Goal: Task Accomplishment & Management: Manage account settings

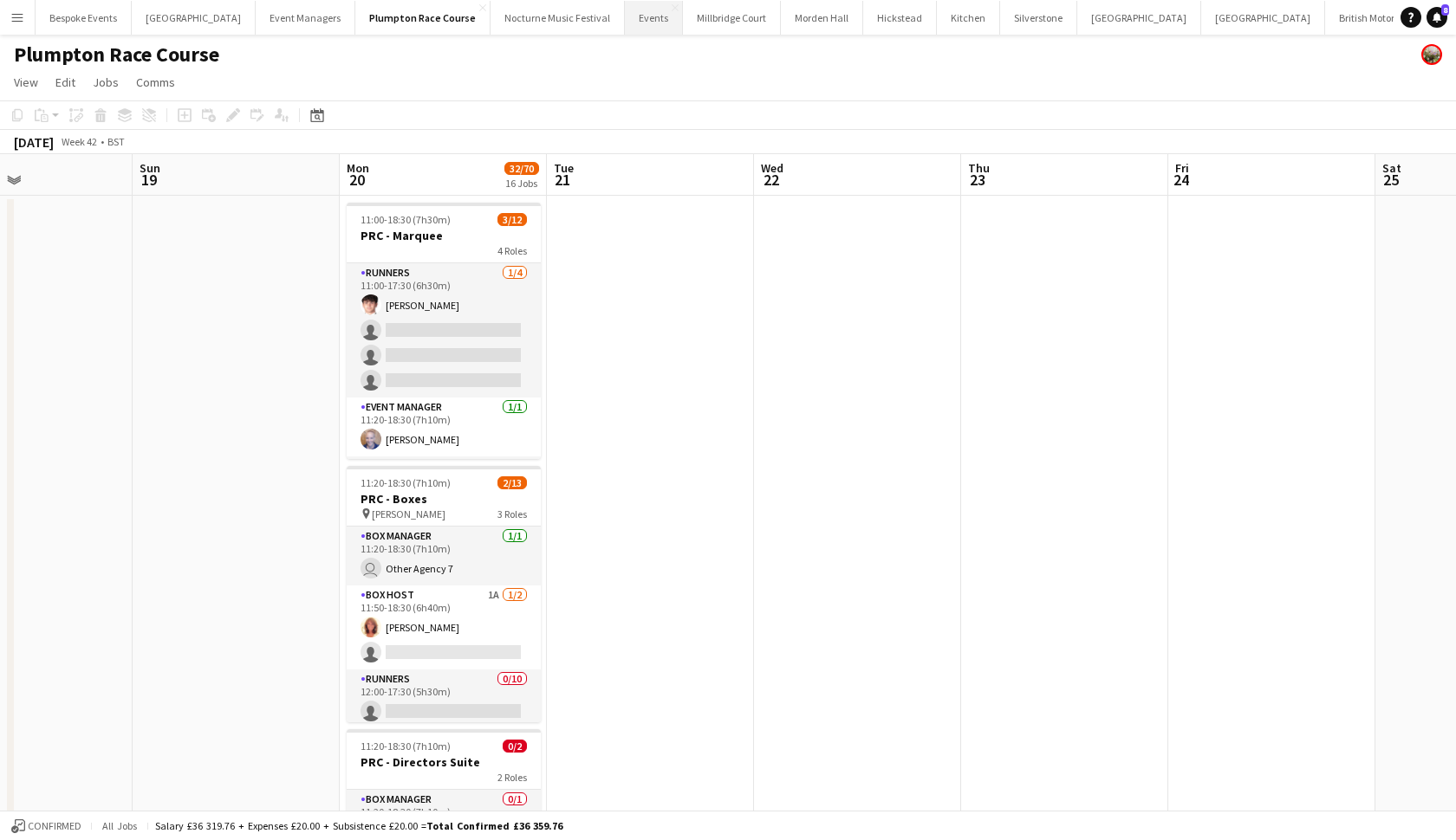
click at [625, 9] on button "Events Close" at bounding box center [653, 18] width 58 height 34
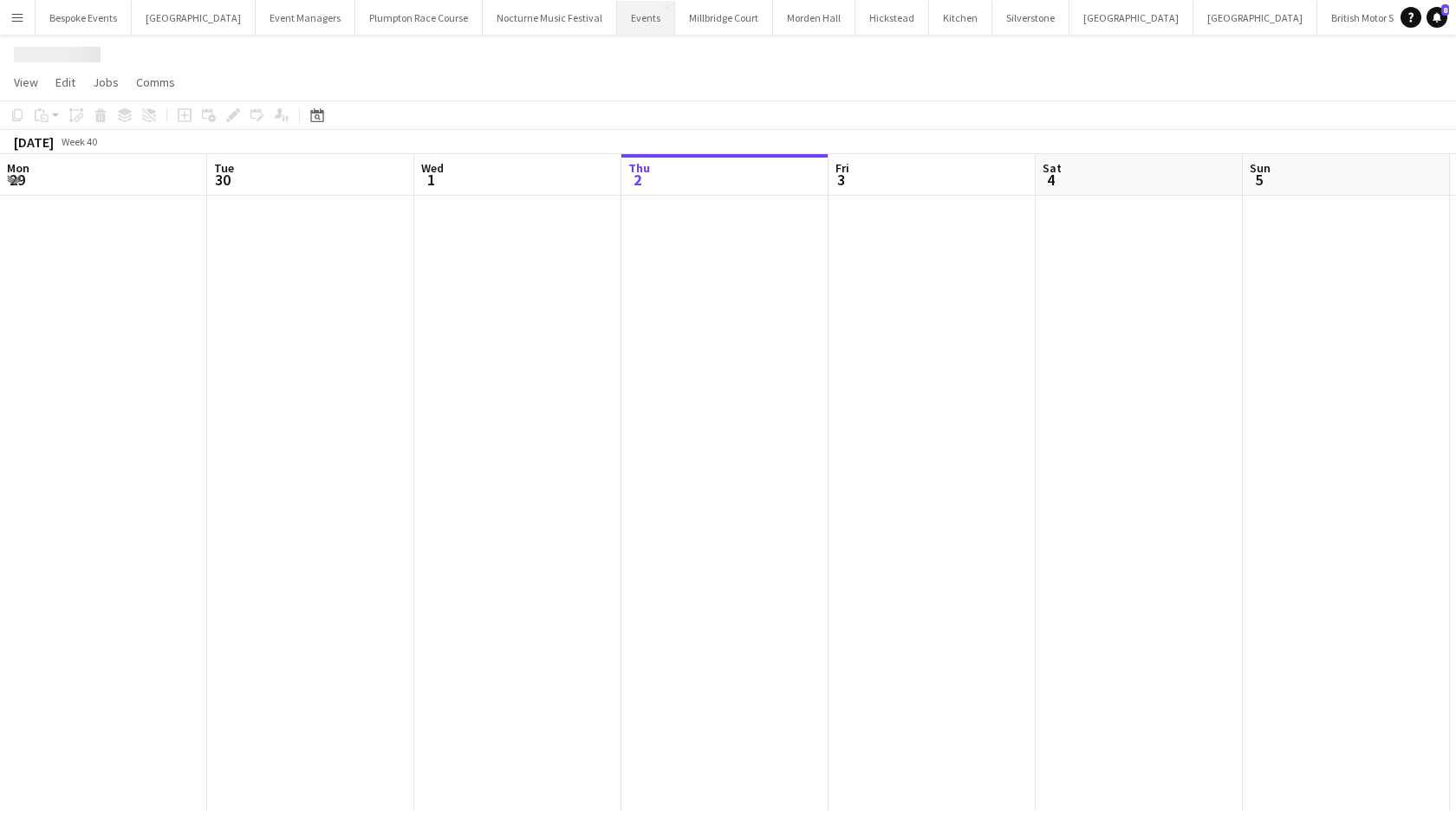
scroll to position [0, 414]
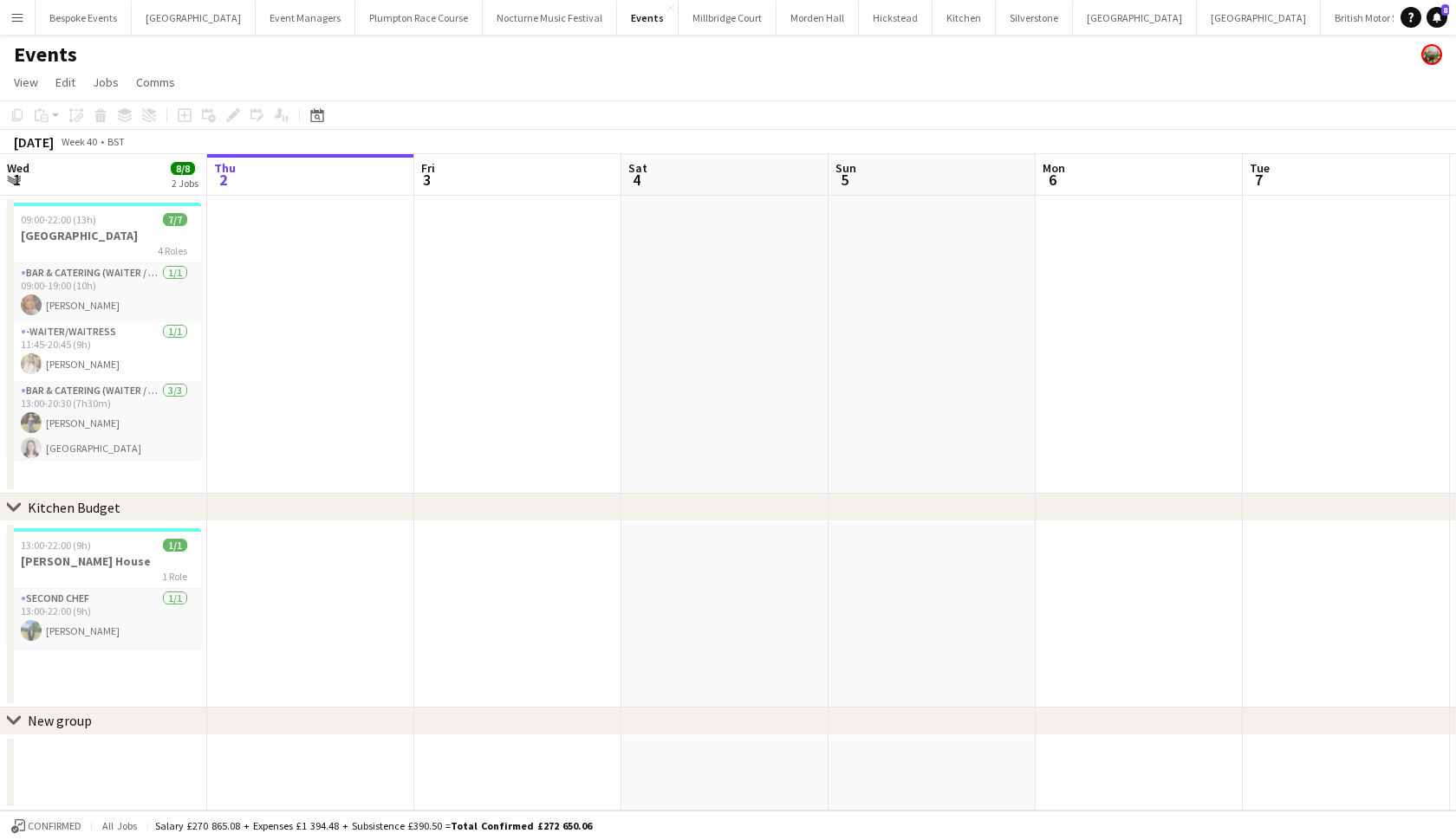
click at [1273, 21] on button "KKHQ Close" at bounding box center [1458, 18] width 56 height 34
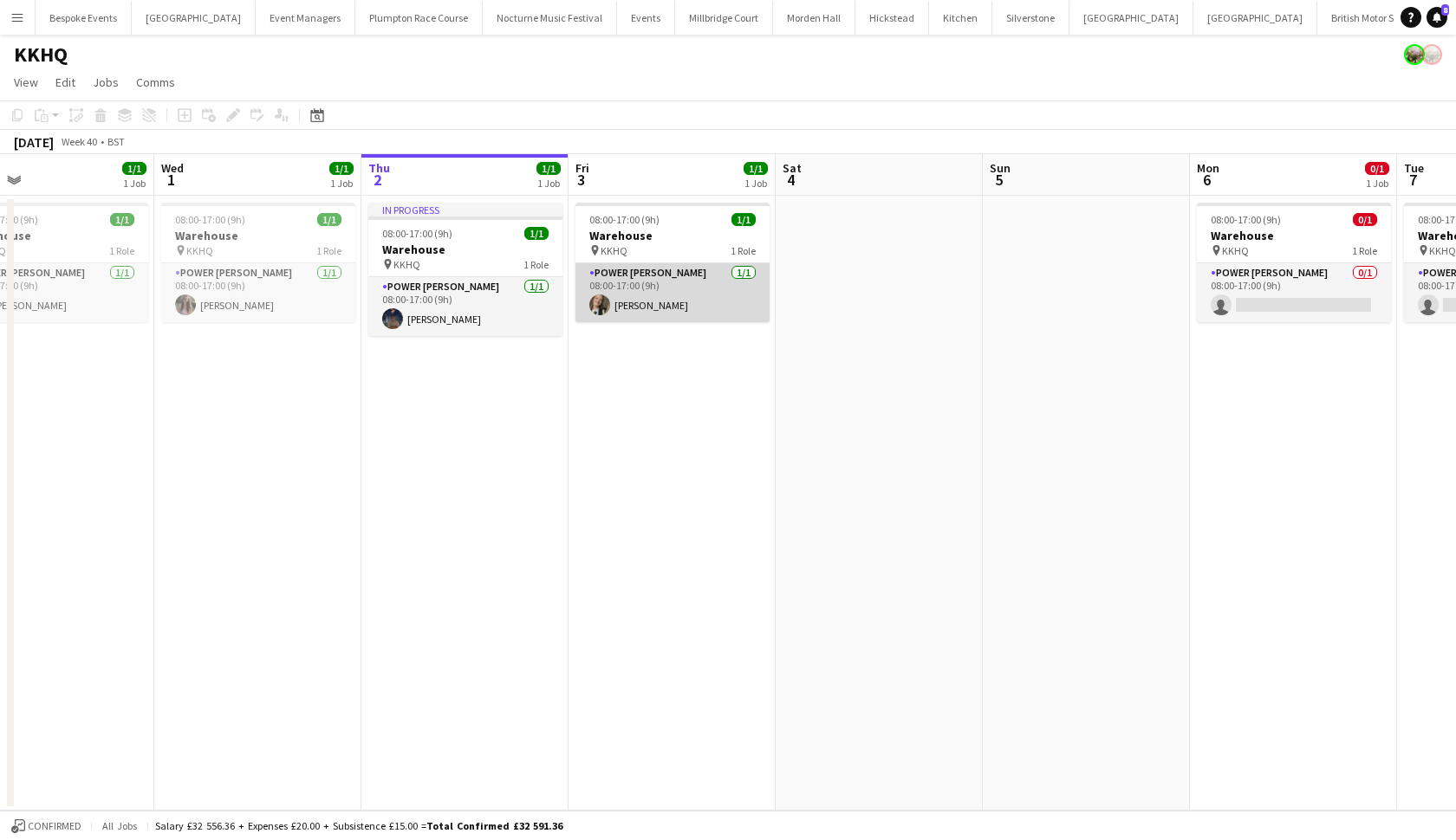
scroll to position [0, 465]
click at [672, 317] on app-card-role "Power Porter 1/1 08:00-17:00 (9h) Lilly Benham" at bounding box center [674, 293] width 194 height 59
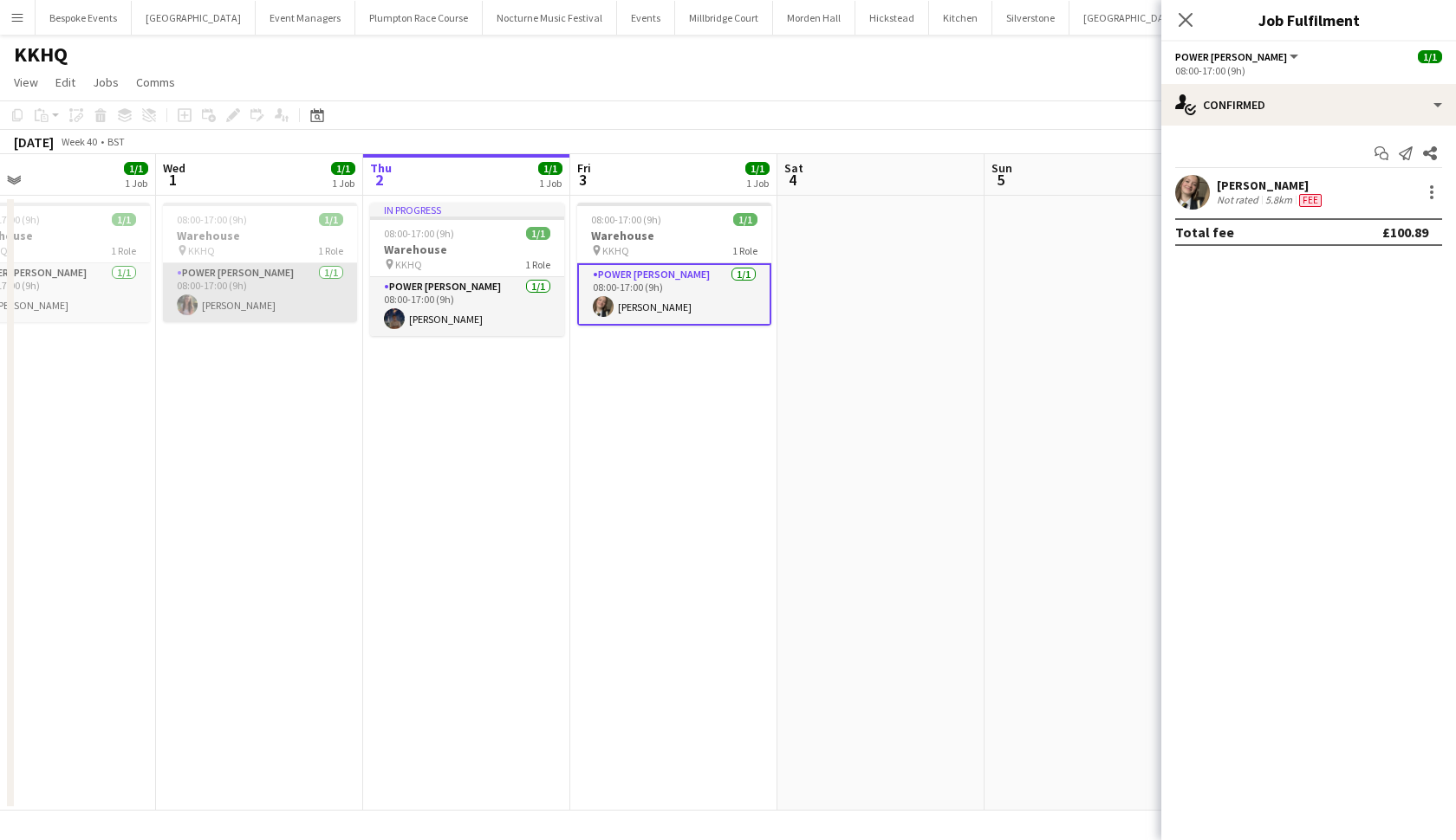
click at [237, 297] on app-card-role "Power Porter 1/1 08:00-17:00 (9h) Alice Benzikie" at bounding box center [259, 293] width 194 height 59
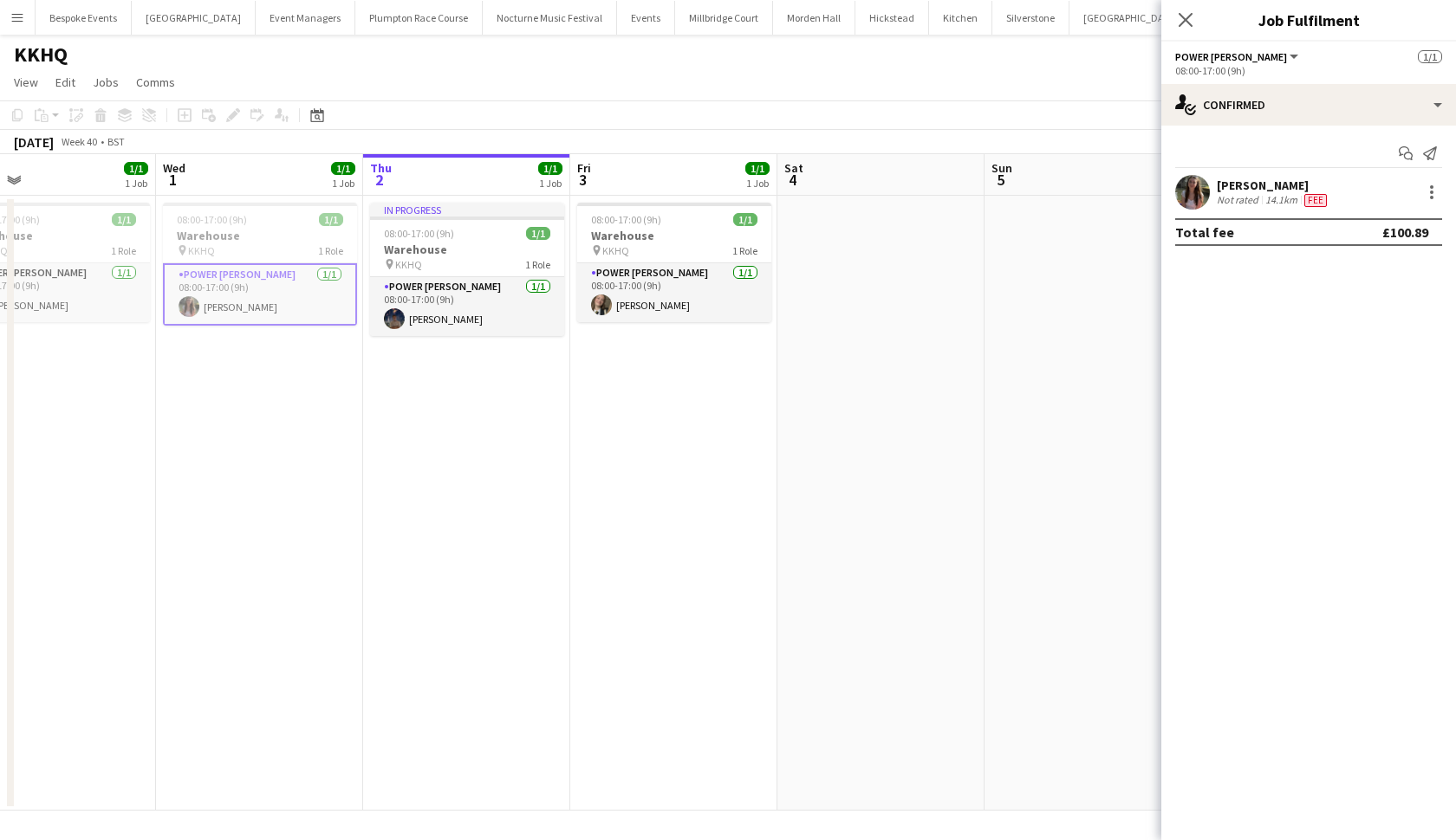
click at [1180, 192] on app-user-avatar at bounding box center [1191, 192] width 35 height 35
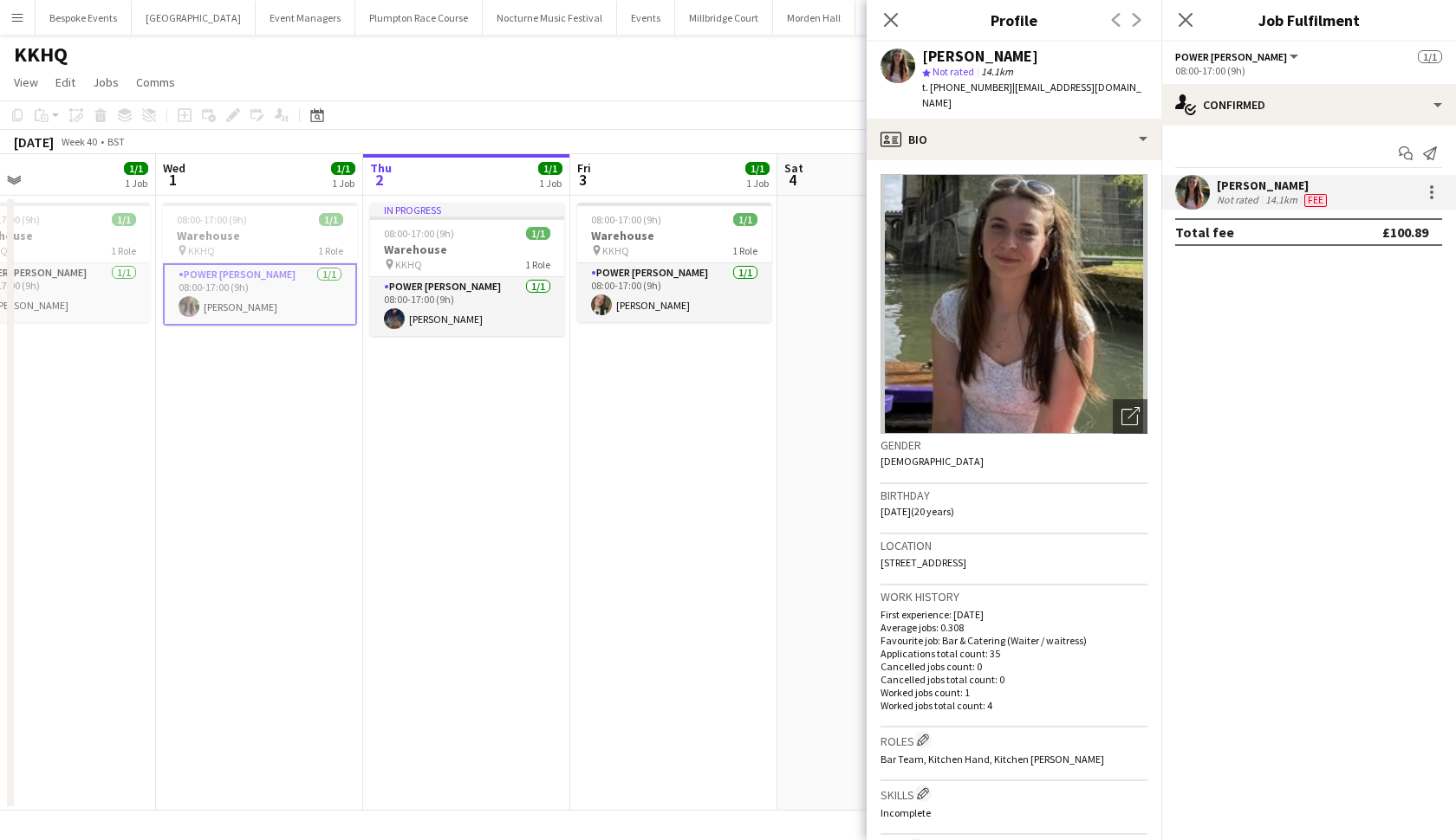
click at [436, 393] on app-date-cell "In progress 08:00-17:00 (9h) 1/1 Warehouse pin KKHQ 1 Role Power Porter 1/1 08:…" at bounding box center [466, 503] width 207 height 615
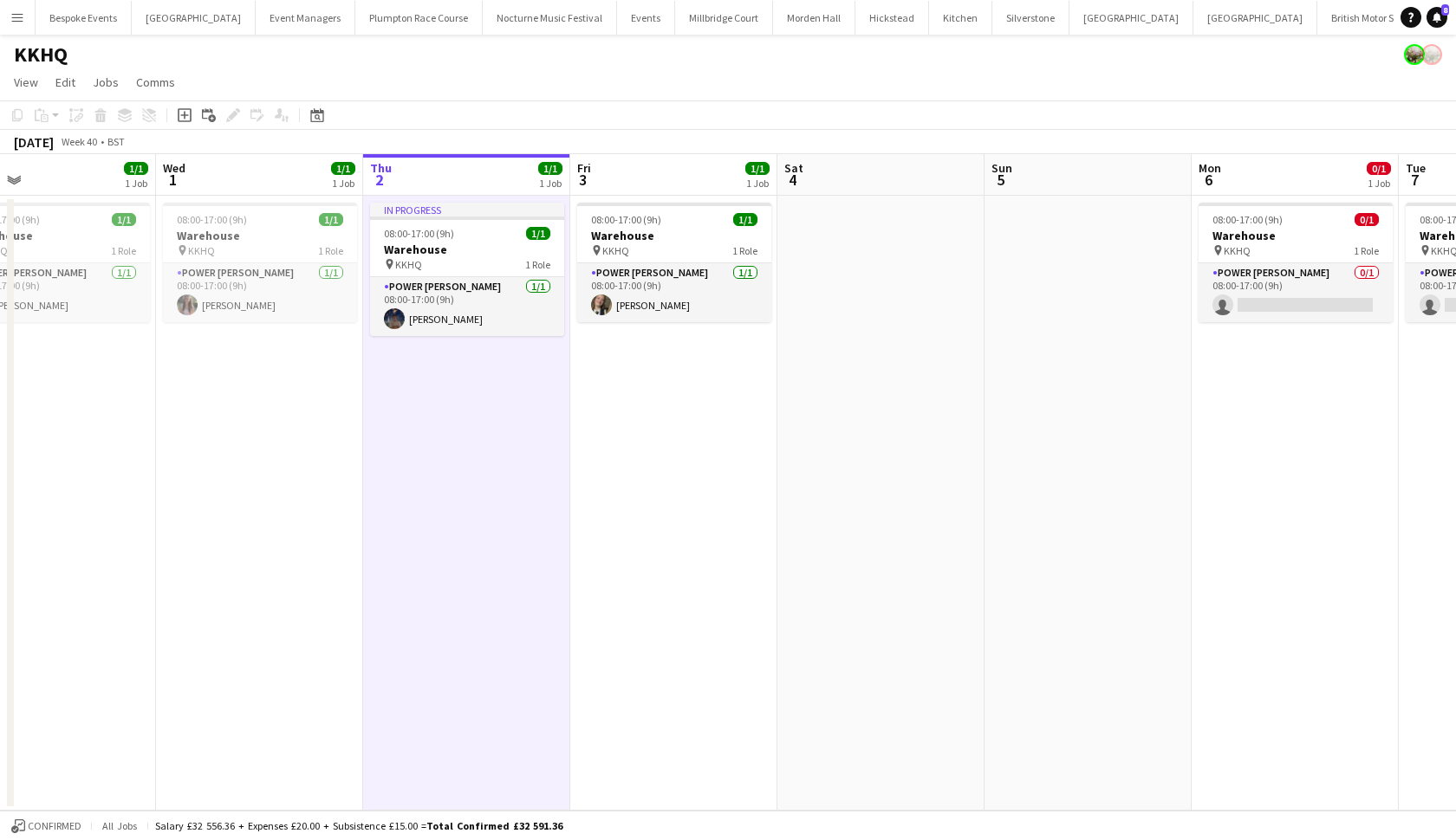
click at [669, 465] on app-date-cell "08:00-17:00 (9h) 1/1 Warehouse pin KKHQ 1 Role Power Porter 1/1 08:00-17:00 (9h…" at bounding box center [673, 503] width 207 height 615
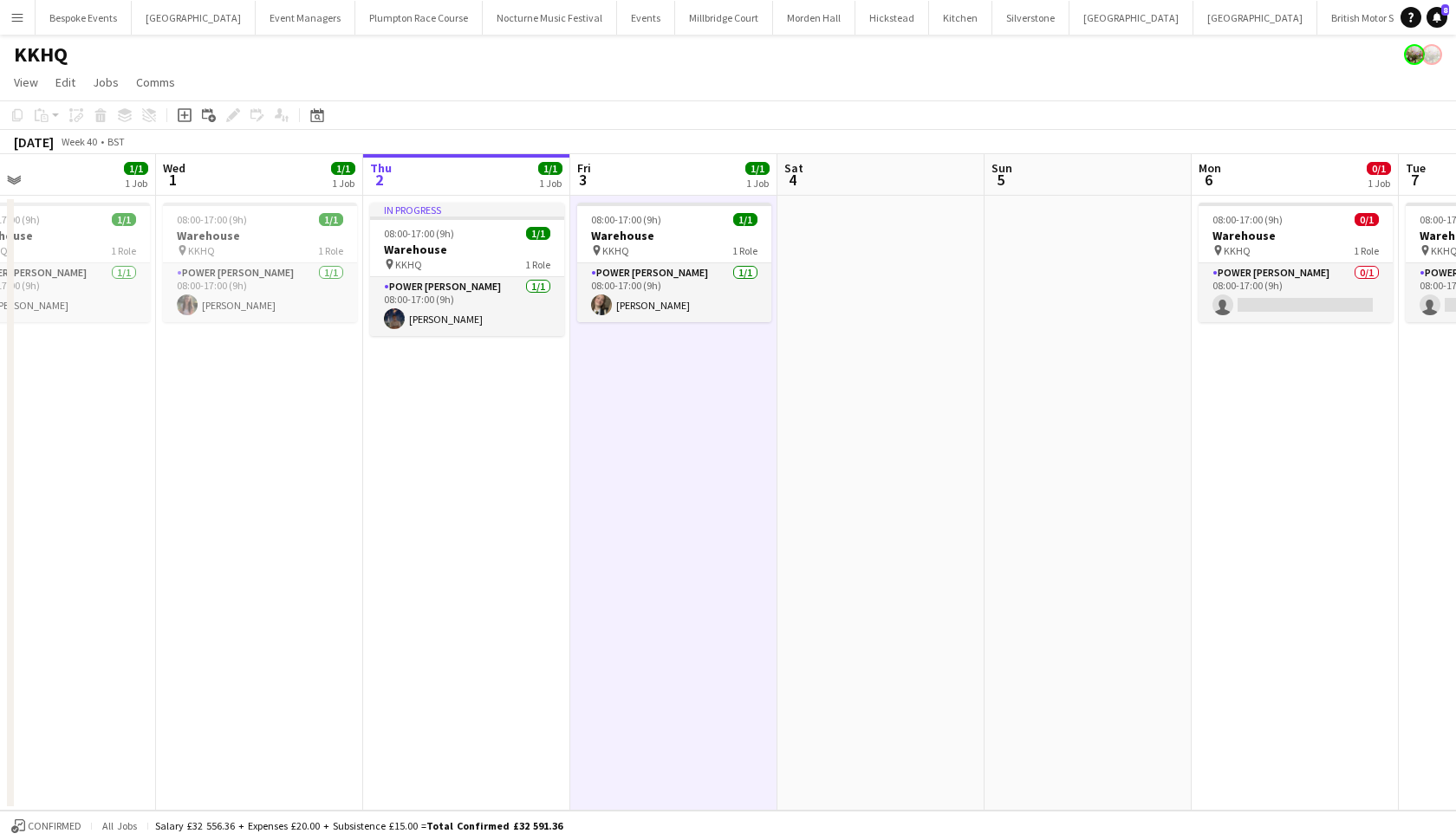
click at [424, 518] on app-date-cell "In progress 08:00-17:00 (9h) 1/1 Warehouse pin KKHQ 1 Role Power Porter 1/1 08:…" at bounding box center [466, 503] width 207 height 615
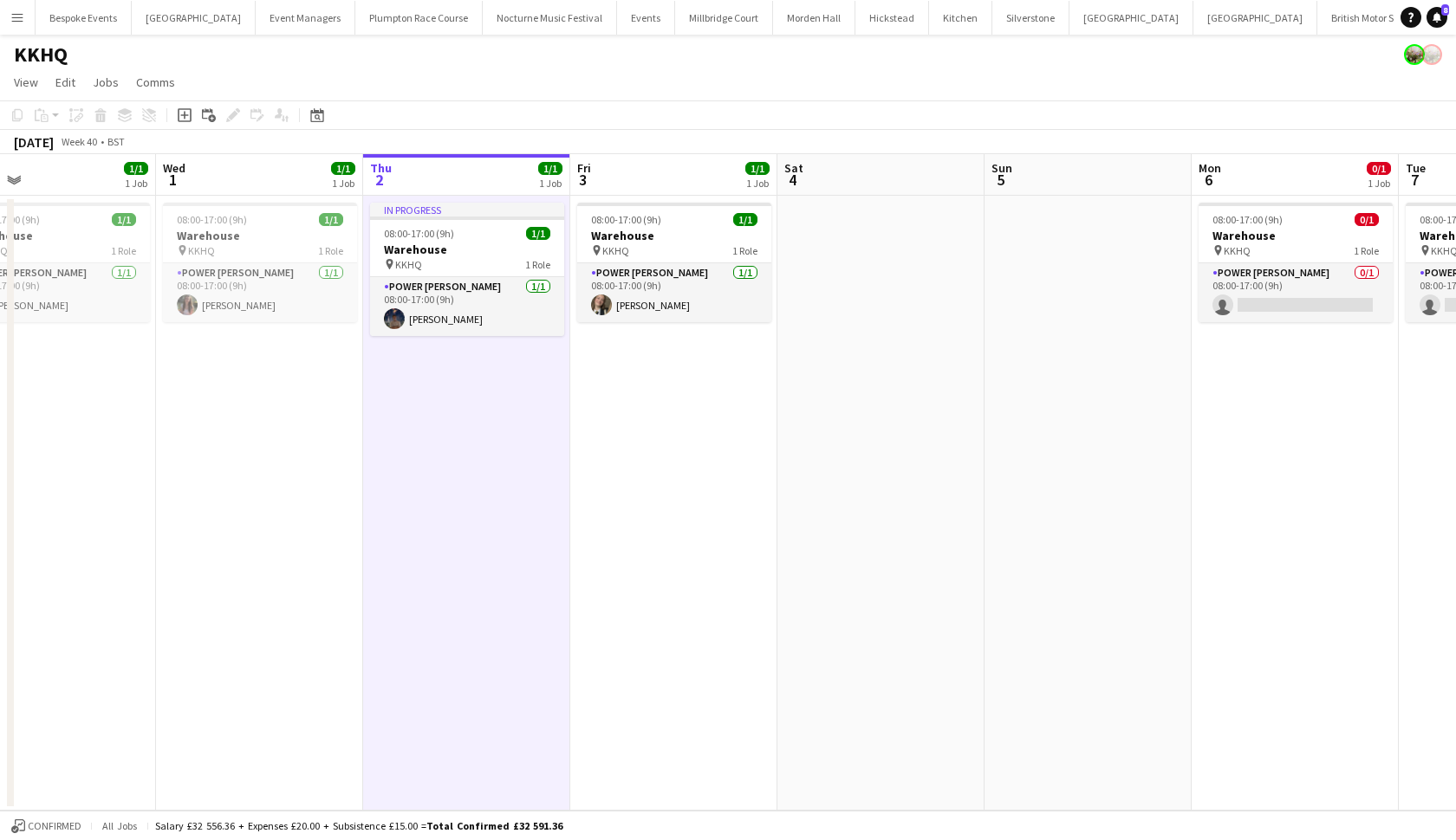
click at [270, 465] on app-date-cell "08:00-17:00 (9h) 1/1 Warehouse pin KKHQ 1 Role Power Porter 1/1 08:00-17:00 (9h…" at bounding box center [259, 503] width 207 height 615
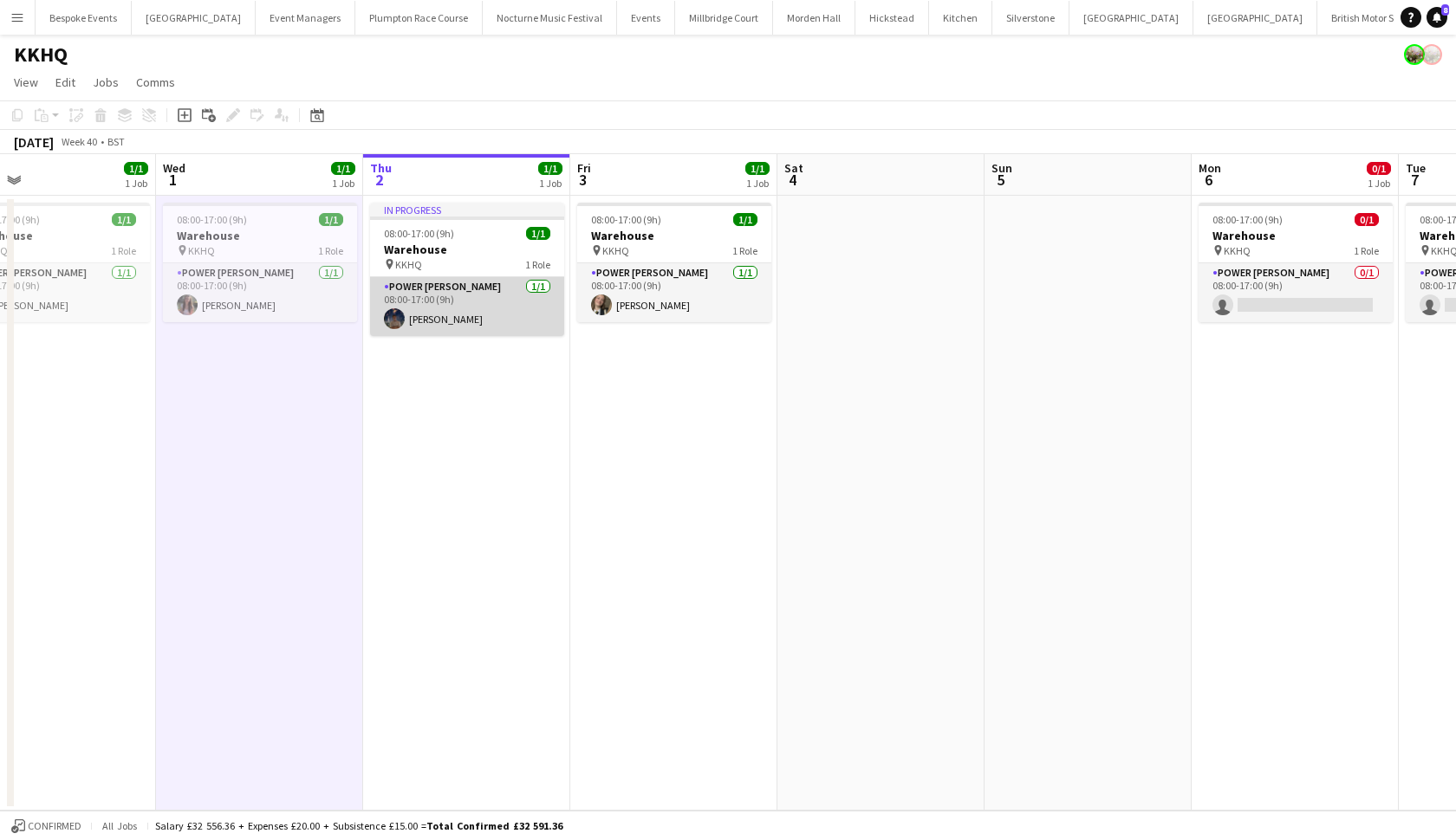
click at [503, 307] on app-card-role "Power Porter 1/1 08:00-17:00 (9h) Luke Taylor" at bounding box center [467, 306] width 194 height 59
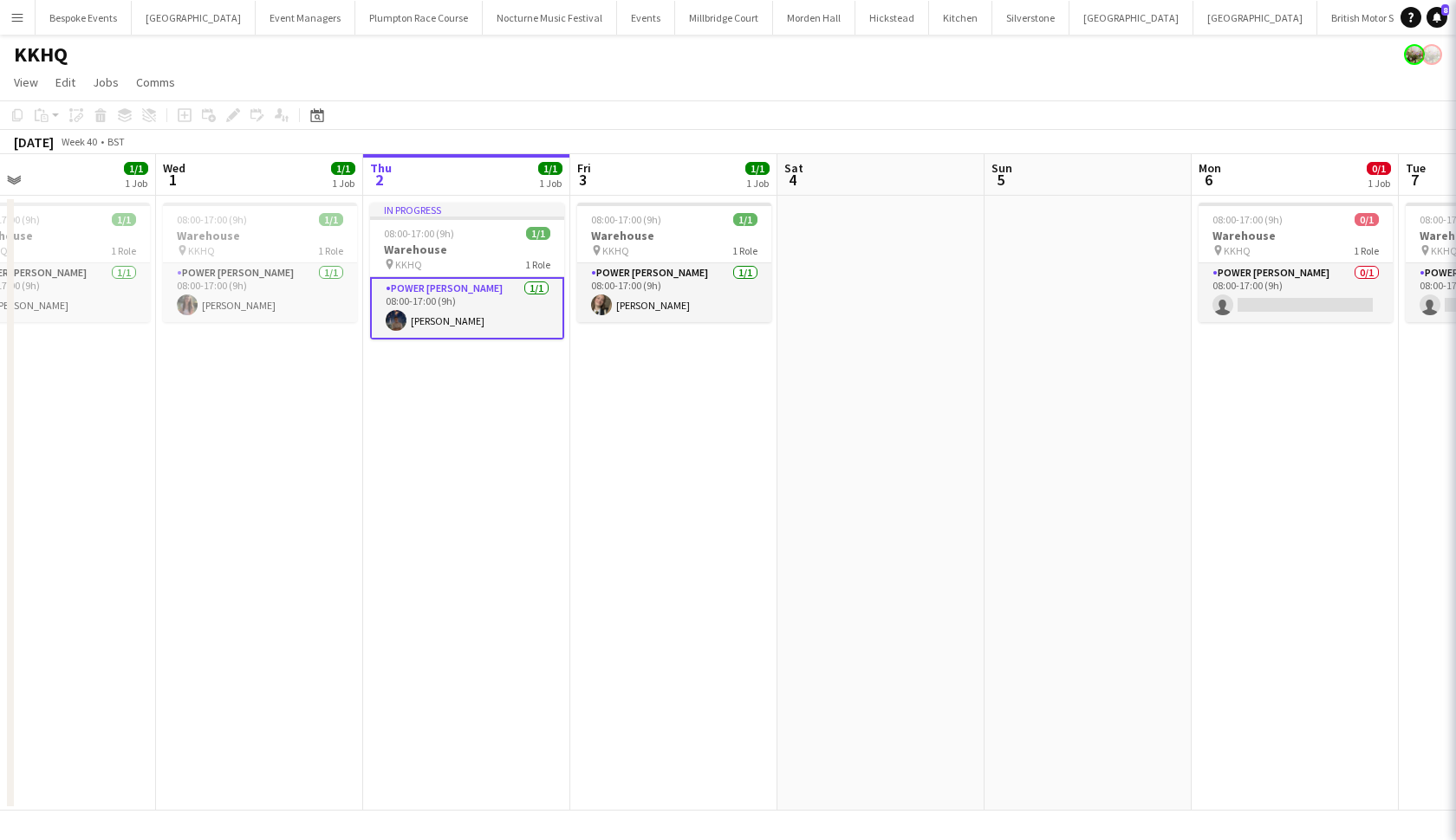
scroll to position [0, 465]
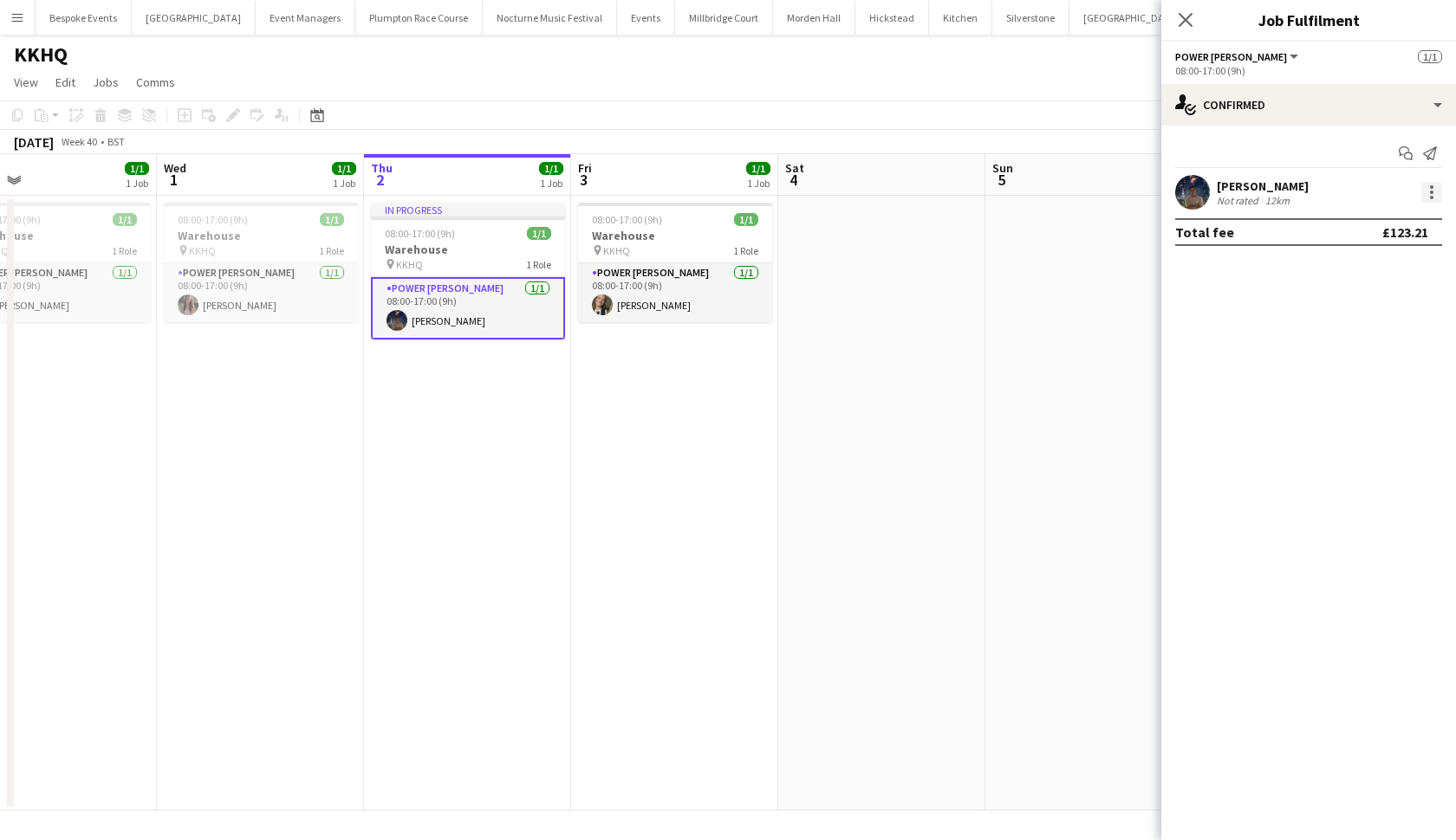
click at [1273, 194] on div at bounding box center [1431, 193] width 21 height 21
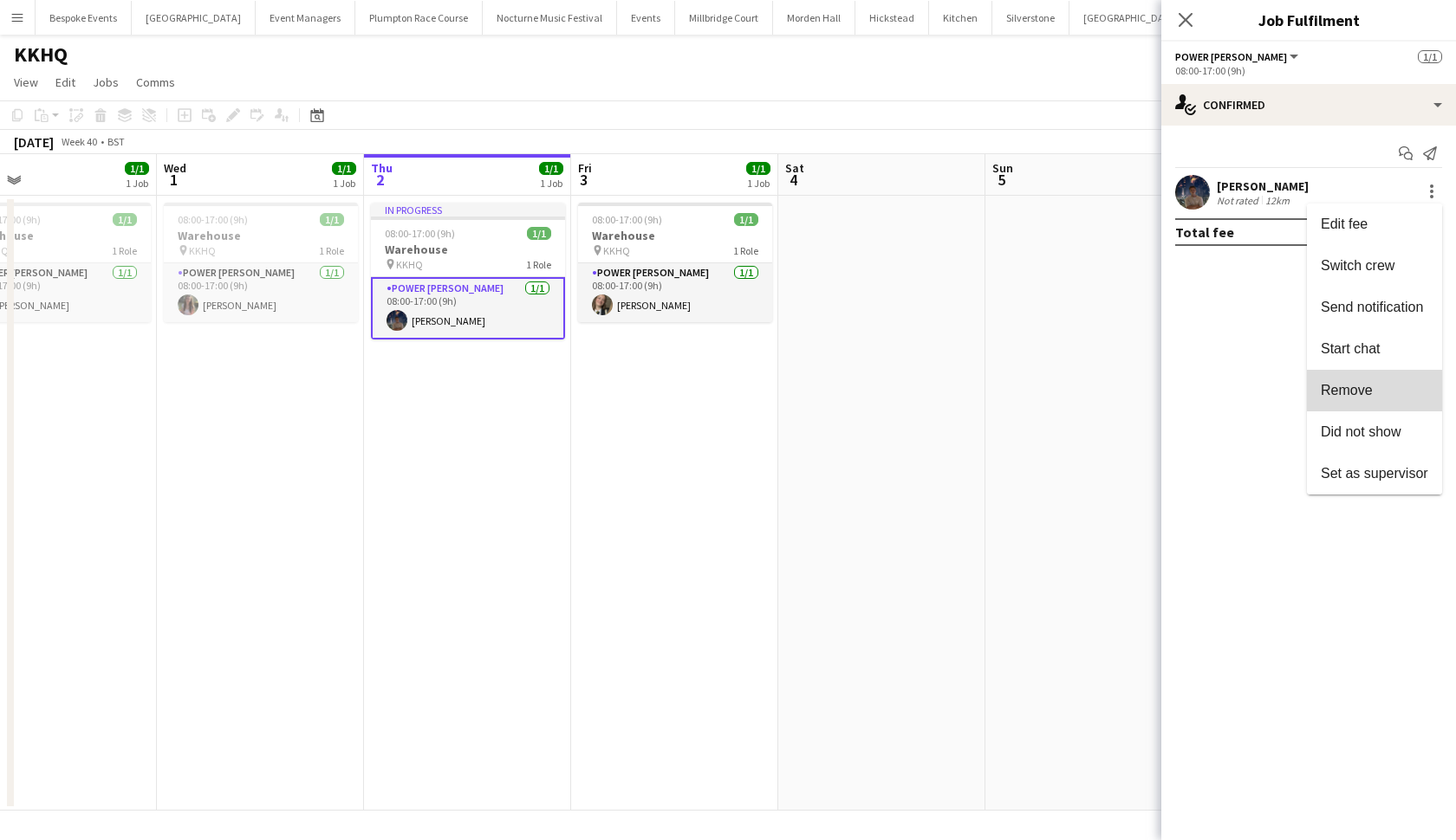
click at [1273, 386] on span "Remove" at bounding box center [1374, 390] width 108 height 16
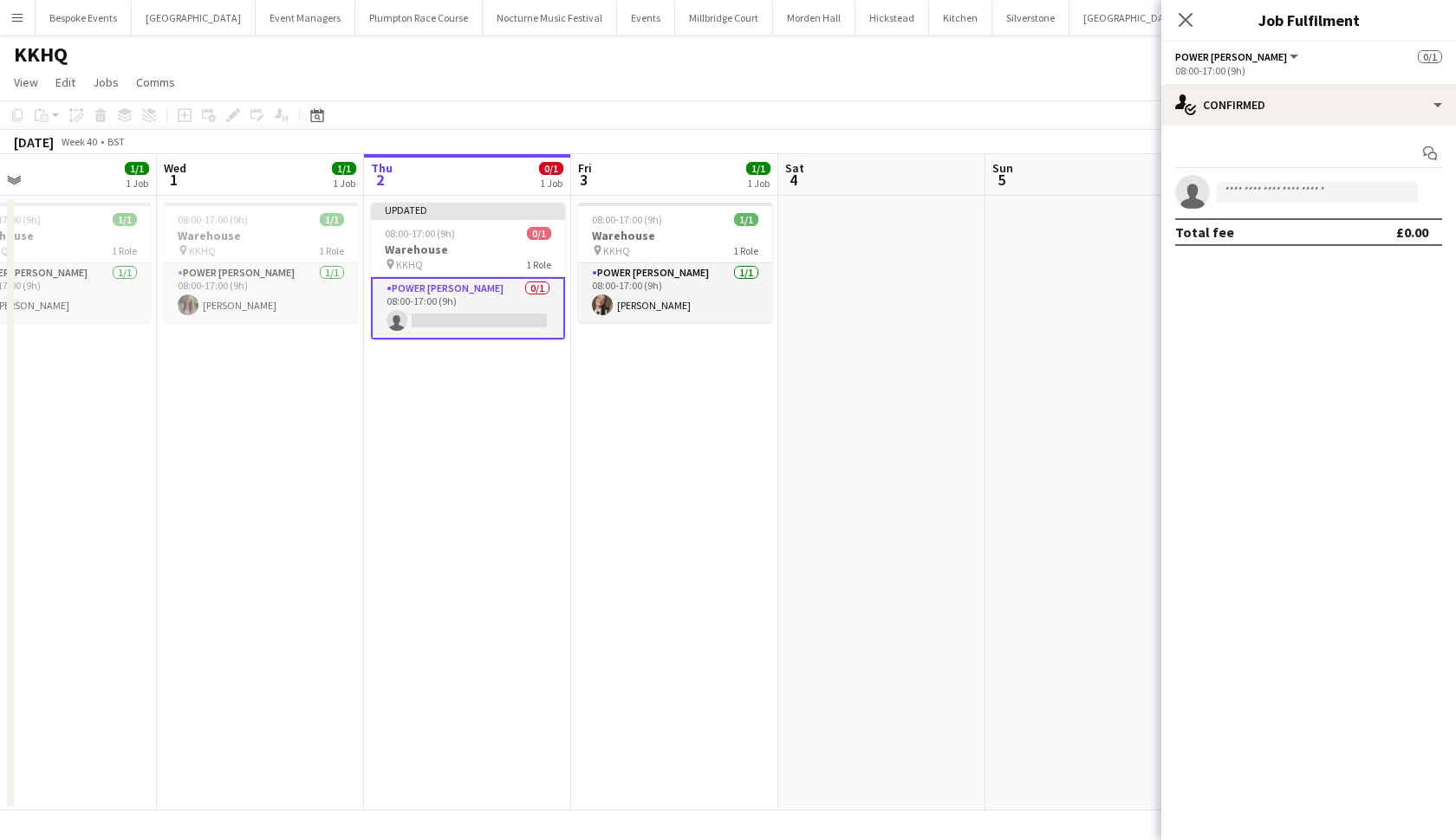
click at [954, 386] on app-date-cell at bounding box center [881, 503] width 207 height 615
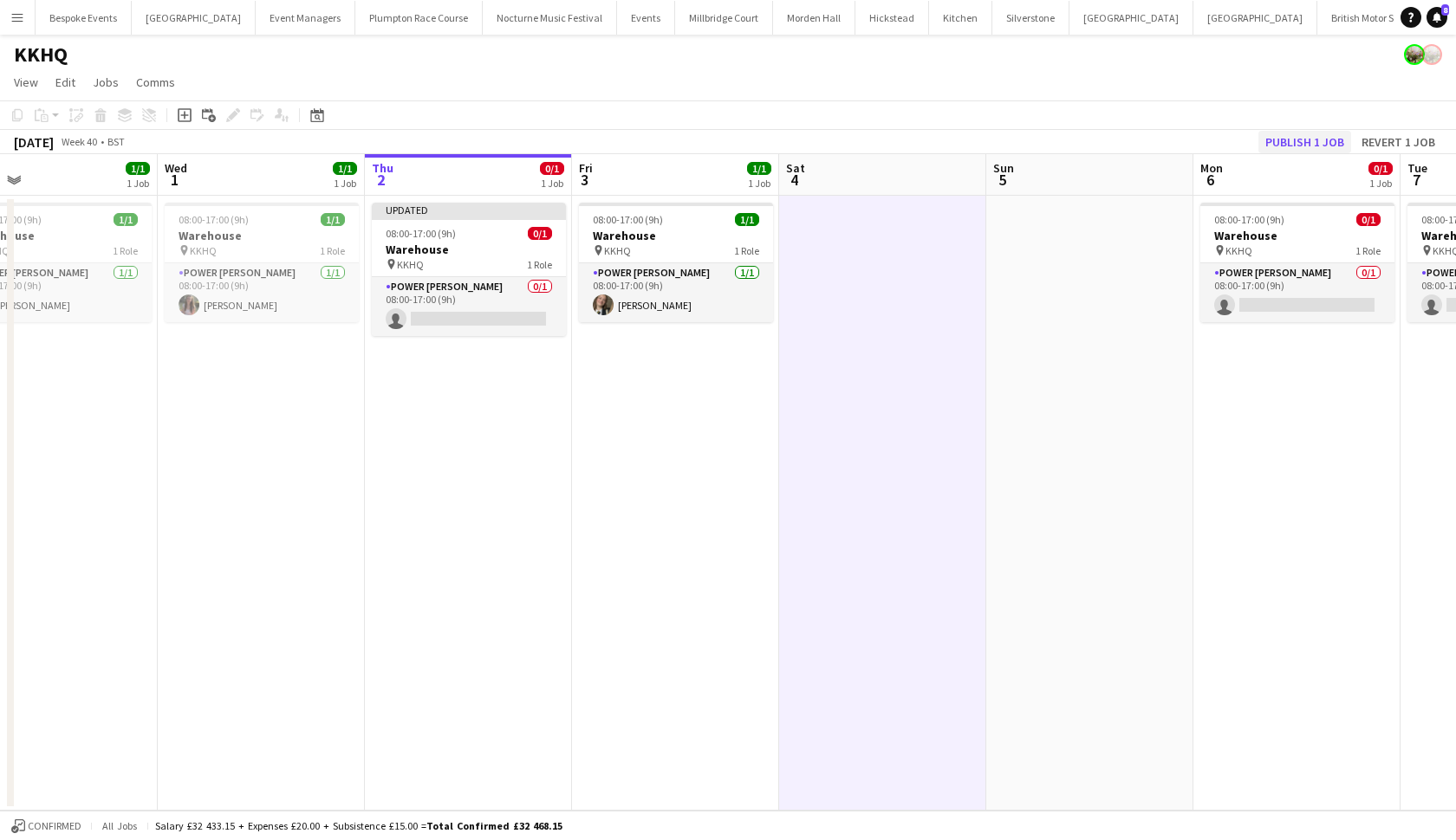
click at [1273, 138] on button "Publish 1 job" at bounding box center [1304, 142] width 93 height 23
click at [658, 299] on app-card-role "Power Porter 1/1 08:00-17:00 (9h) Lilly Benham" at bounding box center [676, 293] width 194 height 59
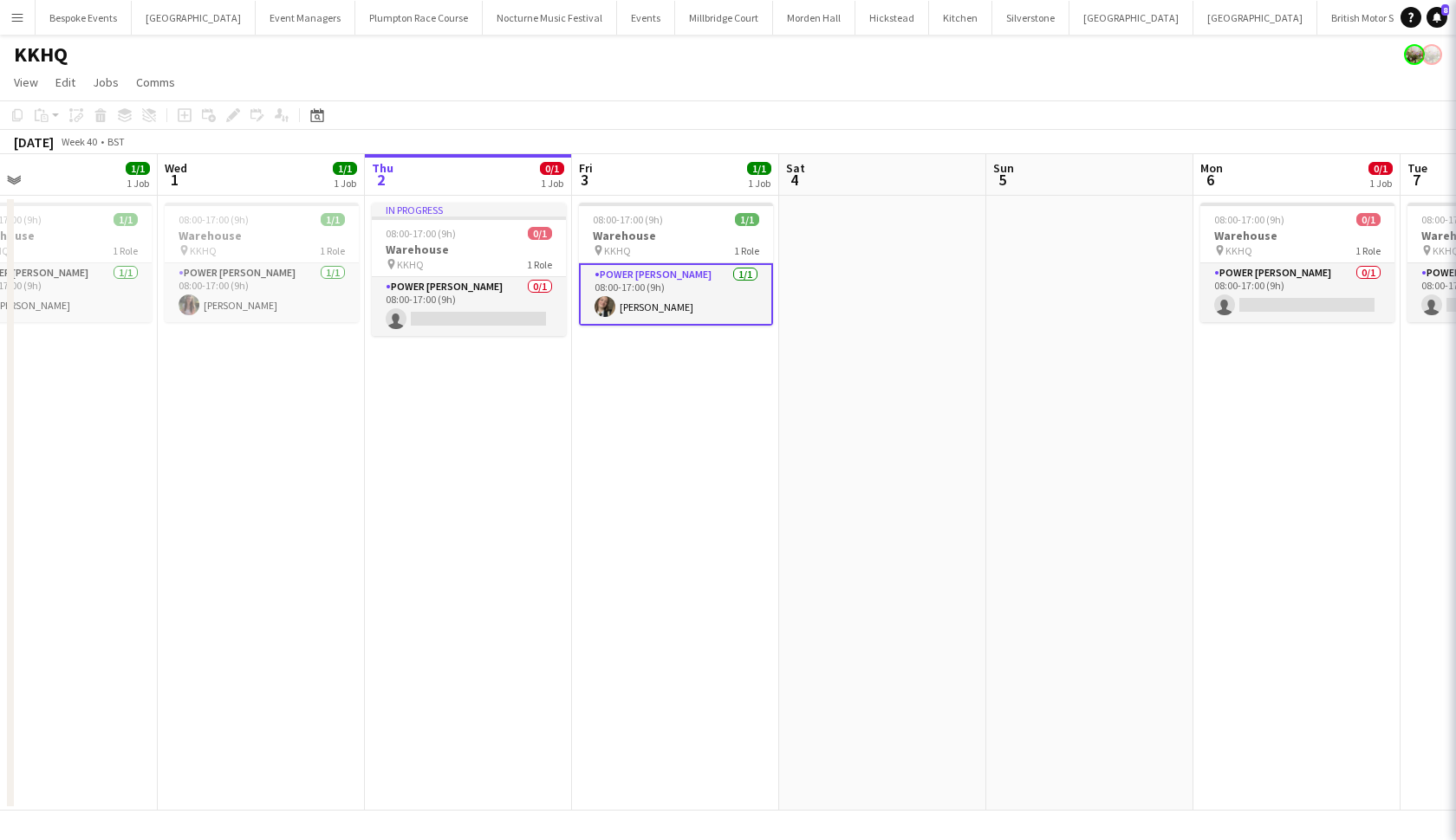
click at [658, 299] on app-card-role "Power Porter 1/1 08:00-17:00 (9h) Lilly Benham" at bounding box center [676, 295] width 194 height 62
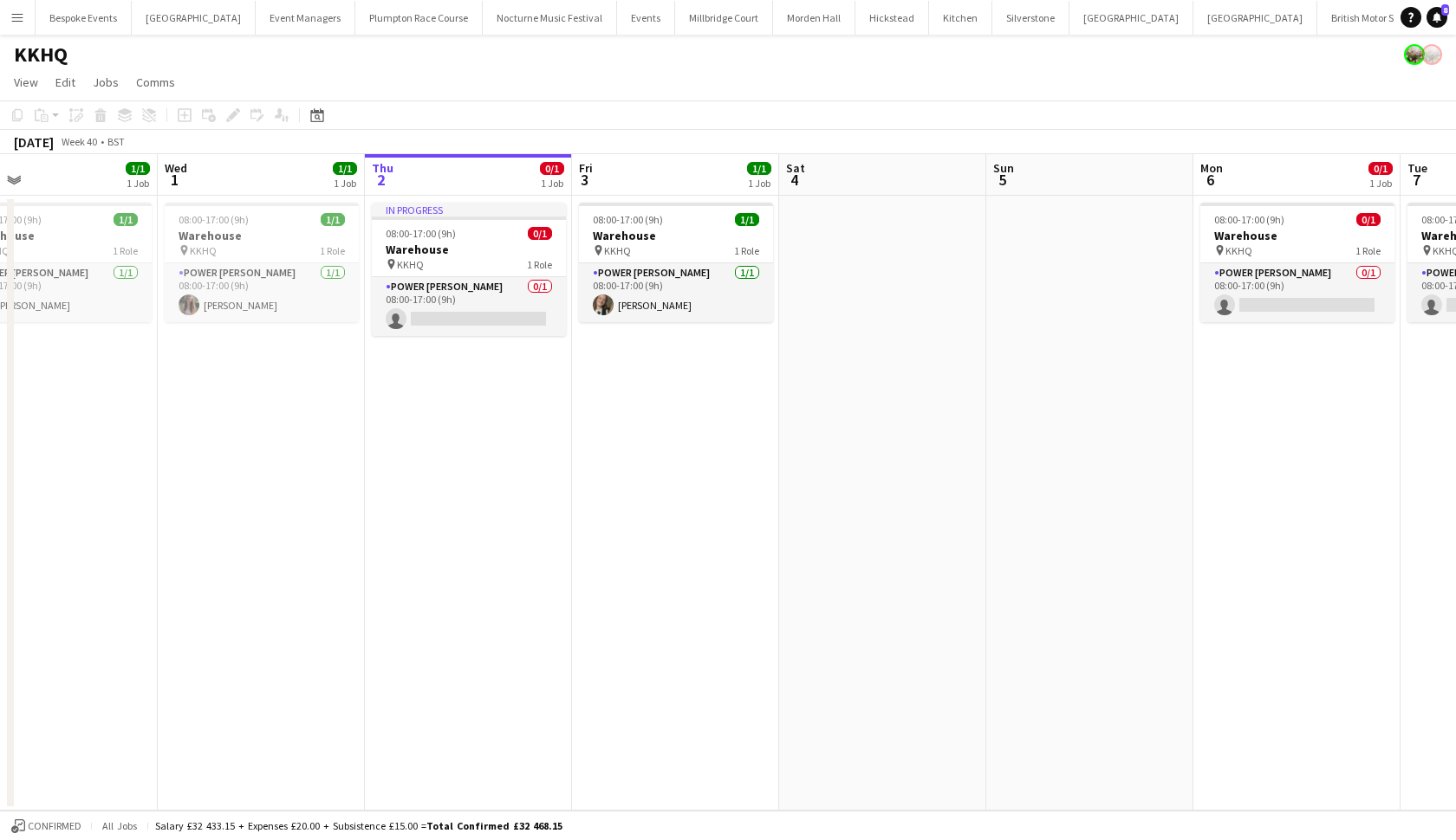
click at [658, 299] on app-card-role "Power Porter 1/1 08:00-17:00 (9h) Lilly Benham" at bounding box center [676, 293] width 194 height 59
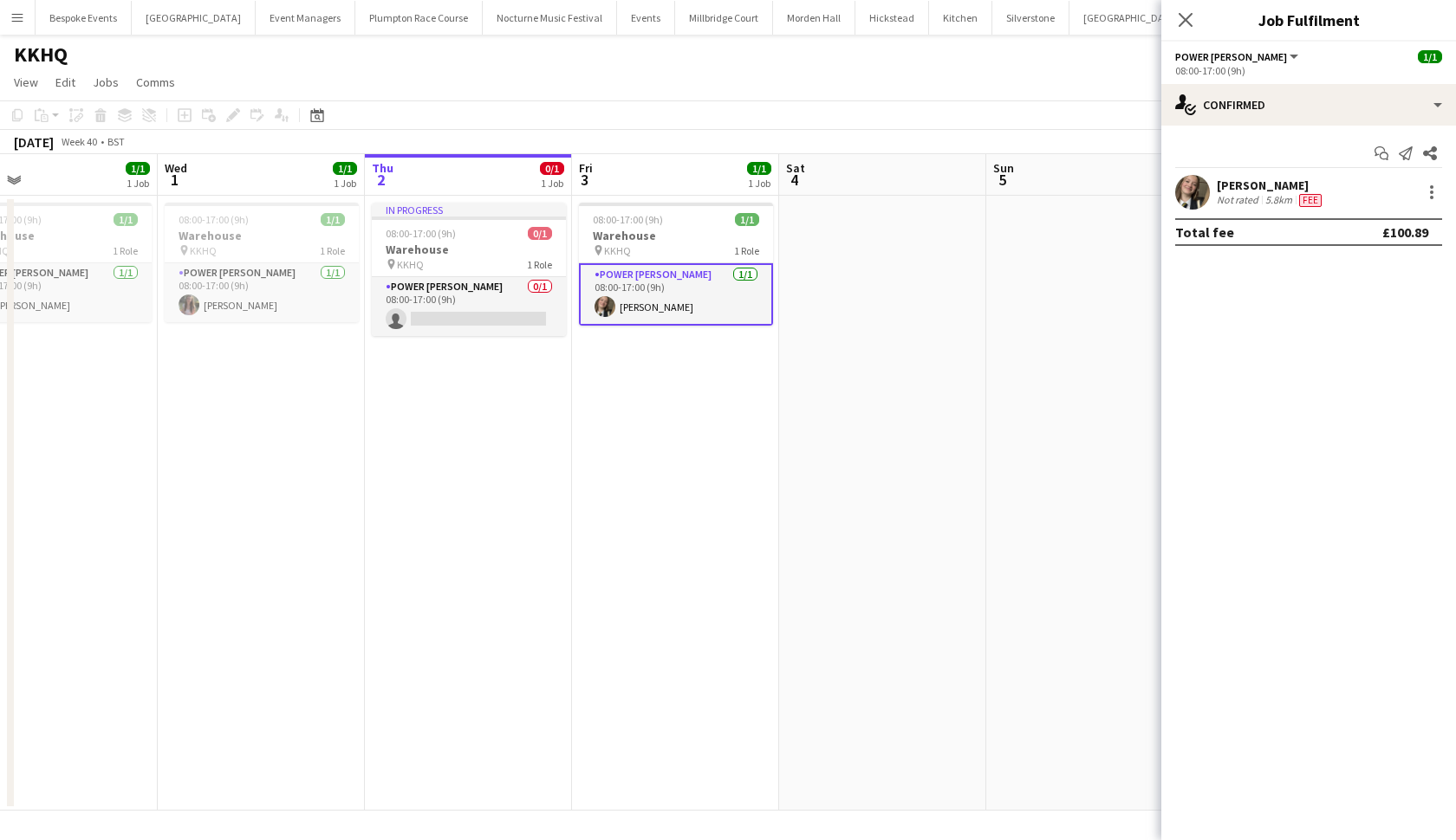
click at [1188, 189] on app-user-avatar at bounding box center [1191, 192] width 35 height 35
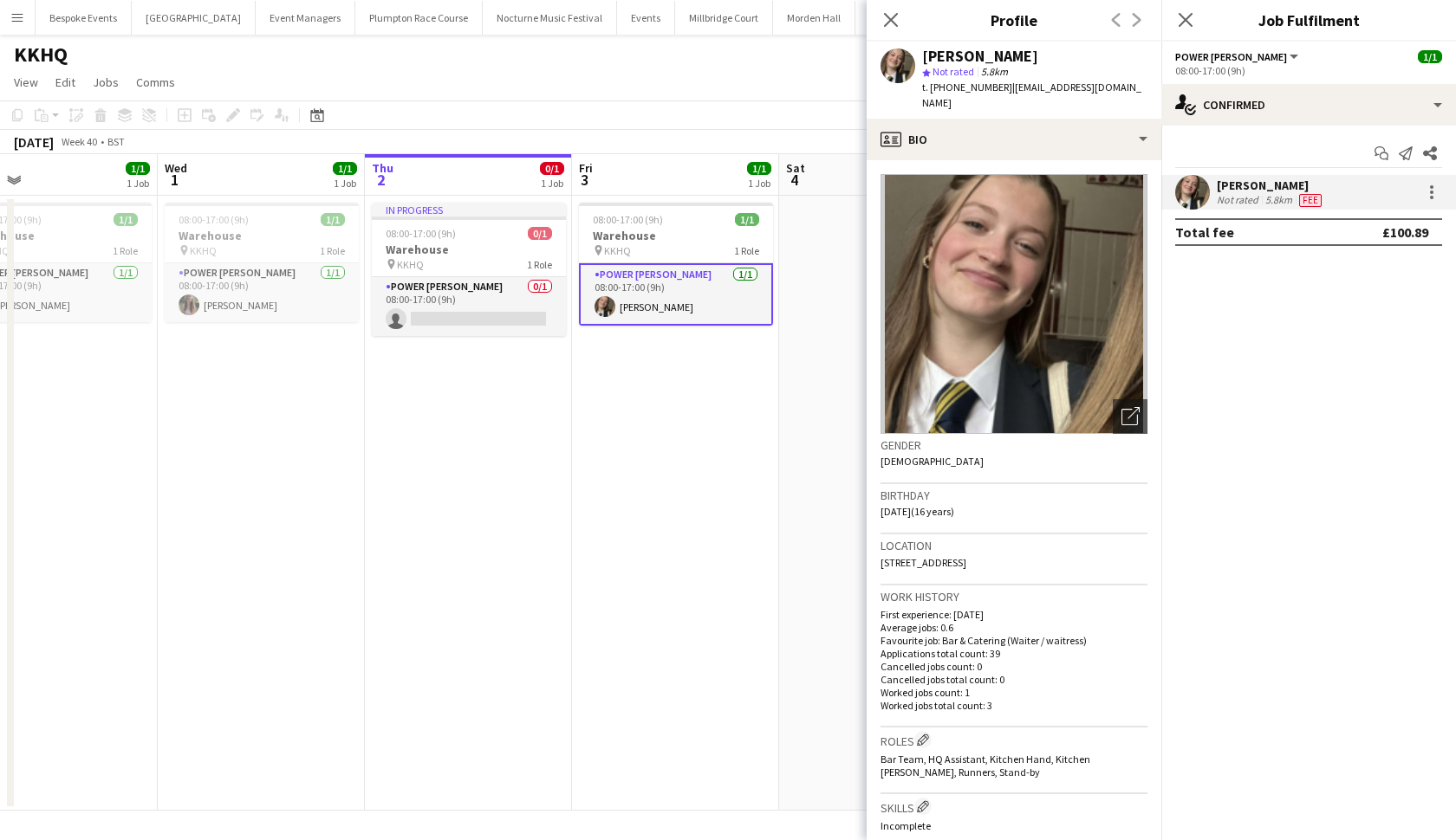
click at [13, 19] on app-icon "Menu" at bounding box center [17, 17] width 14 height 14
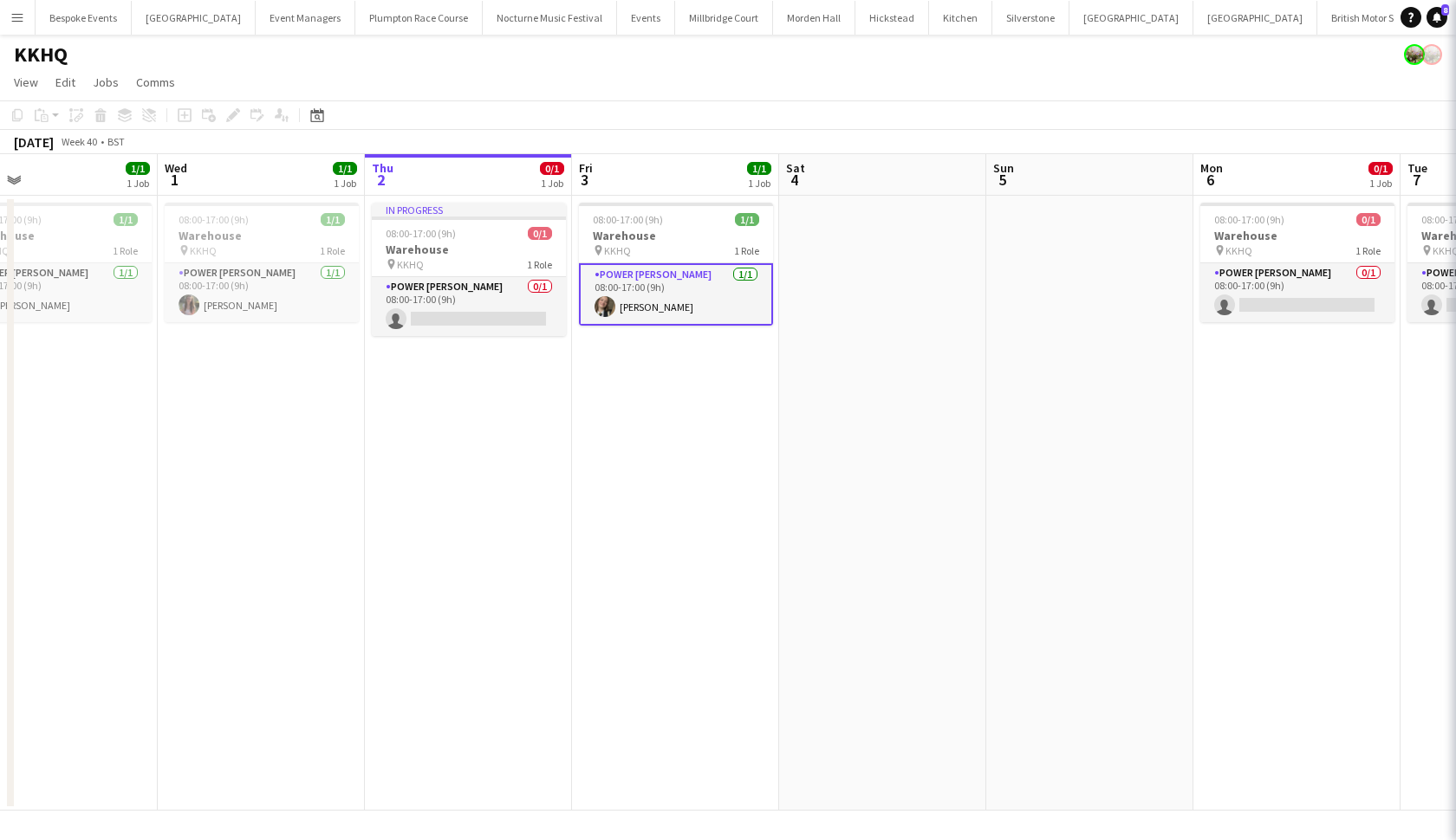
click at [13, 19] on app-icon "Menu" at bounding box center [17, 17] width 14 height 14
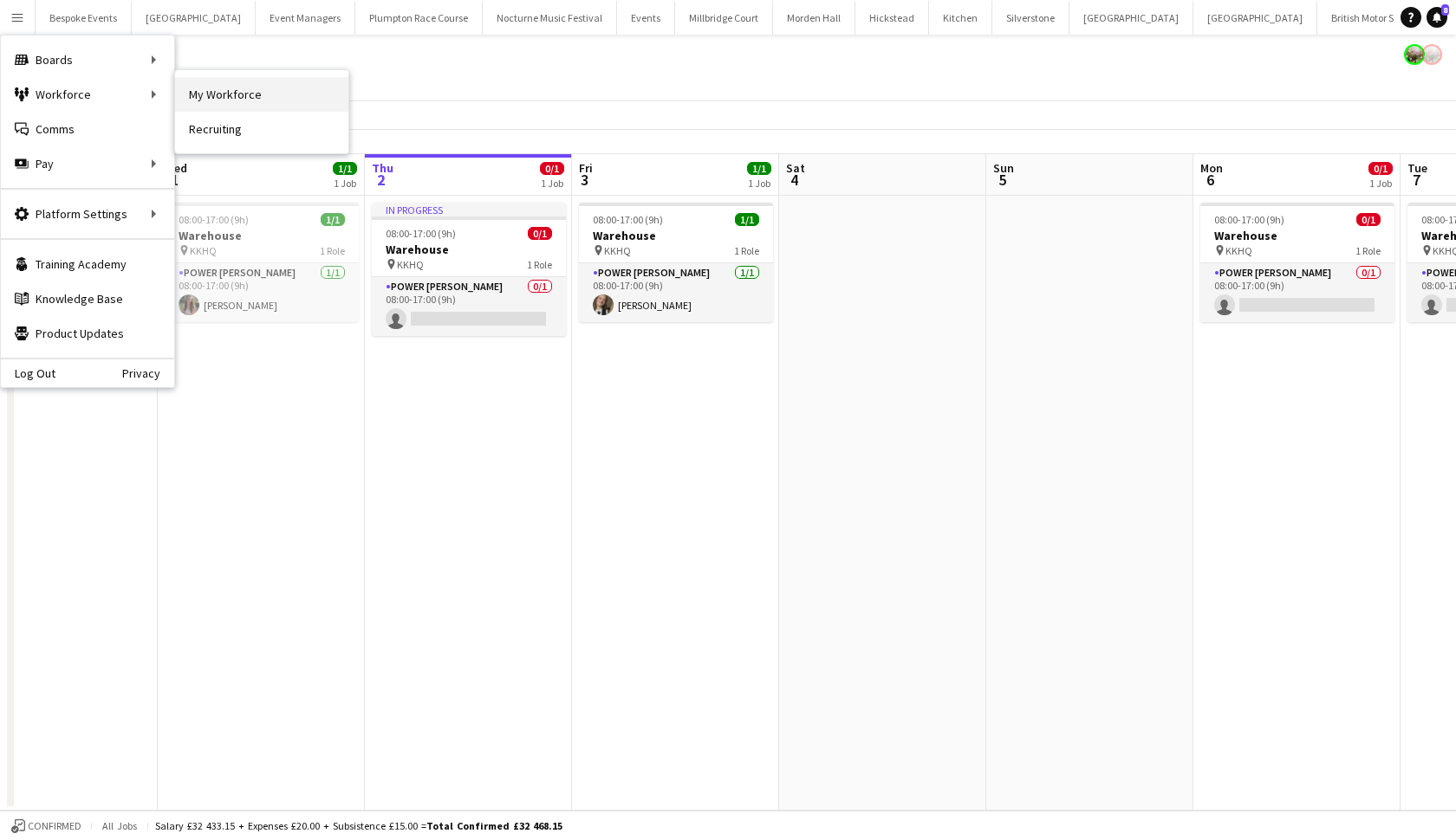
click at [190, 102] on link "My Workforce" at bounding box center [261, 94] width 173 height 35
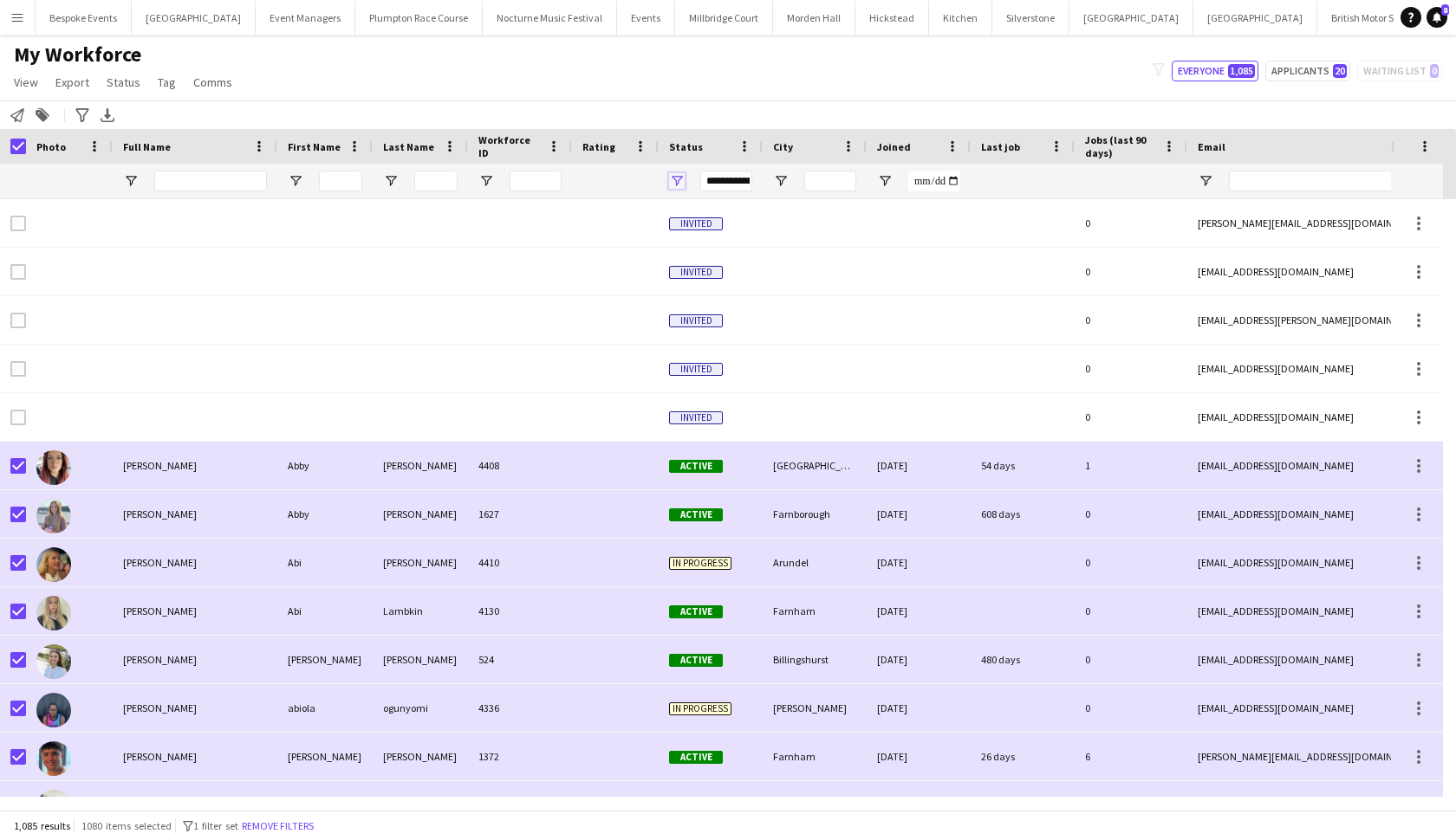
click at [675, 180] on span "Open Filter Menu" at bounding box center [677, 180] width 16 height 16
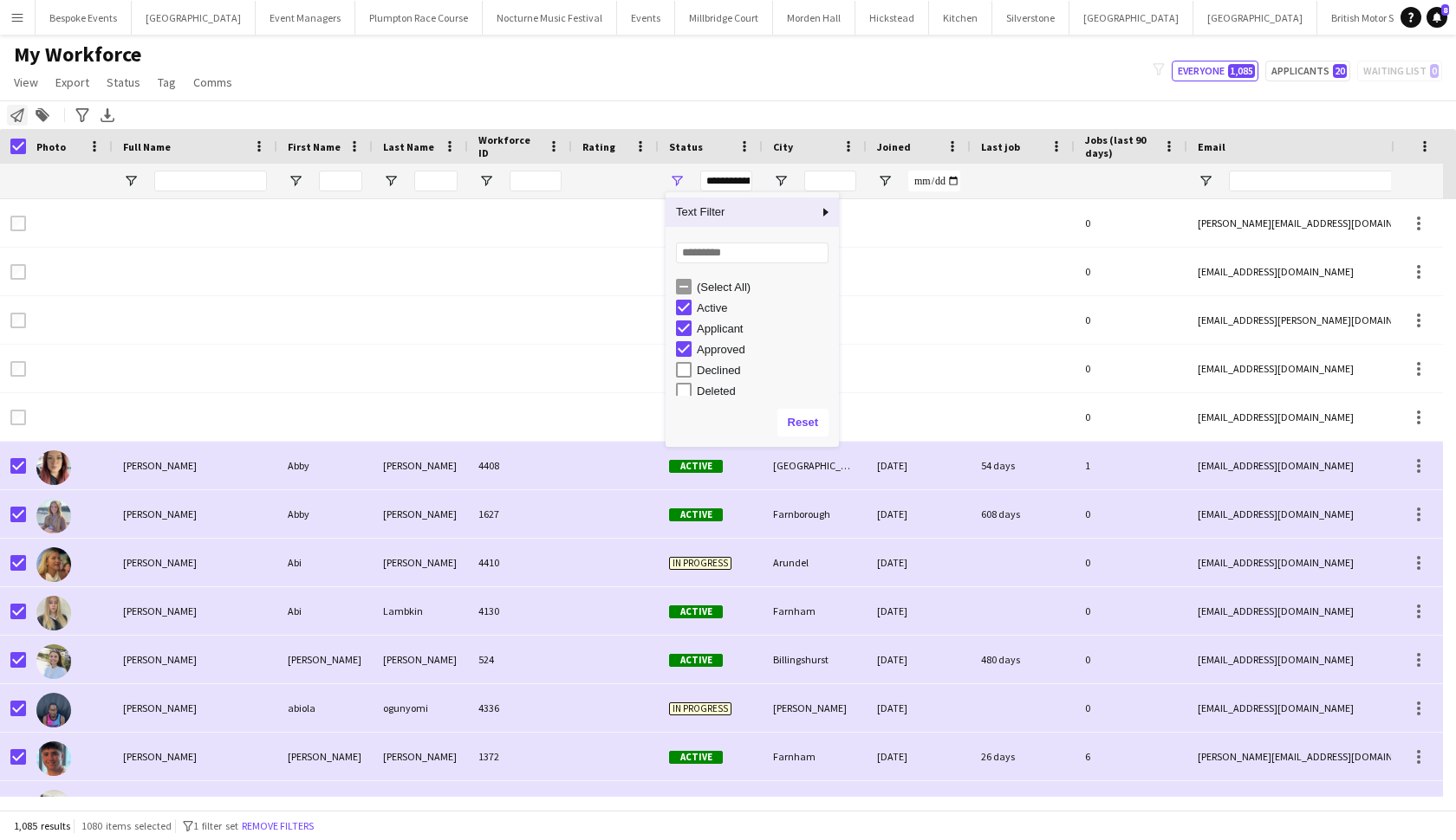
click at [16, 113] on icon at bounding box center [17, 115] width 14 height 14
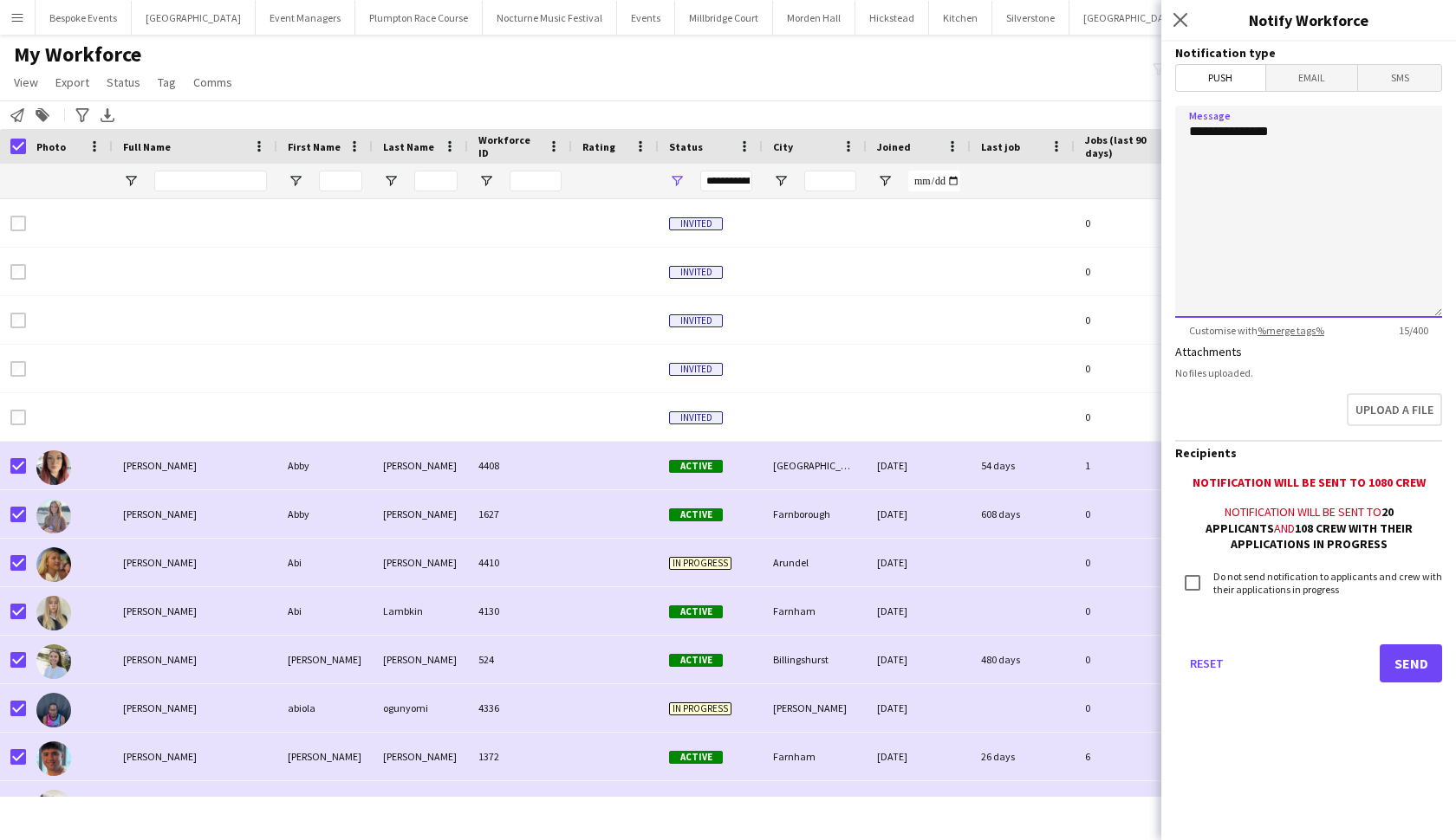
click at [1273, 114] on textarea "**********" at bounding box center [1308, 212] width 266 height 213
click at [1273, 127] on textarea "**********" at bounding box center [1308, 212] width 266 height 213
click at [1268, 151] on textarea "******* *******" at bounding box center [1308, 212] width 266 height 213
click at [1265, 170] on textarea "******* *******" at bounding box center [1308, 212] width 266 height 213
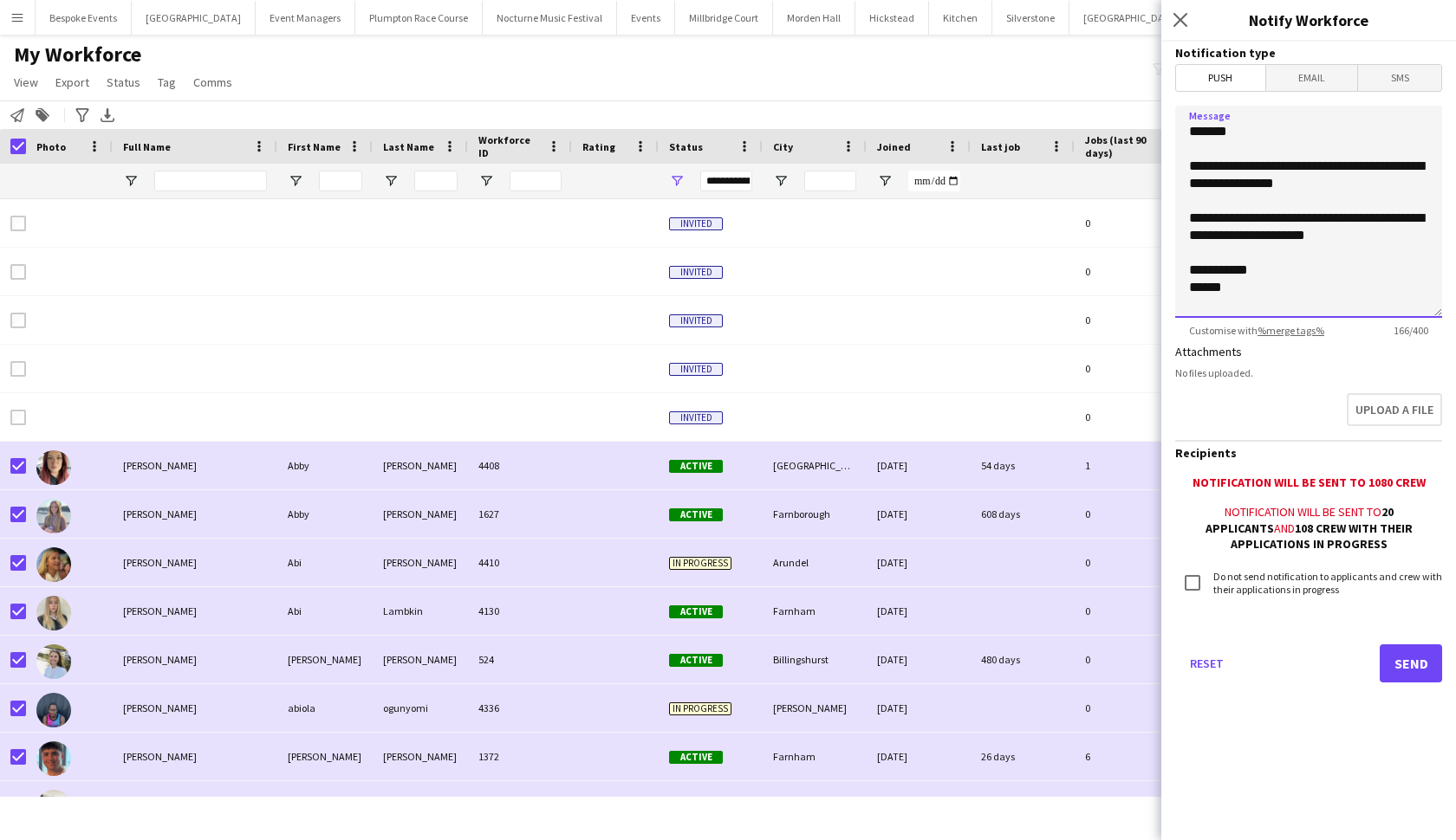
type textarea "**********"
click at [1273, 657] on button "Send" at bounding box center [1411, 663] width 62 height 38
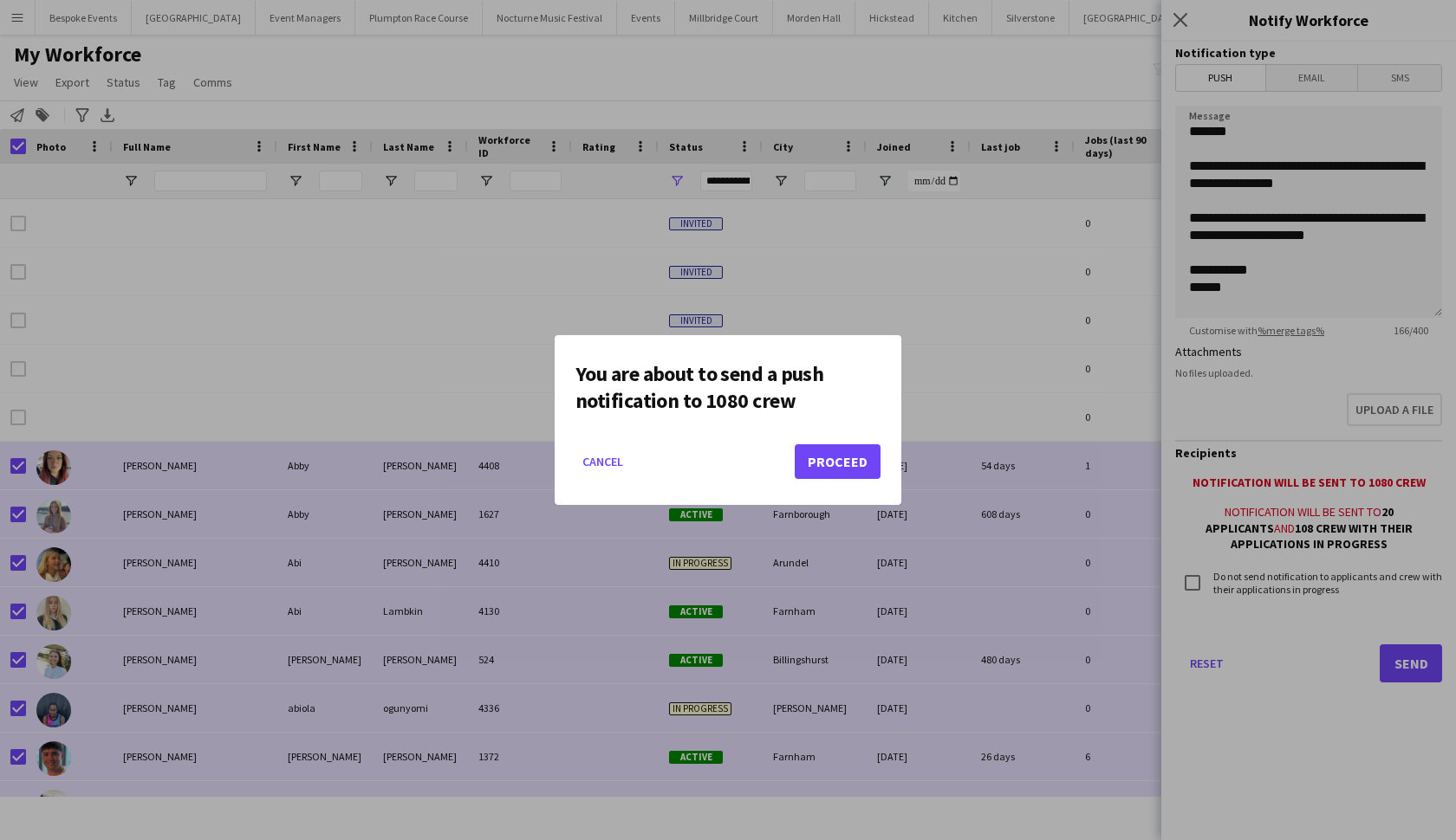
click at [836, 469] on button "Proceed" at bounding box center [837, 461] width 86 height 35
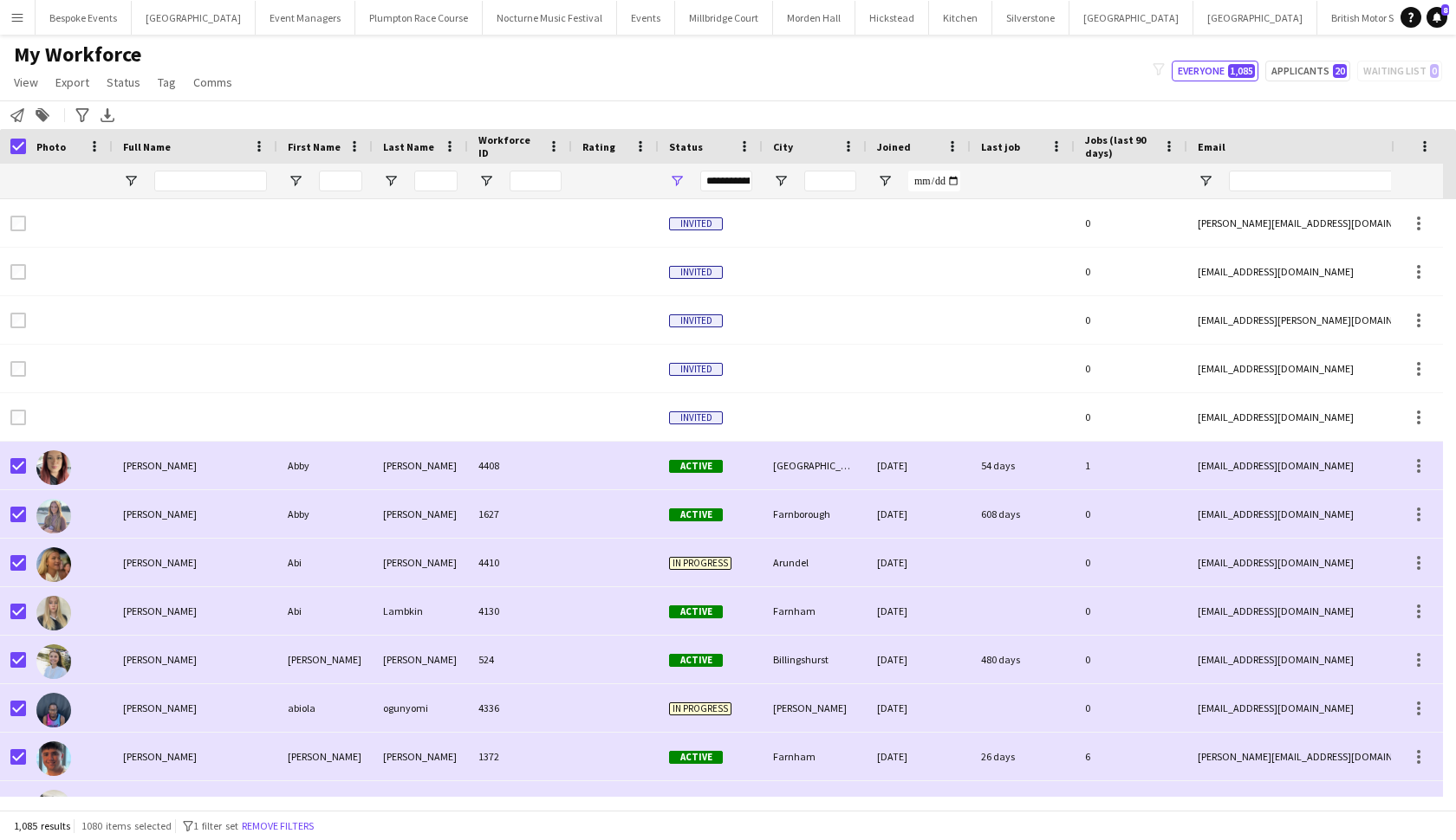
click at [19, 118] on icon "Notify workforce" at bounding box center [17, 115] width 14 height 14
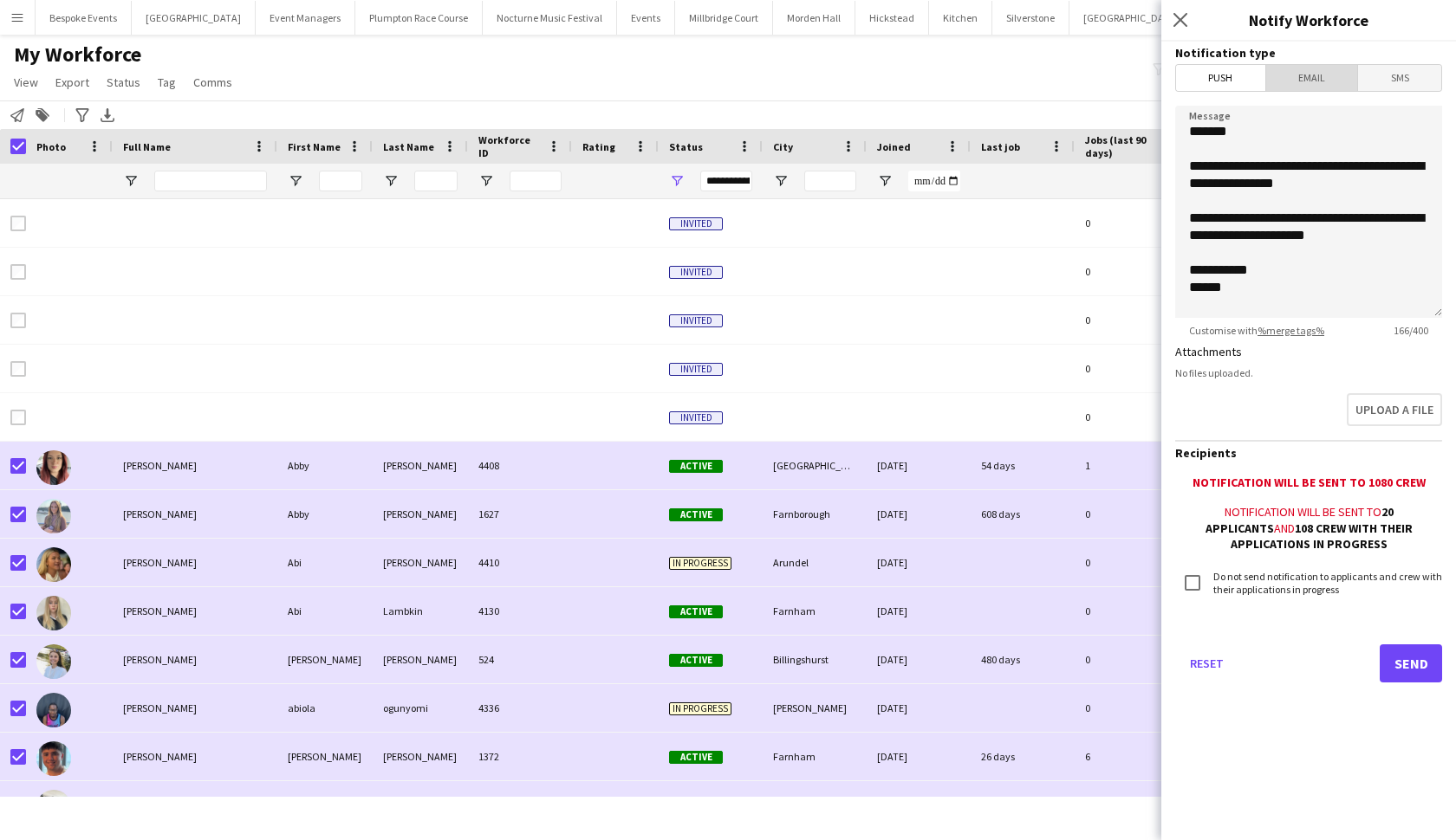
click at [1273, 76] on span "Email" at bounding box center [1311, 78] width 92 height 26
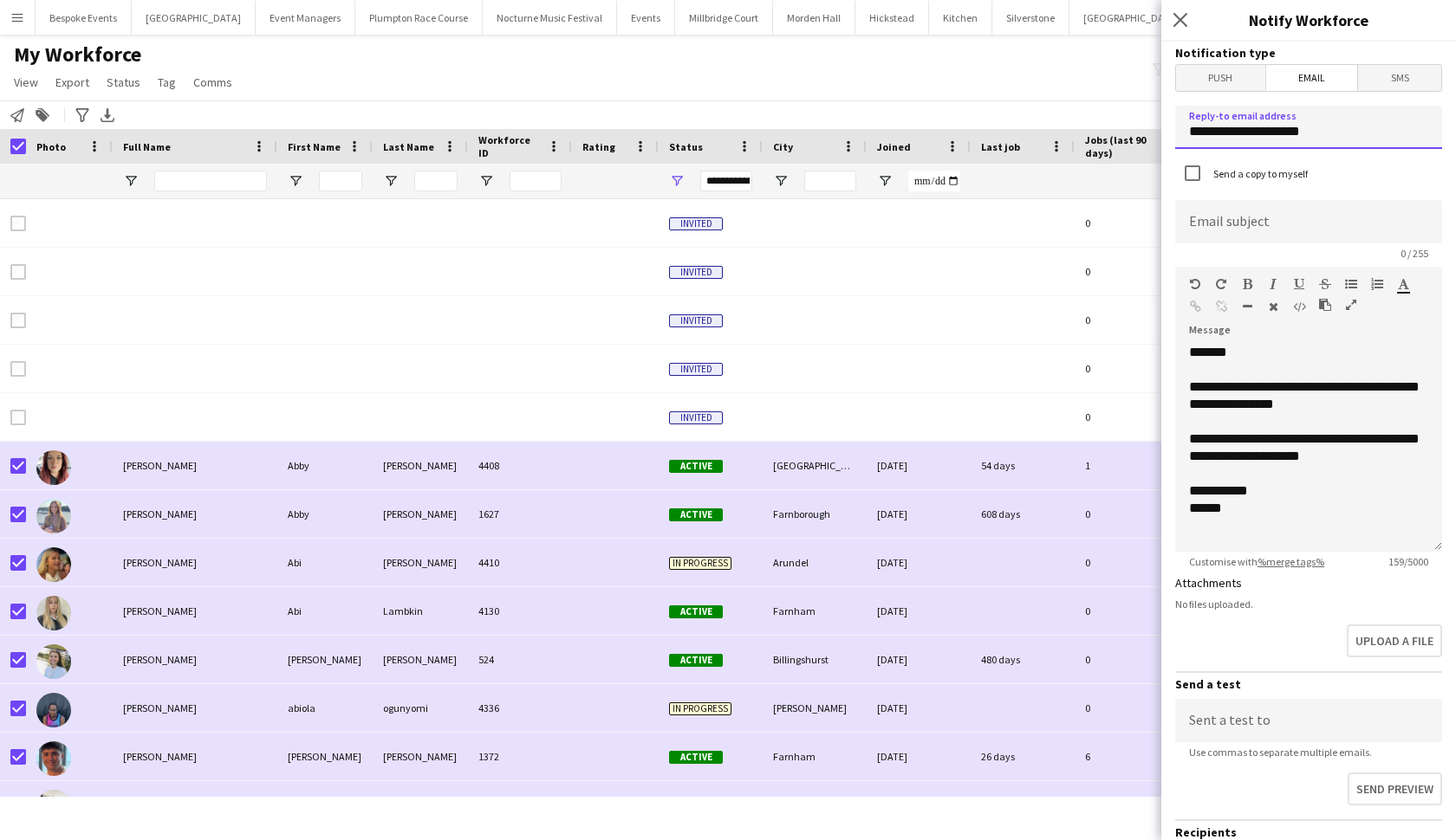
drag, startPoint x: 1329, startPoint y: 131, endPoint x: 1144, endPoint y: 133, distance: 185.0
type input "**********"
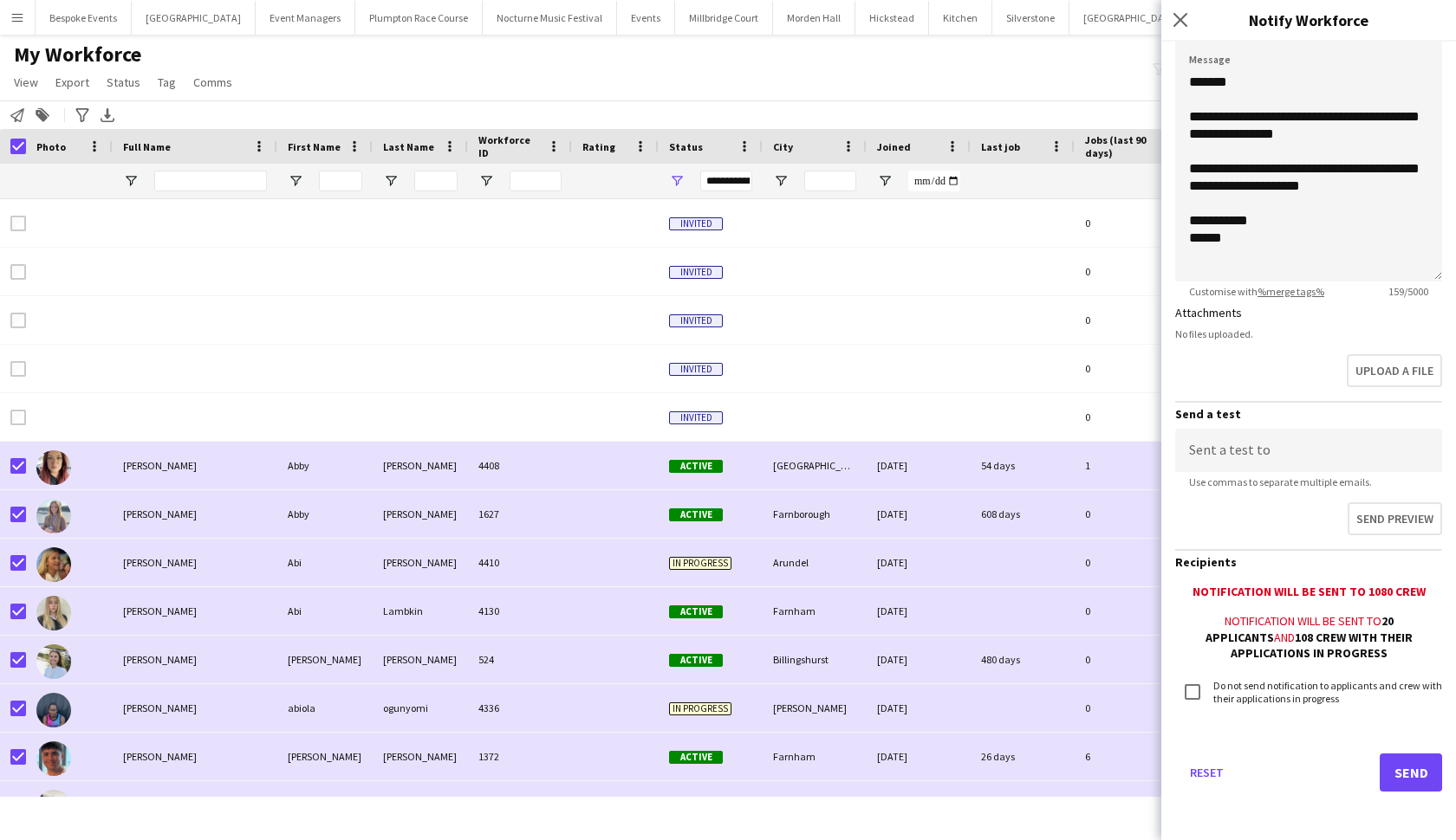
scroll to position [269, 0]
type input "**********"
click at [1273, 727] on button "Send" at bounding box center [1411, 774] width 62 height 38
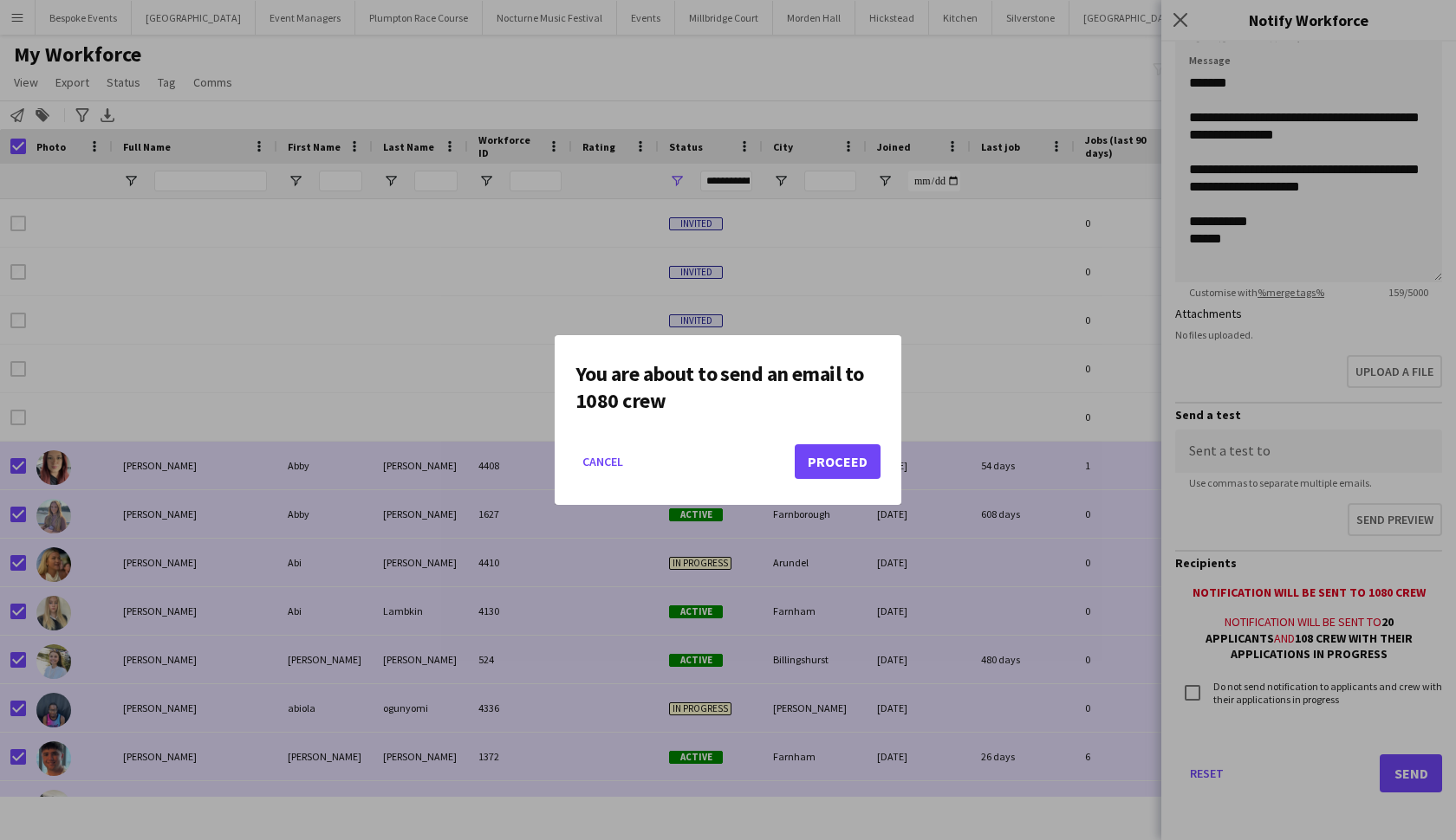
click at [848, 466] on button "Proceed" at bounding box center [837, 461] width 86 height 35
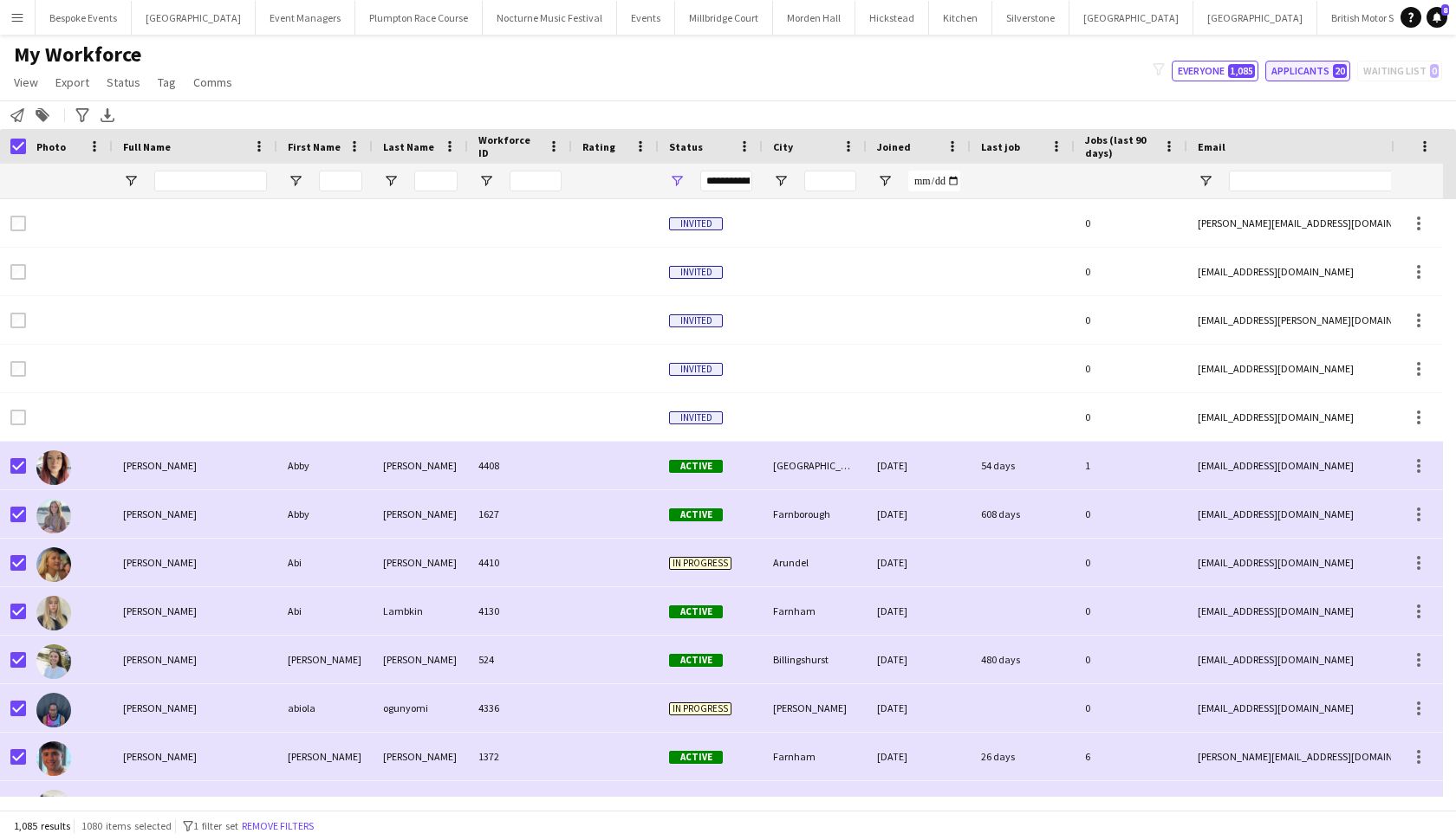
click at [1273, 66] on button "Applicants 20" at bounding box center [1308, 71] width 85 height 21
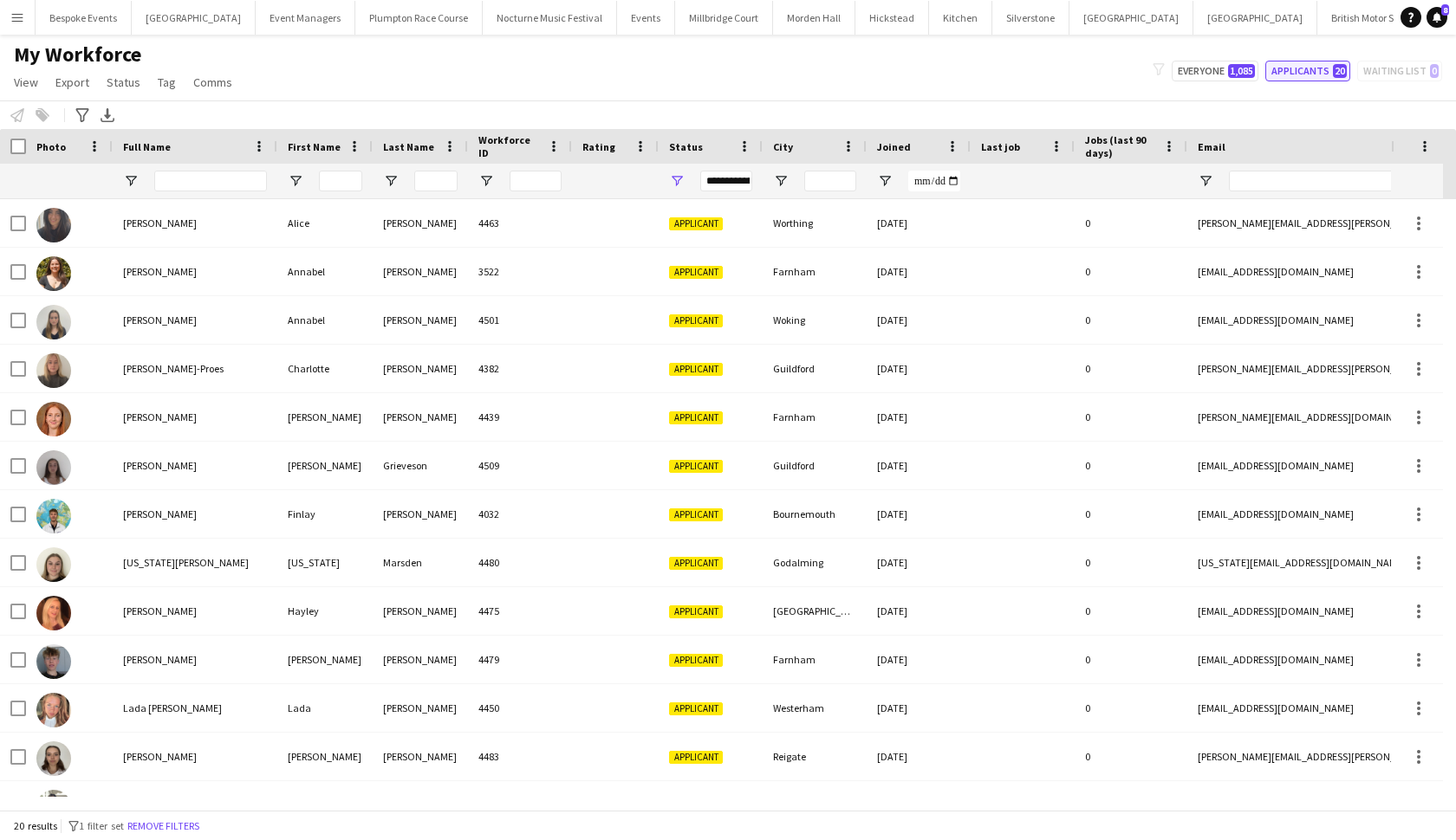
click at [1273, 66] on button "Applicants 20" at bounding box center [1308, 71] width 85 height 21
click at [1207, 78] on button "Everyone 1,085" at bounding box center [1215, 71] width 87 height 21
type input "**********"
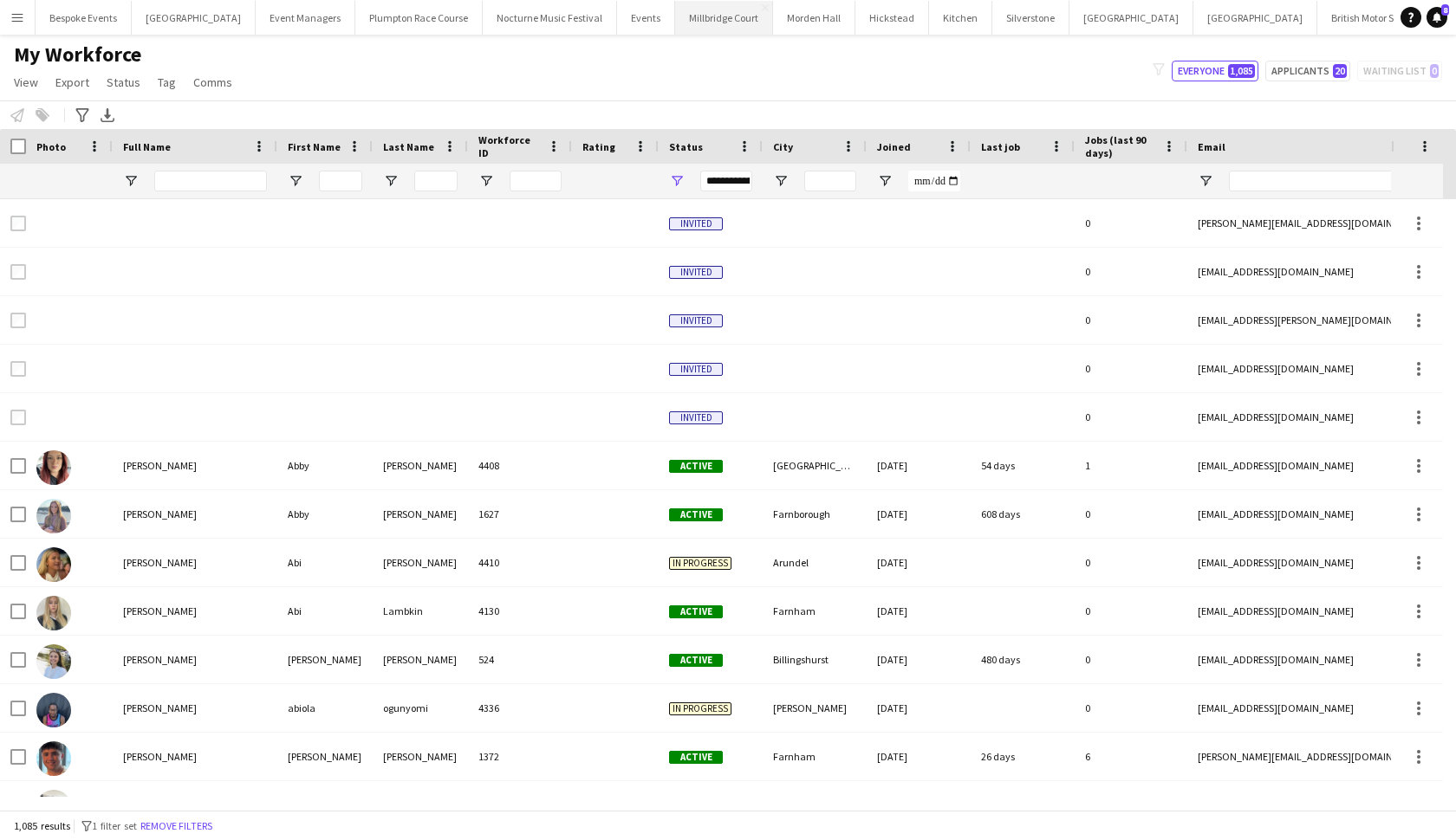
click at [685, 15] on button "Millbridge Court Close" at bounding box center [724, 18] width 98 height 34
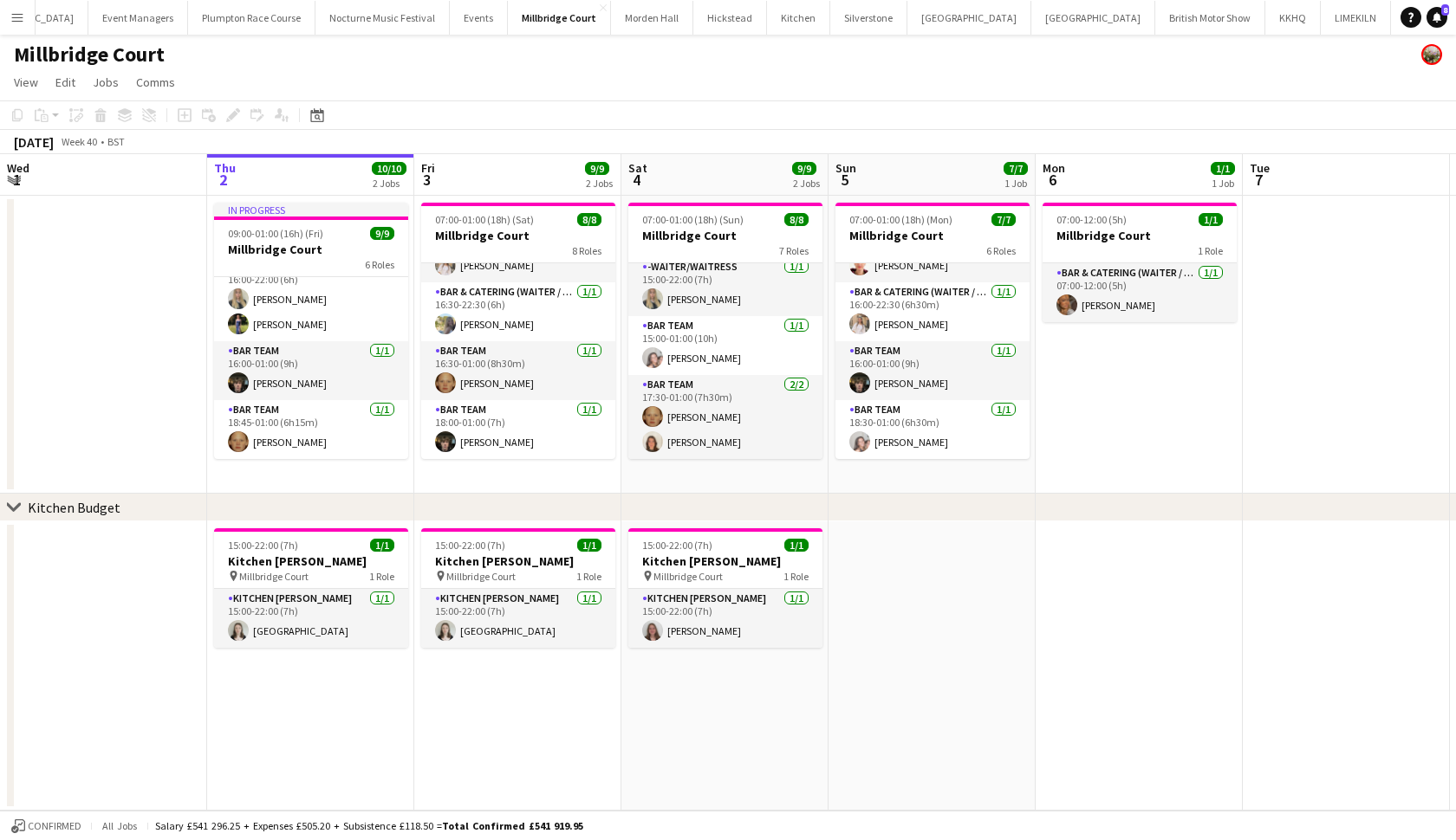
scroll to position [0, 166]
click at [1266, 16] on button "KKHQ Close" at bounding box center [1293, 18] width 56 height 34
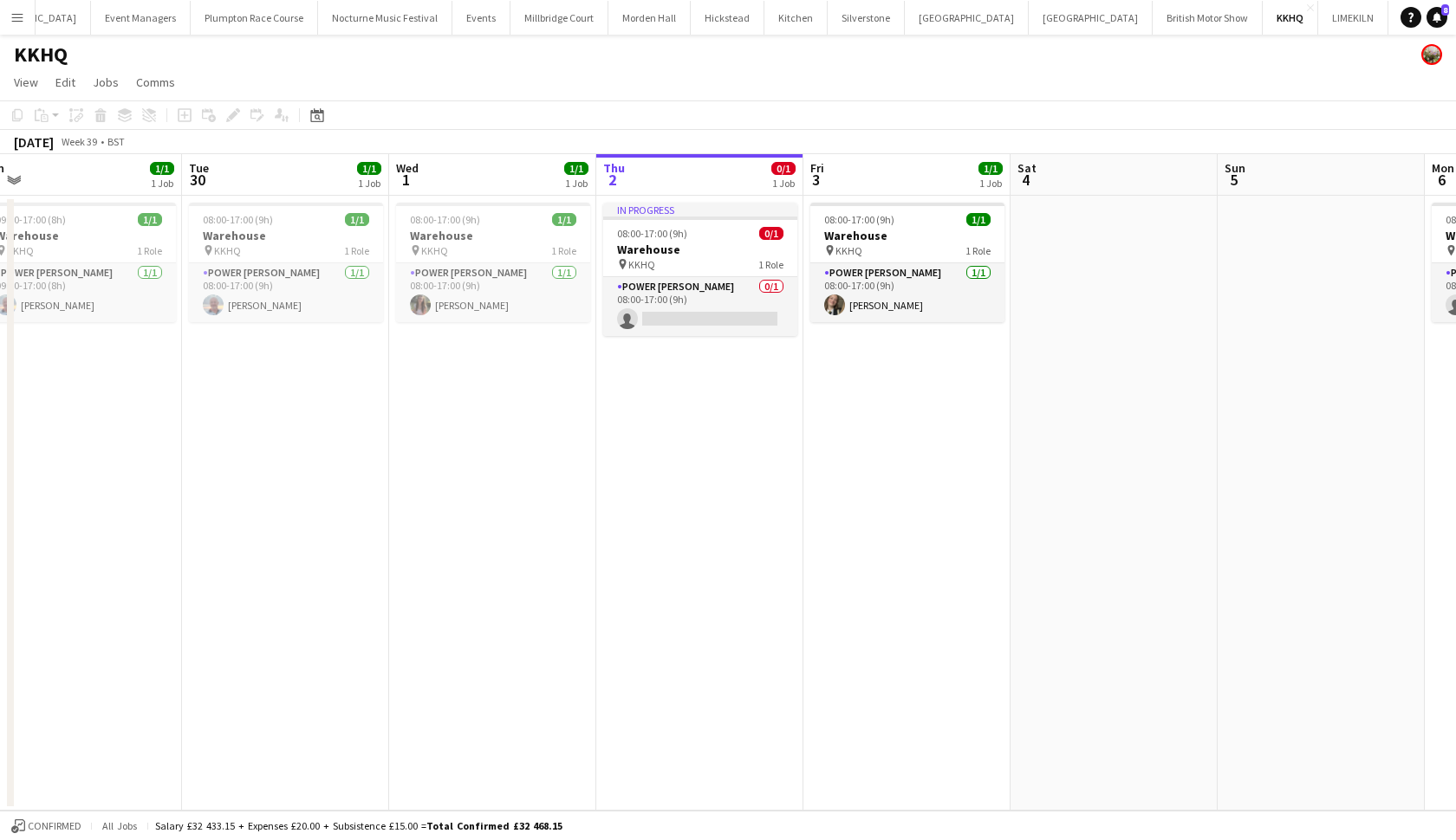
scroll to position [0, 487]
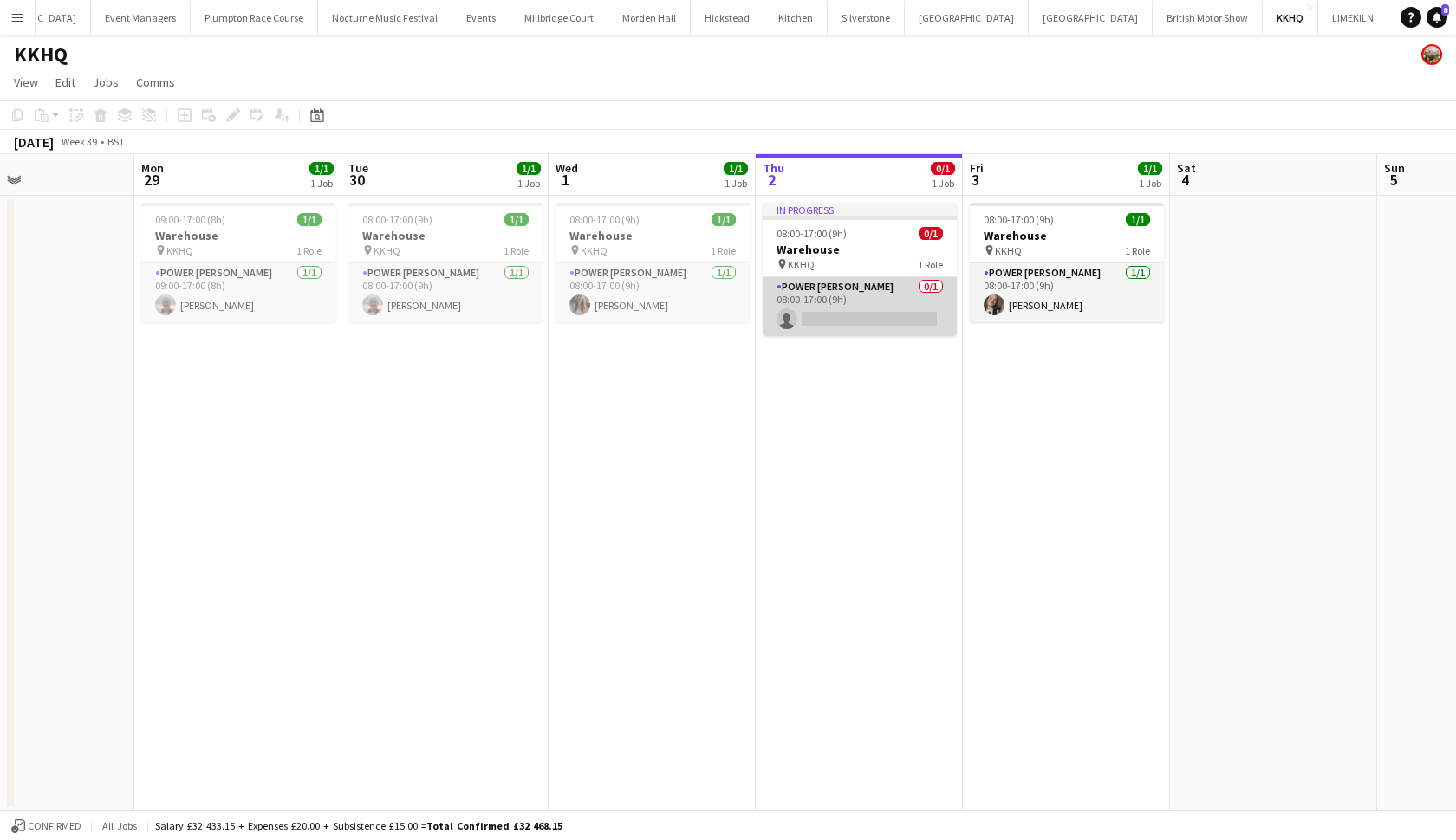
click at [876, 309] on app-card-role "Power Porter 0/1 08:00-17:00 (9h) single-neutral-actions" at bounding box center [859, 306] width 194 height 59
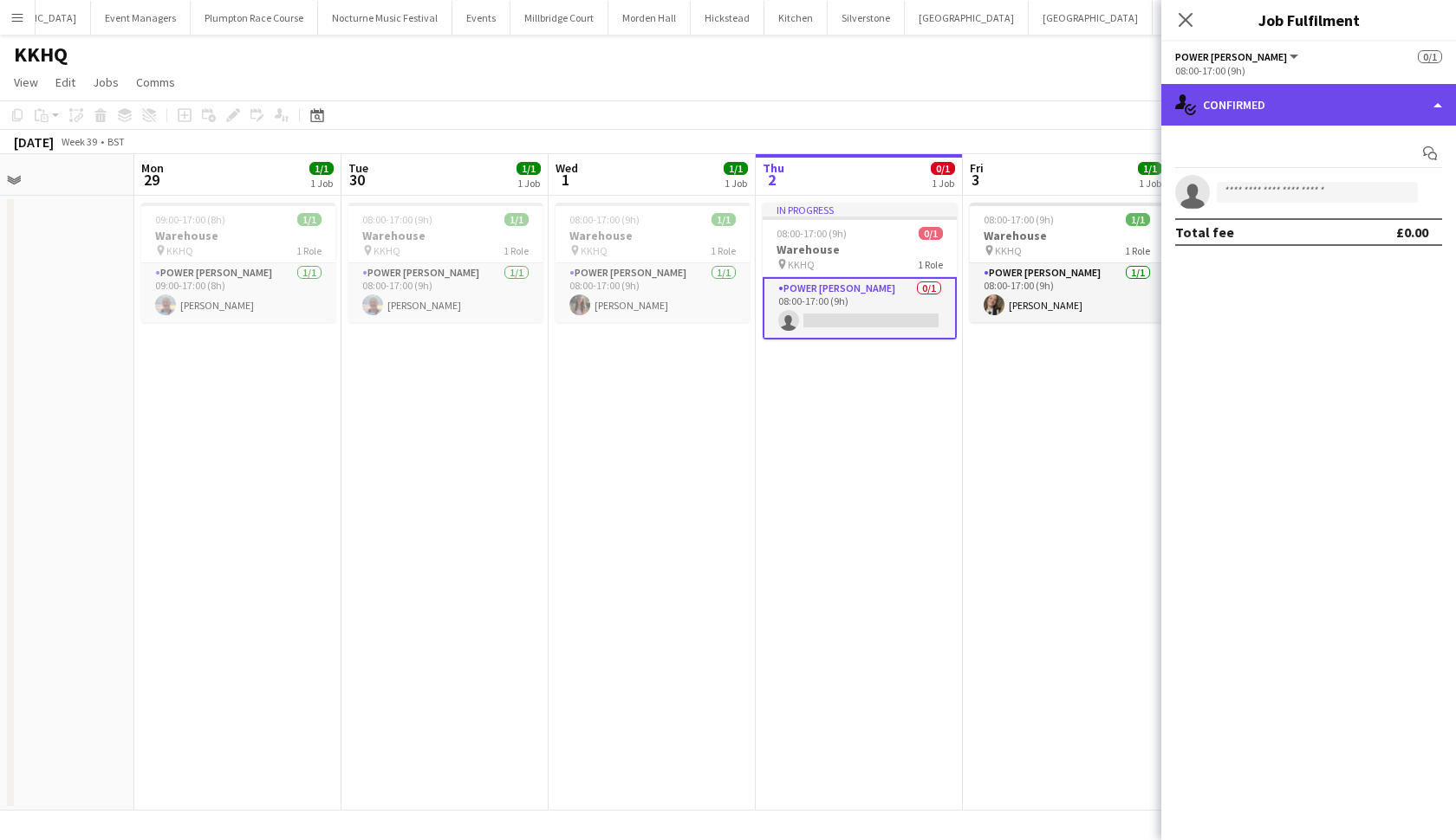
click at [1273, 109] on div "single-neutral-actions-check-2 Confirmed" at bounding box center [1309, 105] width 295 height 42
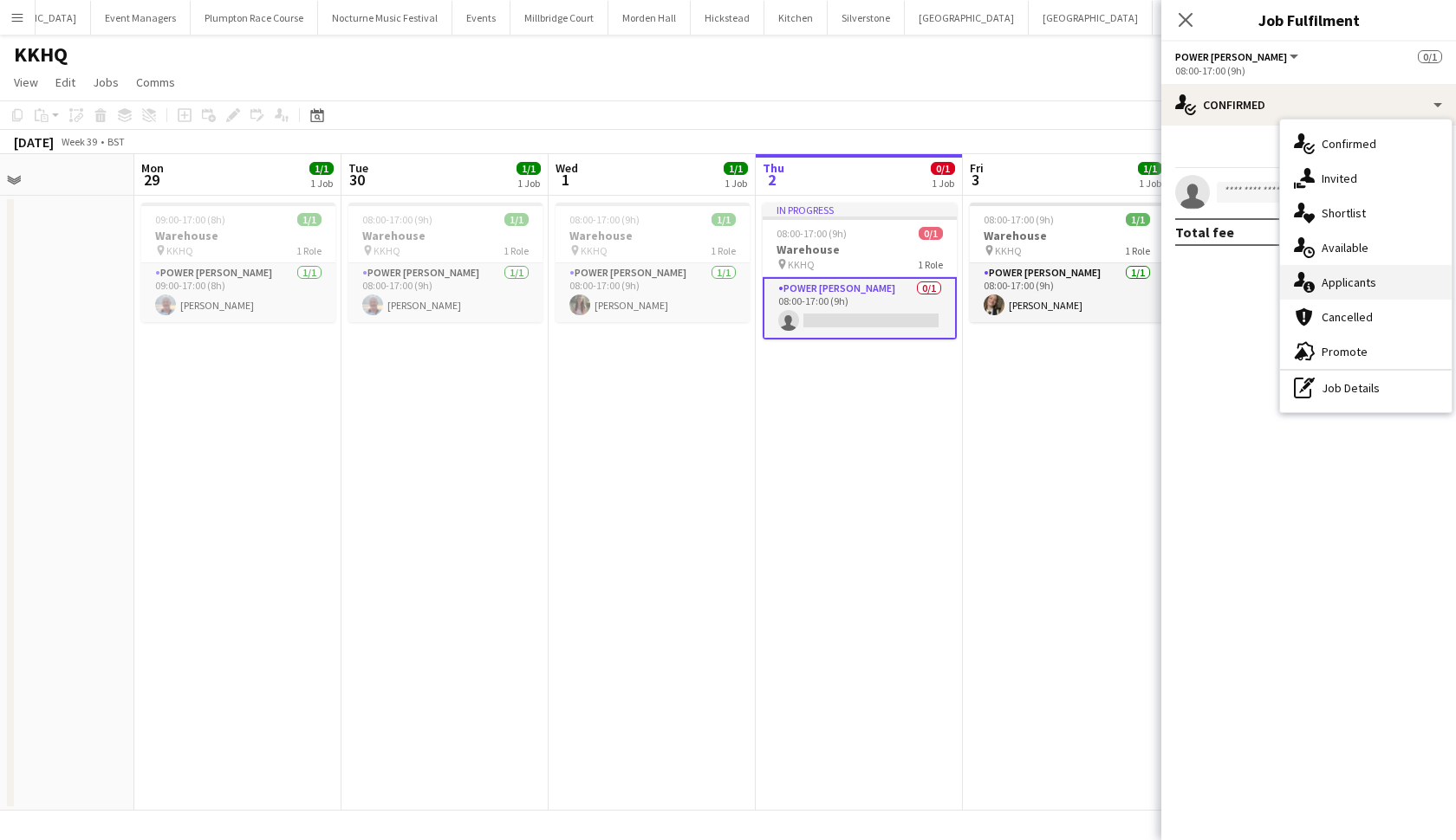
click at [1273, 291] on div "single-neutral-actions-information Applicants" at bounding box center [1365, 283] width 172 height 35
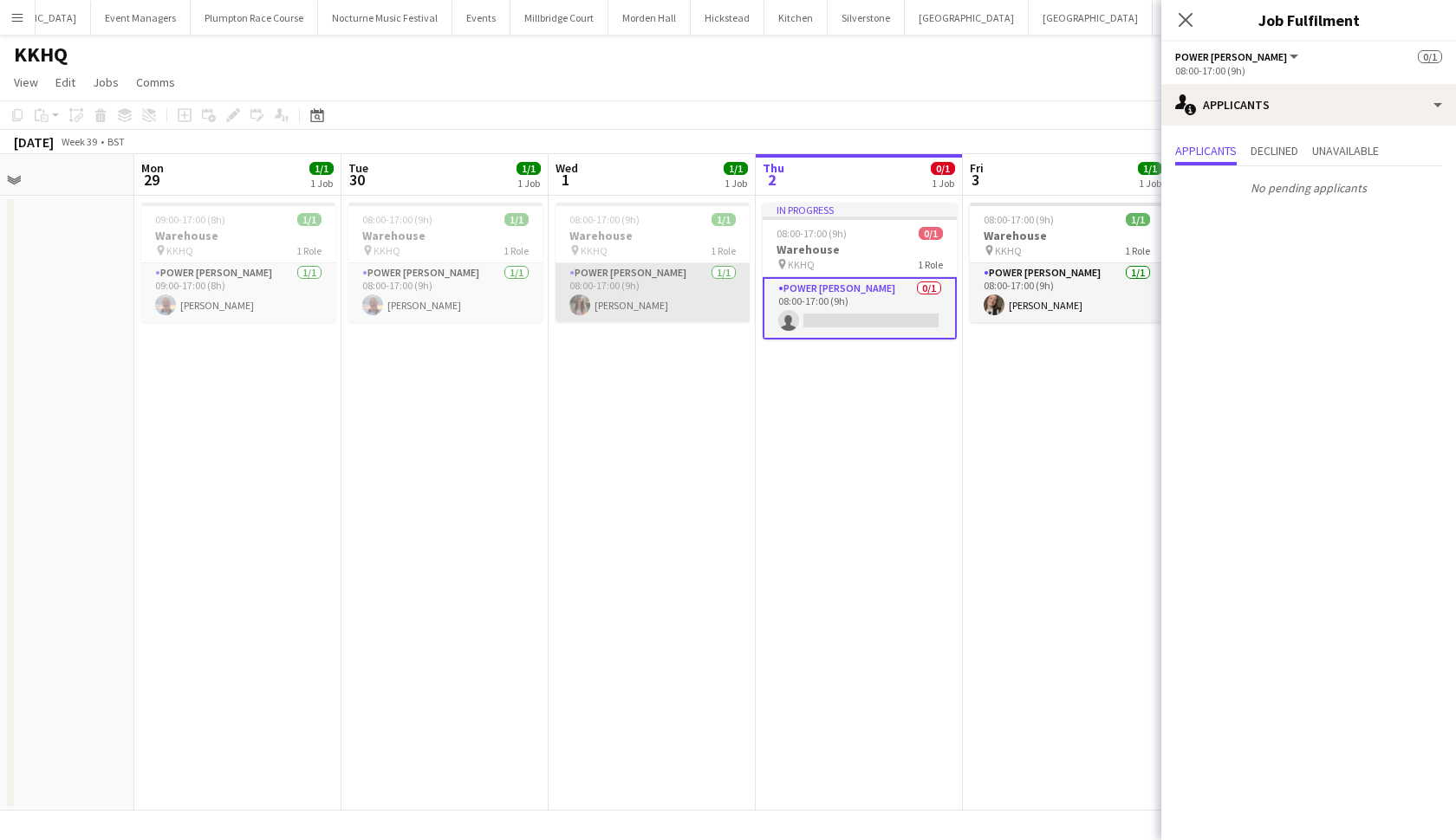
click at [673, 295] on app-card-role "Power Porter 1/1 08:00-17:00 (9h) Alice Benzikie" at bounding box center [652, 293] width 194 height 59
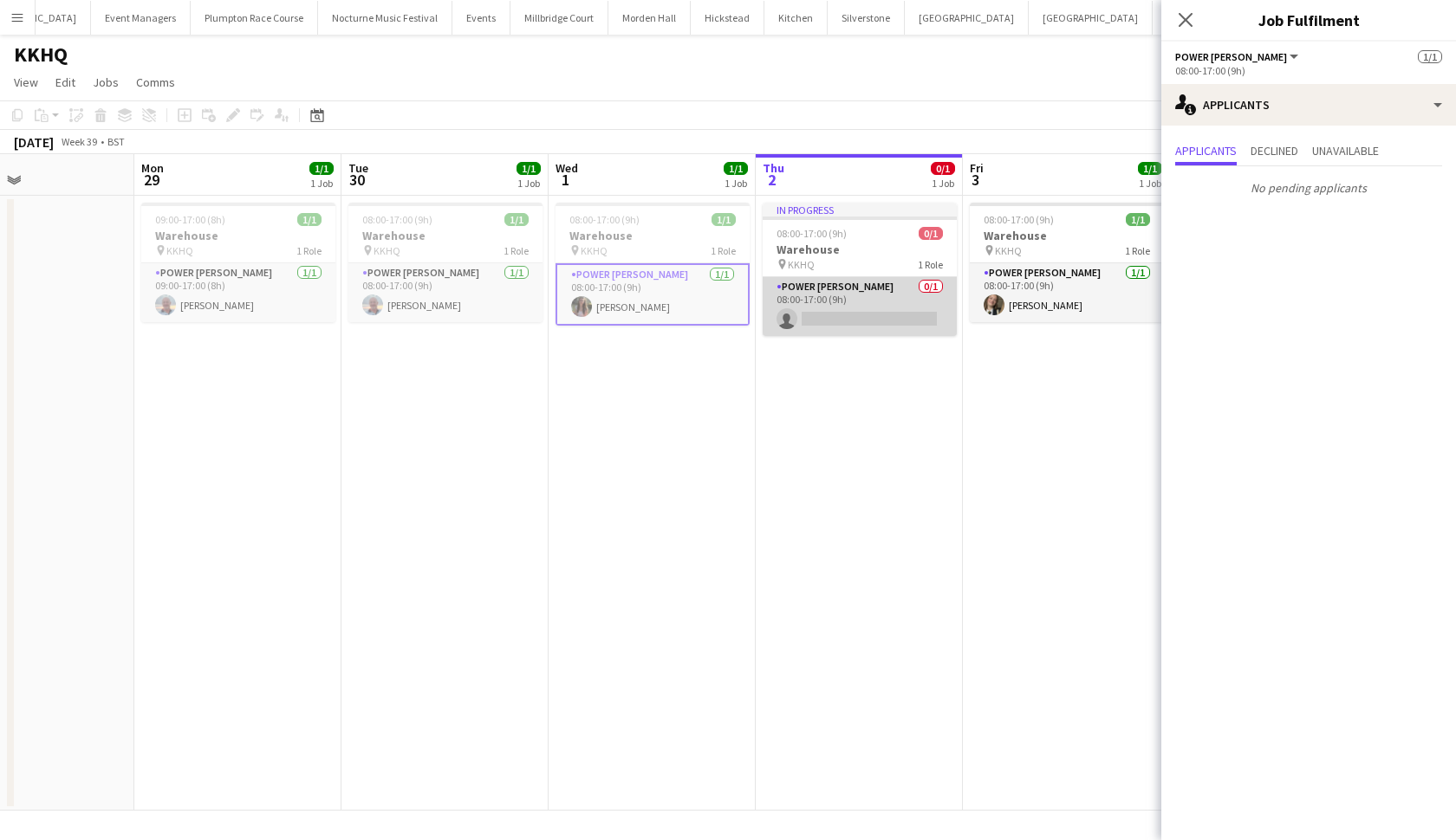
click at [842, 300] on app-card-role "Power Porter 0/1 08:00-17:00 (9h) single-neutral-actions" at bounding box center [859, 306] width 194 height 59
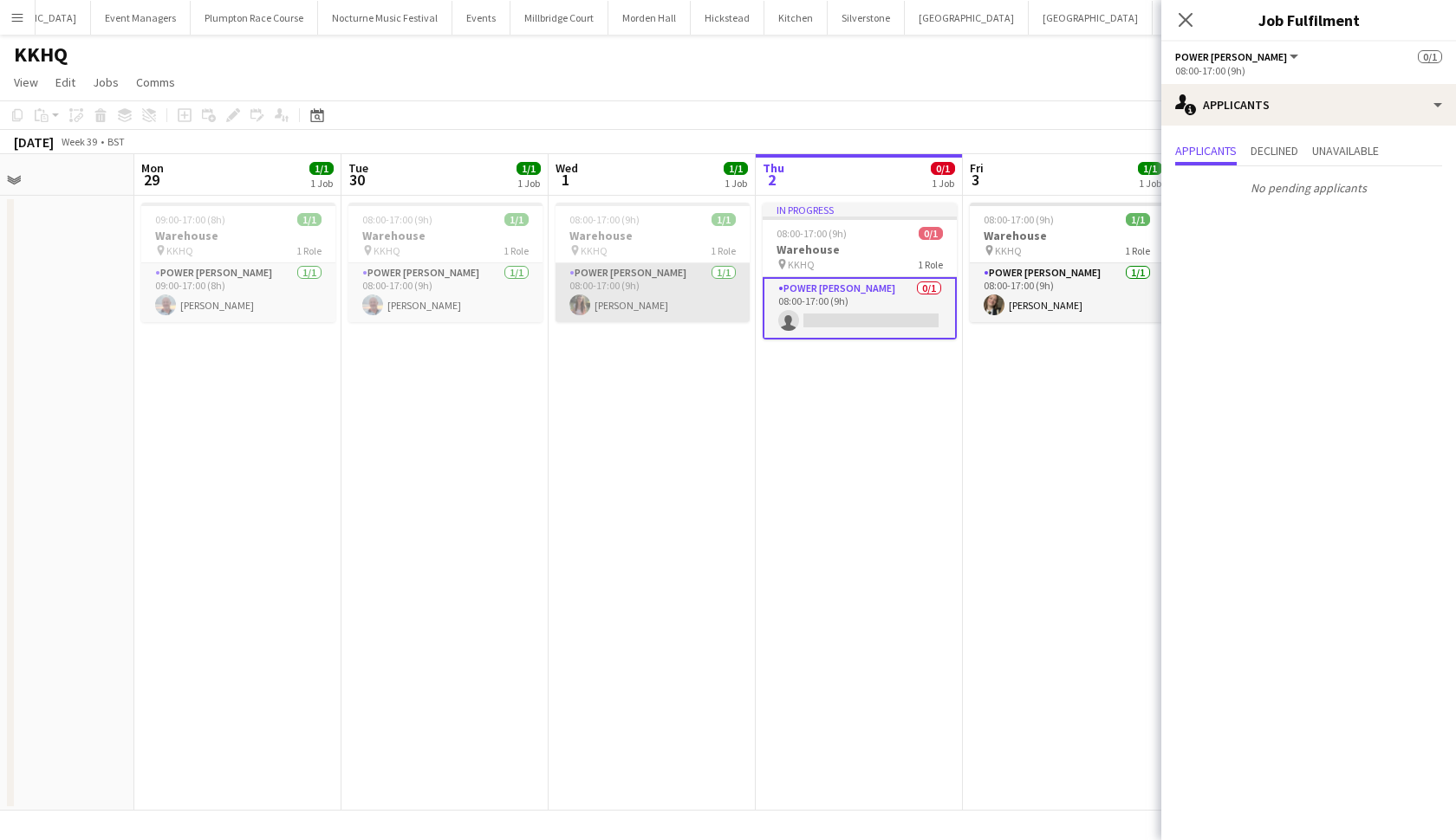
click at [649, 301] on app-card-role "Power Porter 1/1 08:00-17:00 (9h) Alice Benzikie" at bounding box center [652, 293] width 194 height 59
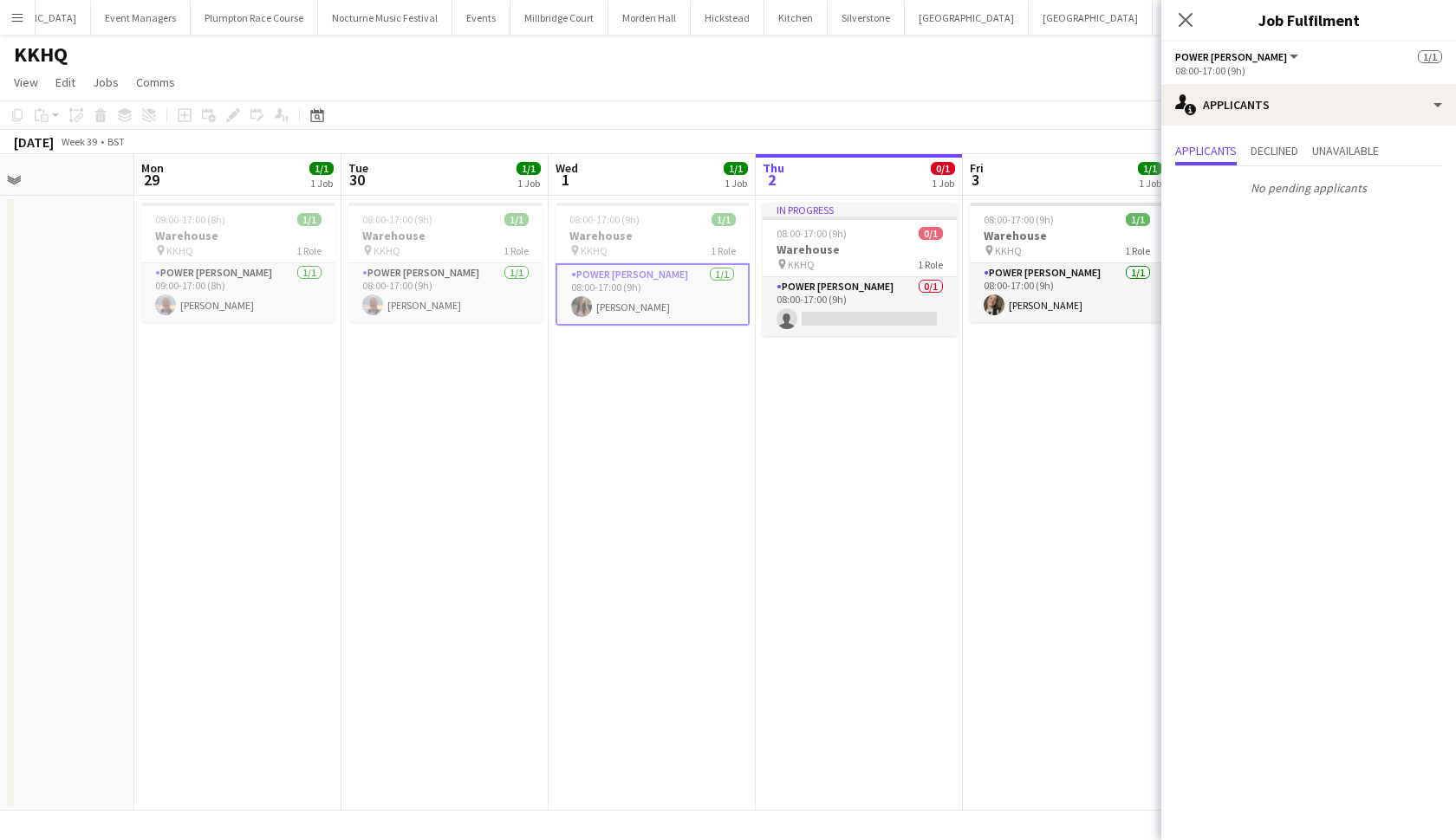
click at [649, 301] on app-card-role "Power Porter 1/1 08:00-17:00 (9h) Alice Benzikie" at bounding box center [652, 295] width 194 height 62
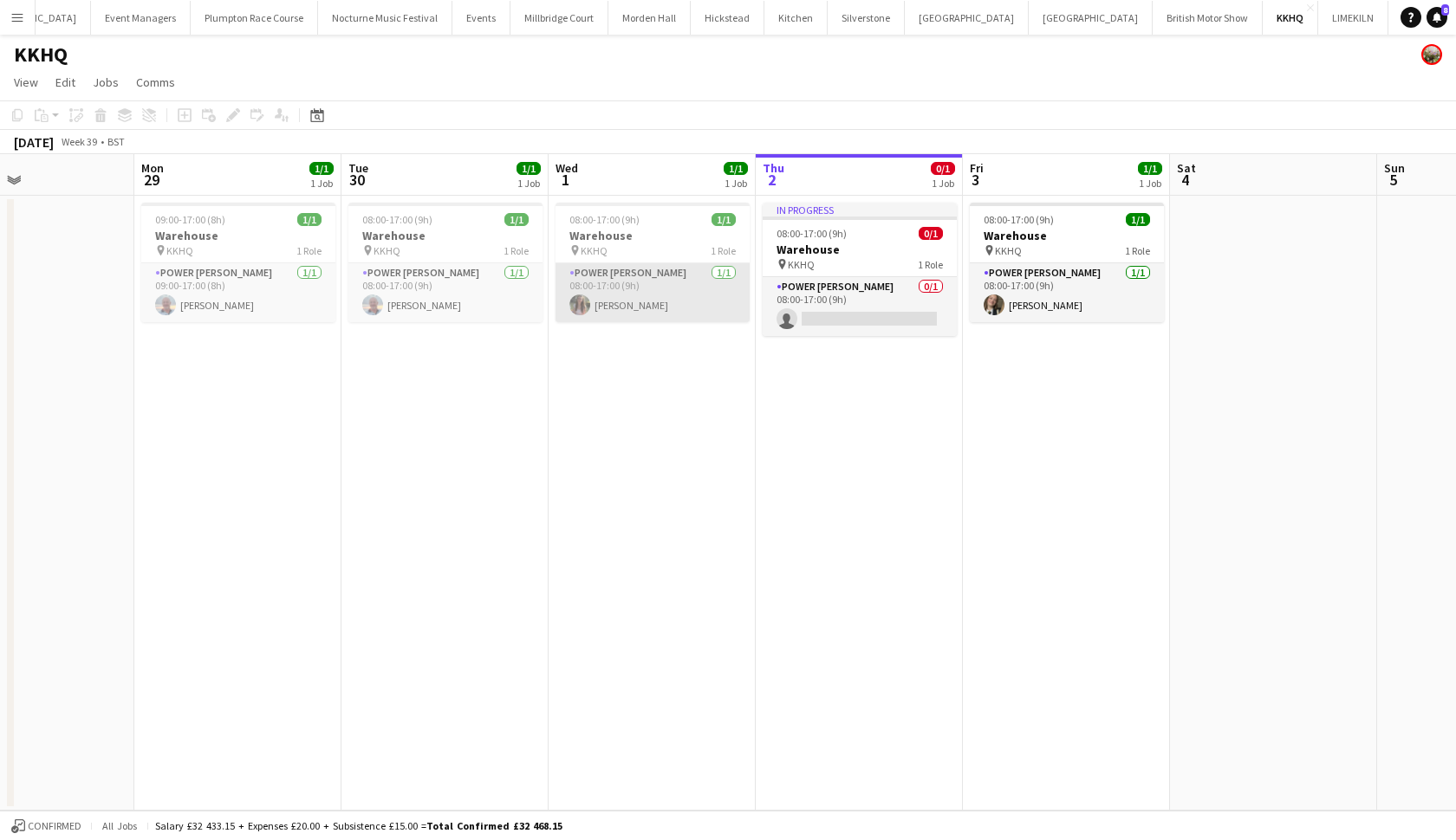
click at [659, 305] on app-card-role "Power Porter 1/1 08:00-17:00 (9h) Alice Benzikie" at bounding box center [652, 293] width 194 height 59
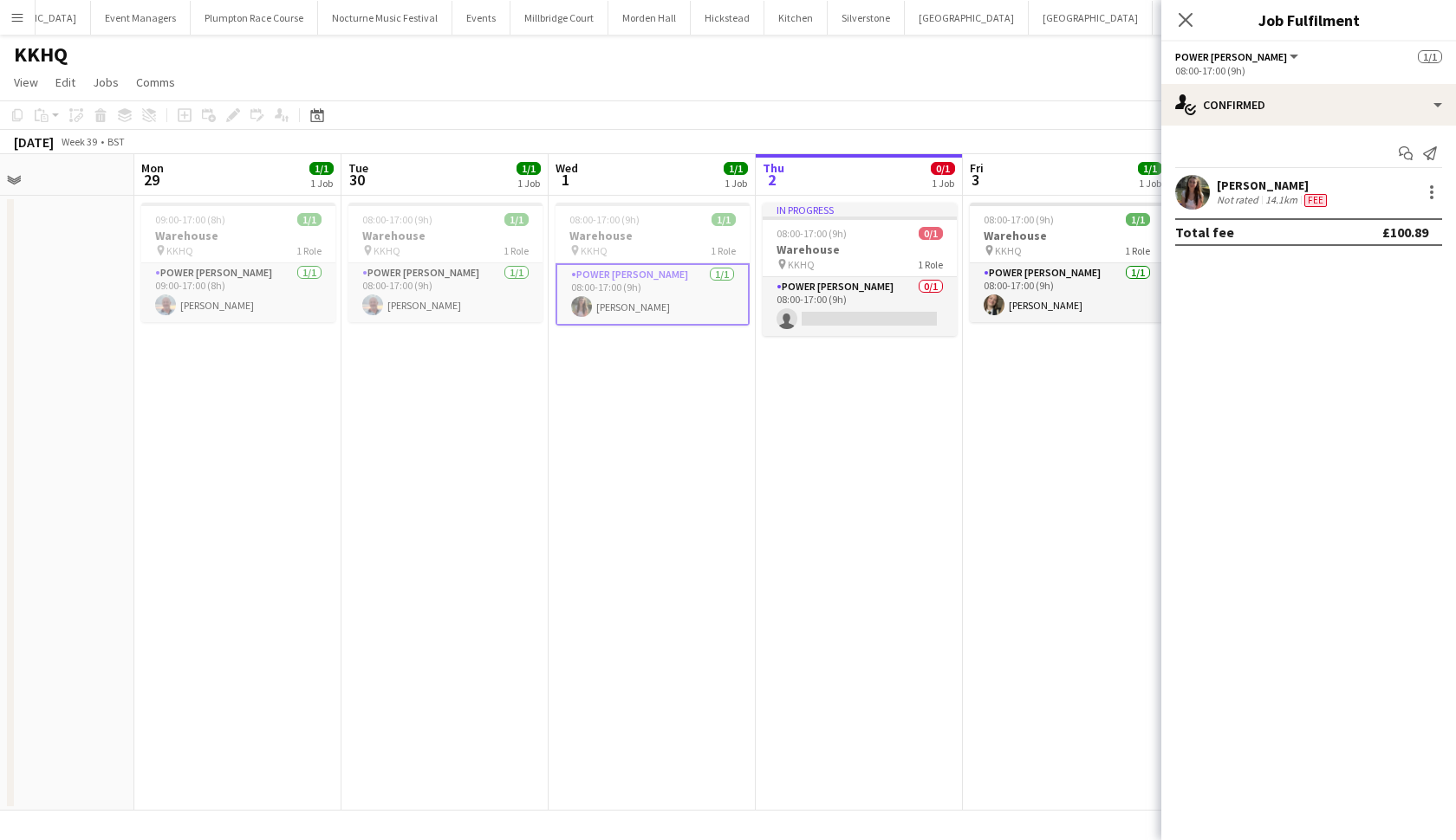
click at [1179, 193] on app-user-avatar at bounding box center [1191, 192] width 35 height 35
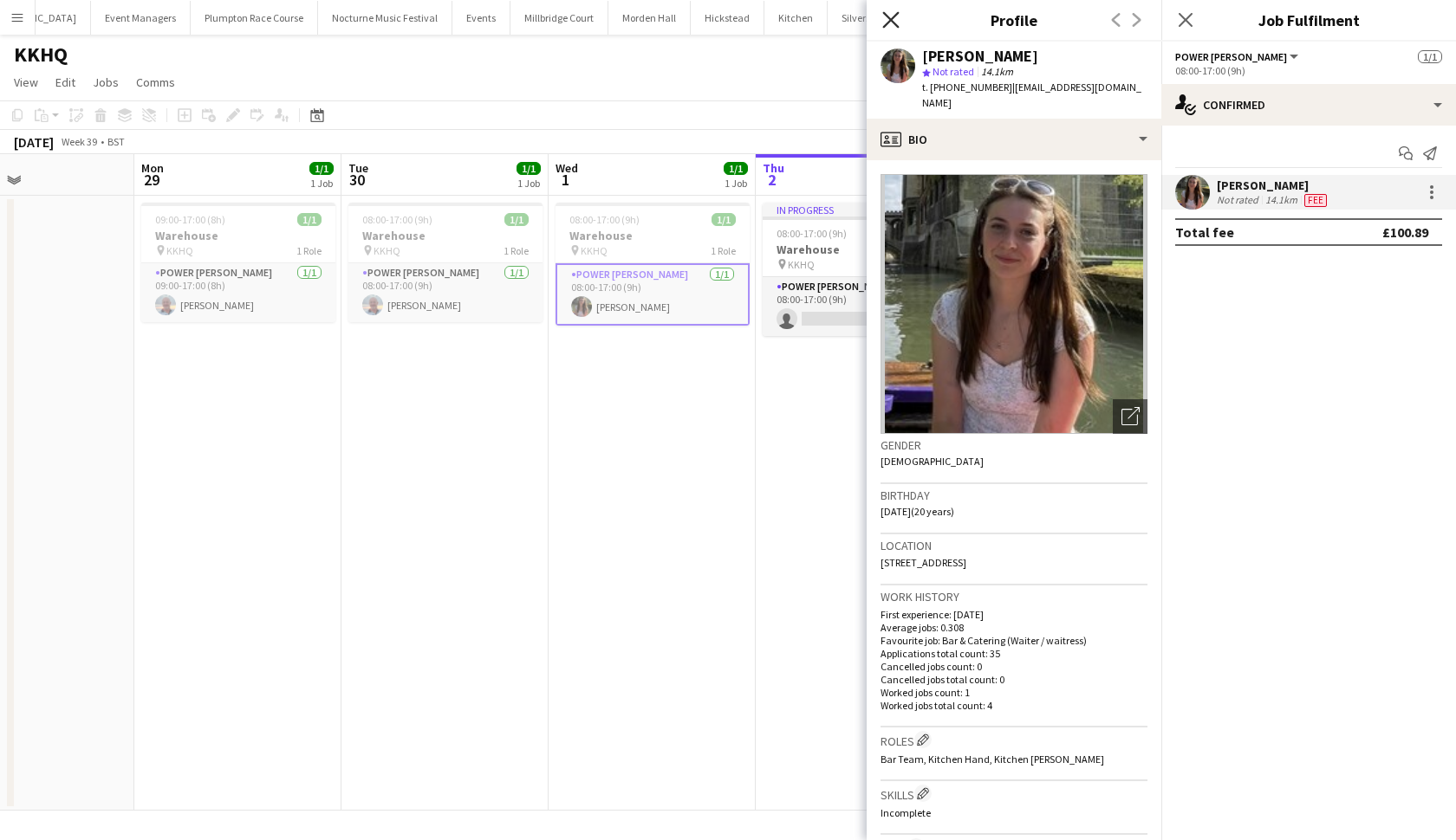
click at [895, 26] on icon "Close pop-in" at bounding box center [889, 19] width 16 height 16
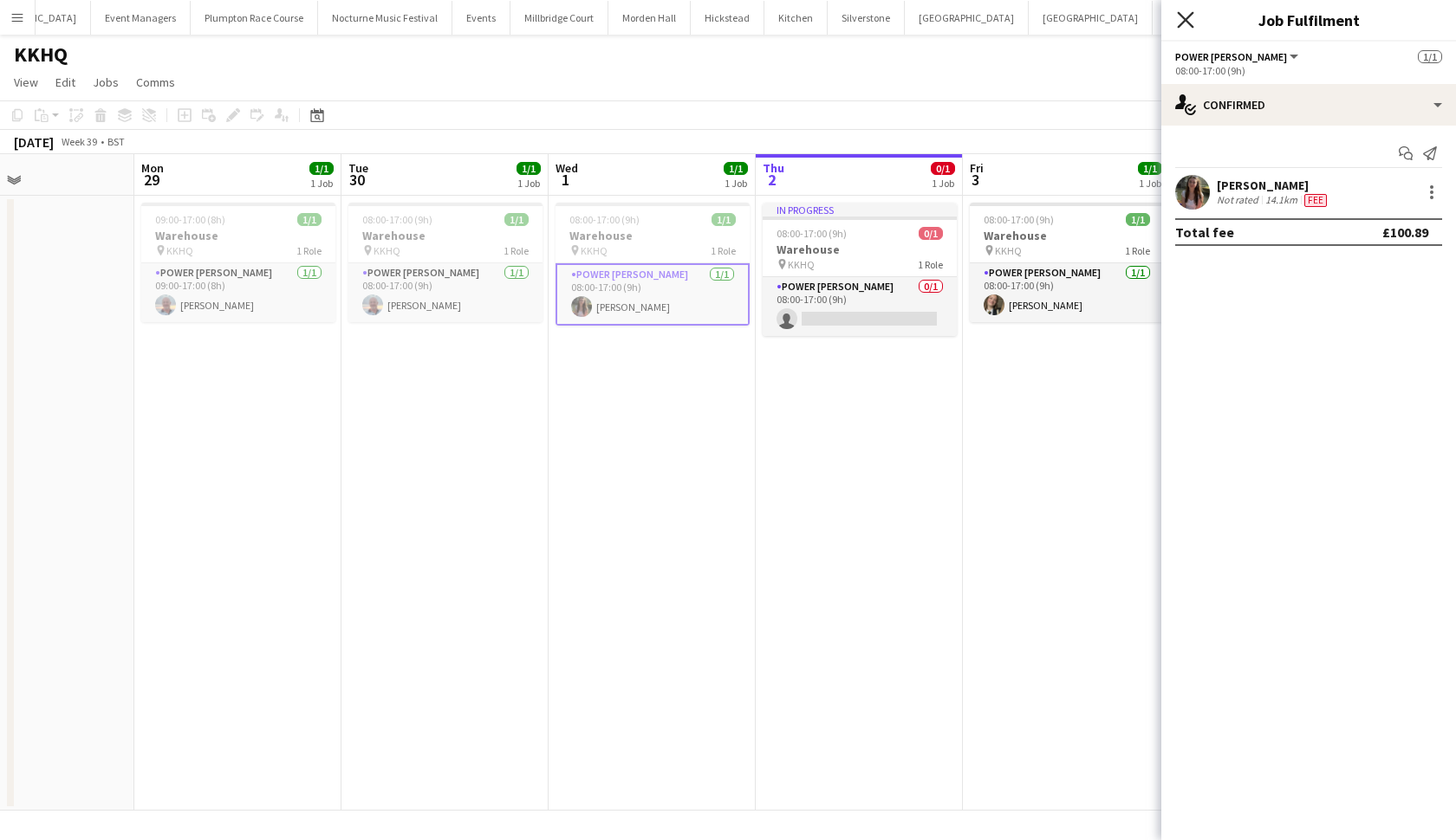
click at [1177, 16] on icon "Close pop-in" at bounding box center [1184, 19] width 16 height 16
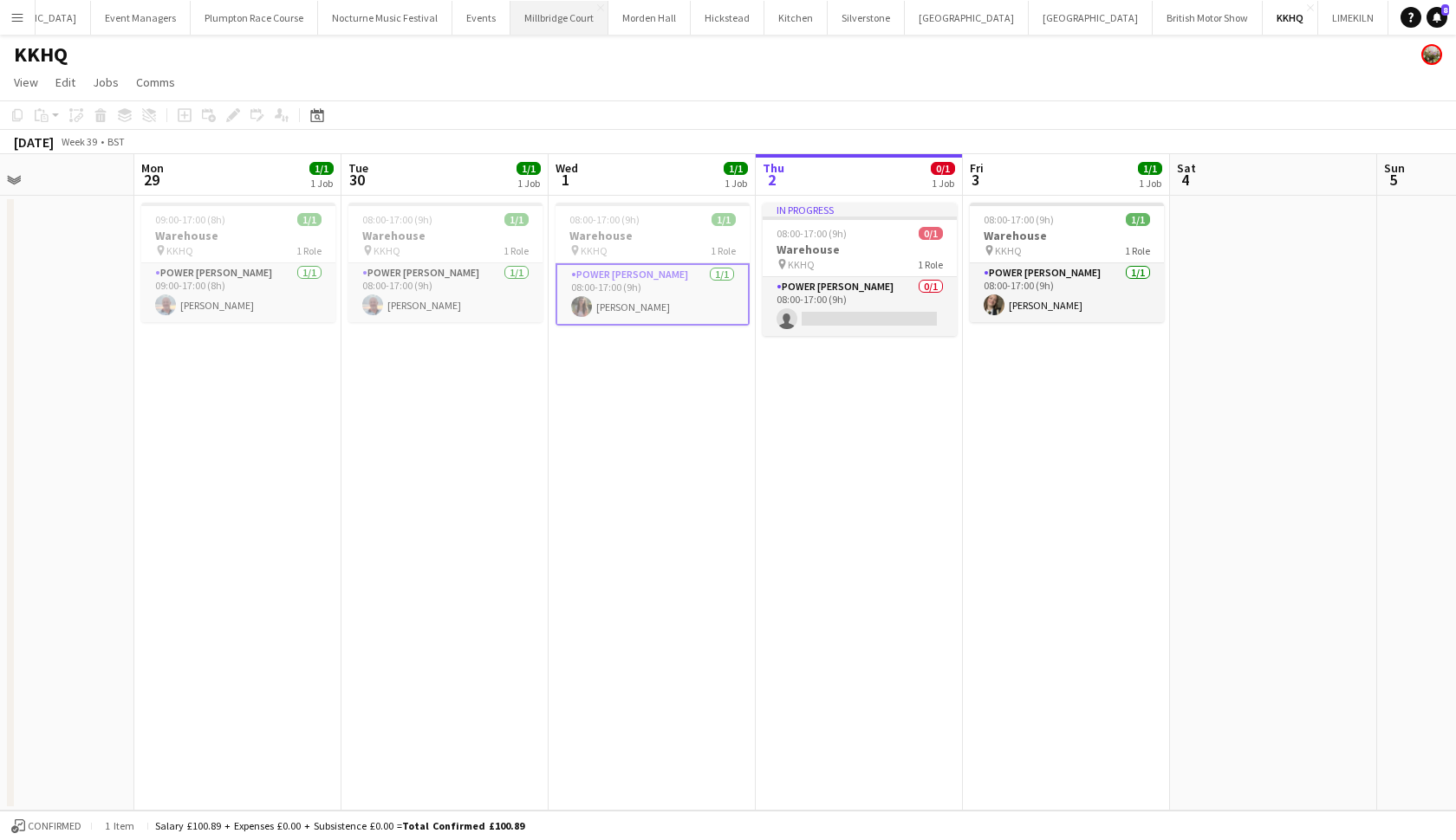
click at [516, 20] on button "Millbridge Court Close" at bounding box center [559, 18] width 98 height 34
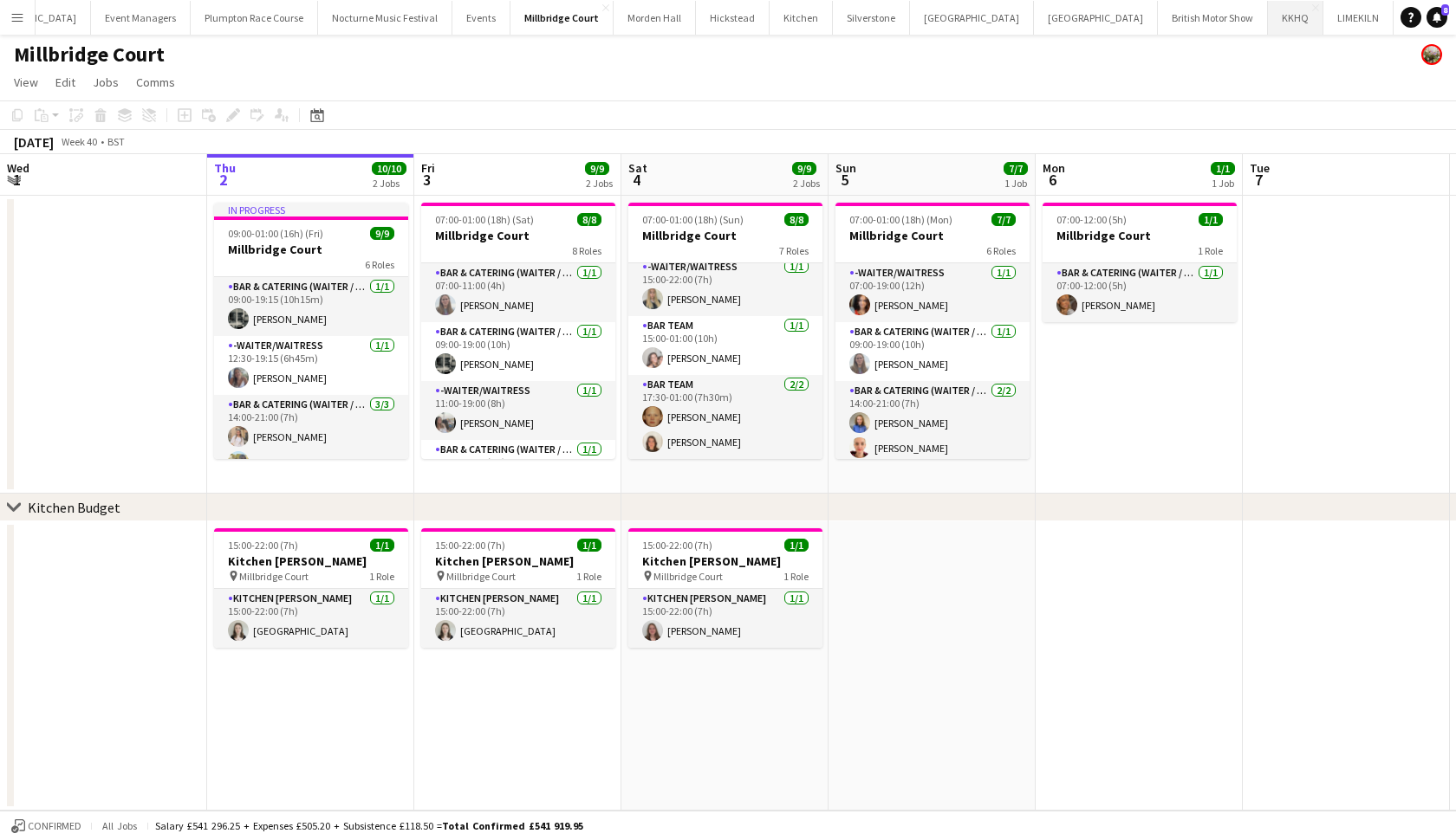
click at [1268, 30] on button "KKHQ Close" at bounding box center [1295, 18] width 56 height 34
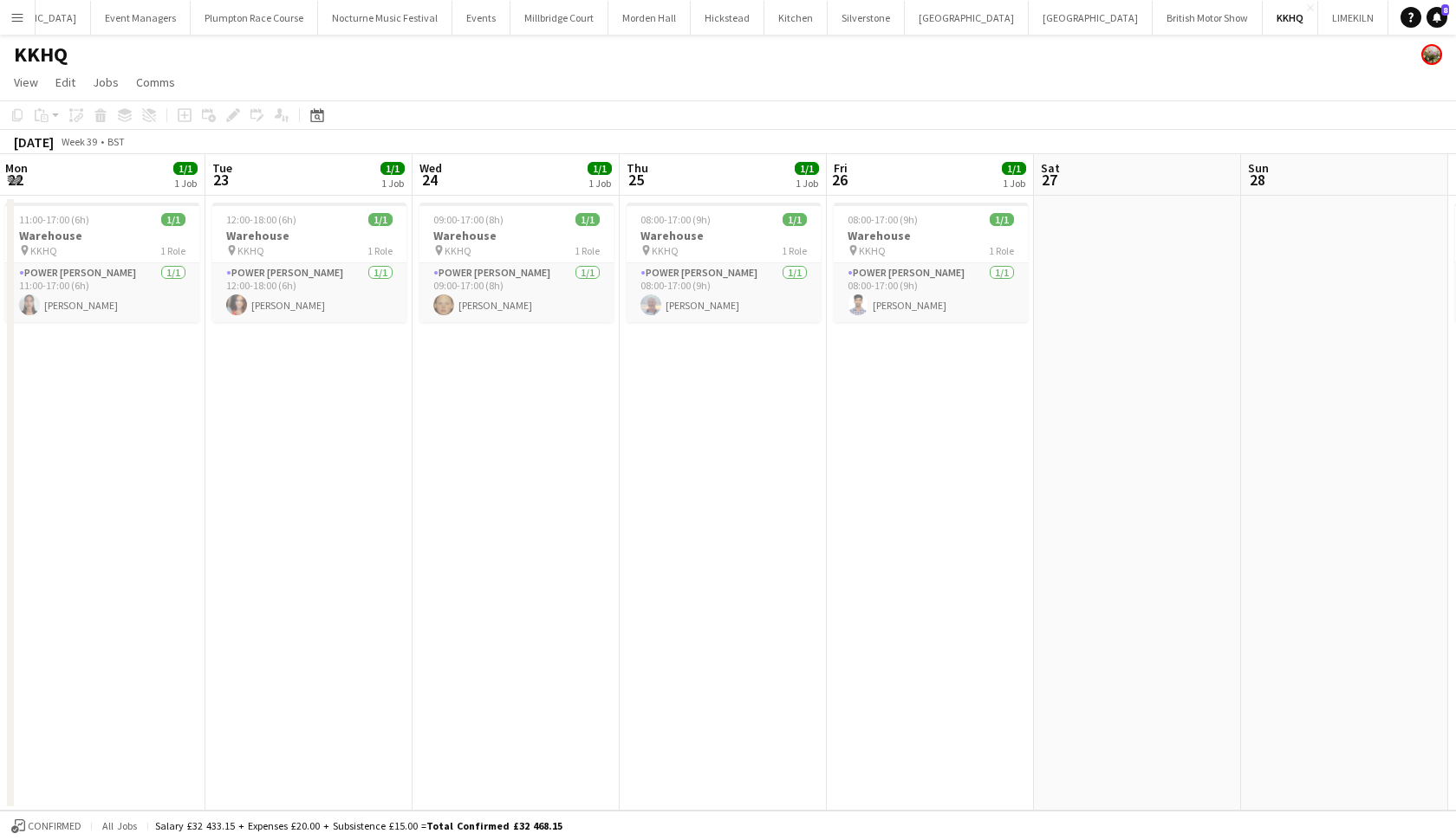
scroll to position [0, 465]
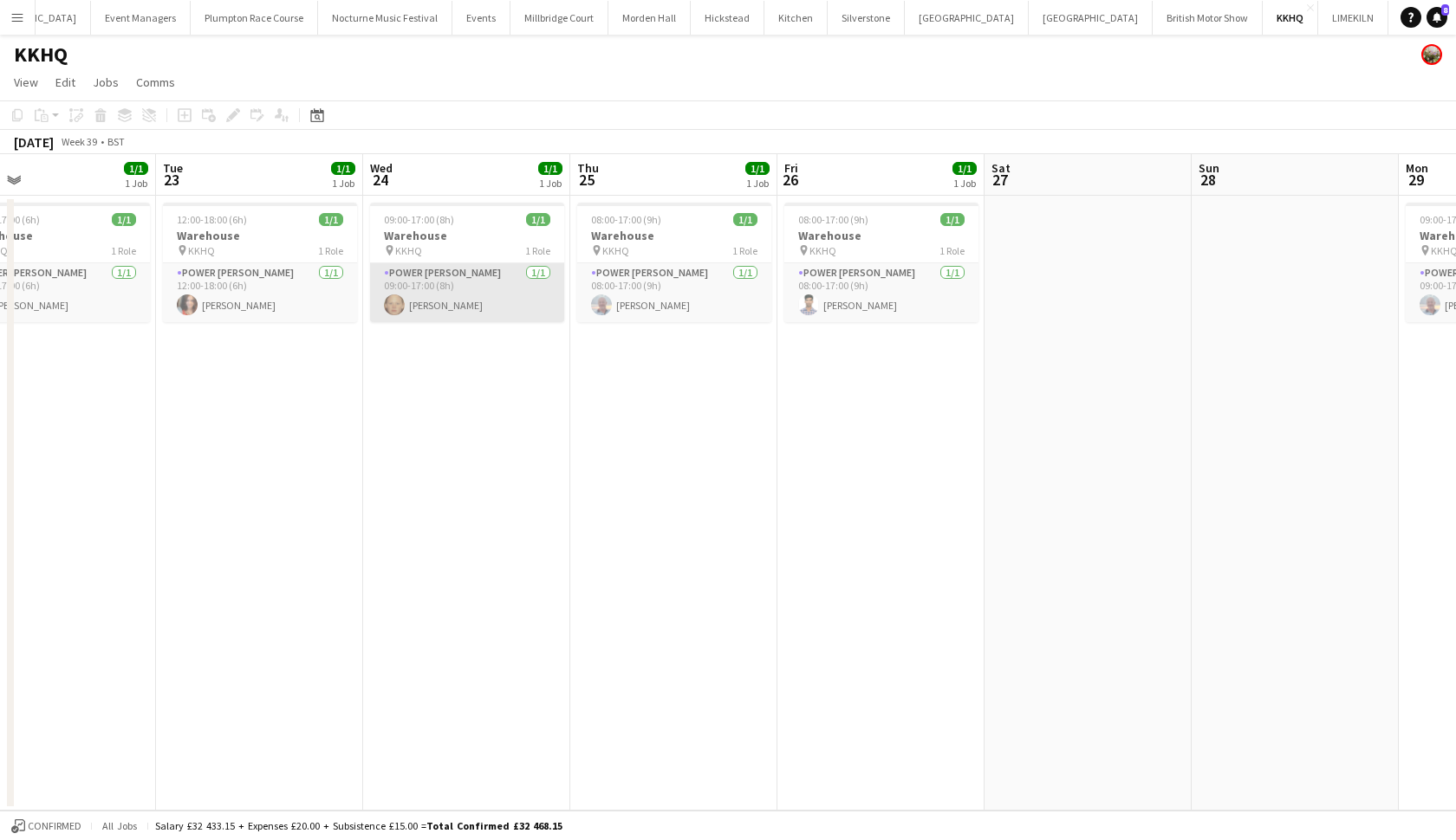
click at [451, 292] on app-card-role "Power Porter 1/1 09:00-17:00 (8h) Genevieve Whiteley" at bounding box center [467, 293] width 194 height 59
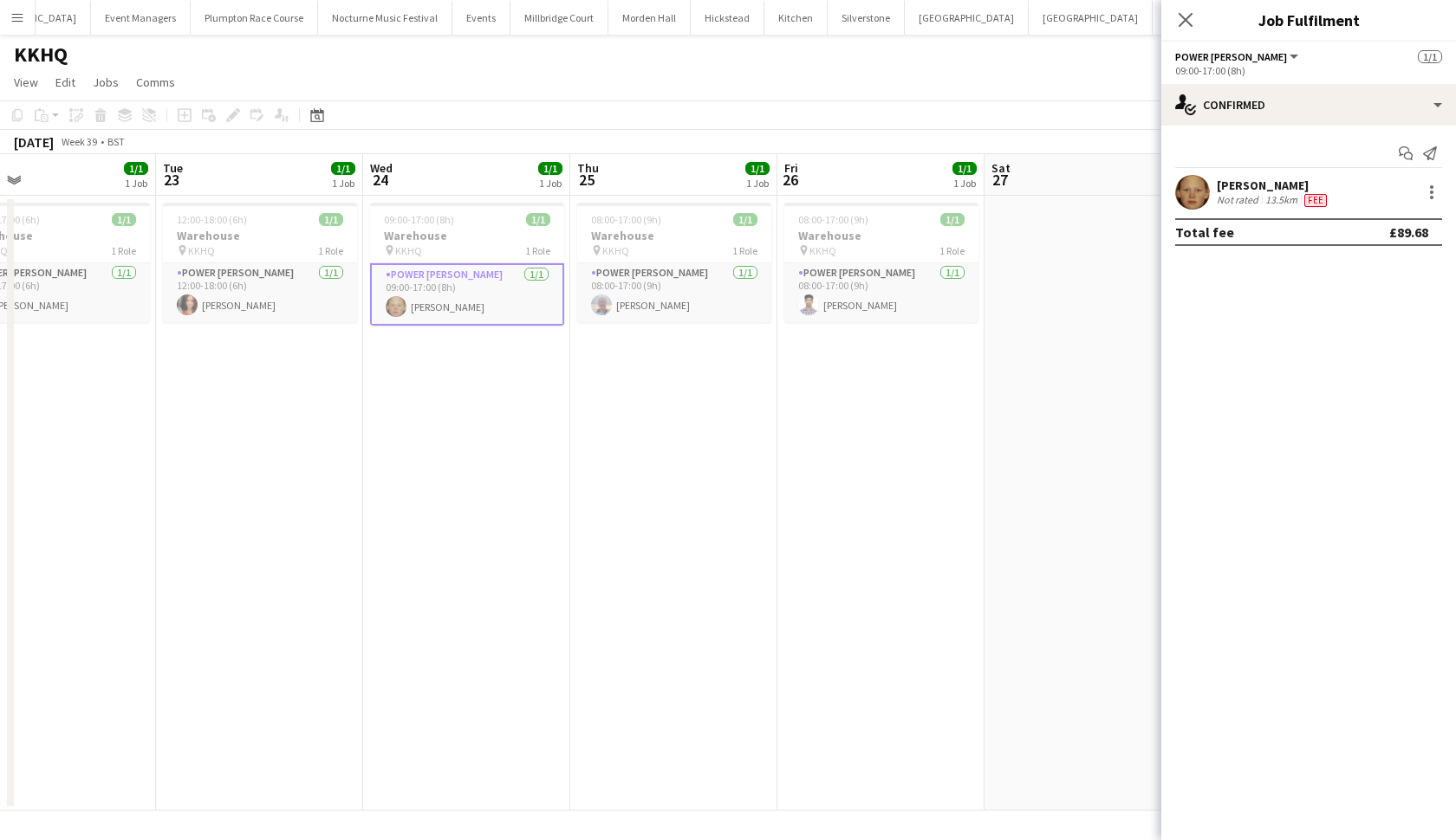
click at [1185, 195] on app-user-avatar at bounding box center [1191, 192] width 35 height 35
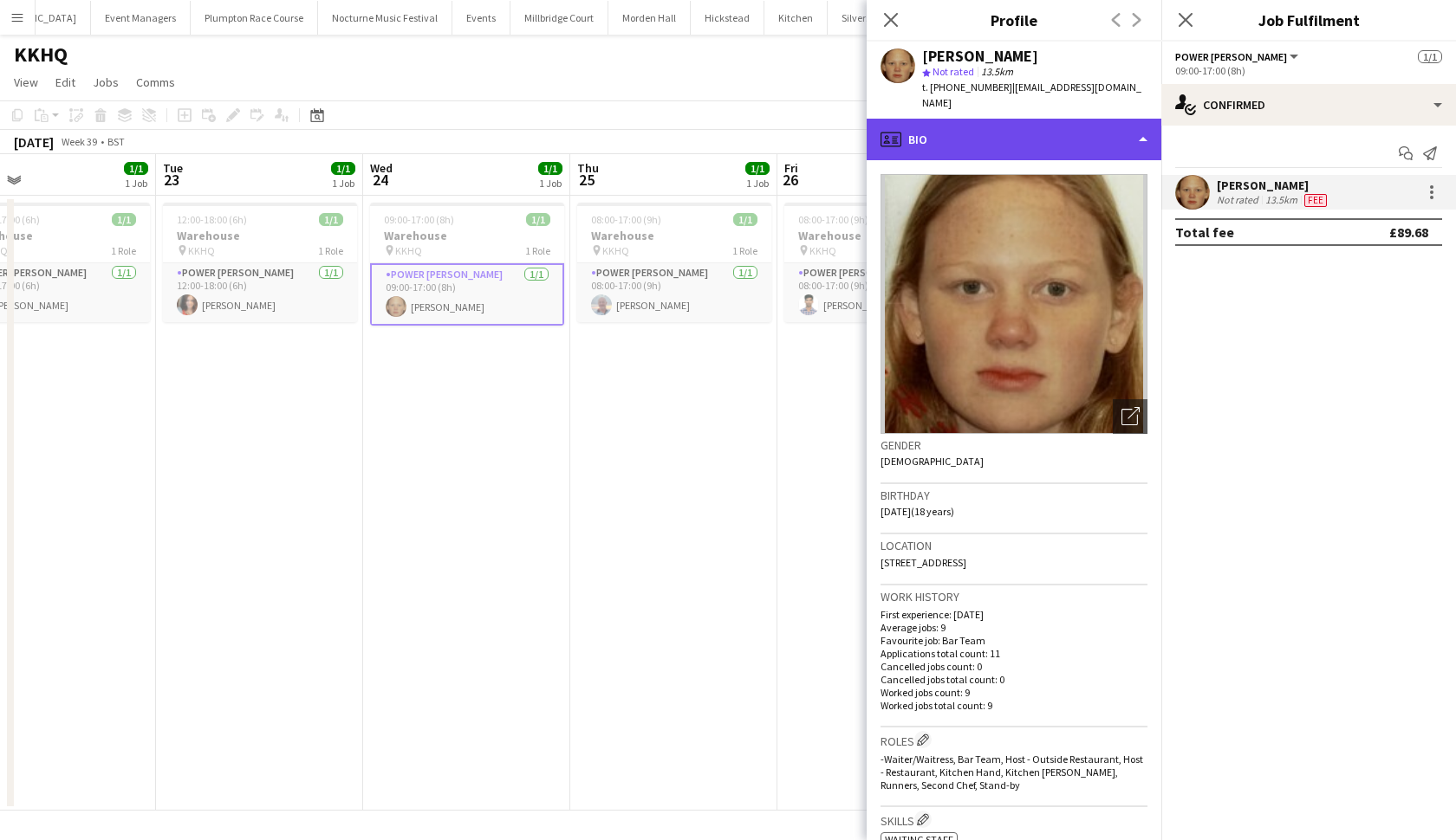
click at [1131, 132] on div "profile Bio" at bounding box center [1014, 140] width 295 height 42
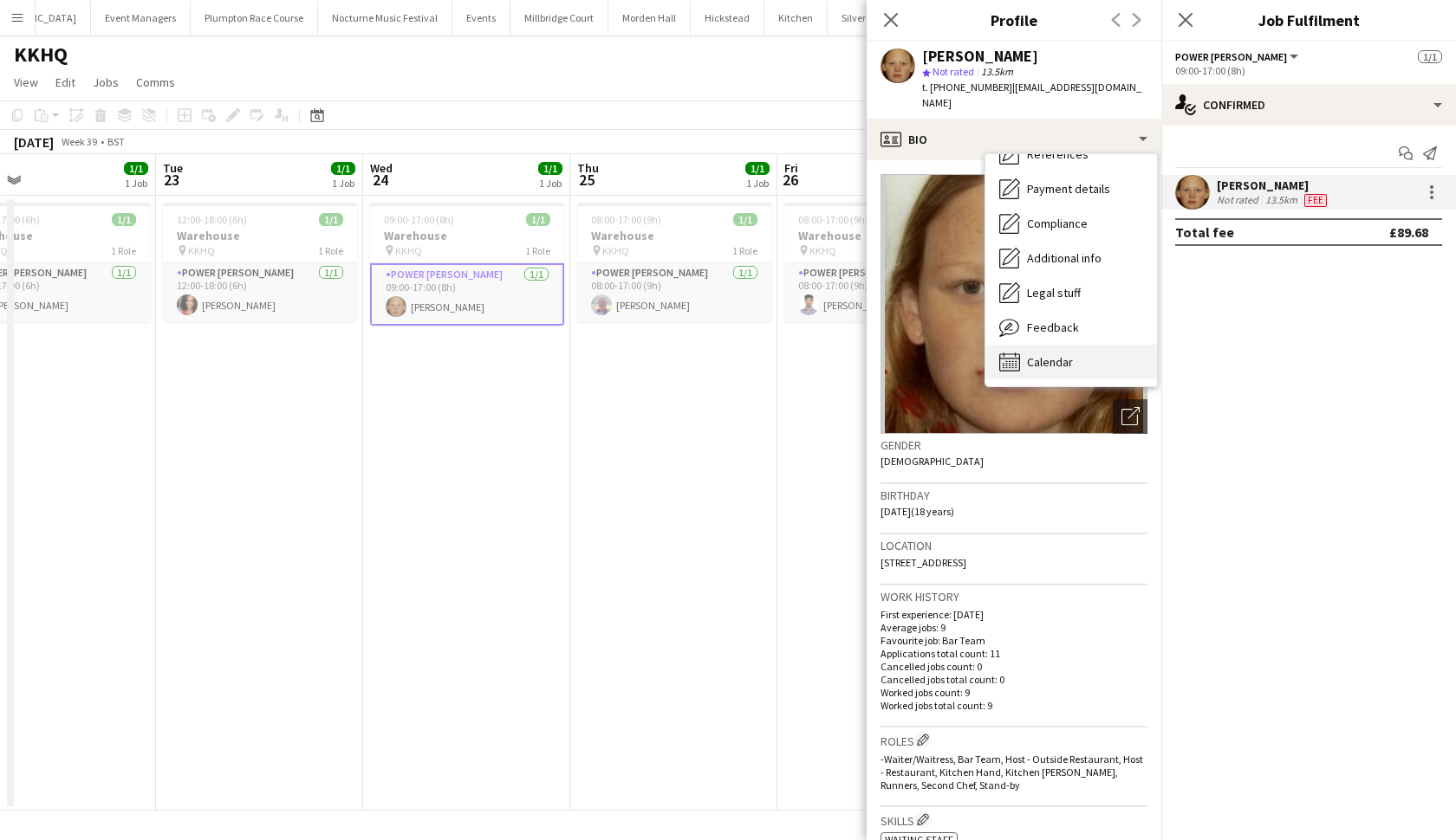
scroll to position [197, 0]
click at [1056, 358] on span "Calendar" at bounding box center [1050, 362] width 46 height 16
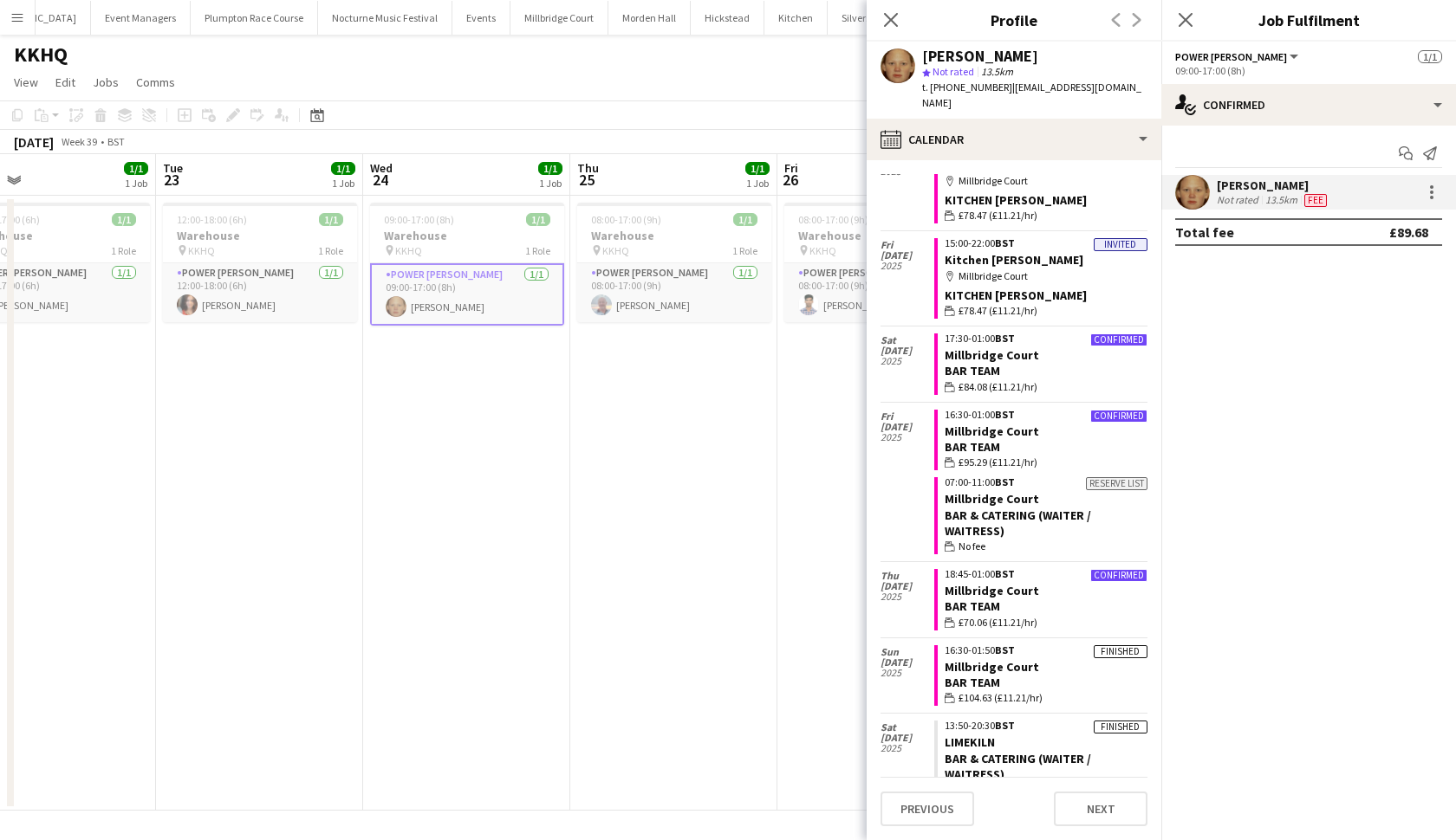
scroll to position [91, 0]
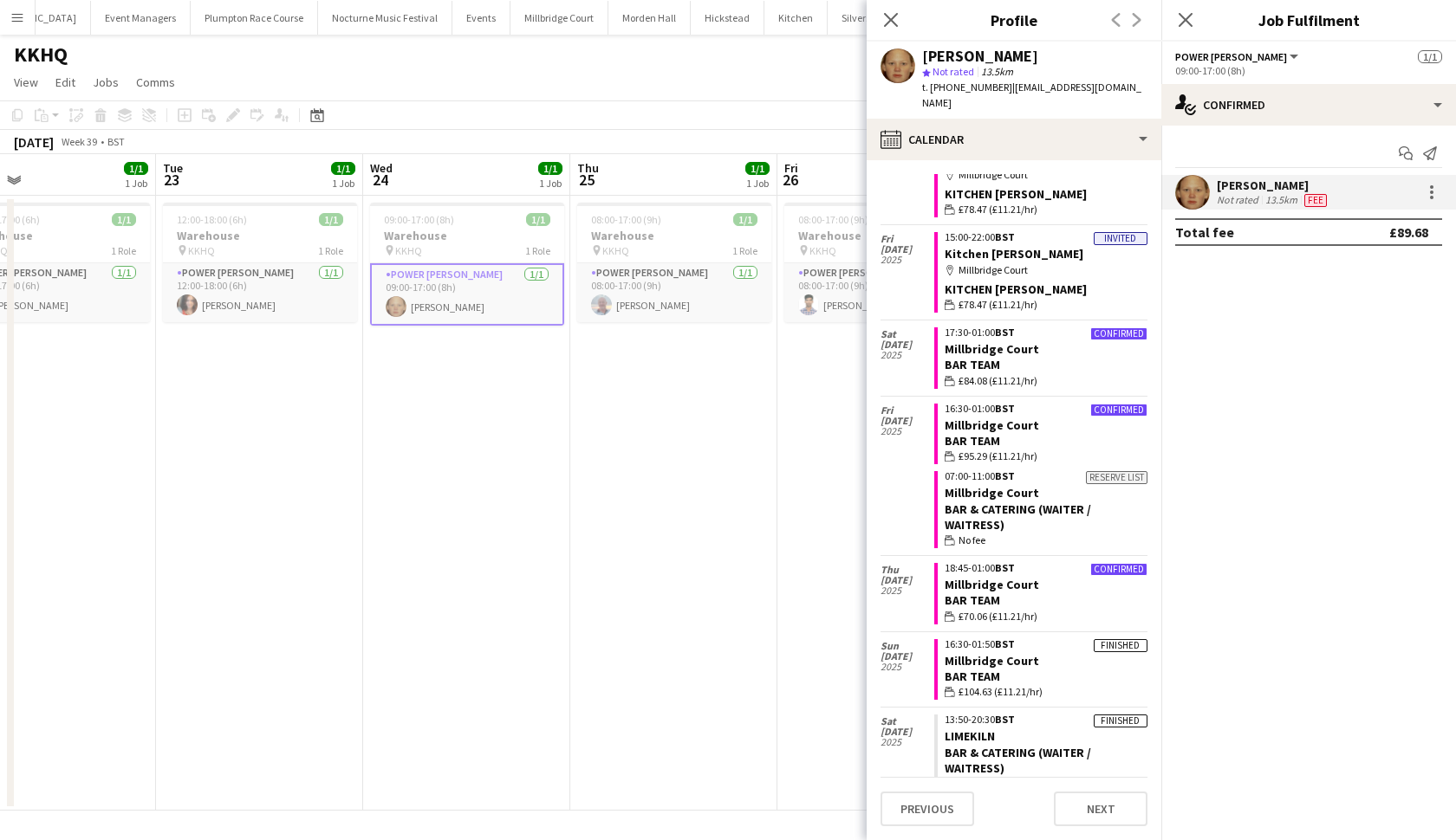
click at [701, 73] on app-page-menu "View Day view expanded Day view collapsed Month view Date picker Jump to today …" at bounding box center [728, 84] width 1456 height 33
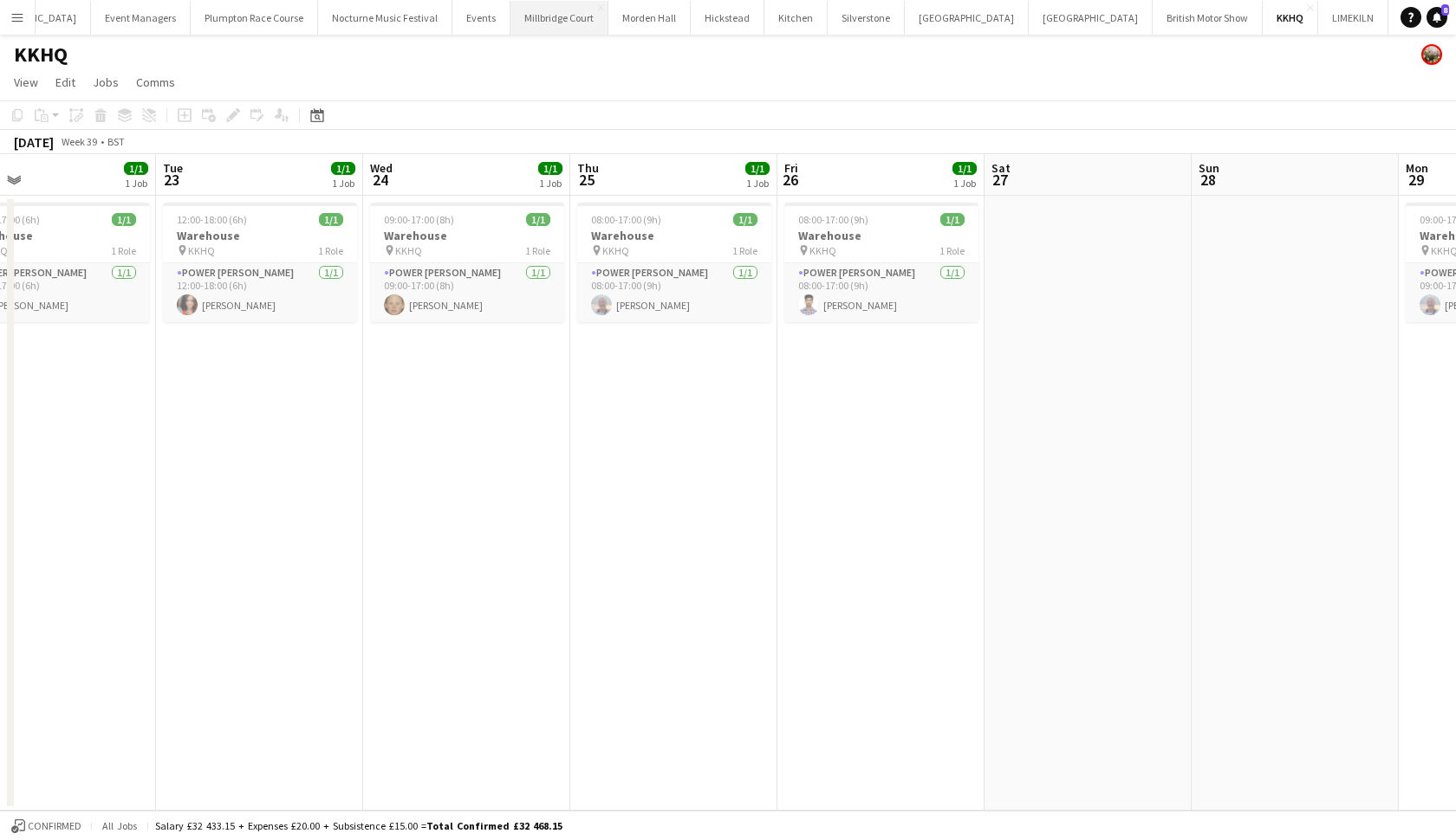
click at [510, 19] on button "Millbridge Court Close" at bounding box center [559, 18] width 98 height 34
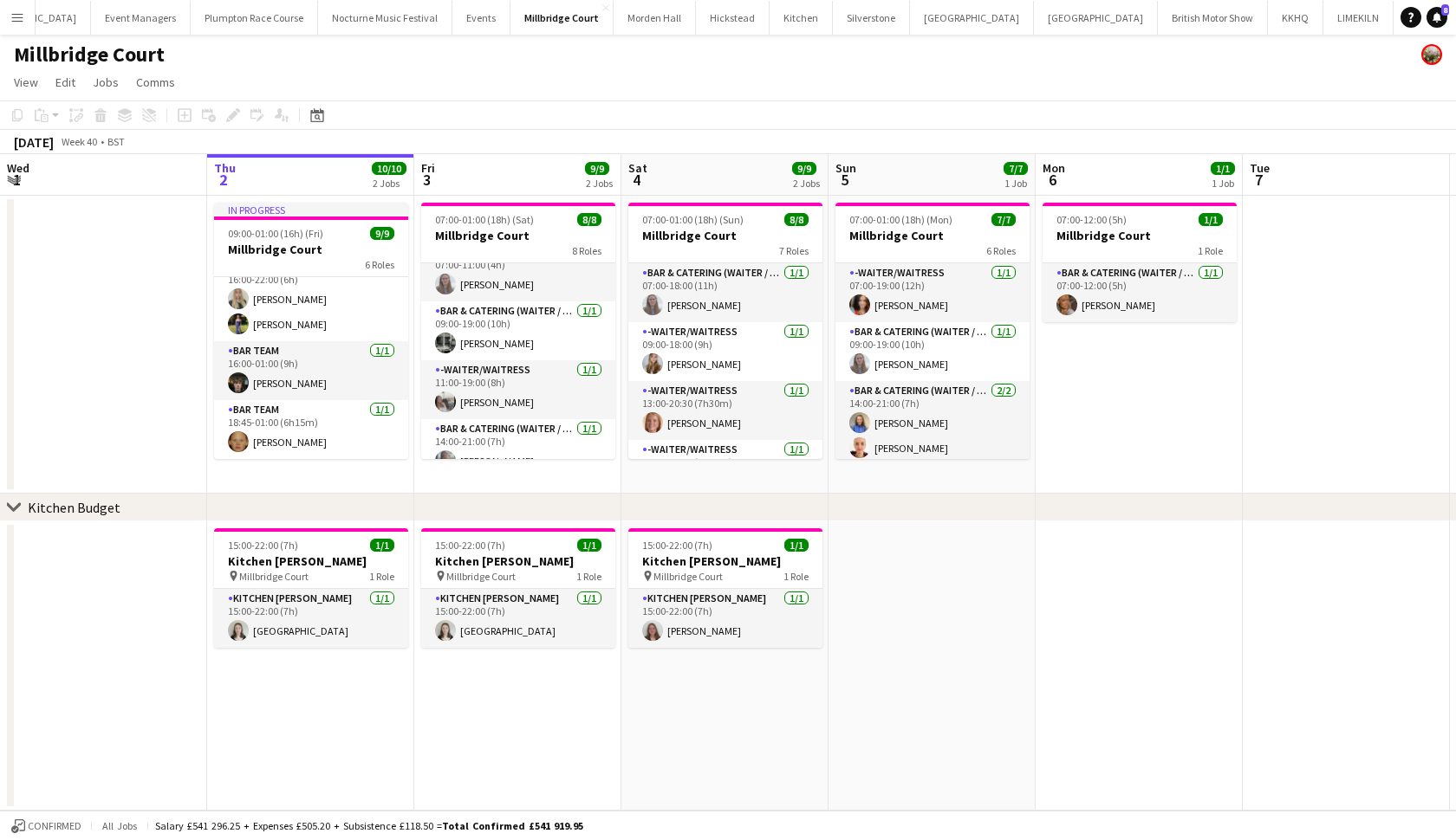
scroll to position [247, 0]
click at [318, 437] on app-card-role "Bar Team 1/1 18:45-01:00 (6h15m) Genevieve Whiteley" at bounding box center [310, 430] width 194 height 59
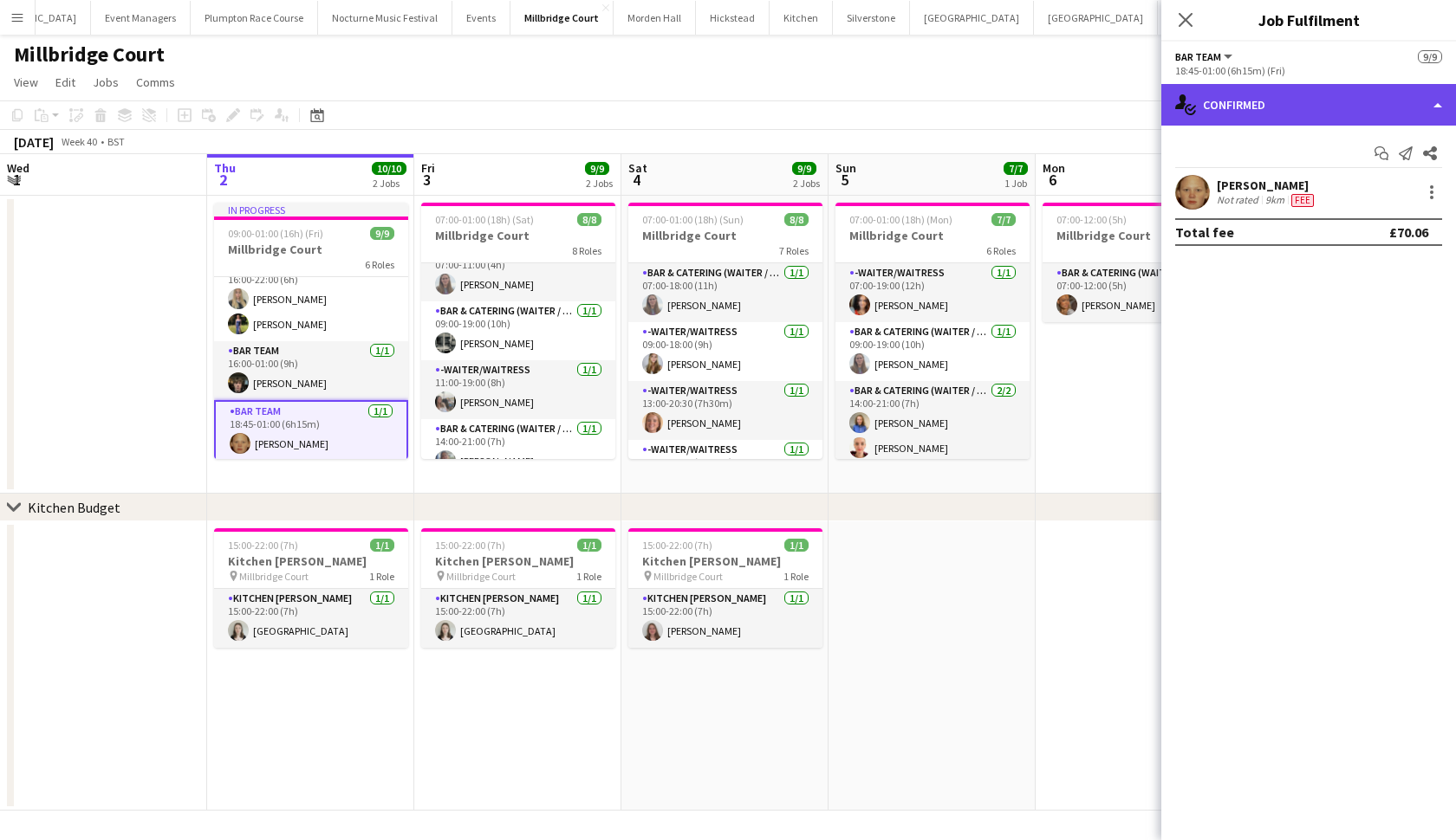
click at [1273, 99] on div "single-neutral-actions-check-2 Confirmed" at bounding box center [1309, 105] width 295 height 42
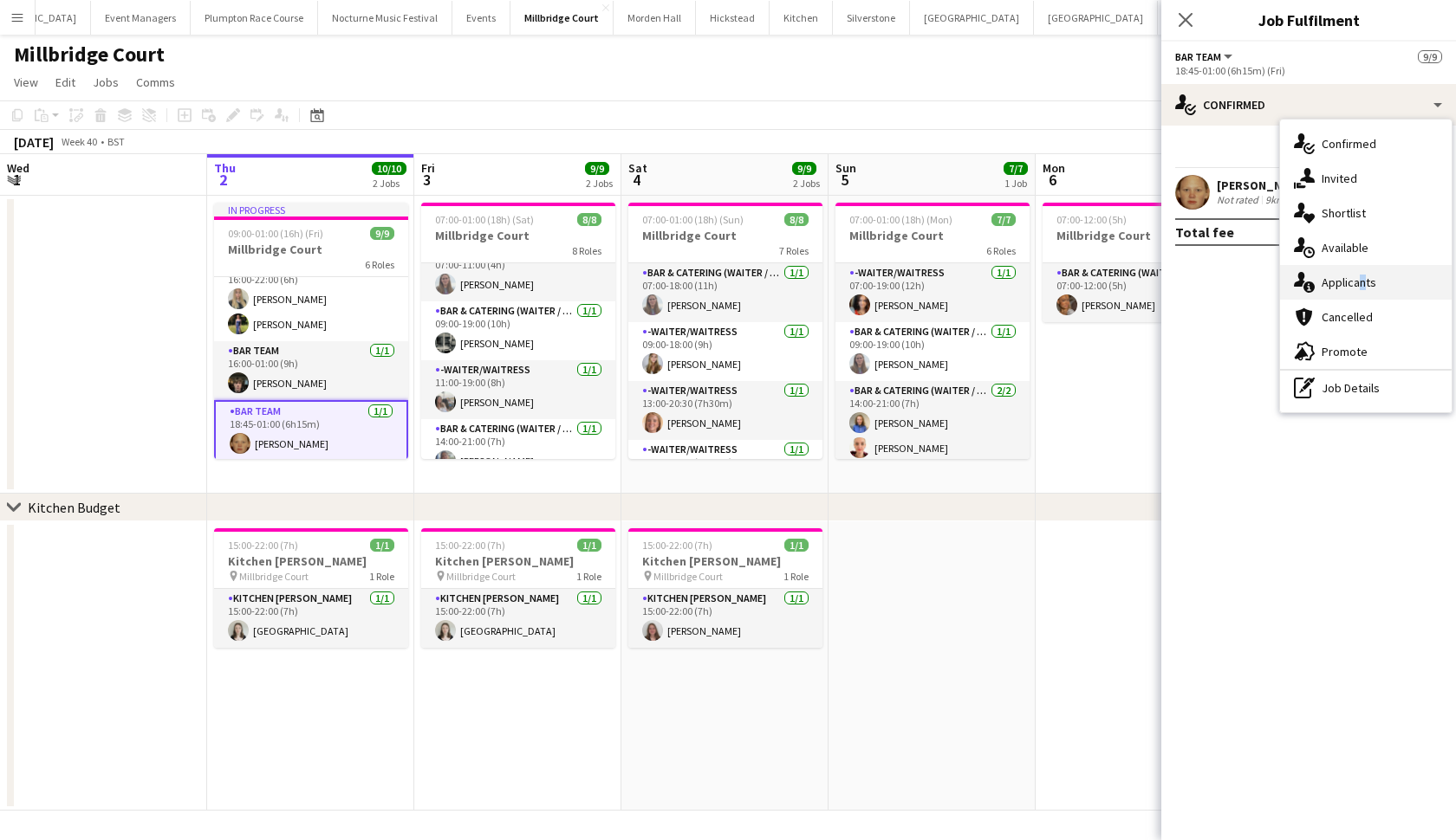
click at [1273, 287] on span "Applicants" at bounding box center [1348, 283] width 55 height 16
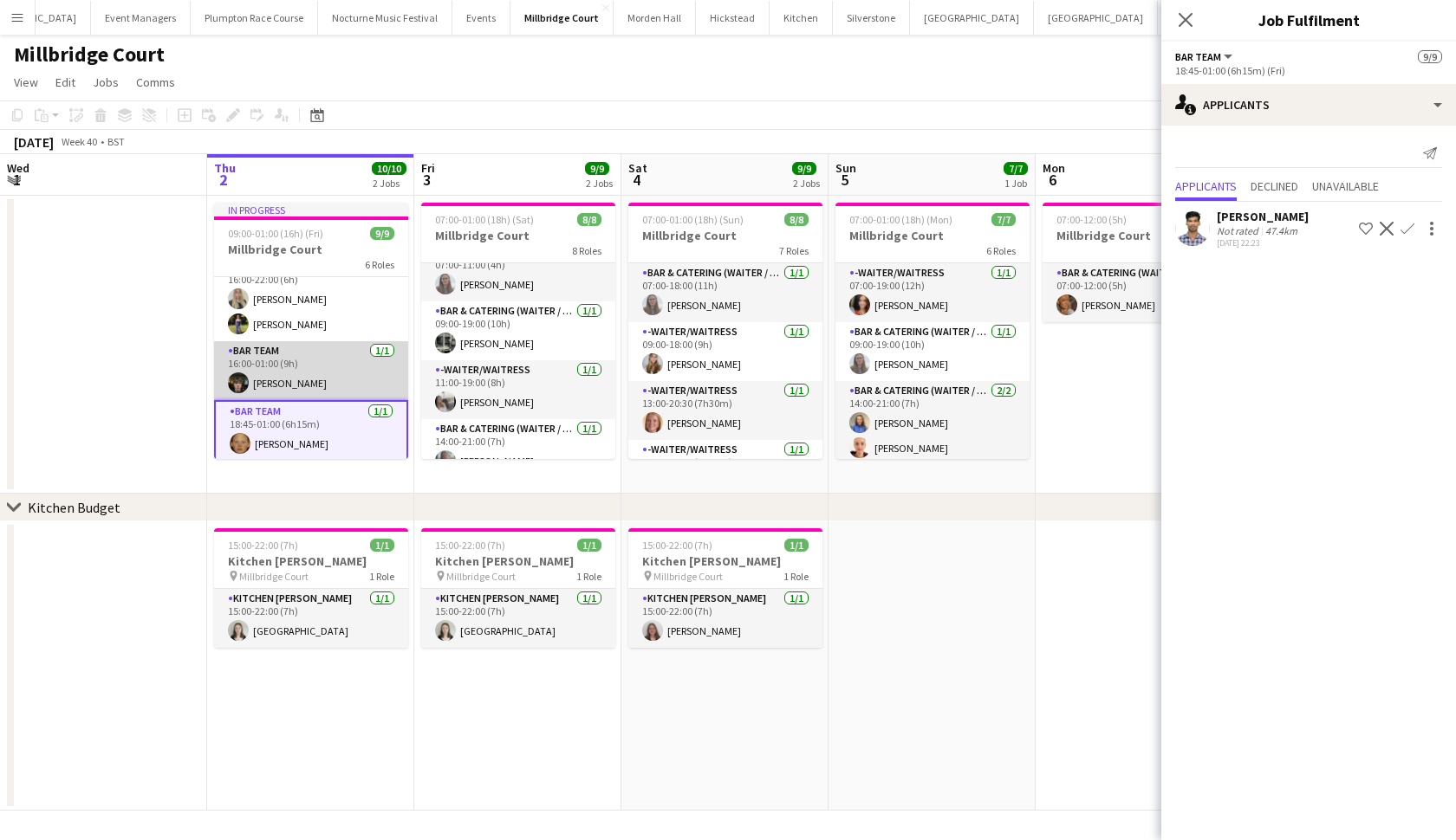
click at [296, 370] on app-card-role "Bar Team 1/1 16:00-01:00 (9h) Kyle Noakes" at bounding box center [310, 370] width 194 height 59
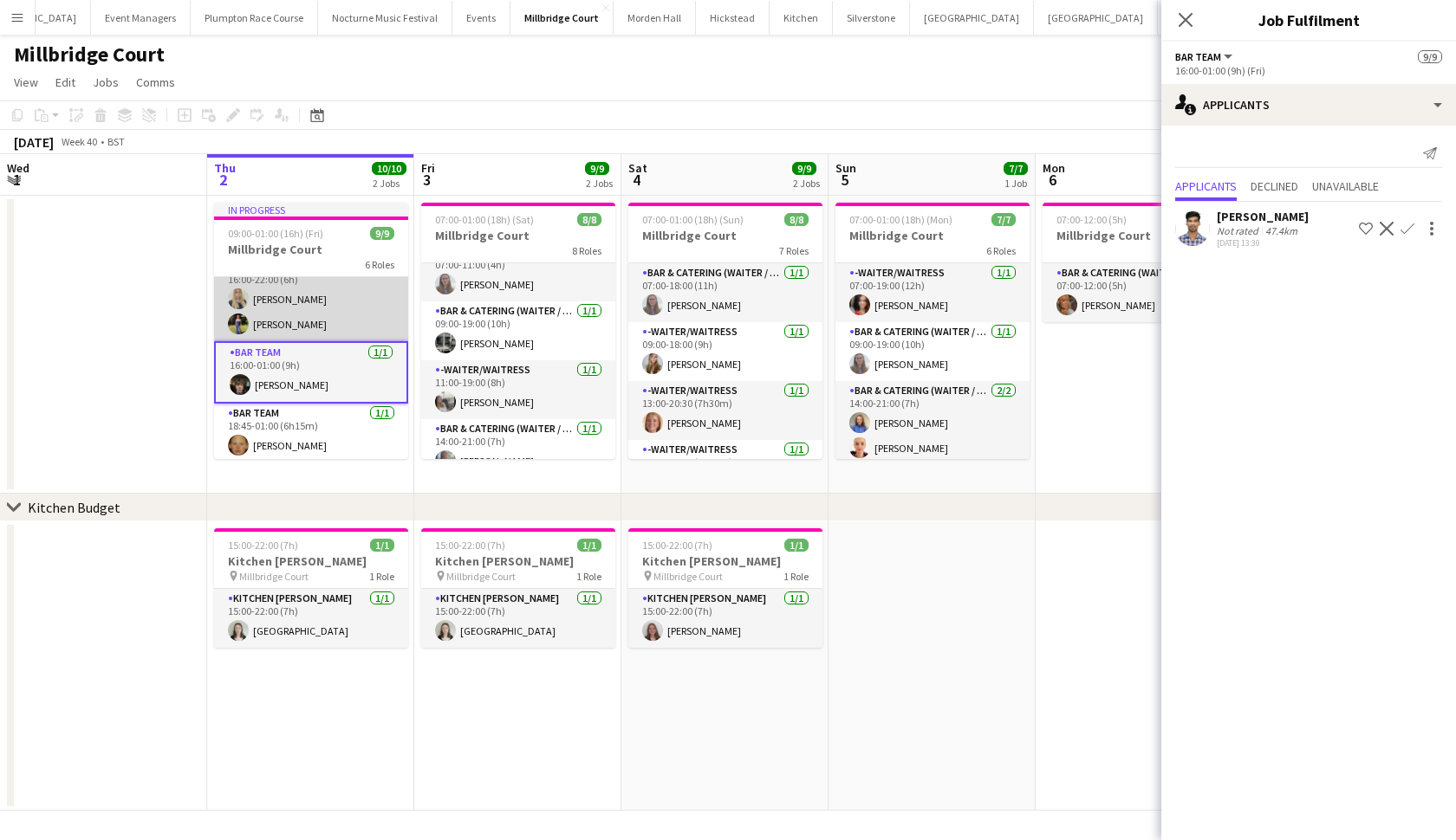
click at [294, 326] on app-card-role "Bar & Catering (Waiter / waitress) 2/2 16:00-22:00 (6h) Abi Lambkin Holly Hunter" at bounding box center [310, 299] width 194 height 84
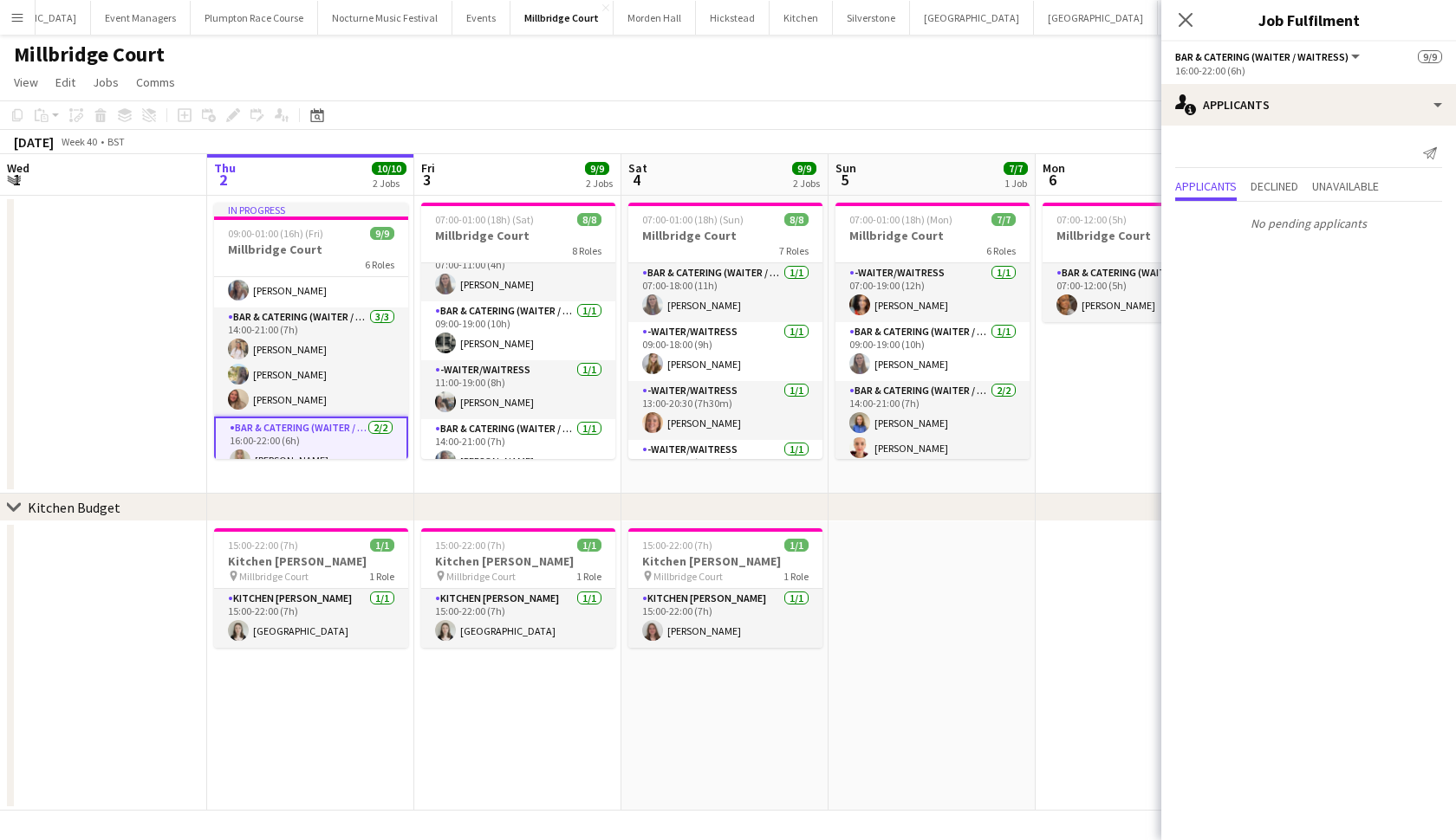
scroll to position [86, 0]
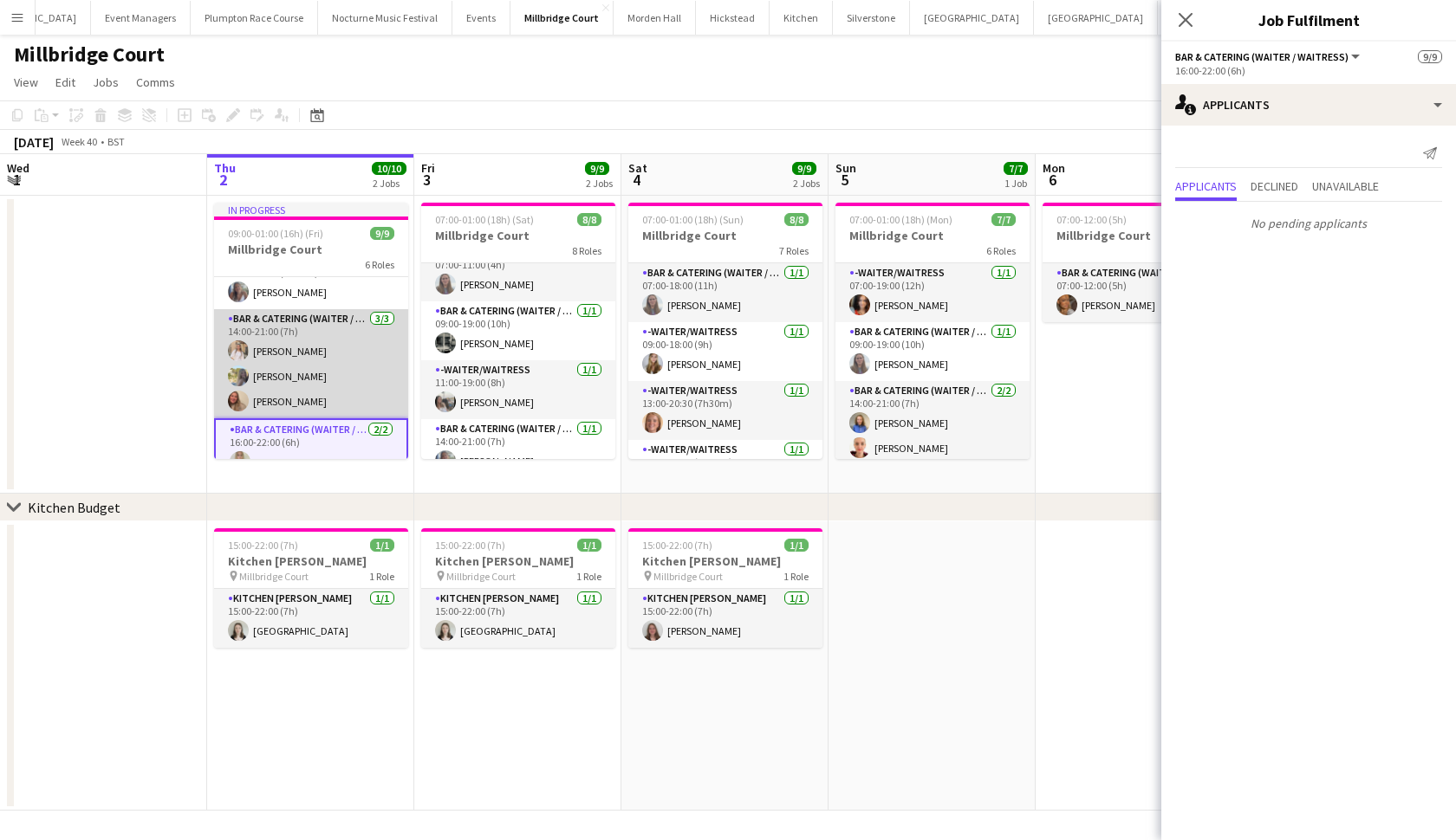
click at [294, 326] on app-card-role "Bar & Catering (Waiter / waitress) 3/3 14:00-21:00 (7h) Lucy Hogg Bella Burton …" at bounding box center [310, 364] width 194 height 110
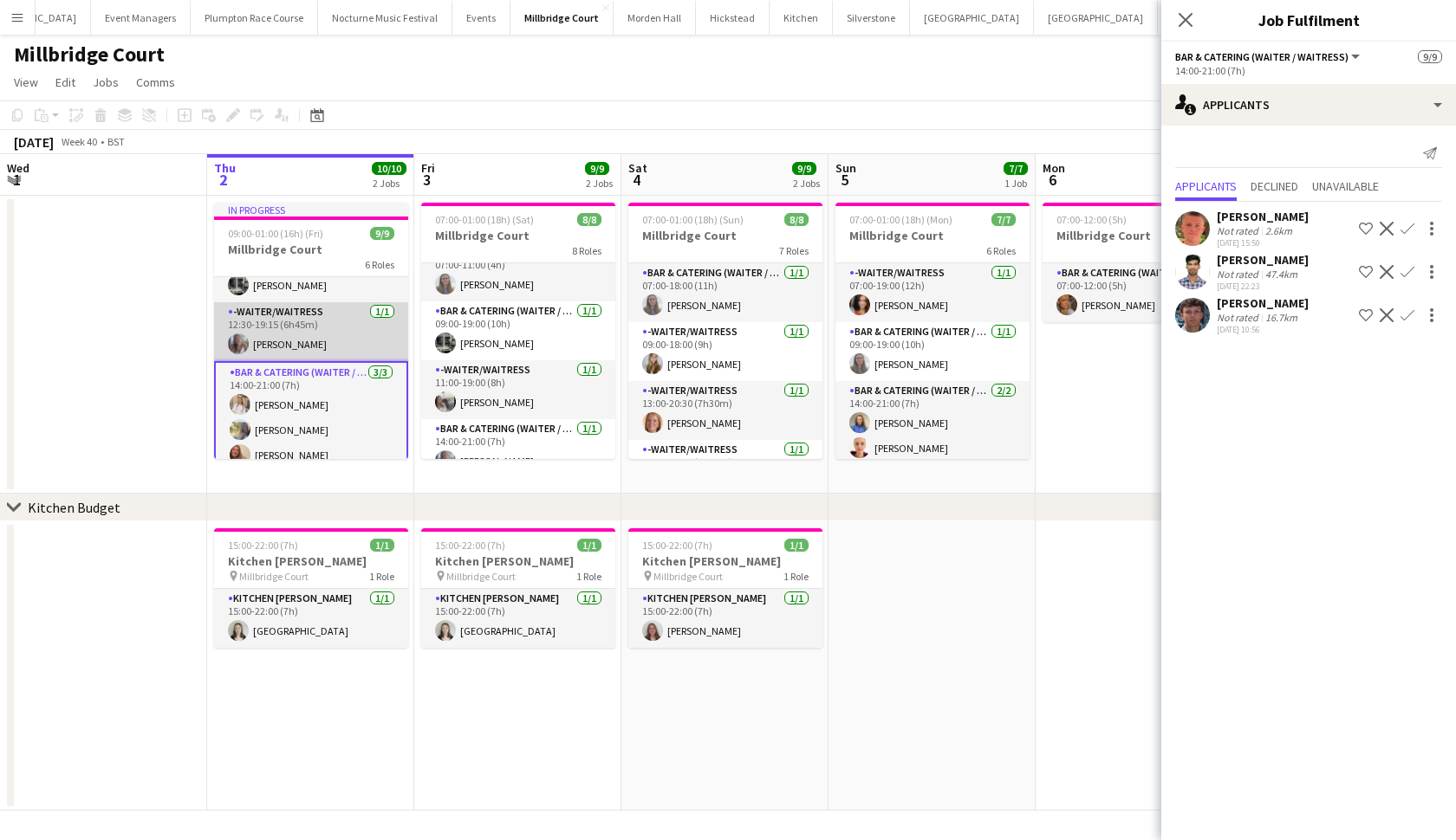
scroll to position [33, 0]
click at [294, 326] on app-card-role "-Waiter/Waitress 1/1 12:30-19:15 (6h45m) Chloe Bower" at bounding box center [310, 333] width 194 height 59
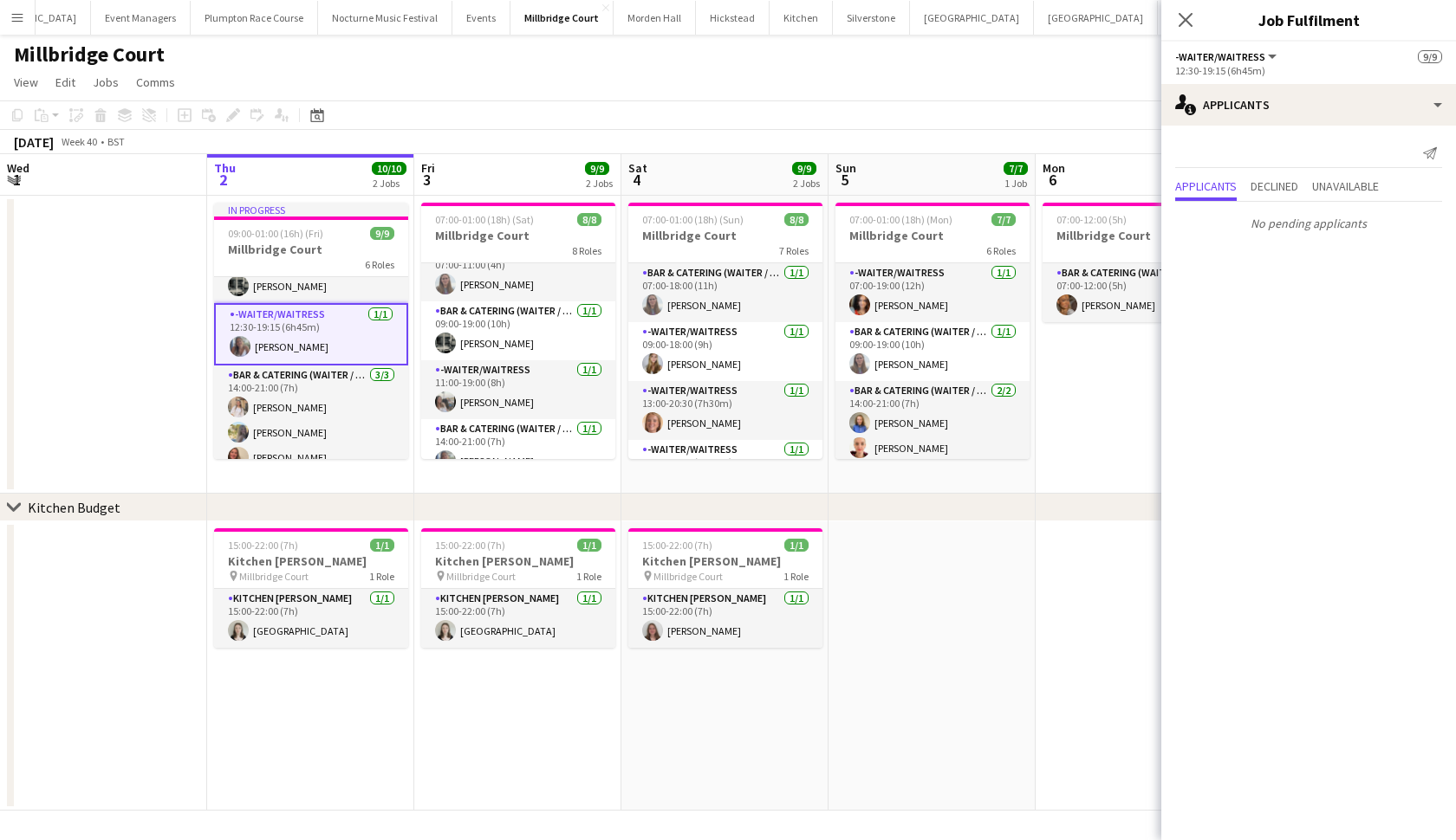
scroll to position [0, 0]
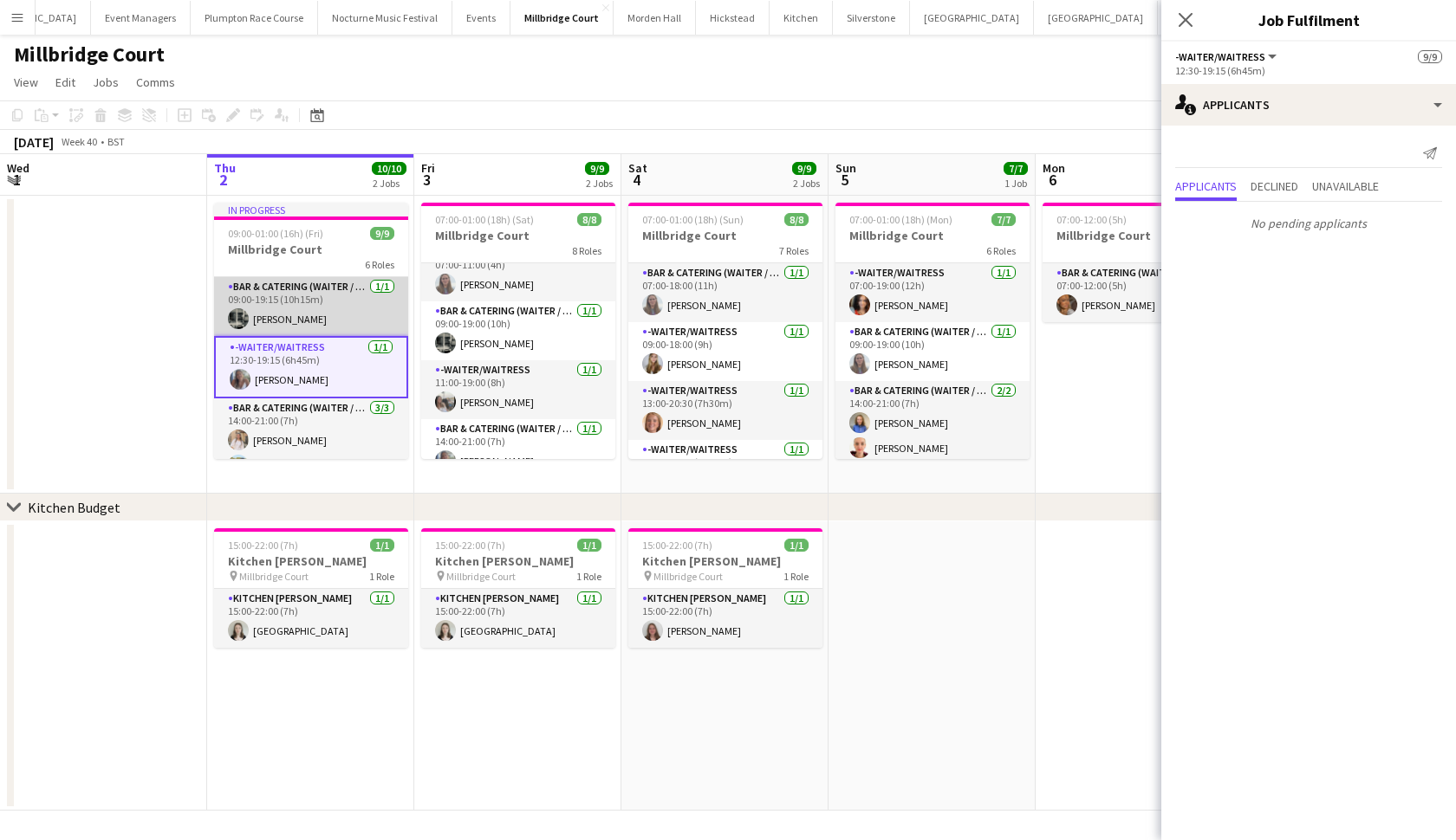
click at [294, 326] on app-card-role "Bar & Catering (Waiter / waitress) 1/1 09:00-19:15 (10h15m) Molly Middlehurst" at bounding box center [310, 306] width 194 height 59
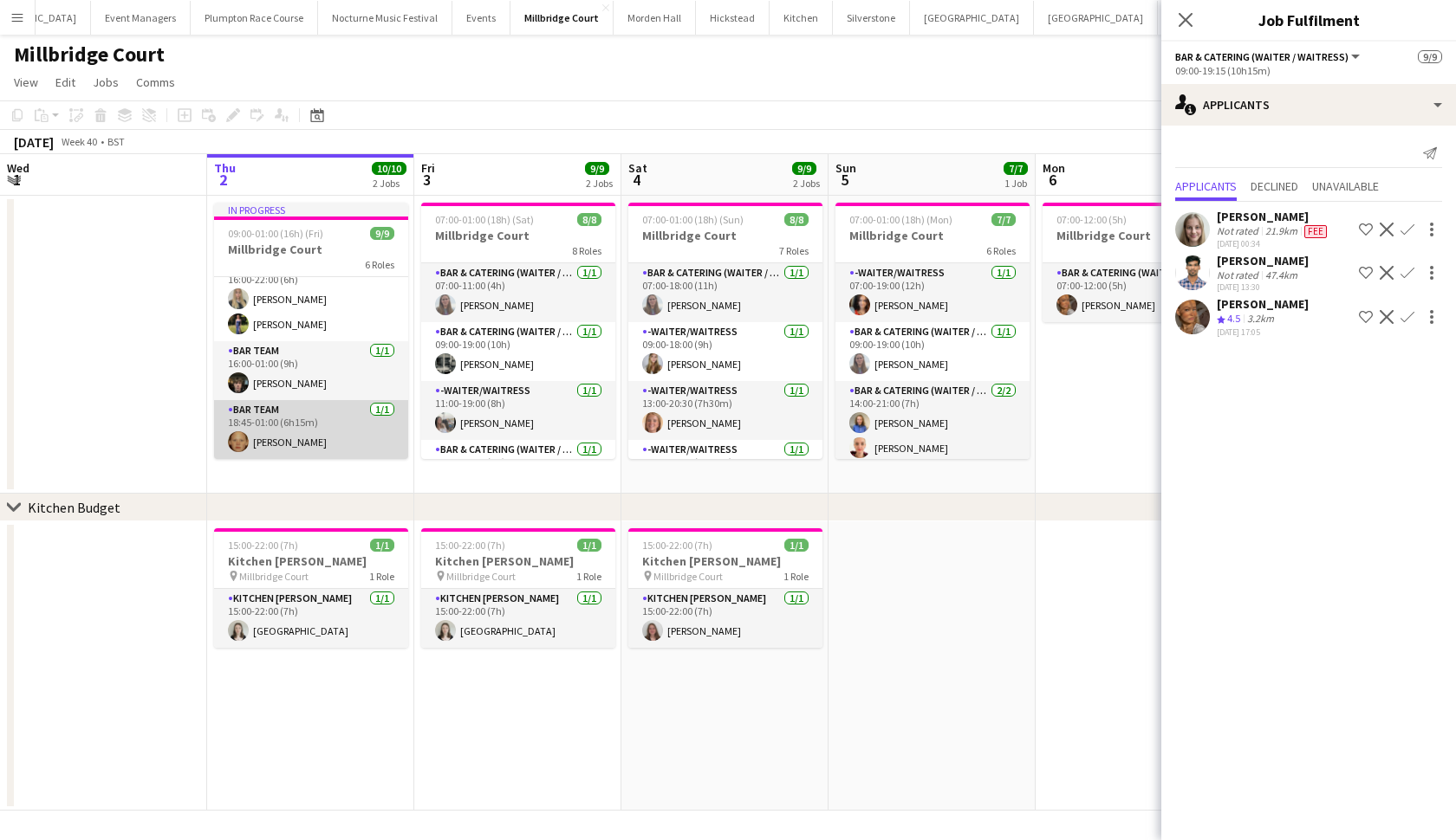
click at [293, 454] on app-card-role "Bar Team 1/1 18:45-01:00 (6h15m) Genevieve Whiteley" at bounding box center [310, 430] width 194 height 59
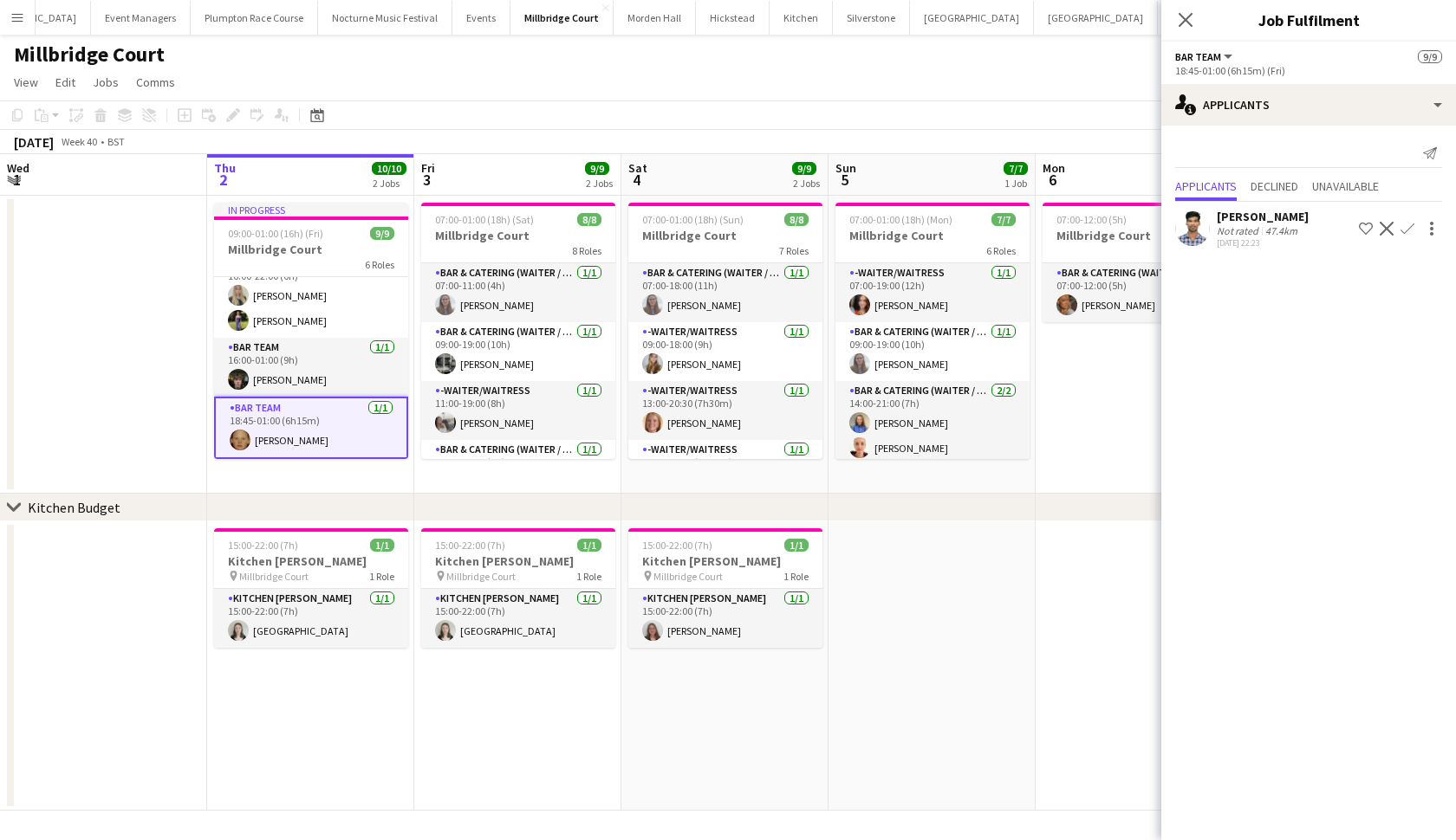
click at [303, 430] on app-card-role "Bar Team 1/1 18:45-01:00 (6h15m) Genevieve Whiteley" at bounding box center [310, 428] width 194 height 62
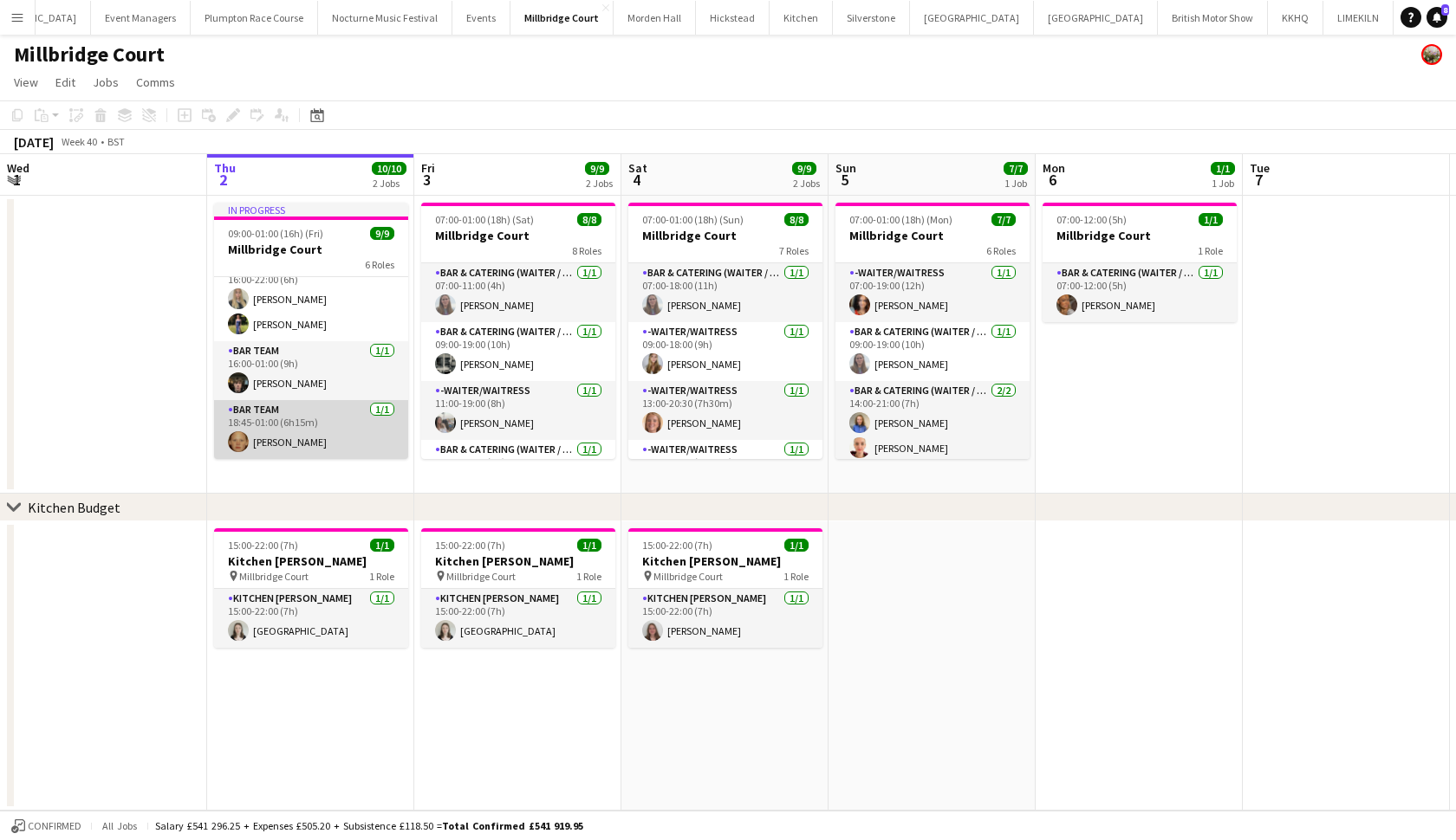
click at [303, 430] on app-card-role "Bar Team 1/1 18:45-01:00 (6h15m) Genevieve Whiteley" at bounding box center [310, 430] width 194 height 59
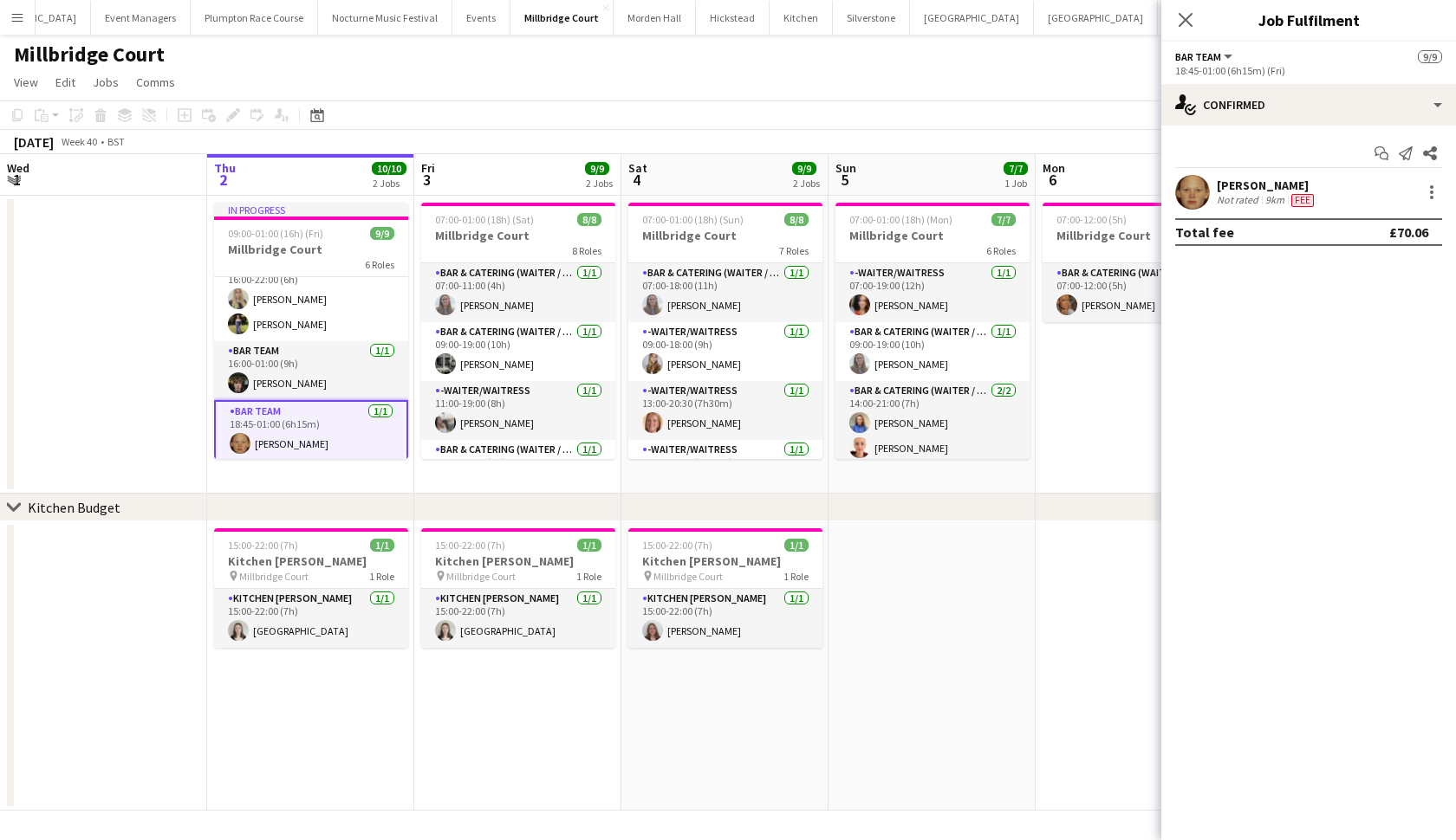
click at [1184, 189] on app-user-avatar at bounding box center [1191, 192] width 35 height 35
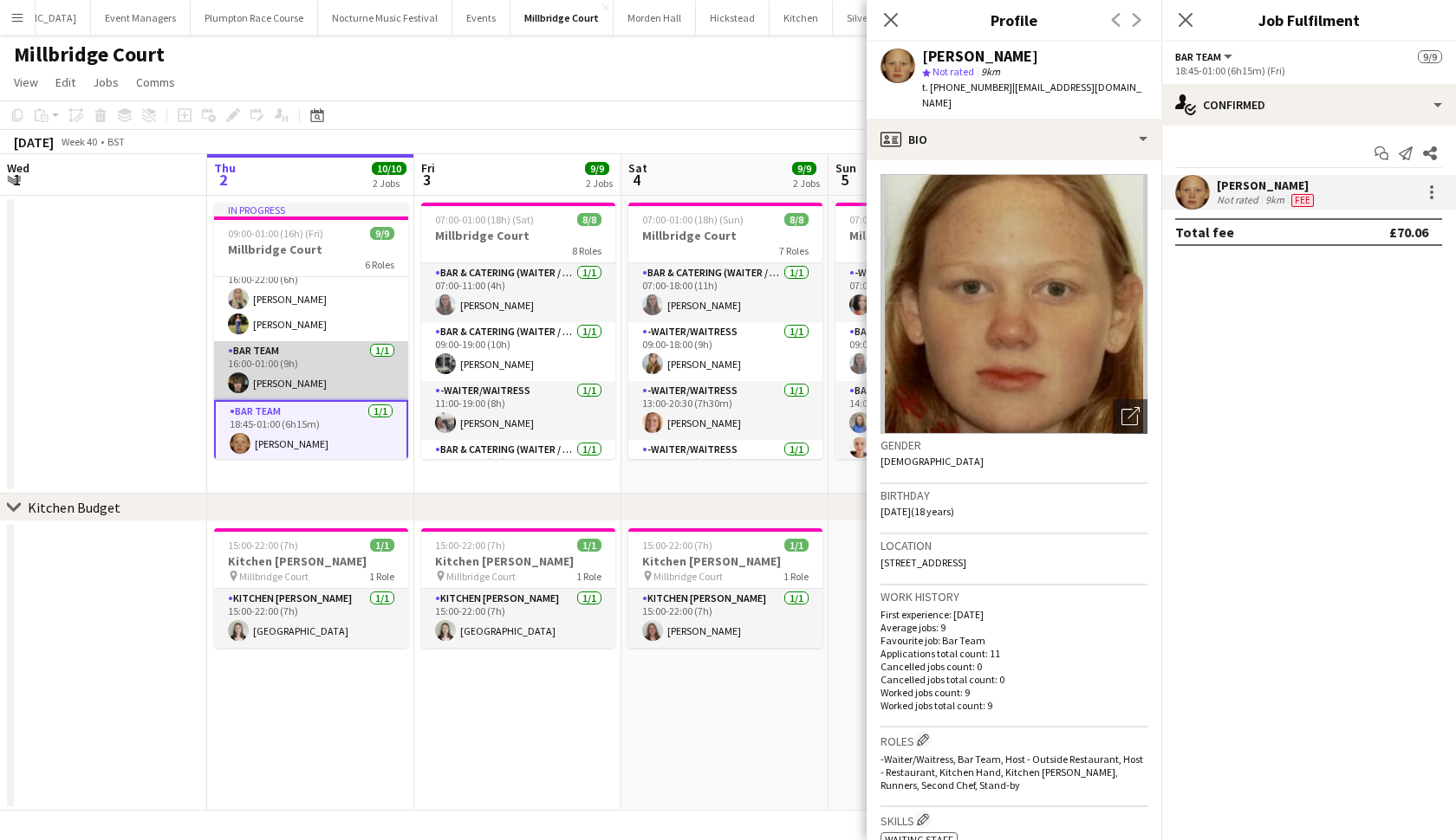
click at [317, 385] on app-card-role "Bar Team 1/1 16:00-01:00 (9h) Kyle Noakes" at bounding box center [310, 370] width 194 height 59
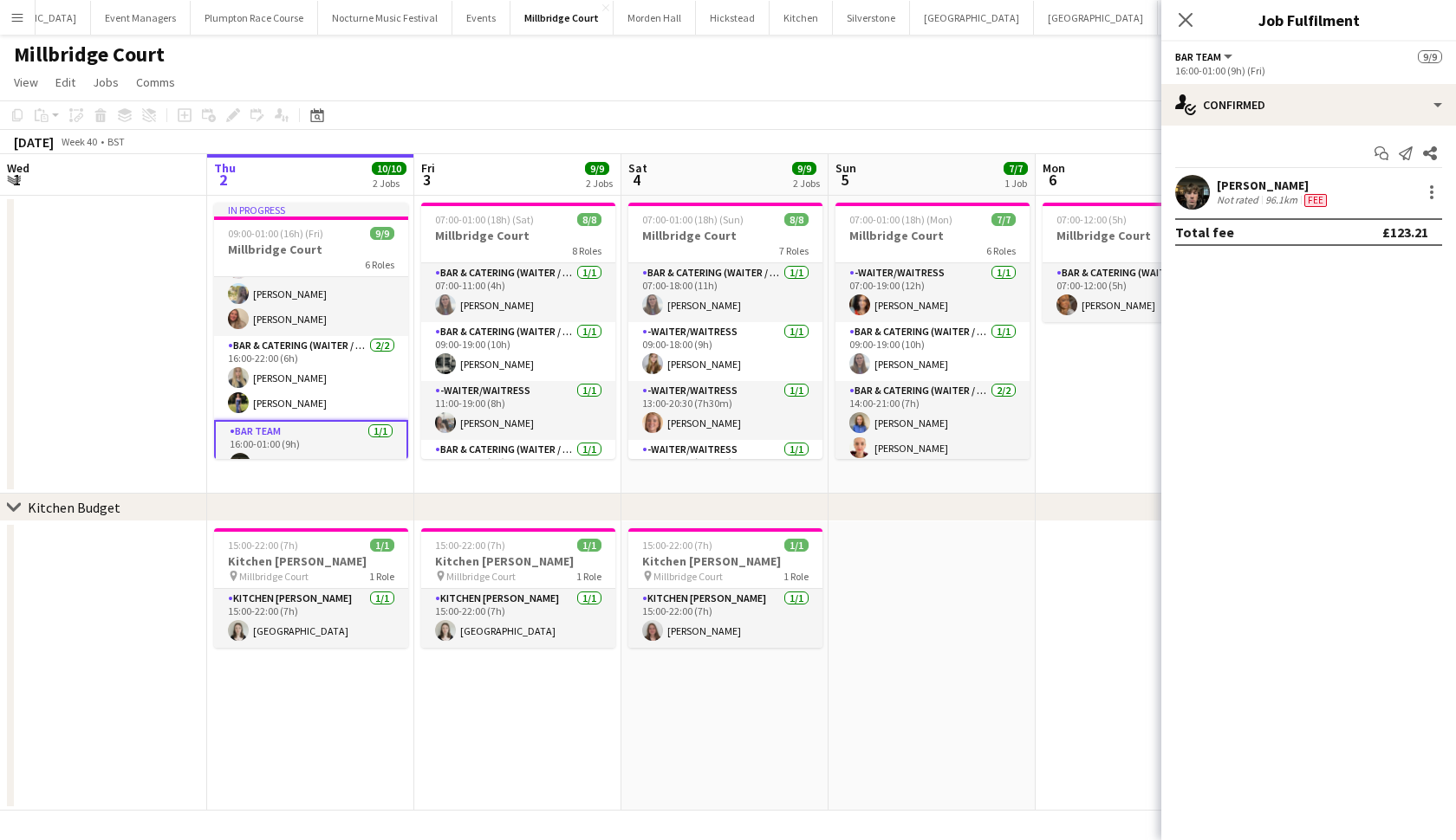
scroll to position [149, 0]
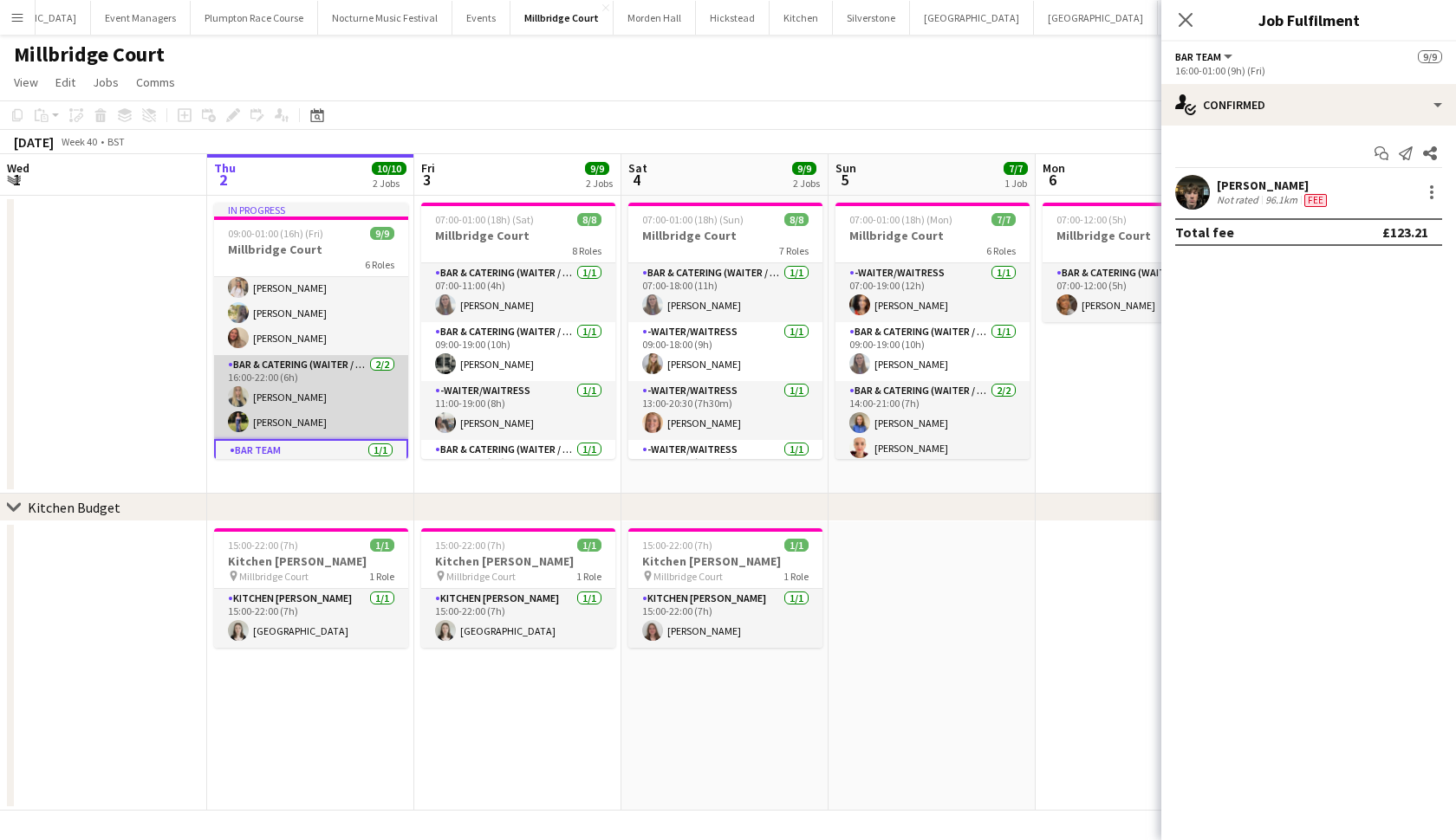
click at [317, 385] on app-card-role "Bar & Catering (Waiter / waitress) 2/2 16:00-22:00 (6h) Abi Lambkin Holly Hunter" at bounding box center [310, 397] width 194 height 84
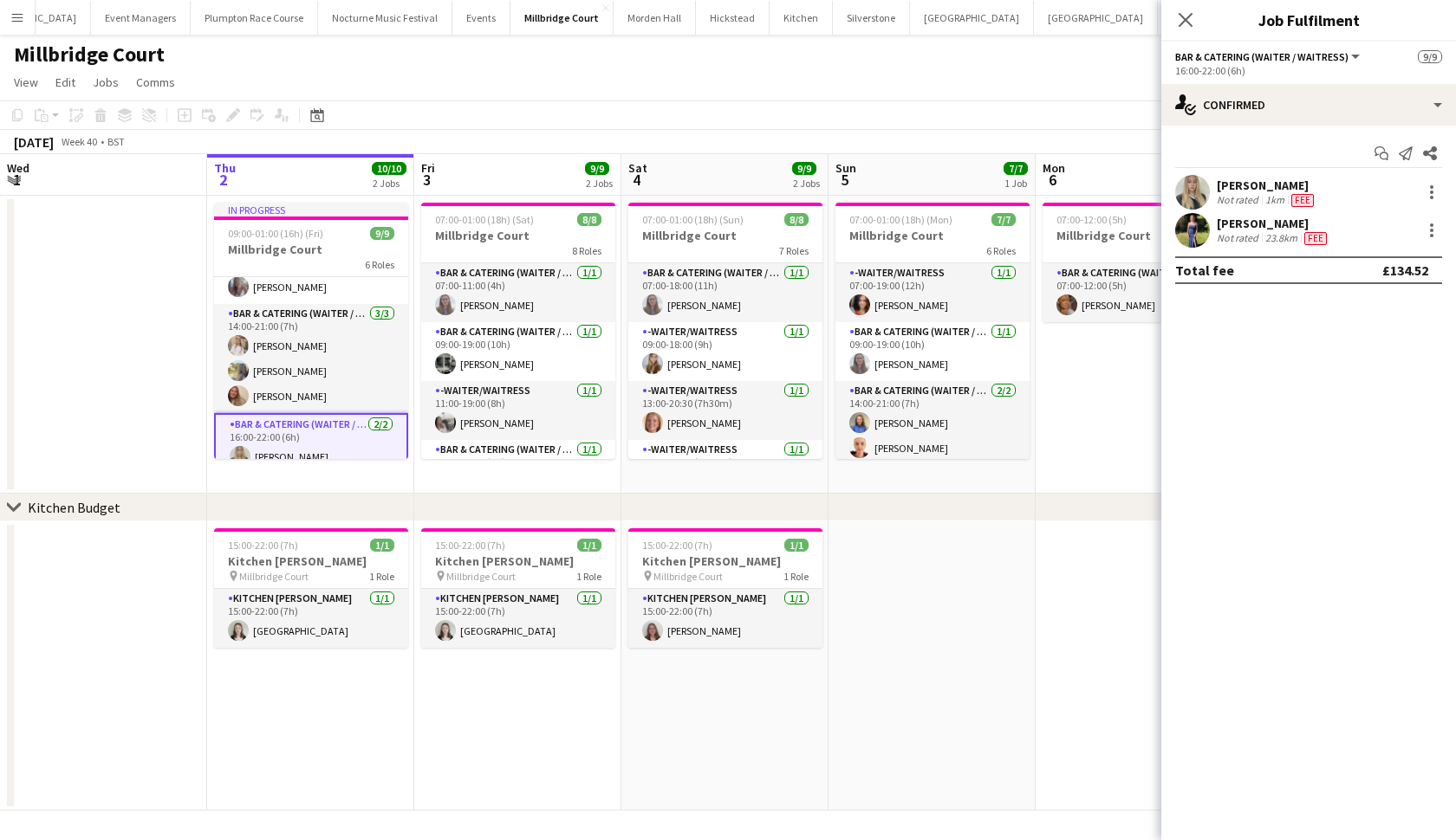
scroll to position [87, 0]
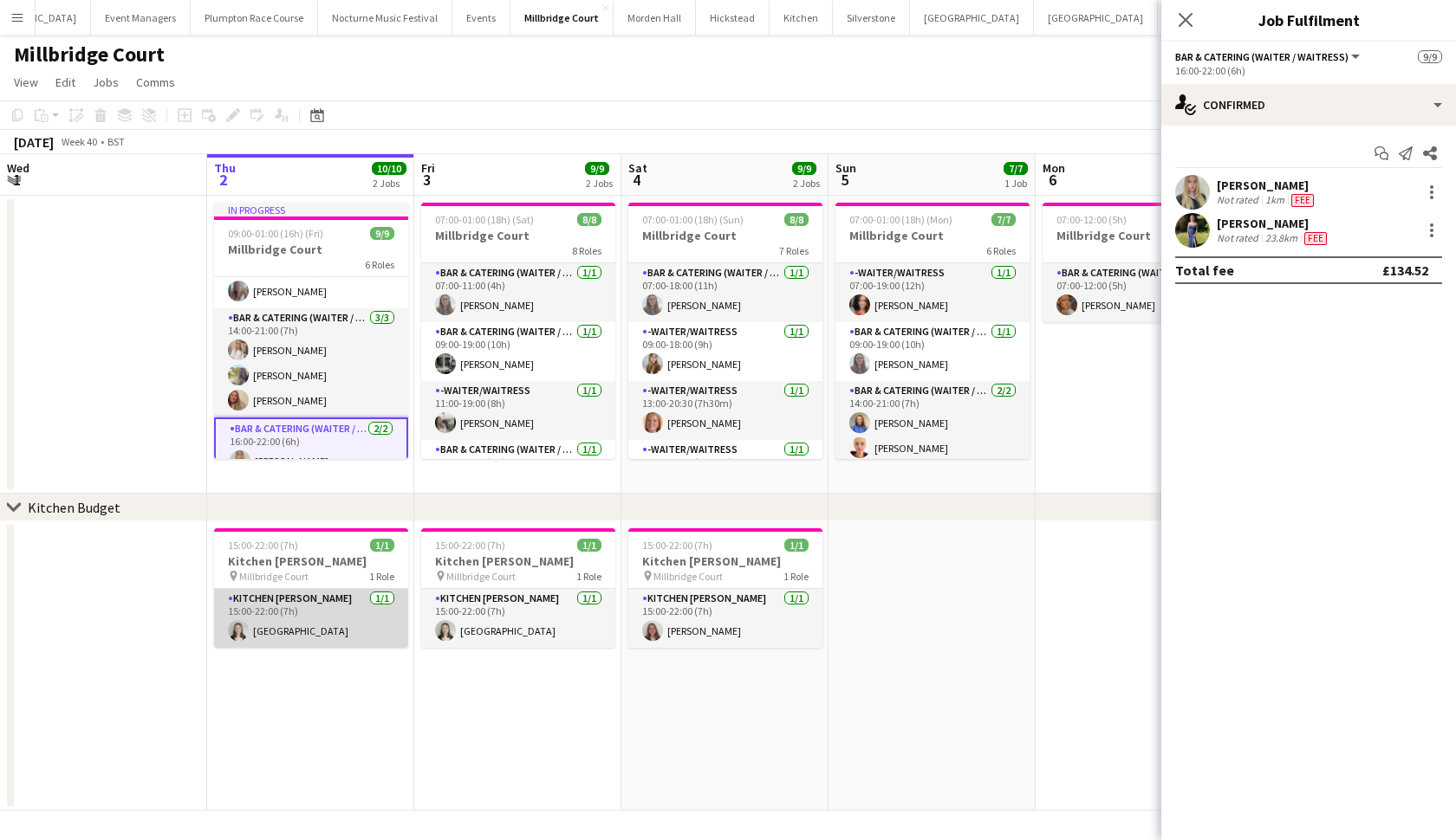
click at [284, 639] on app-card-role "Kitchen Porter 1/1 15:00-22:00 (7h) Isla Corfield" at bounding box center [310, 619] width 194 height 59
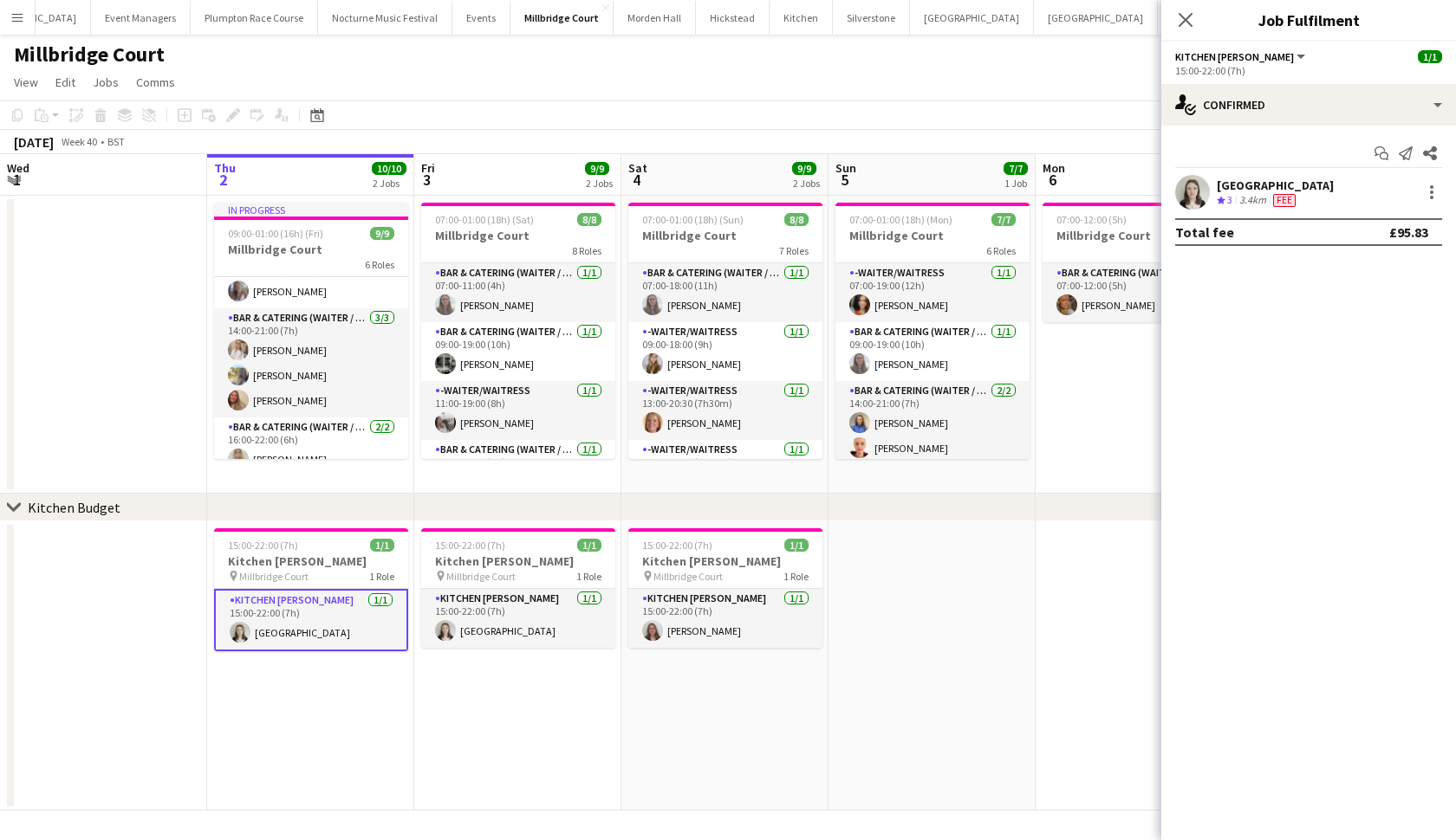
click at [1201, 183] on app-user-avatar at bounding box center [1191, 192] width 35 height 35
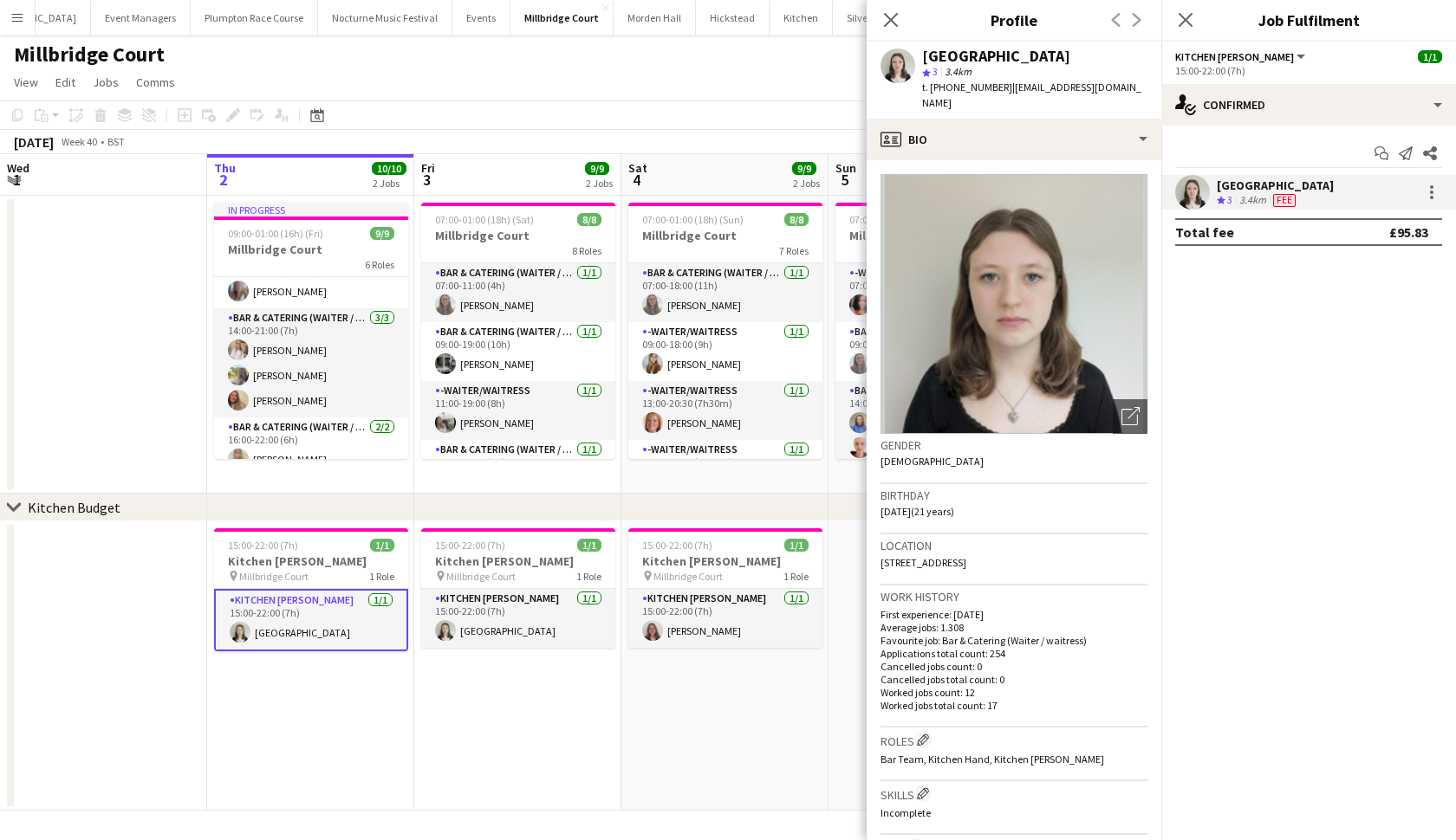
click at [240, 715] on app-date-cell "15:00-22:00 (7h) 1/1 Kitchen Porter pin Millbridge Court 1 Role Kitchen Porter …" at bounding box center [310, 666] width 207 height 289
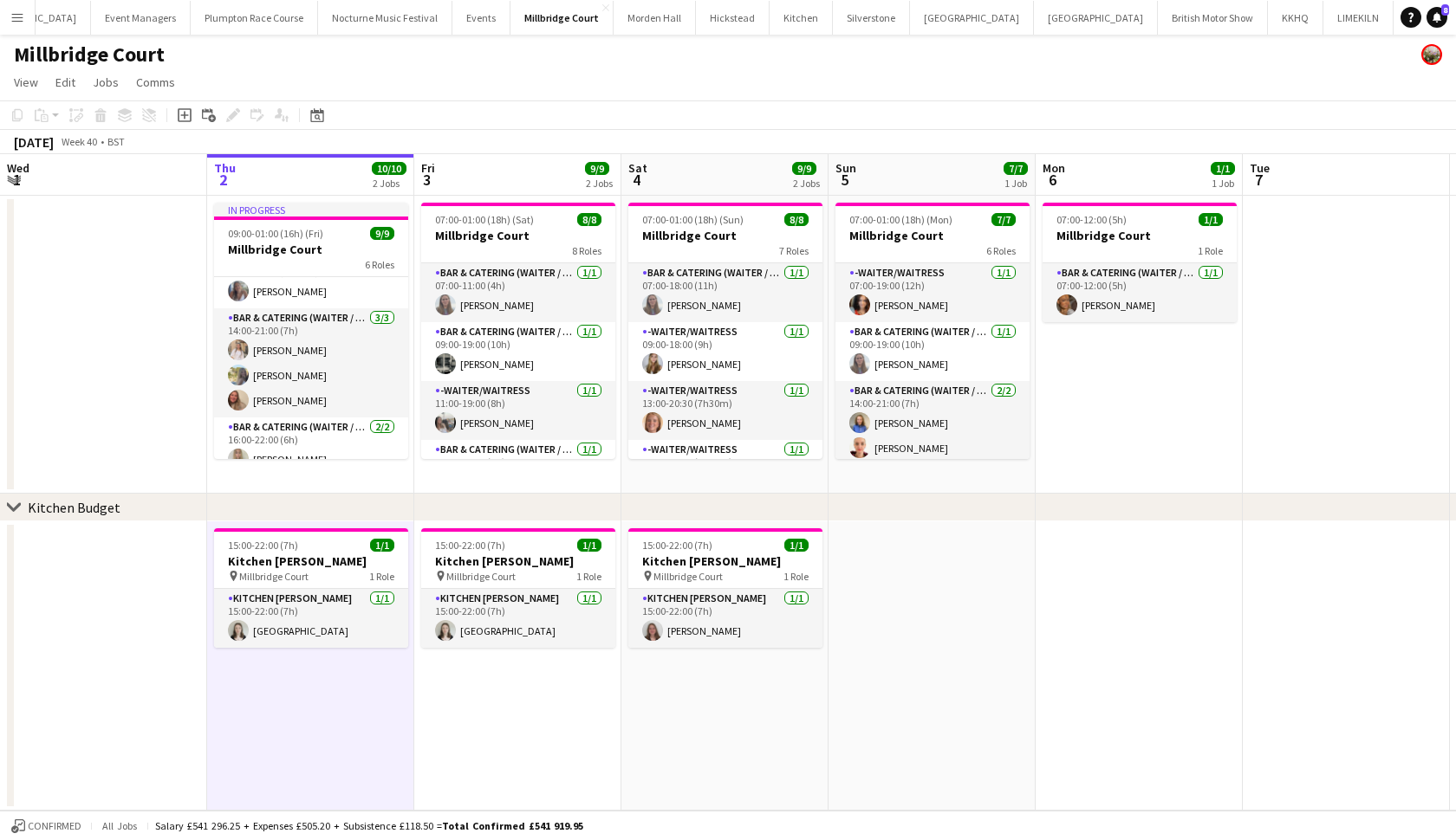
click at [240, 717] on app-date-cell "15:00-22:00 (7h) 1/1 Kitchen Porter pin Millbridge Court 1 Role Kitchen Porter …" at bounding box center [310, 666] width 207 height 289
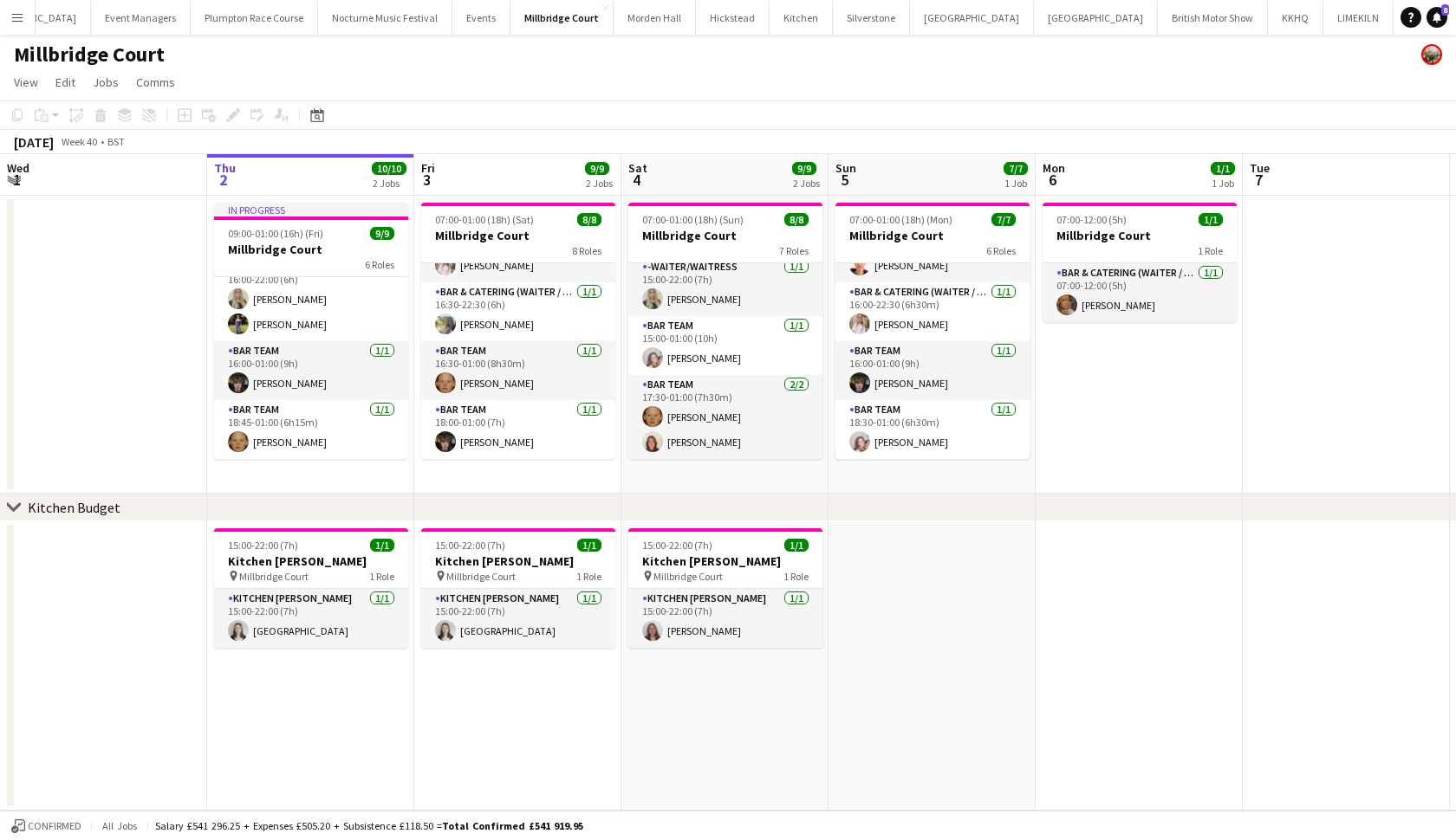
scroll to position [0, 0]
click at [22, 18] on app-icon "Menu" at bounding box center [17, 17] width 14 height 14
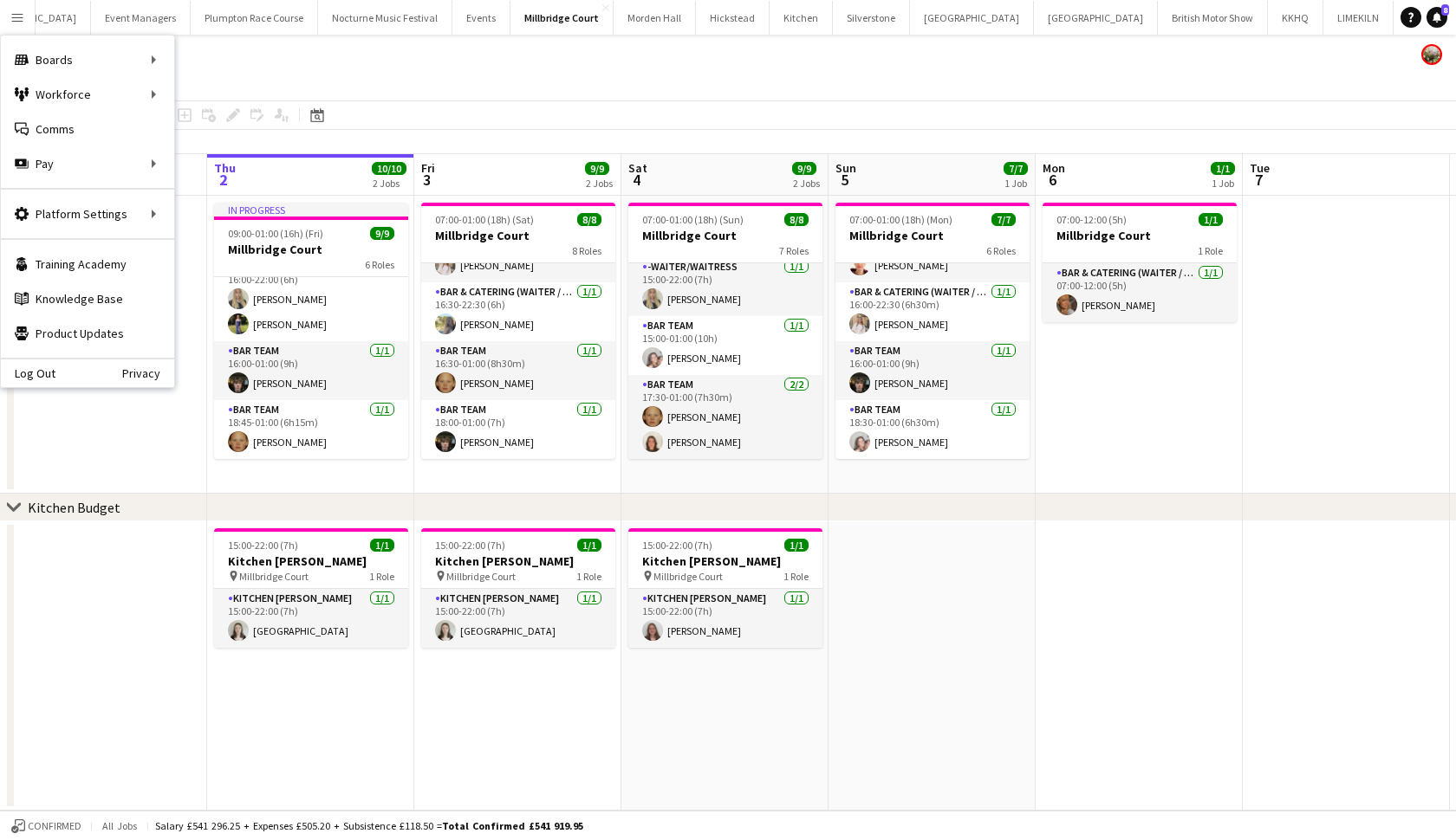
click at [140, 584] on app-date-cell at bounding box center [103, 666] width 207 height 289
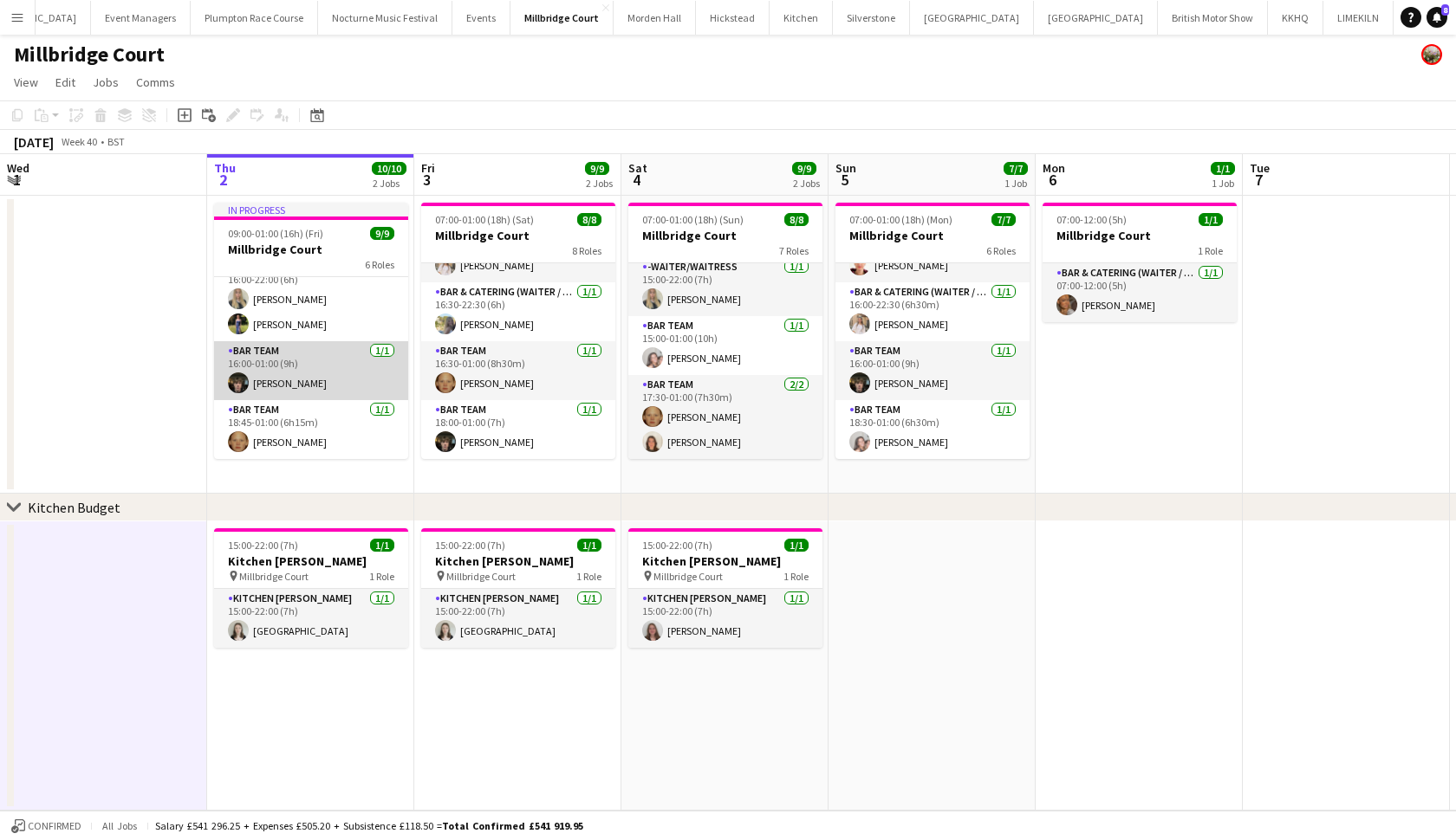
click at [273, 390] on app-card-role "Bar Team 1/1 16:00-01:00 (9h) Kyle Noakes" at bounding box center [310, 370] width 194 height 59
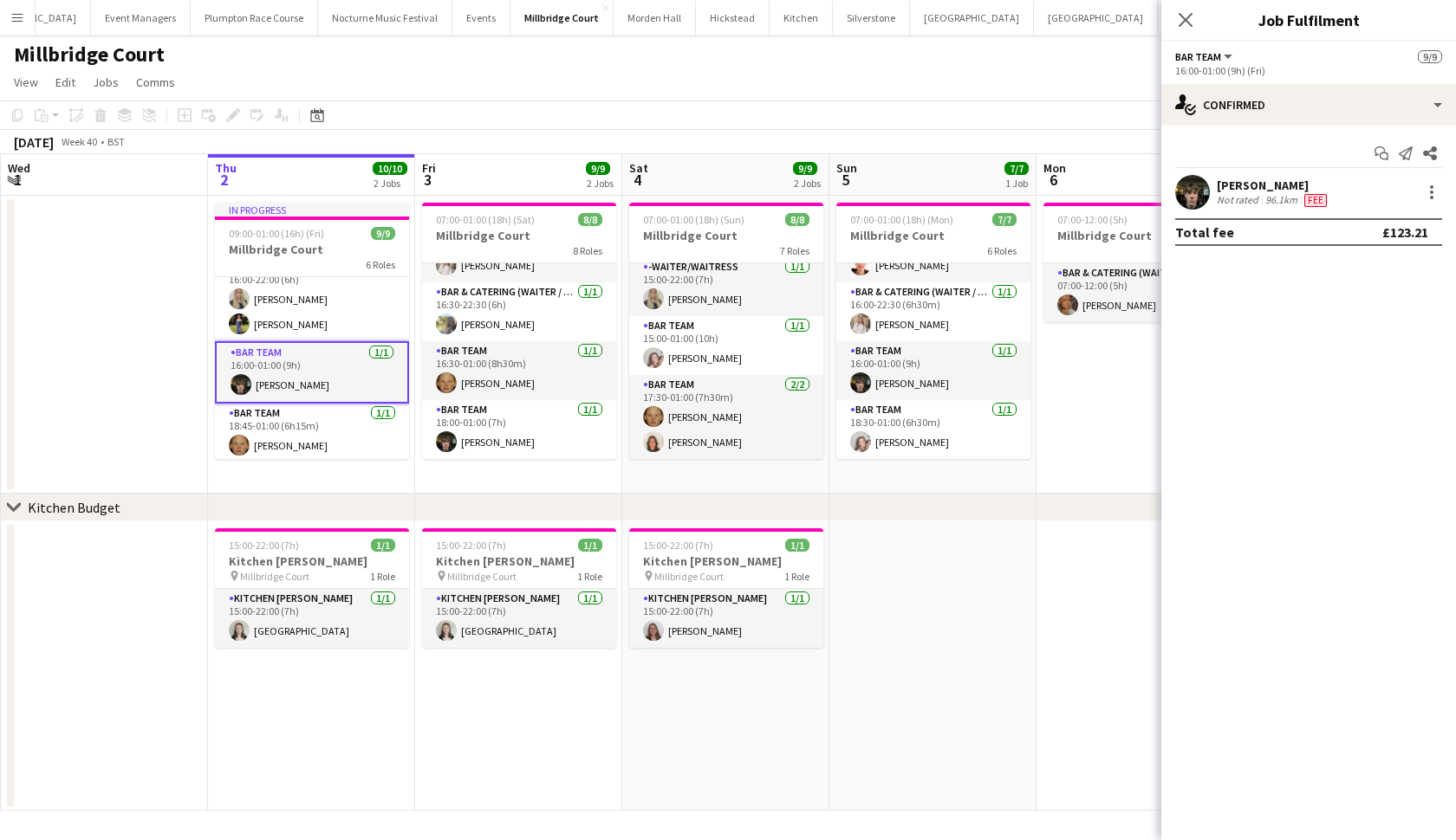
click at [1193, 203] on app-user-avatar at bounding box center [1191, 192] width 35 height 35
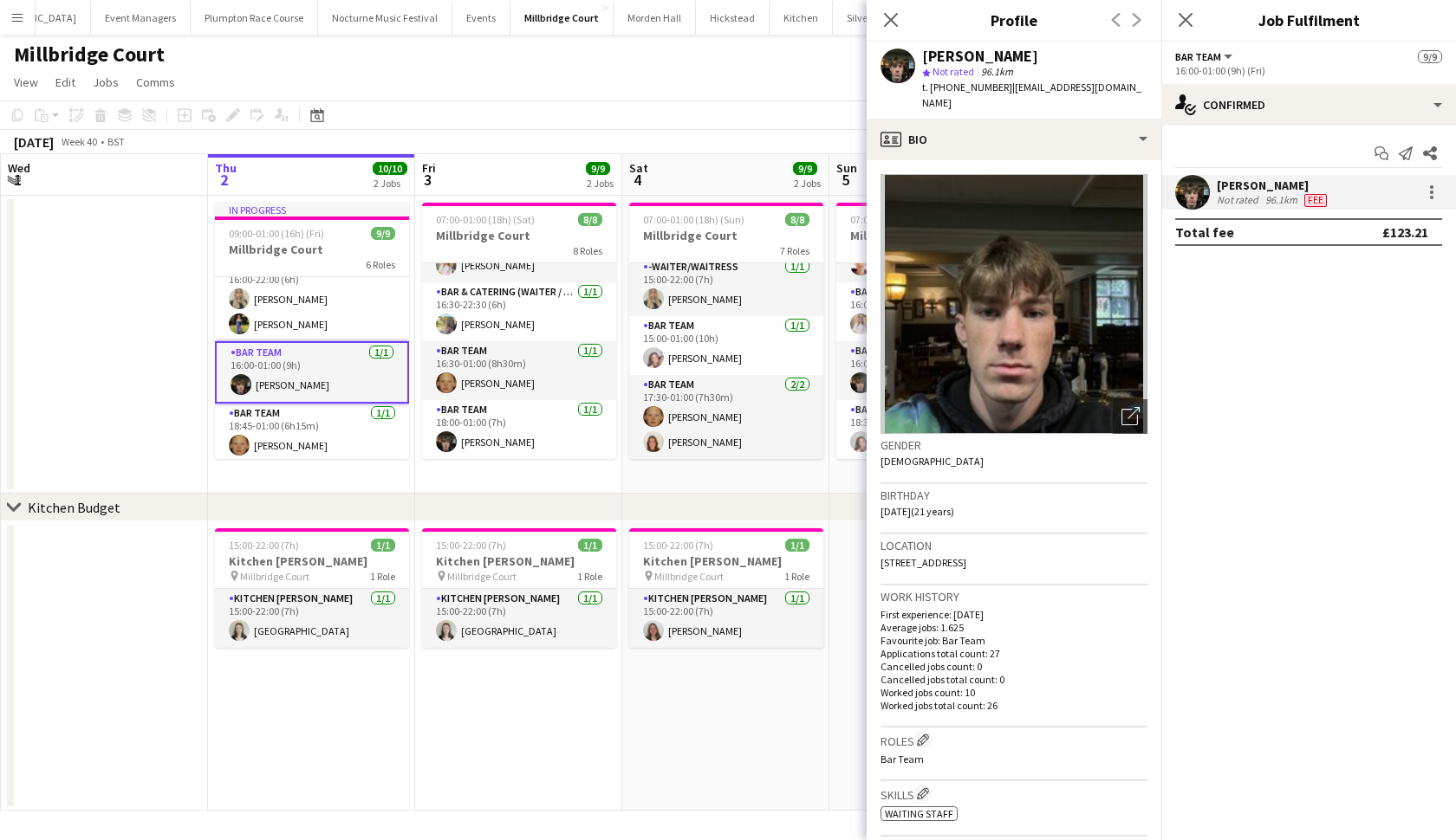
click at [191, 244] on app-date-cell at bounding box center [104, 344] width 207 height 298
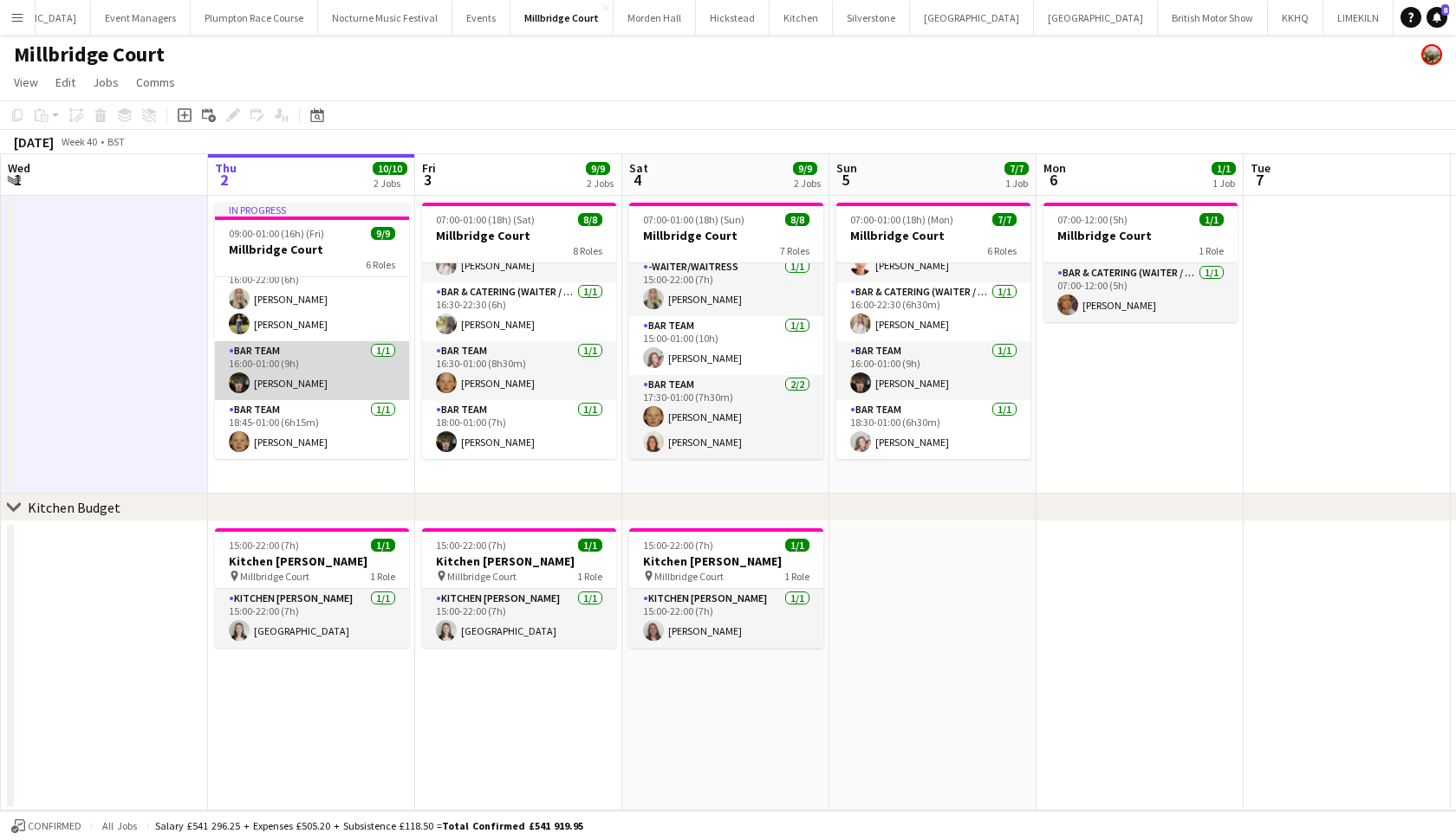
click at [287, 382] on app-card-role "Bar Team 1/1 16:00-01:00 (9h) Kyle Noakes" at bounding box center [311, 370] width 194 height 59
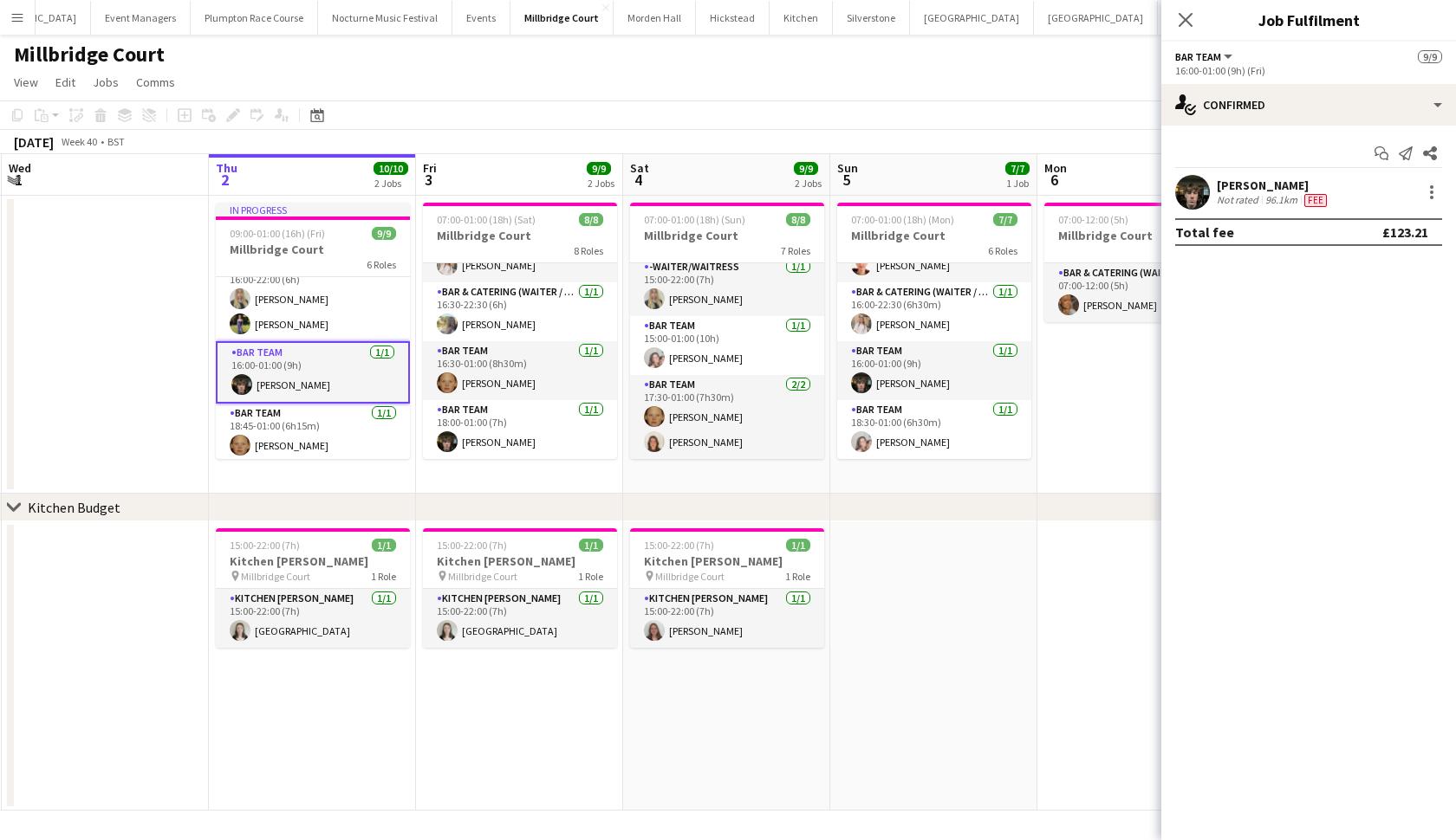
click at [1202, 184] on app-user-avatar at bounding box center [1191, 192] width 35 height 35
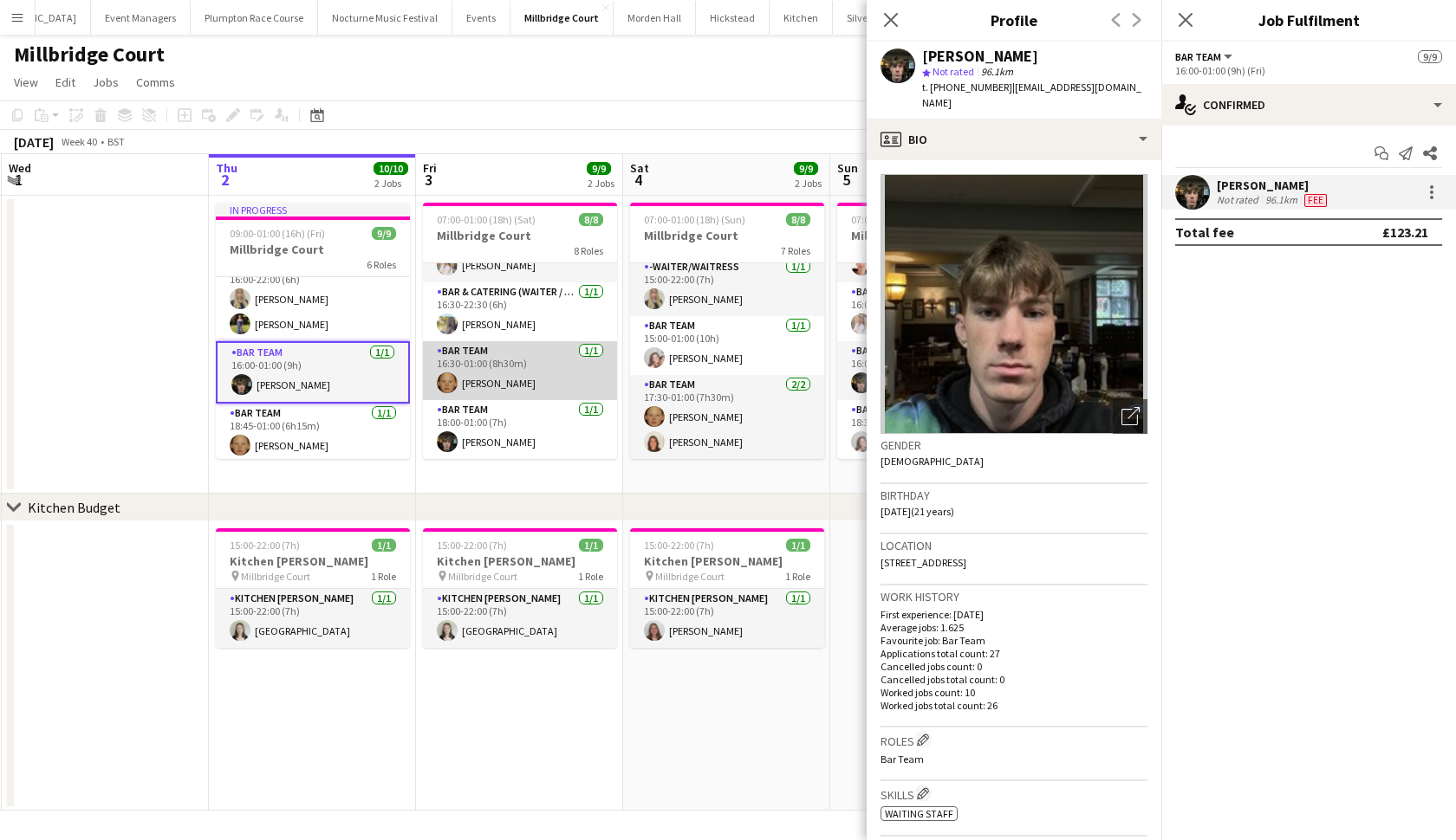
click at [490, 371] on app-card-role "Bar Team 1/1 16:30-01:00 (8h30m) Genevieve Whiteley" at bounding box center [519, 370] width 194 height 59
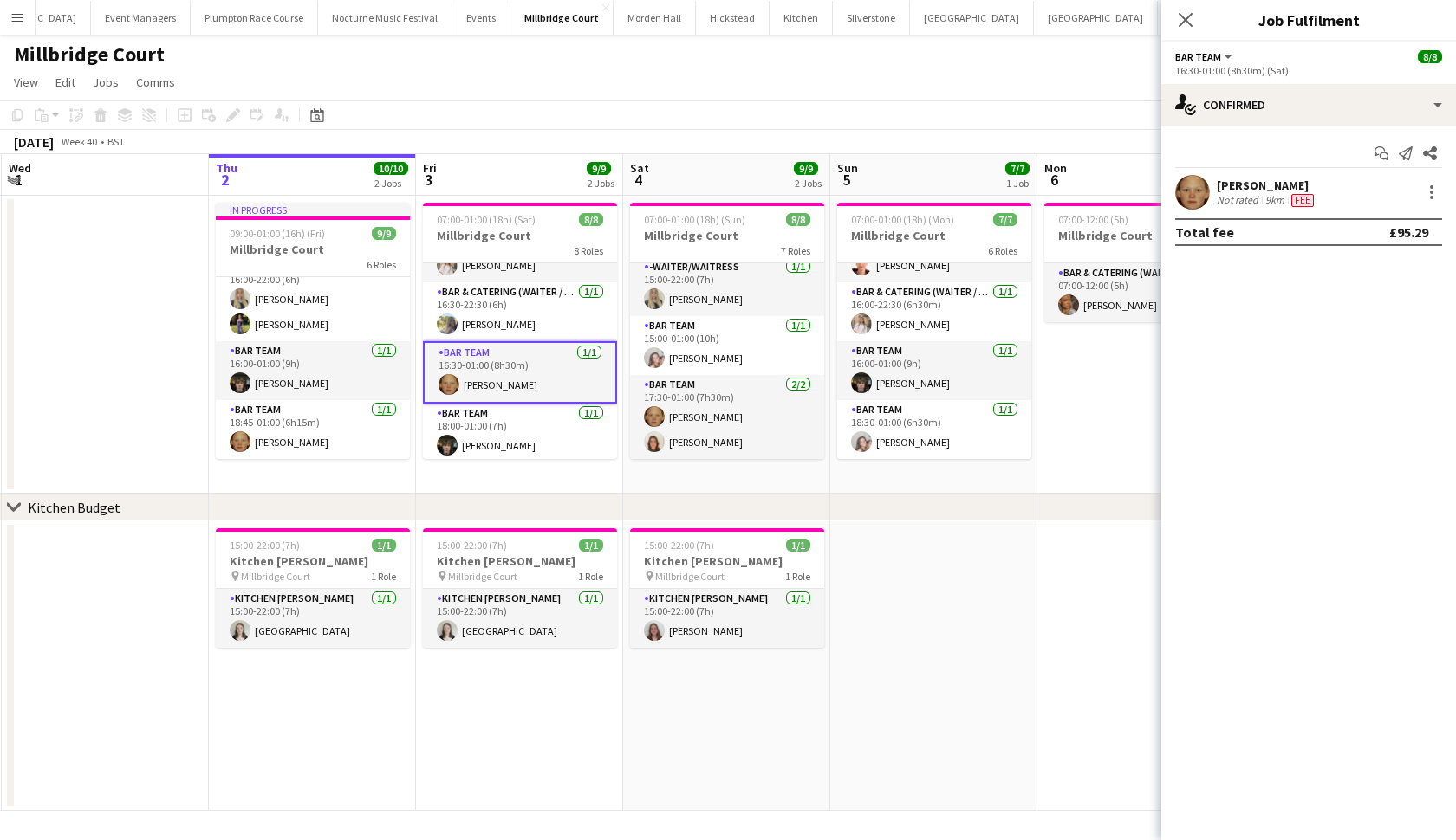
click at [1194, 193] on app-user-avatar at bounding box center [1191, 192] width 35 height 35
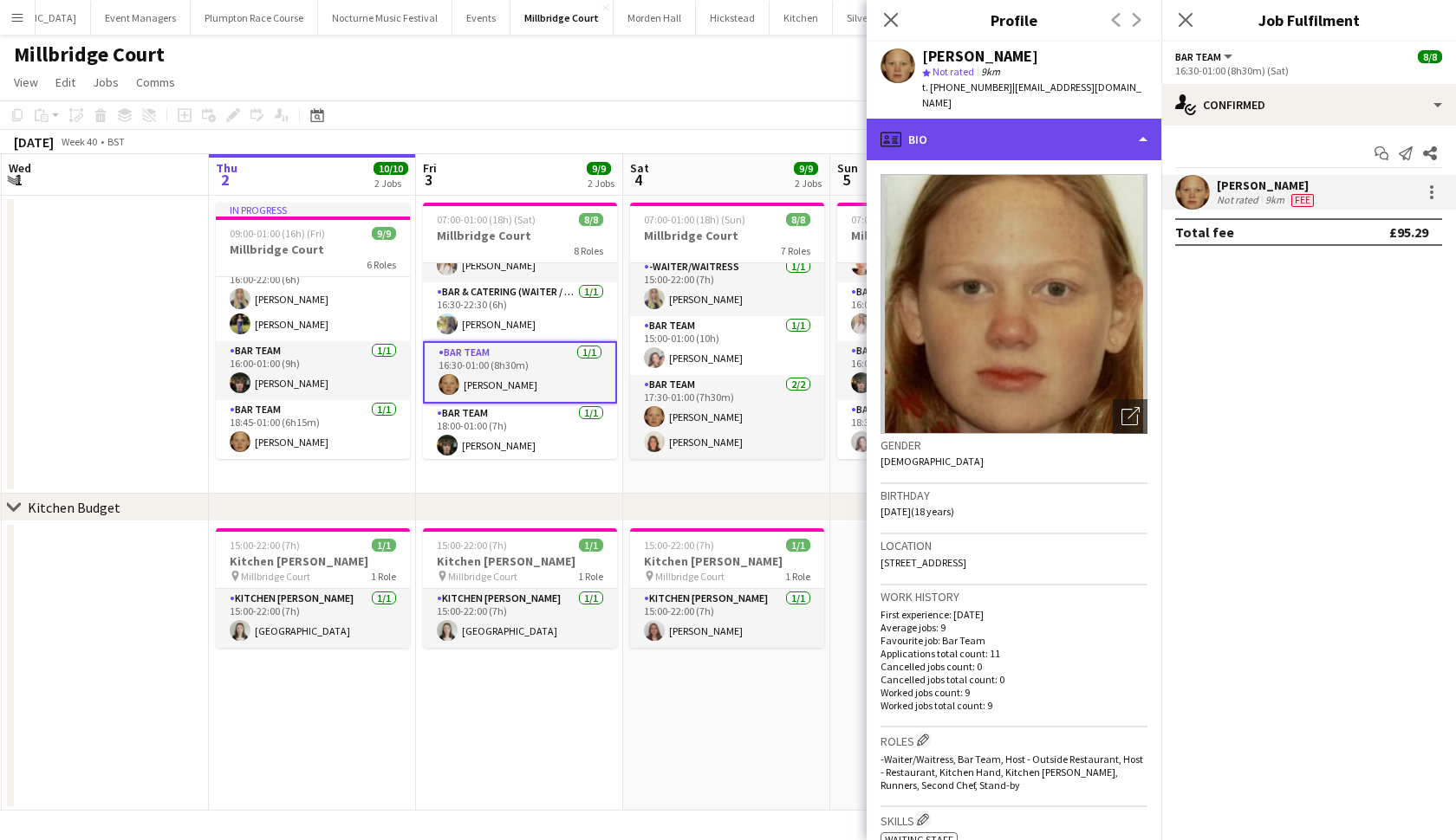
click at [1002, 145] on div "profile Bio" at bounding box center [1014, 140] width 295 height 42
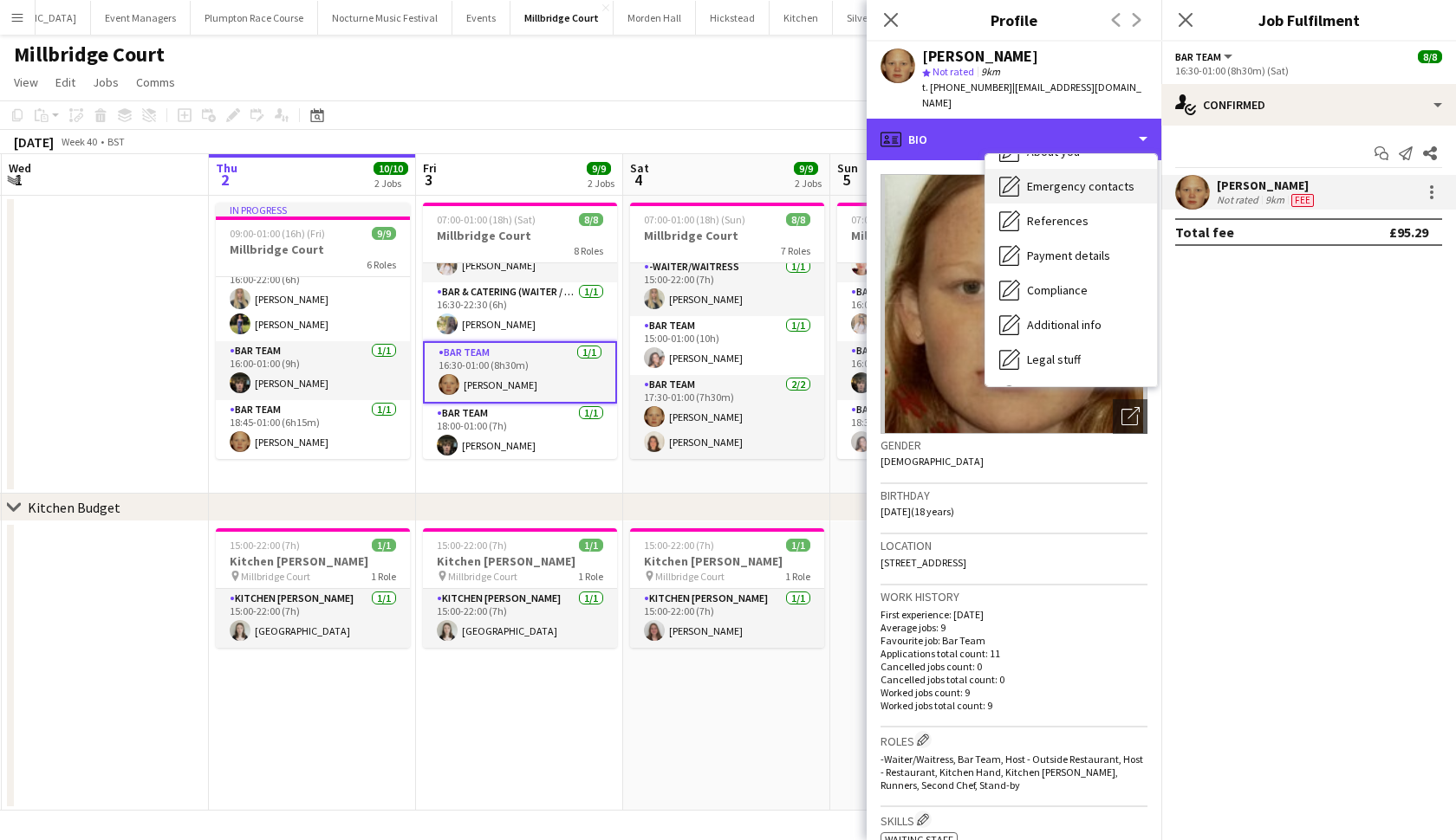
scroll to position [133, 0]
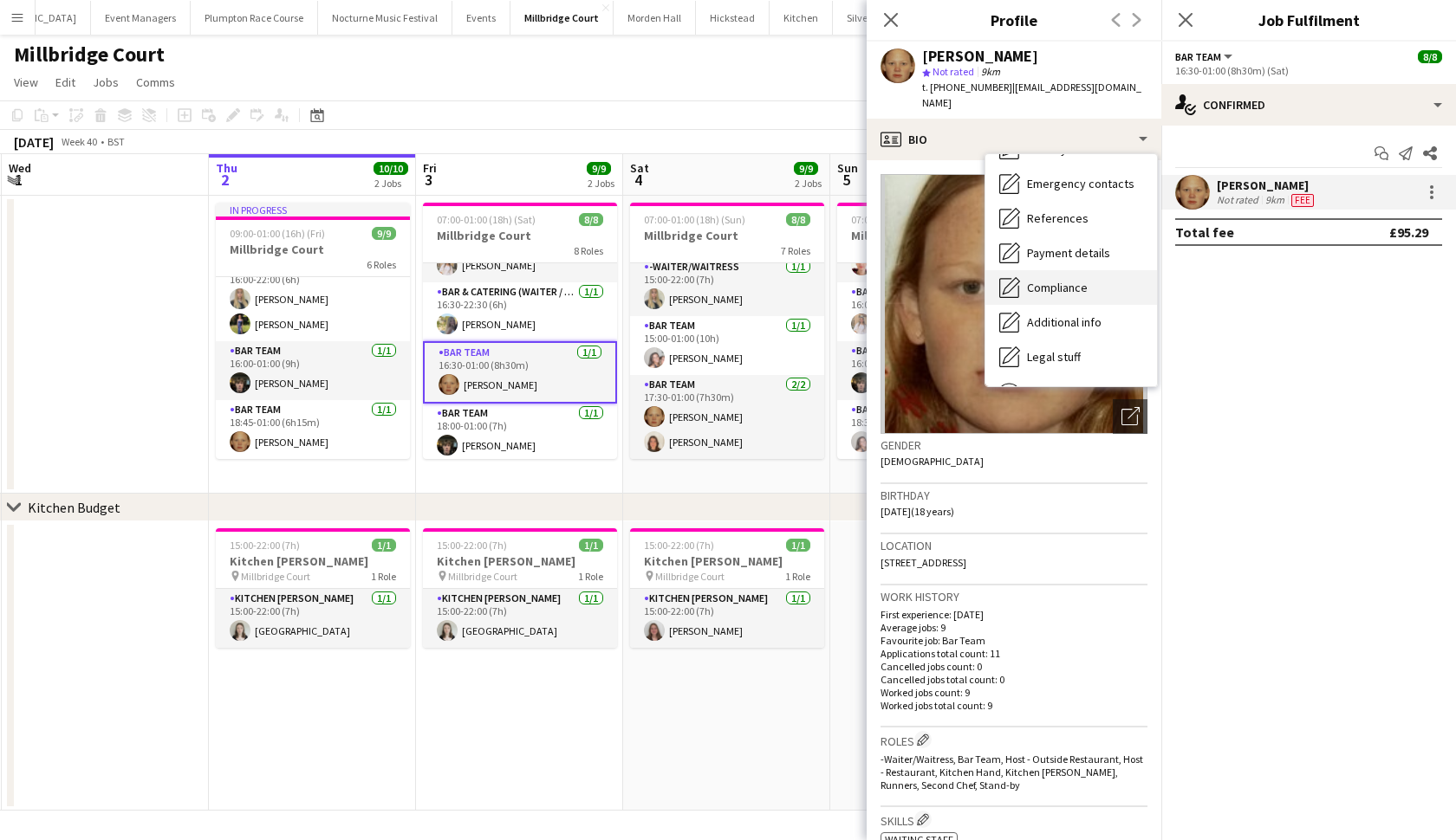
click at [1036, 292] on span "Compliance" at bounding box center [1057, 287] width 60 height 16
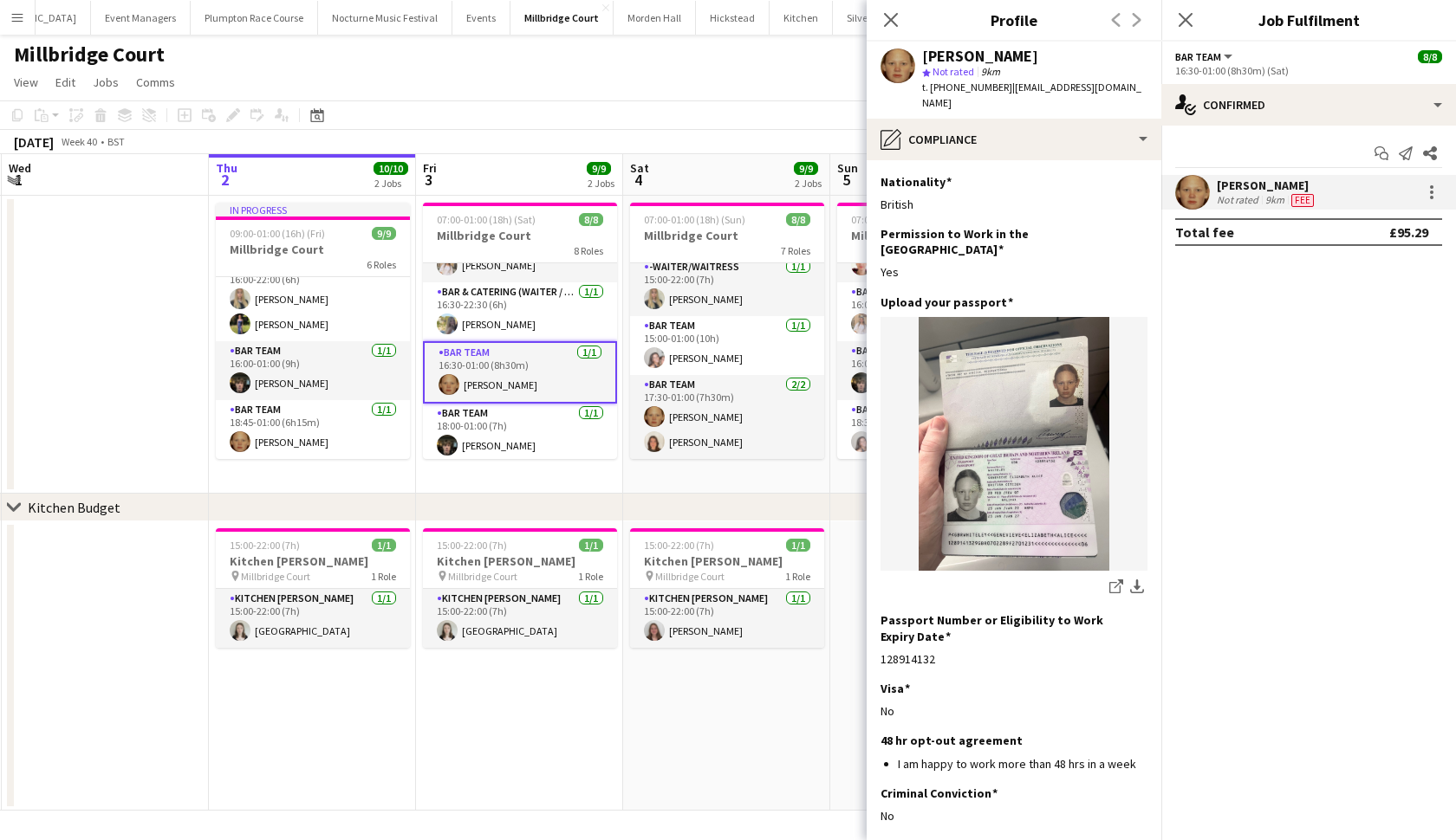
click at [794, 68] on app-page-menu "View Day view expanded Day view collapsed Month view Date picker Jump to today …" at bounding box center [728, 84] width 1456 height 33
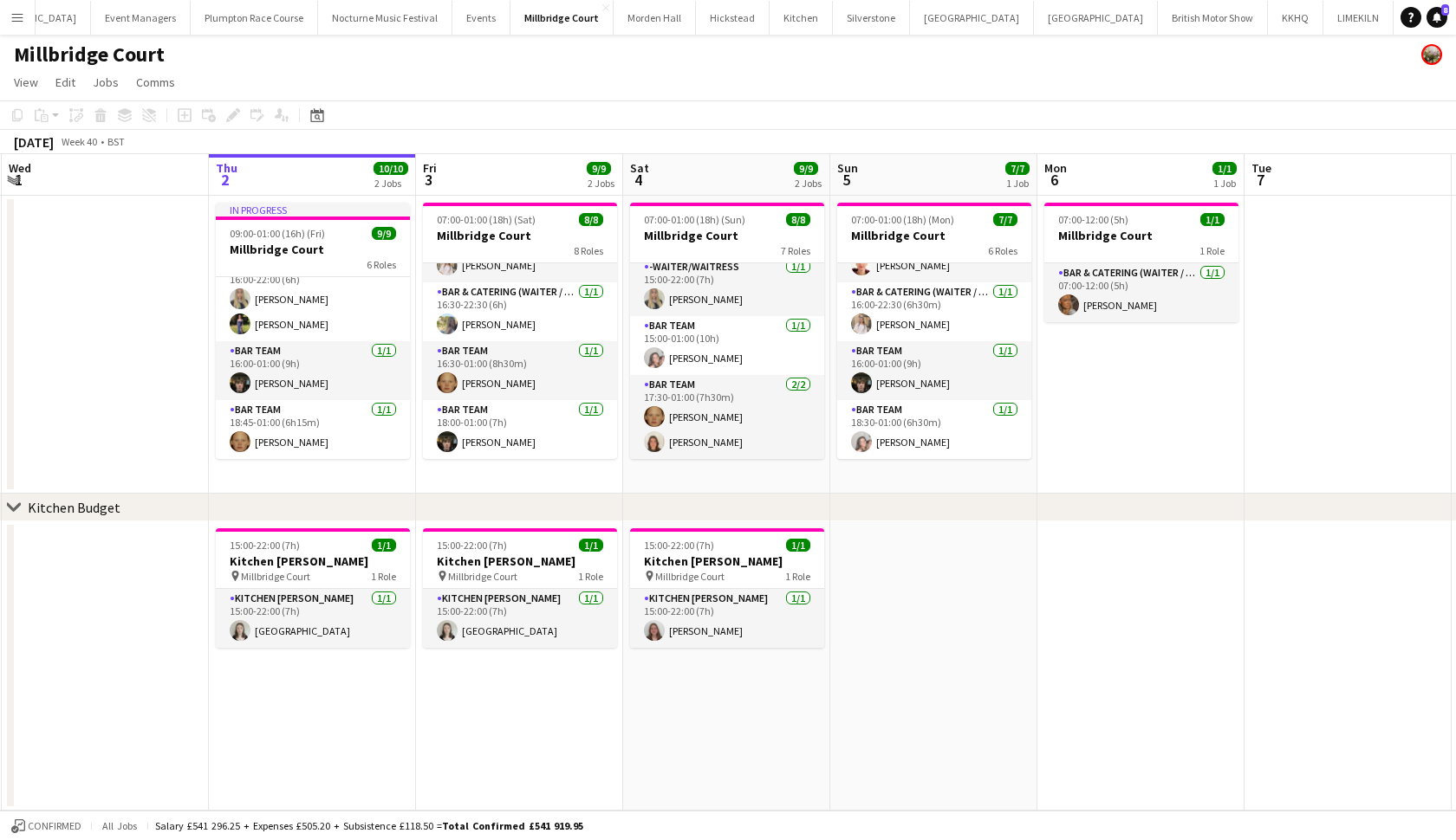
click at [12, 19] on app-icon "Menu" at bounding box center [17, 17] width 14 height 14
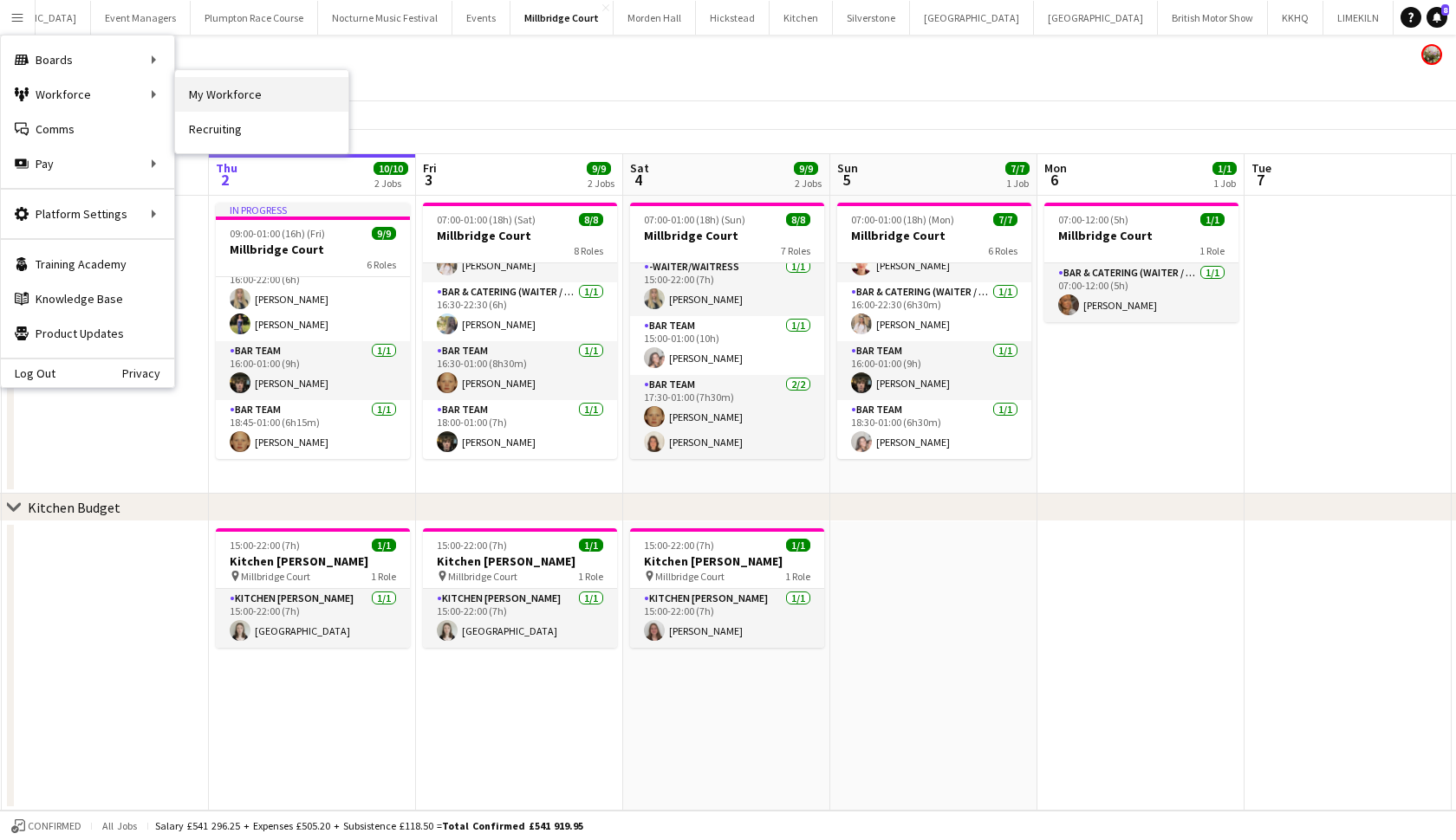
click at [223, 106] on link "My Workforce" at bounding box center [261, 94] width 173 height 35
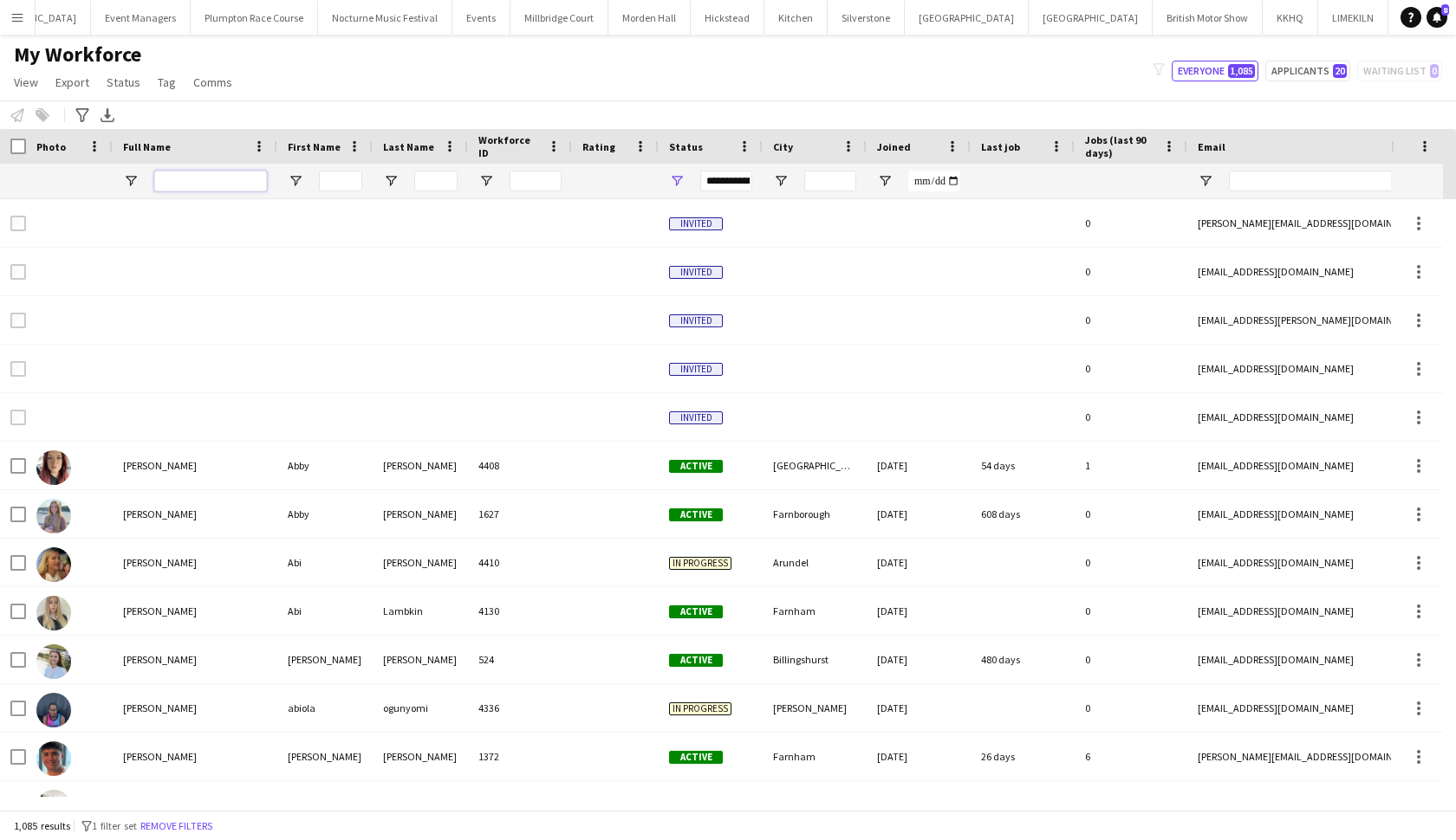
click at [213, 183] on input "Full Name Filter Input" at bounding box center [210, 181] width 112 height 21
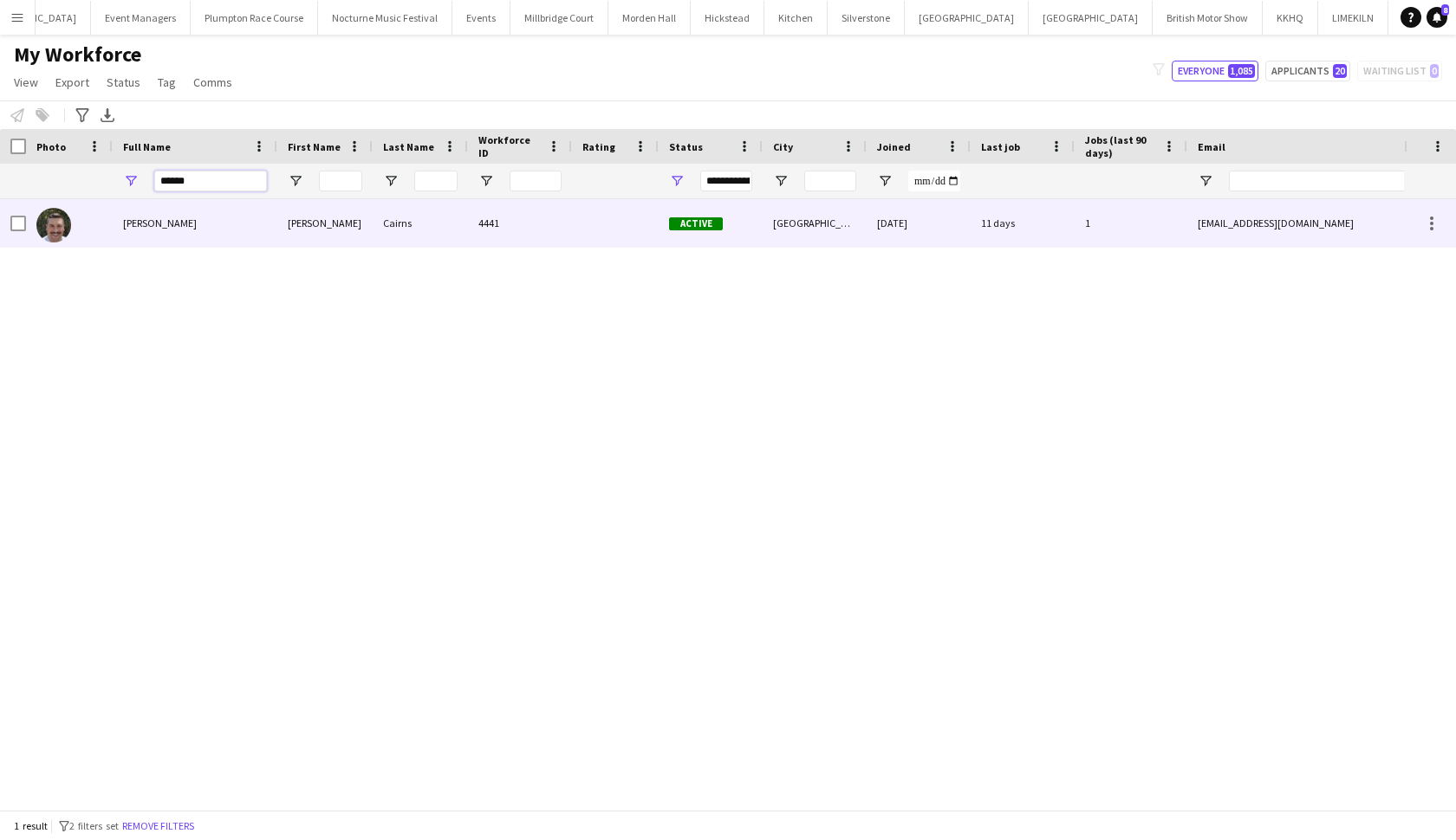
type input "******"
click at [145, 240] on div "[PERSON_NAME]" at bounding box center [195, 223] width 164 height 47
click at [579, 214] on div at bounding box center [615, 223] width 87 height 47
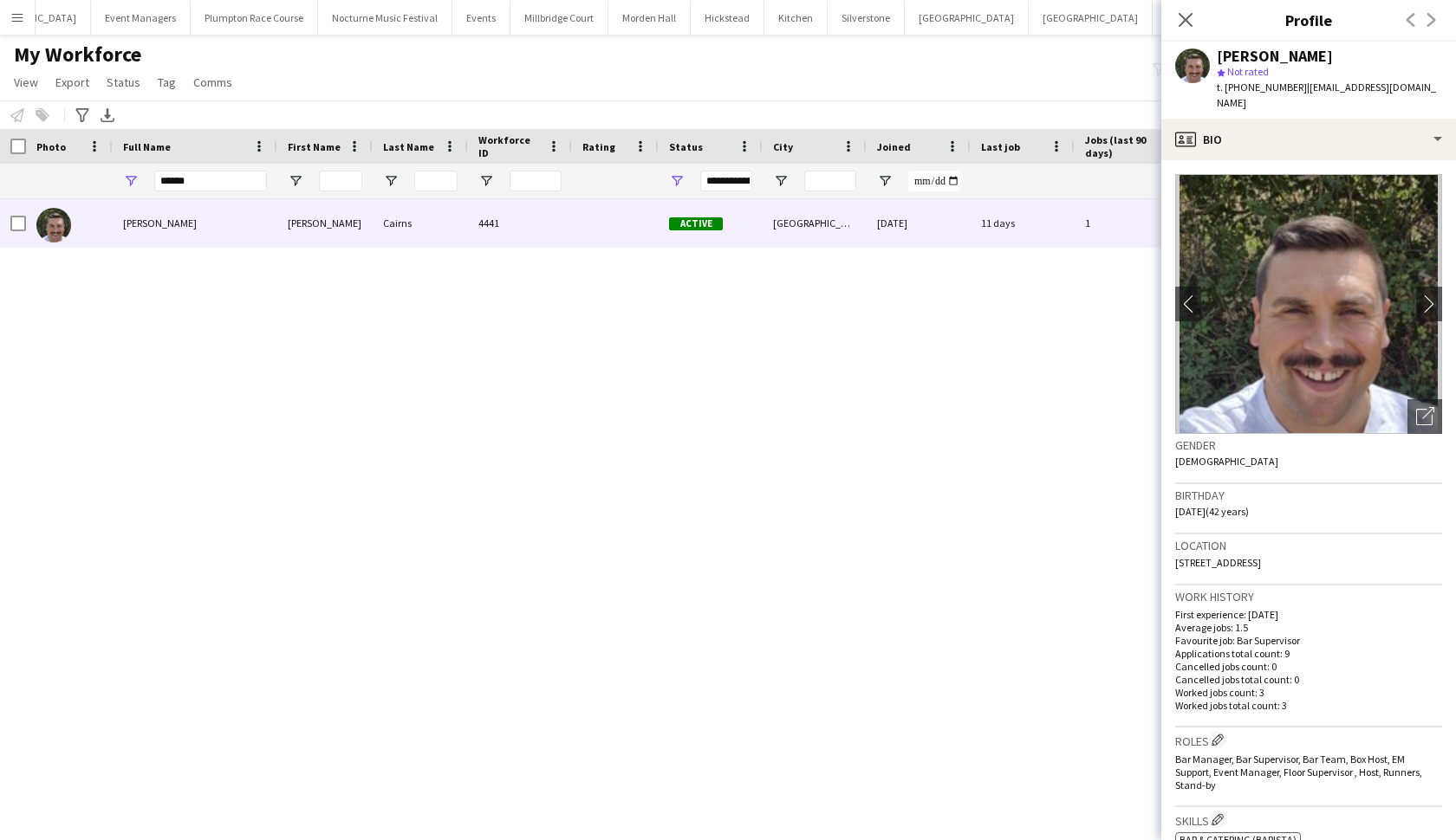
click at [1273, 339] on img at bounding box center [1308, 303] width 266 height 260
click at [1273, 295] on app-icon "chevron-right" at bounding box center [1429, 303] width 26 height 18
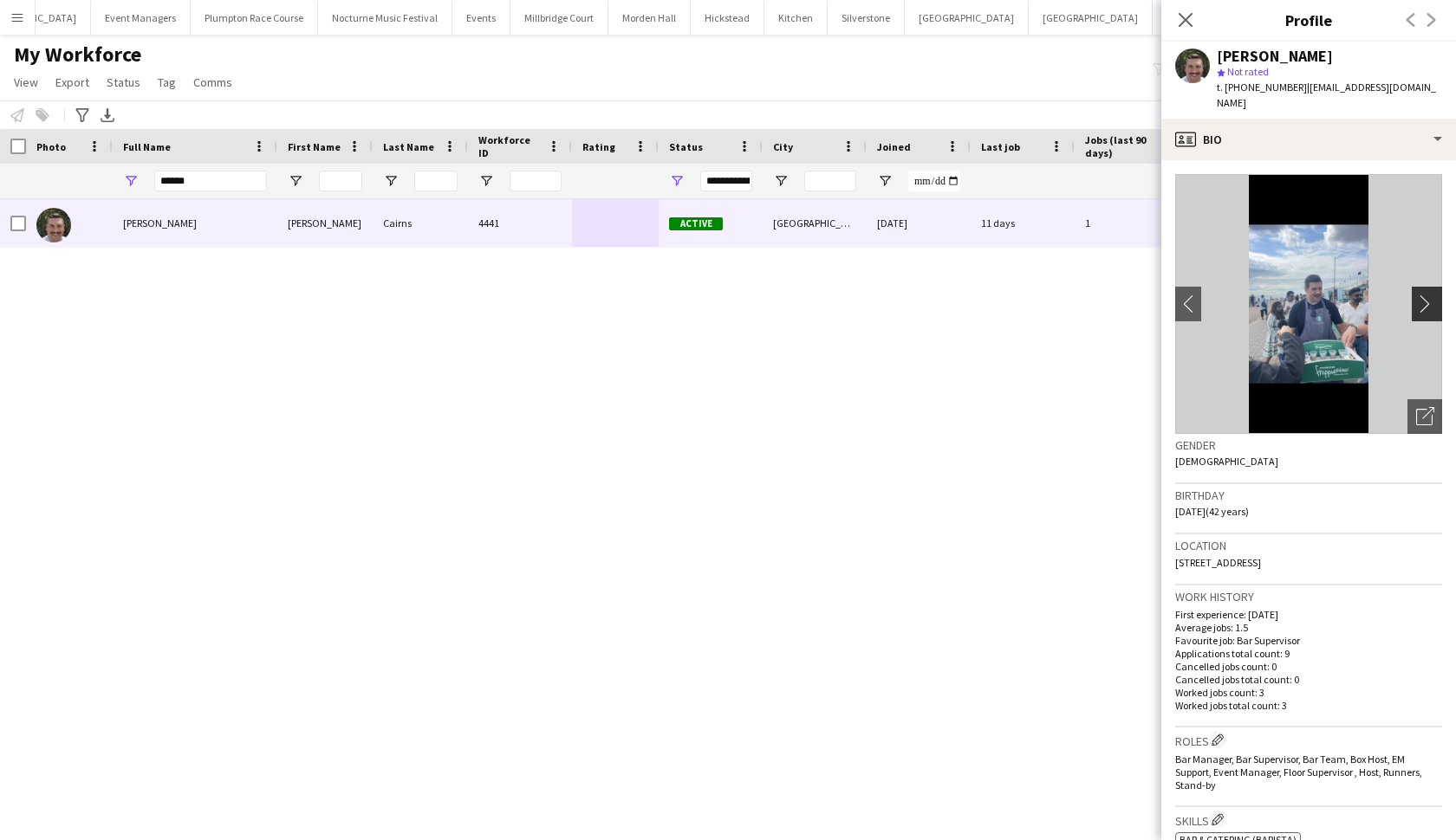
click at [1273, 295] on app-icon "chevron-right" at bounding box center [1429, 303] width 26 height 18
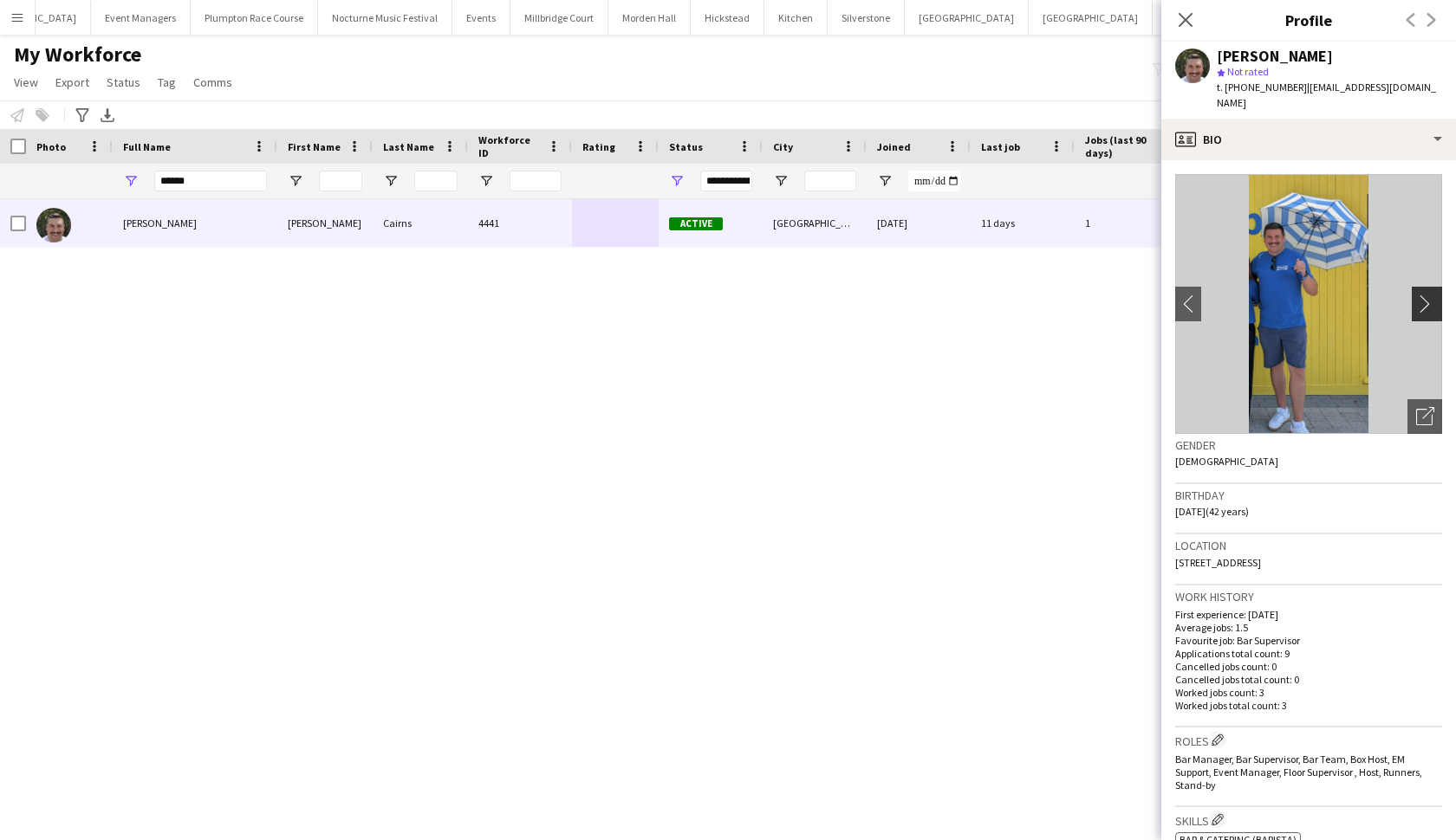
click at [1273, 295] on app-icon "chevron-right" at bounding box center [1429, 303] width 26 height 18
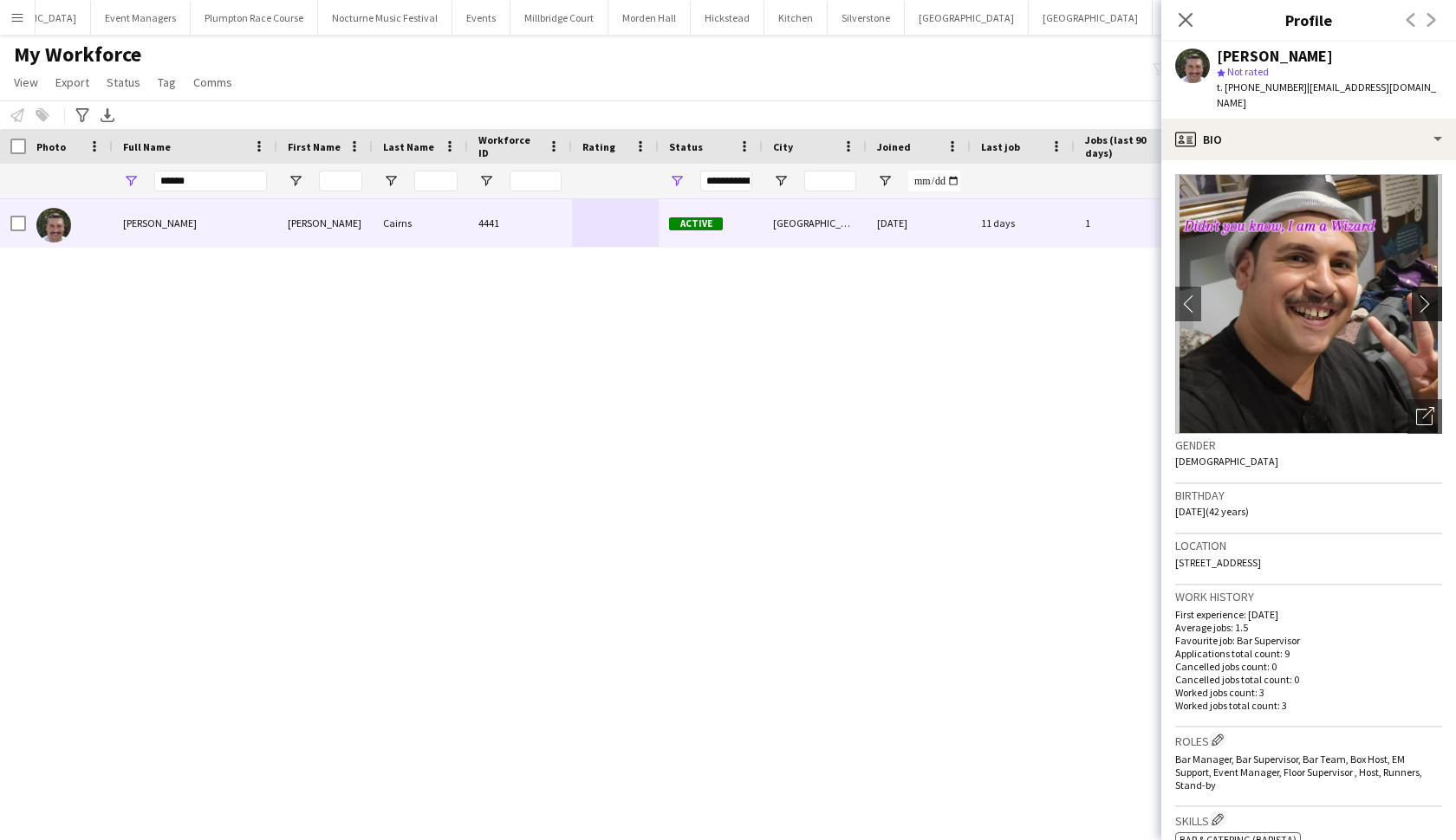
click at [1273, 295] on app-icon "chevron-right" at bounding box center [1429, 303] width 26 height 18
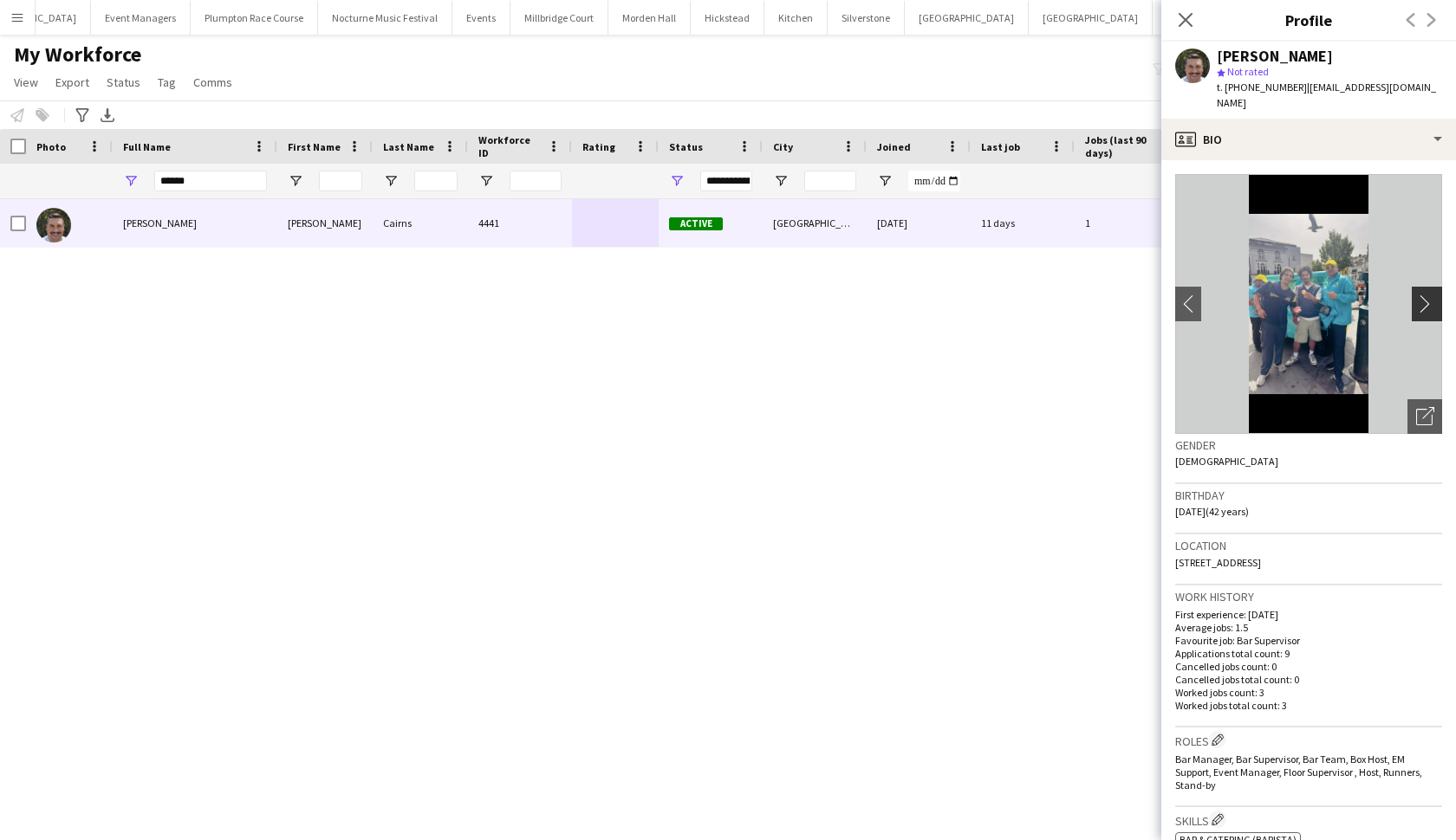
click at [1273, 295] on app-icon "chevron-right" at bounding box center [1429, 303] width 26 height 18
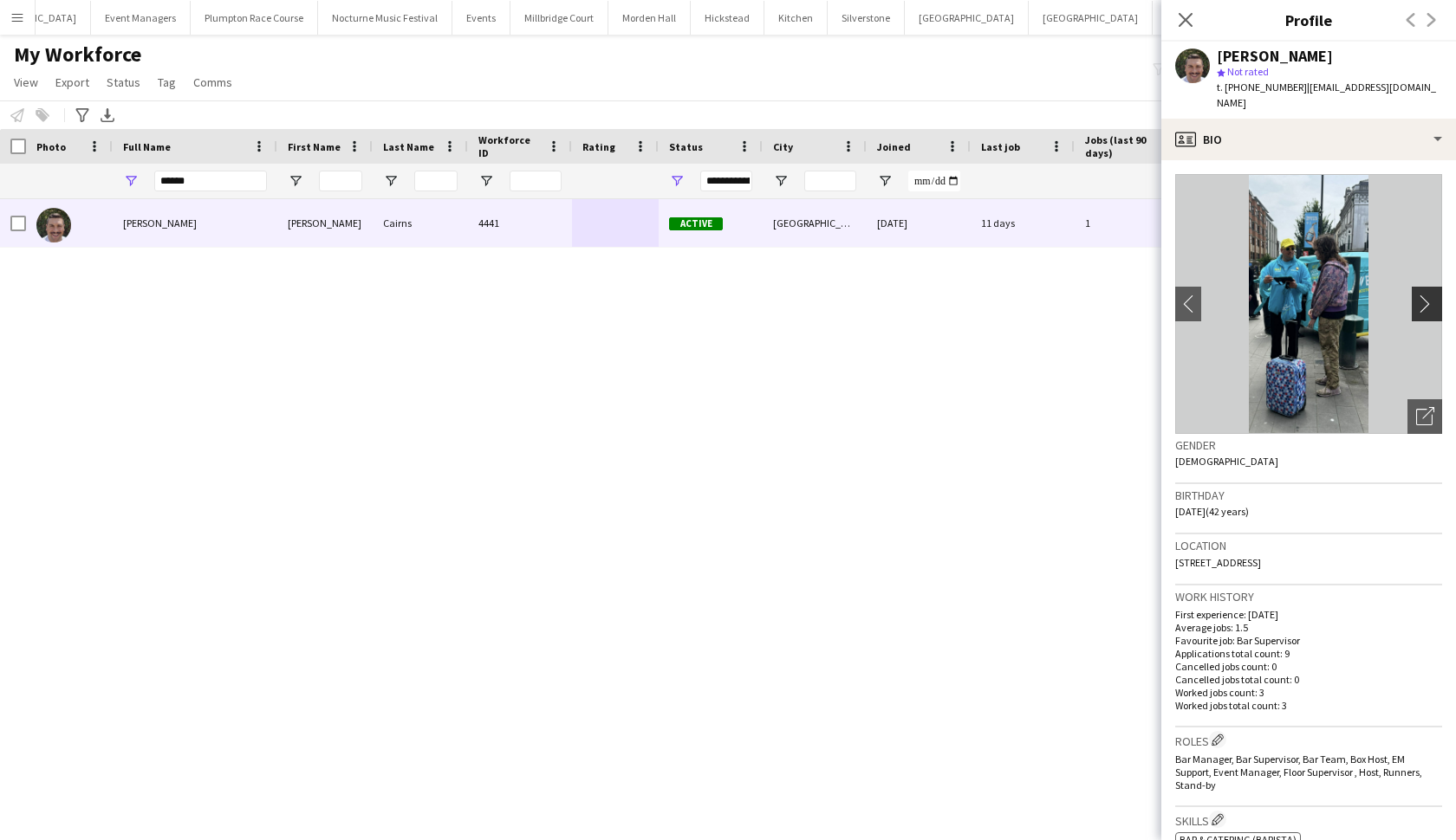
click at [1273, 295] on app-icon "chevron-right" at bounding box center [1429, 303] width 26 height 18
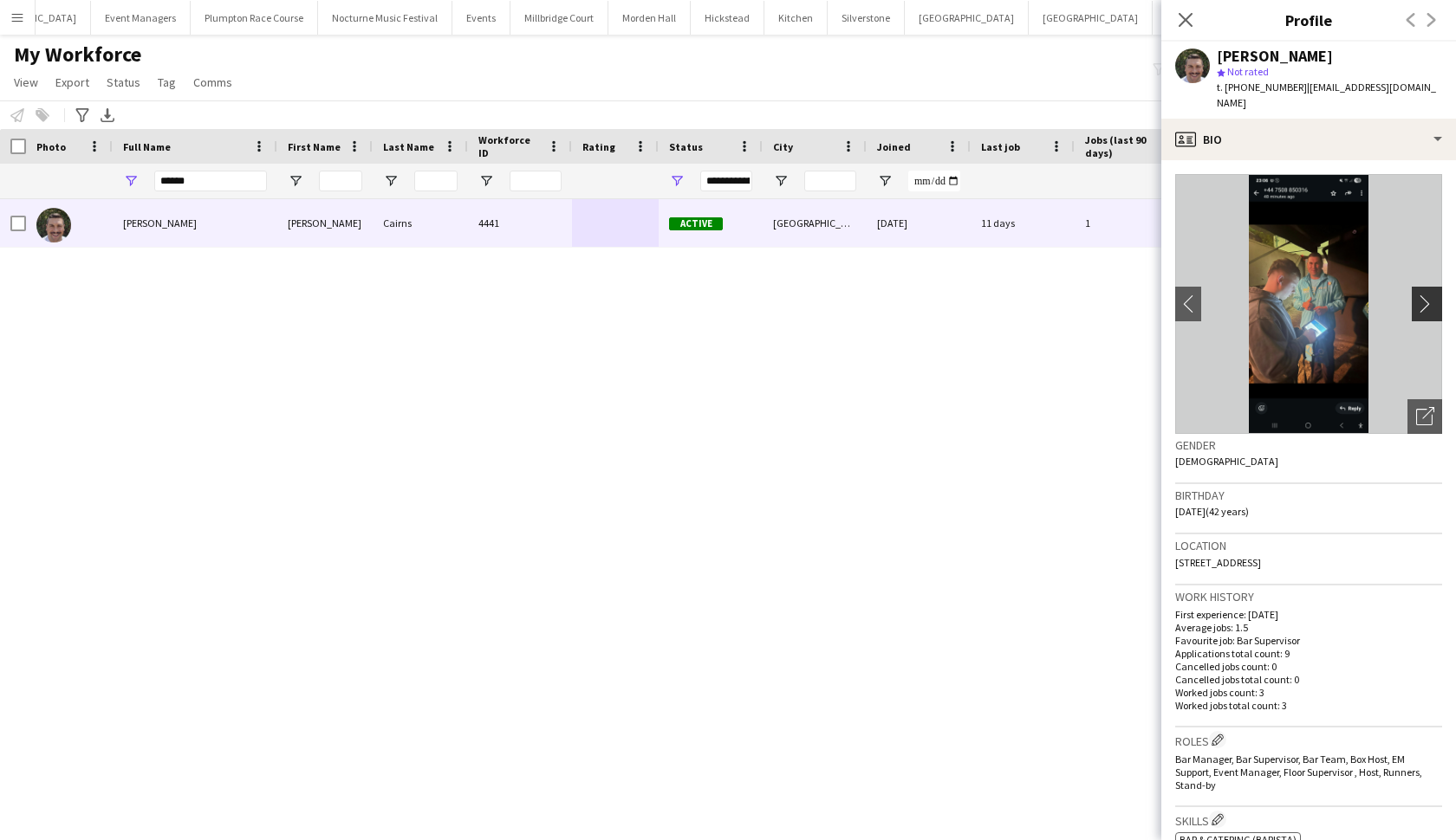
click at [1273, 295] on app-icon "chevron-right" at bounding box center [1429, 303] width 26 height 18
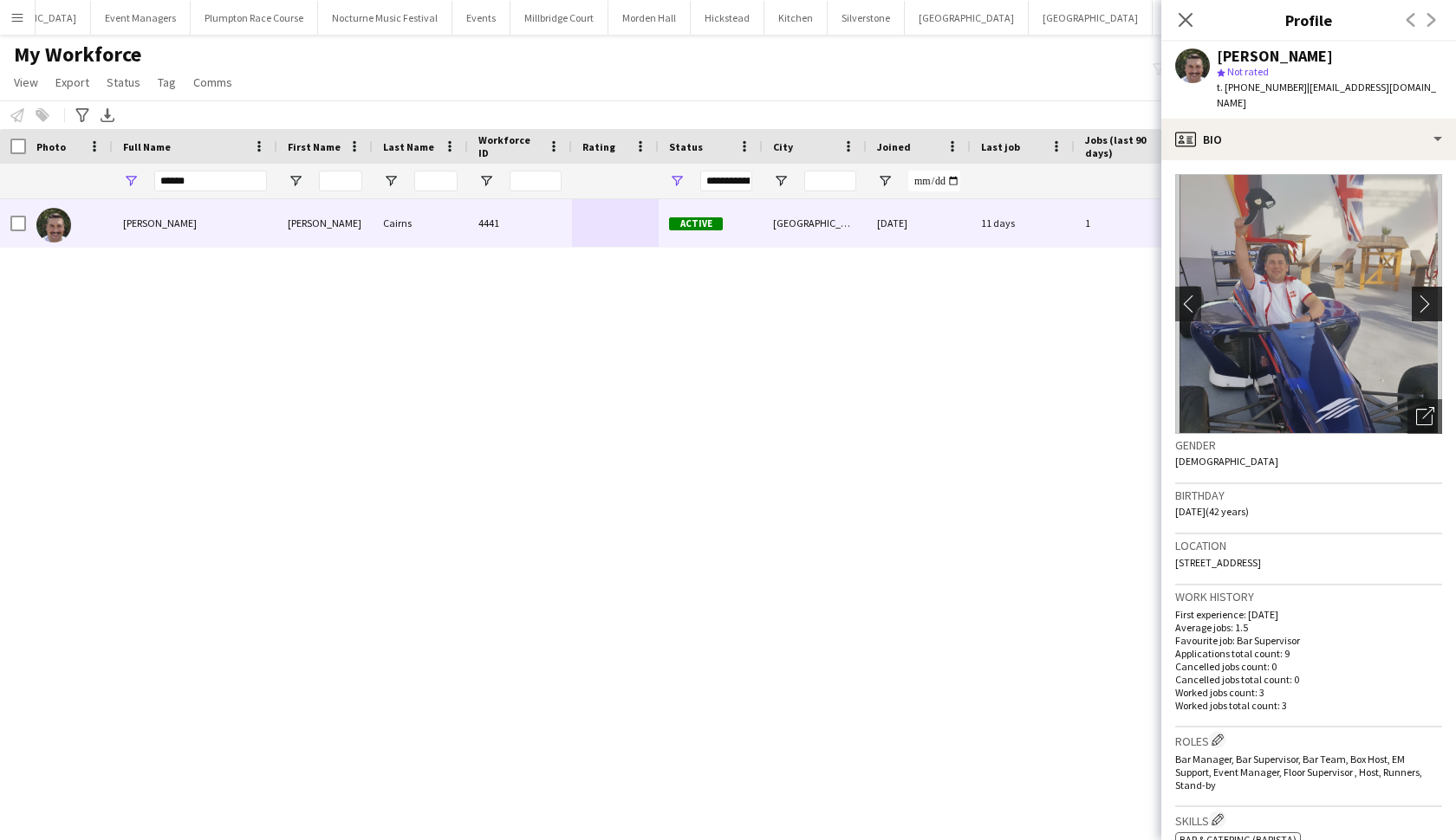
click at [1273, 298] on button "chevron-right" at bounding box center [1429, 304] width 35 height 35
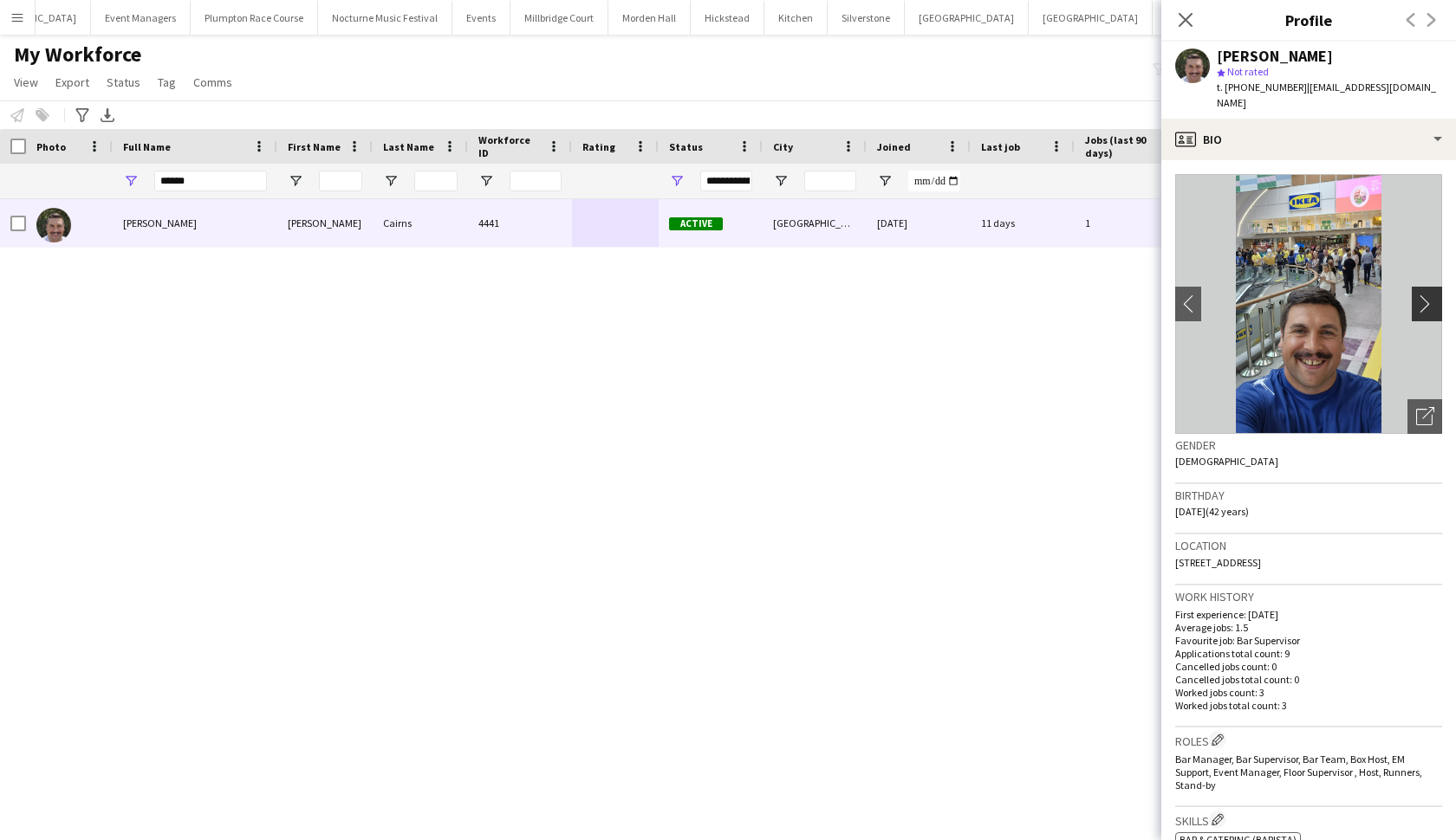
click at [1273, 299] on button "chevron-right" at bounding box center [1429, 304] width 35 height 35
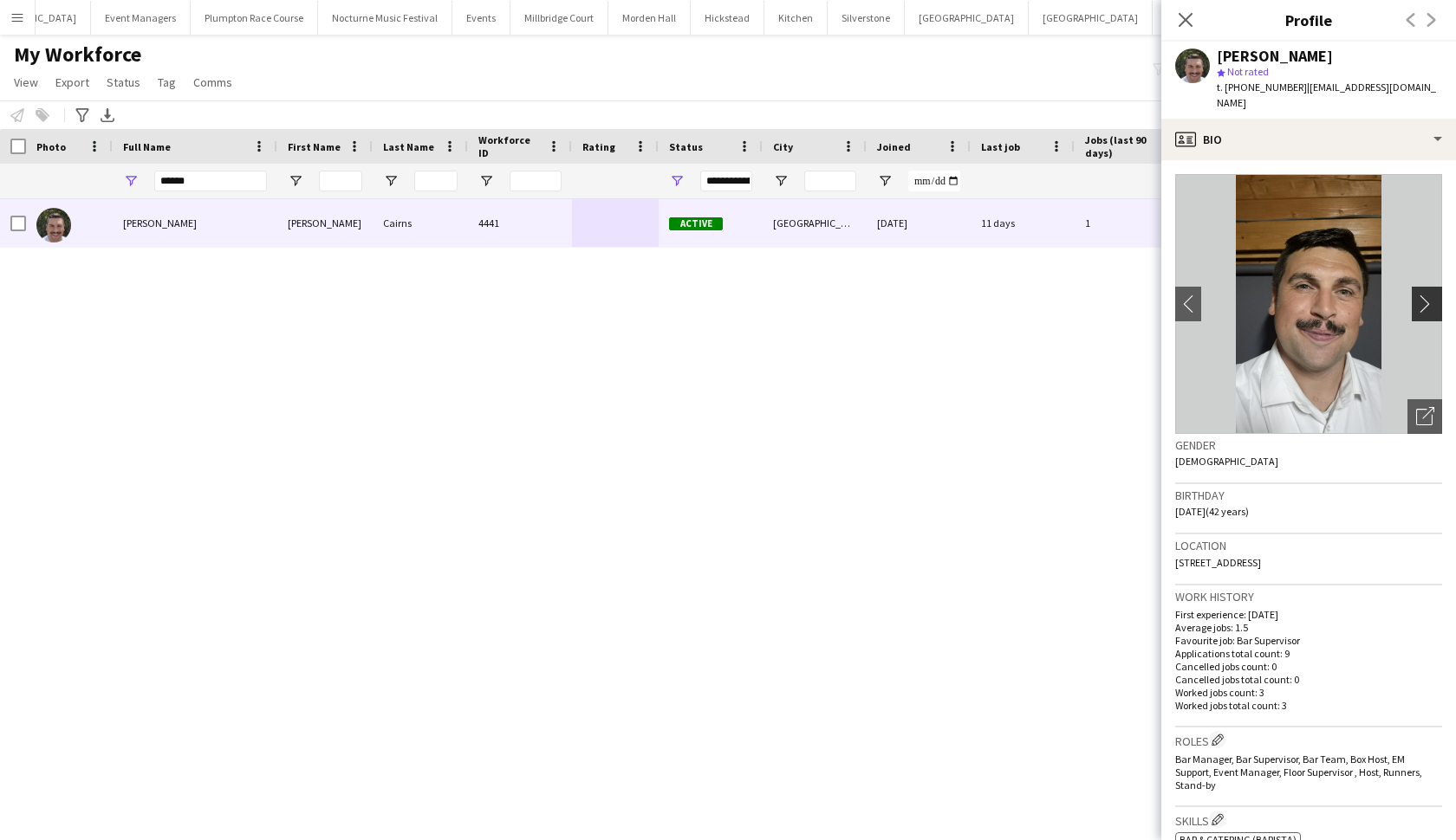
click at [1273, 299] on button "chevron-right" at bounding box center [1429, 304] width 35 height 35
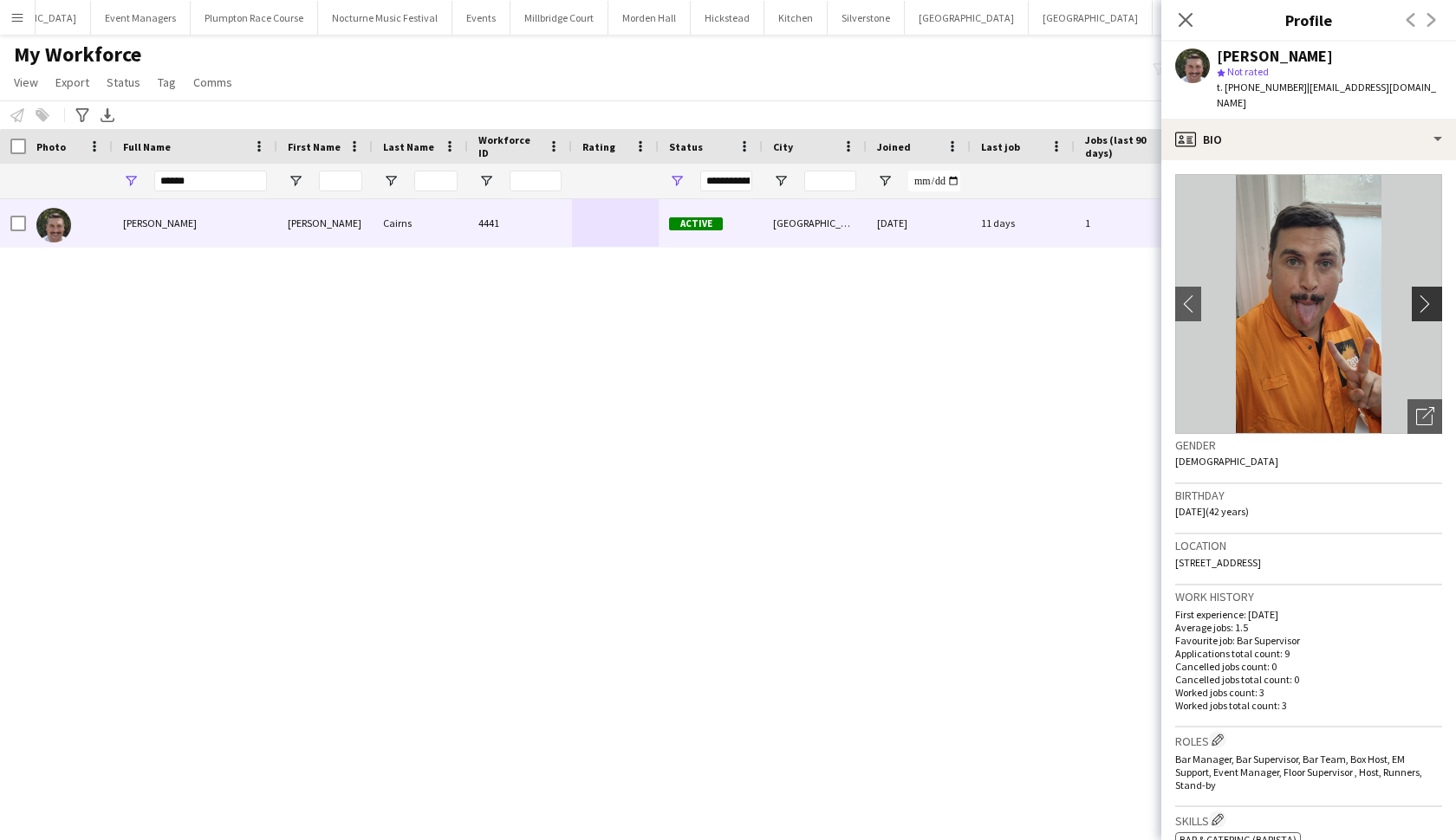
click at [1273, 299] on button "chevron-right" at bounding box center [1429, 304] width 35 height 35
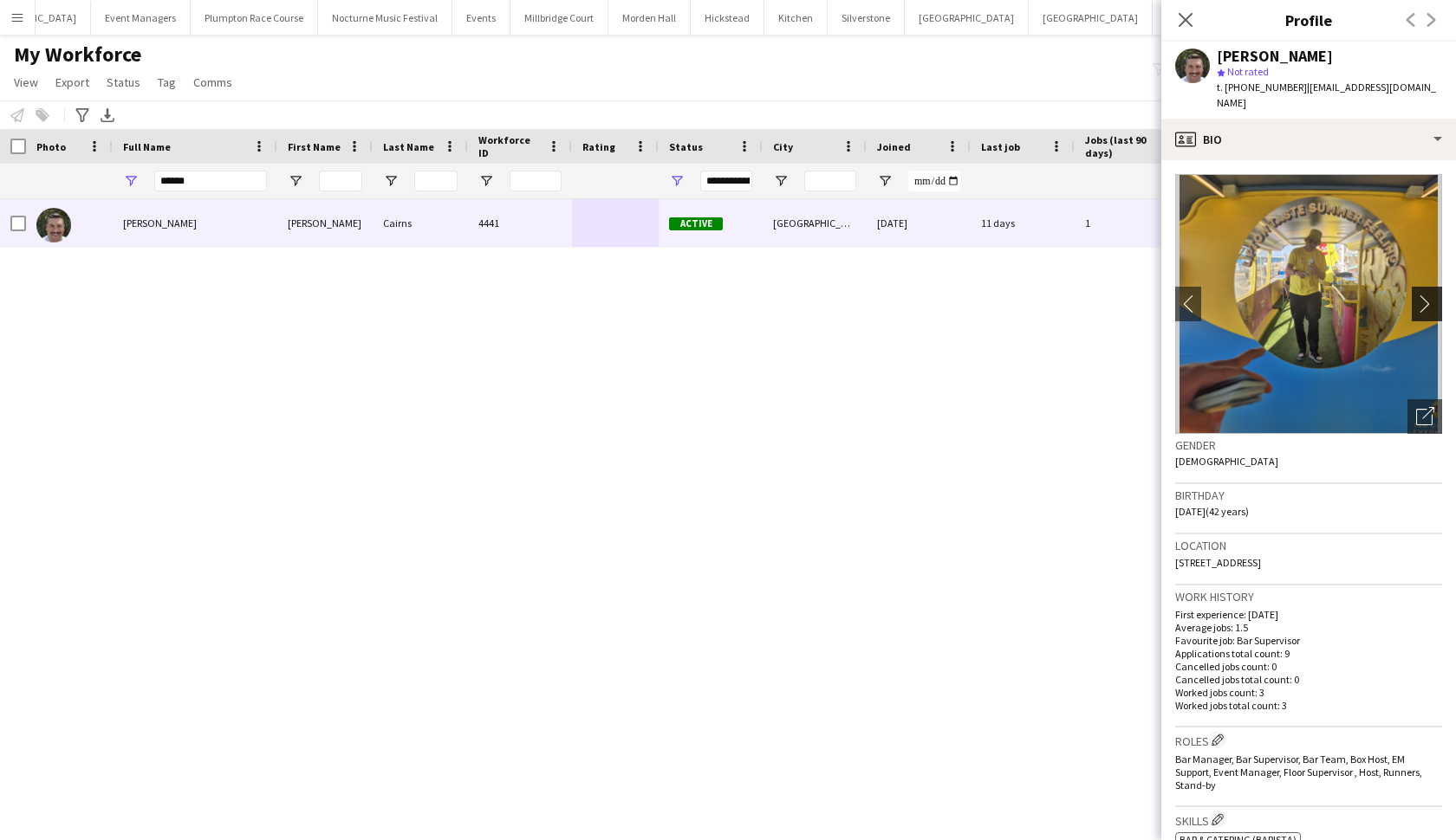
click at [1273, 299] on button "chevron-right" at bounding box center [1429, 304] width 35 height 35
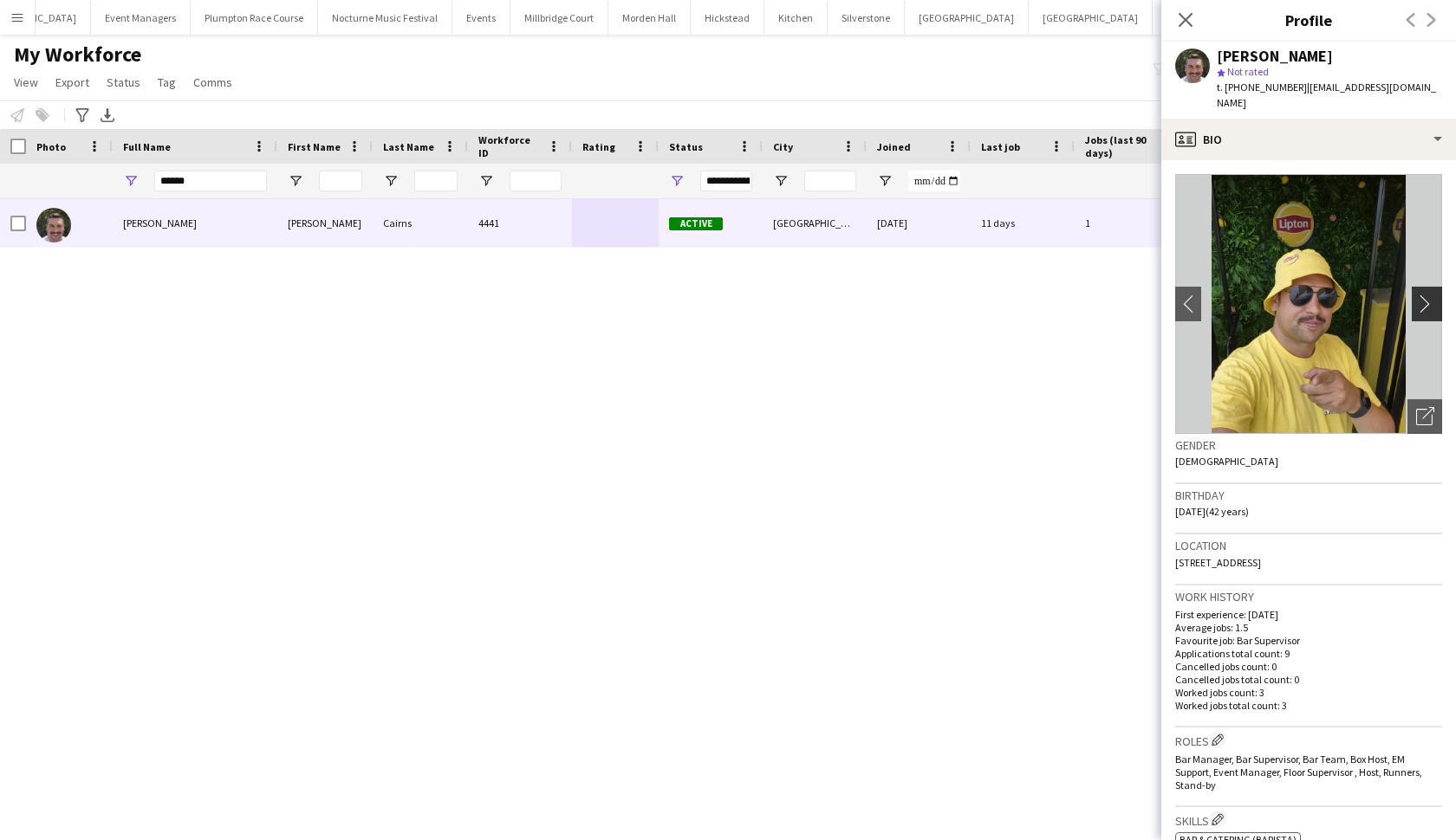
click at [1273, 299] on button "chevron-right" at bounding box center [1429, 304] width 35 height 35
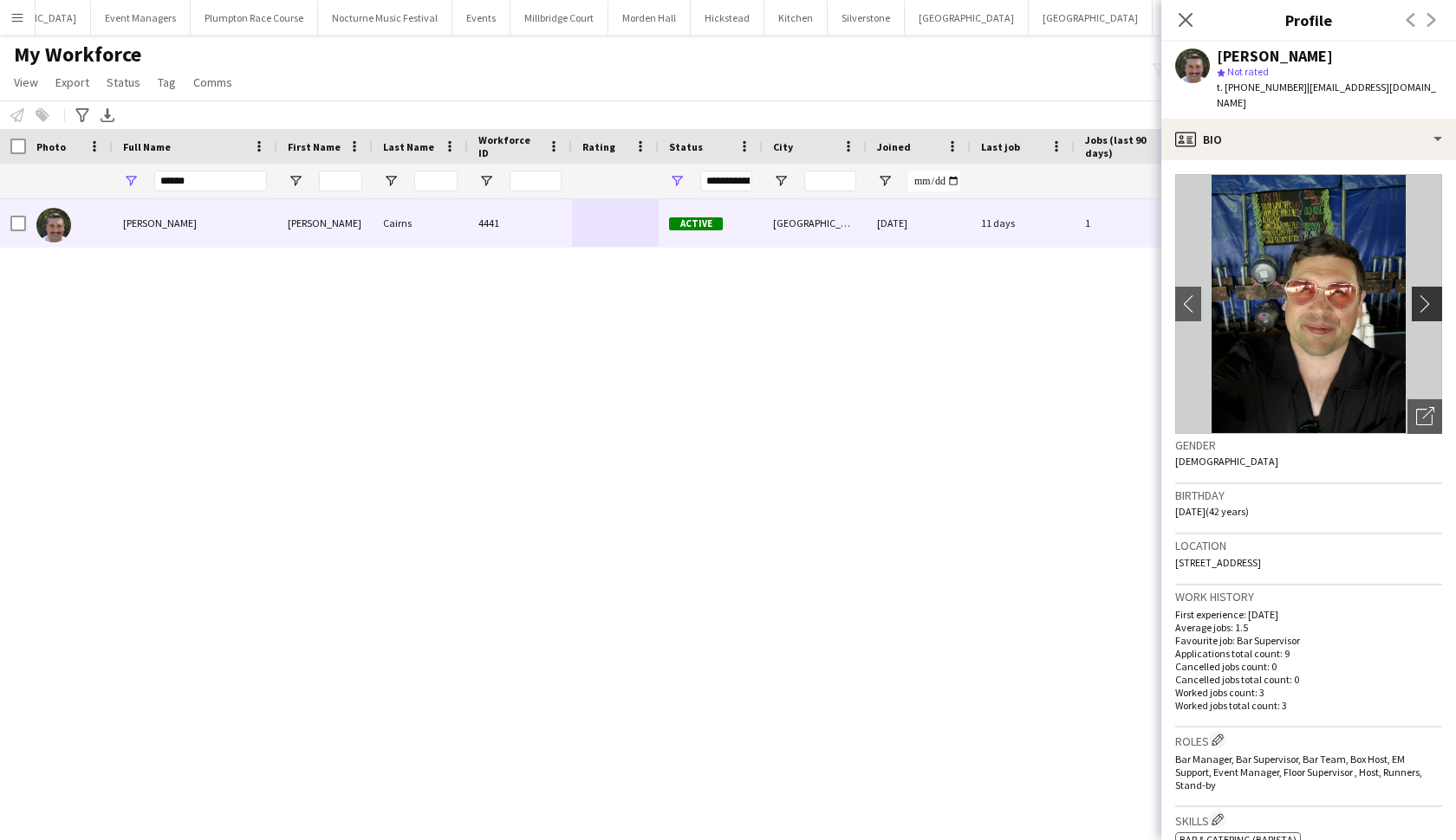
click at [1273, 299] on button "chevron-right" at bounding box center [1429, 304] width 35 height 35
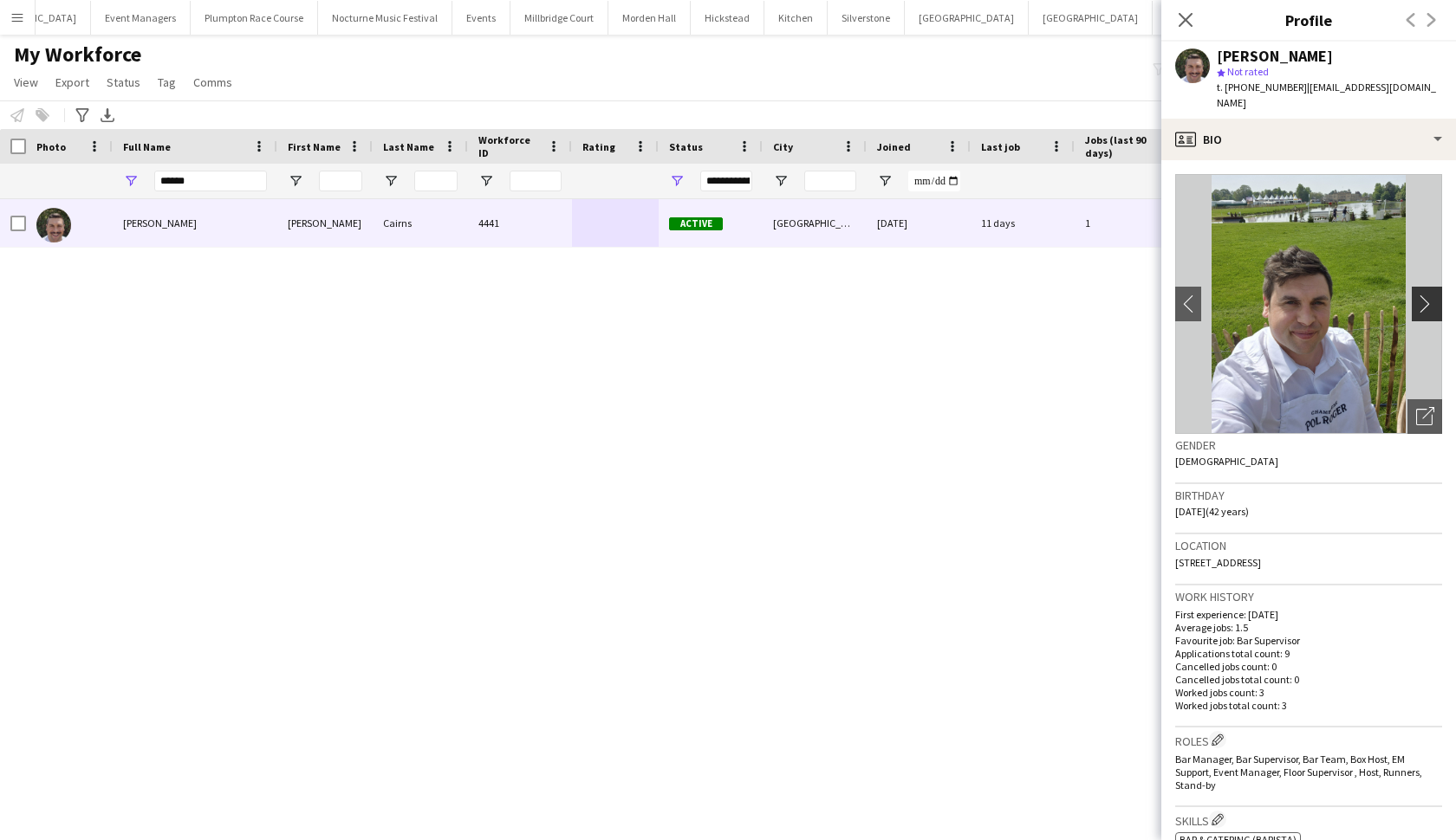
click at [1273, 299] on button "chevron-right" at bounding box center [1429, 304] width 35 height 35
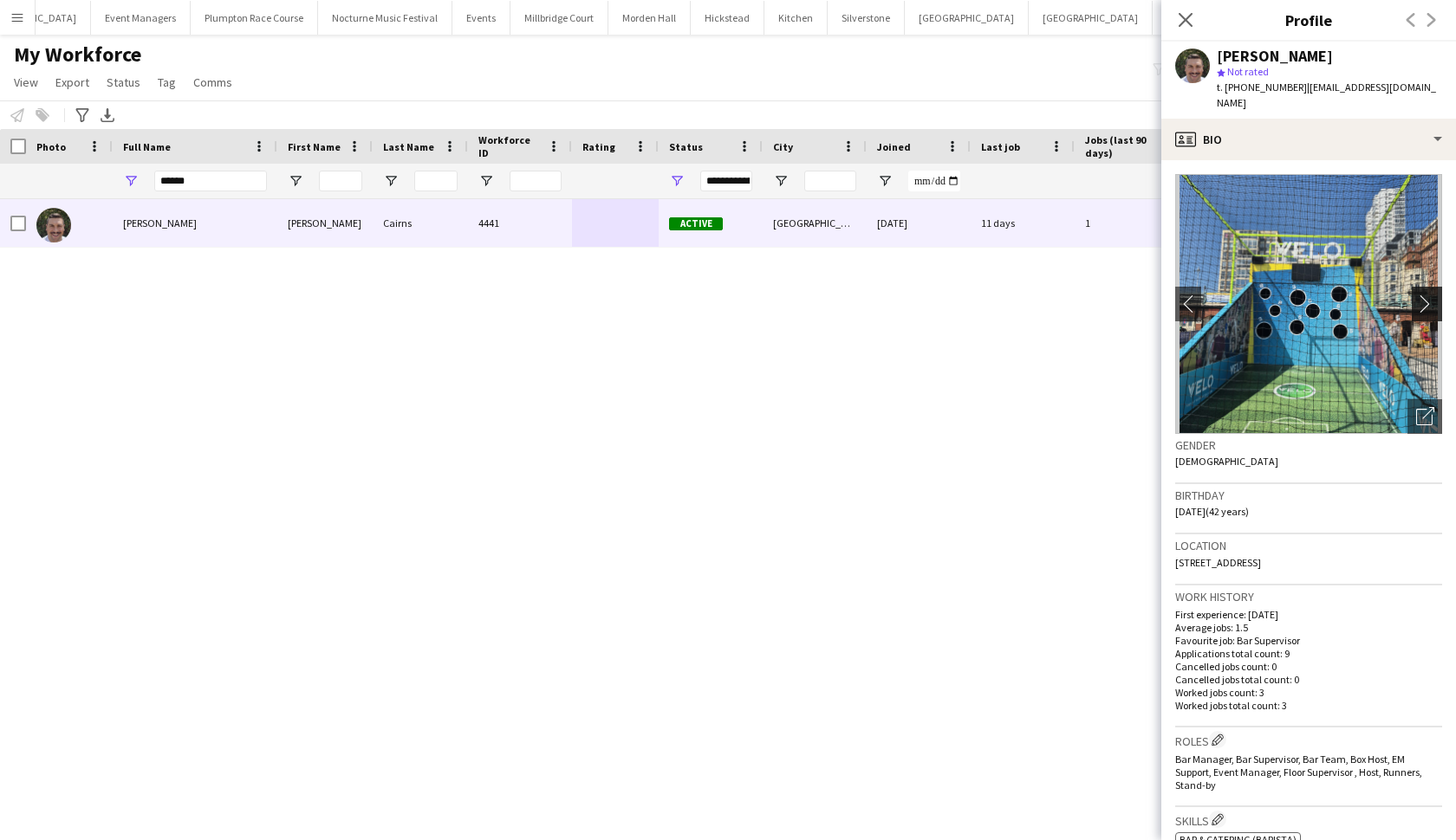
click at [1273, 299] on button "chevron-right" at bounding box center [1429, 304] width 35 height 35
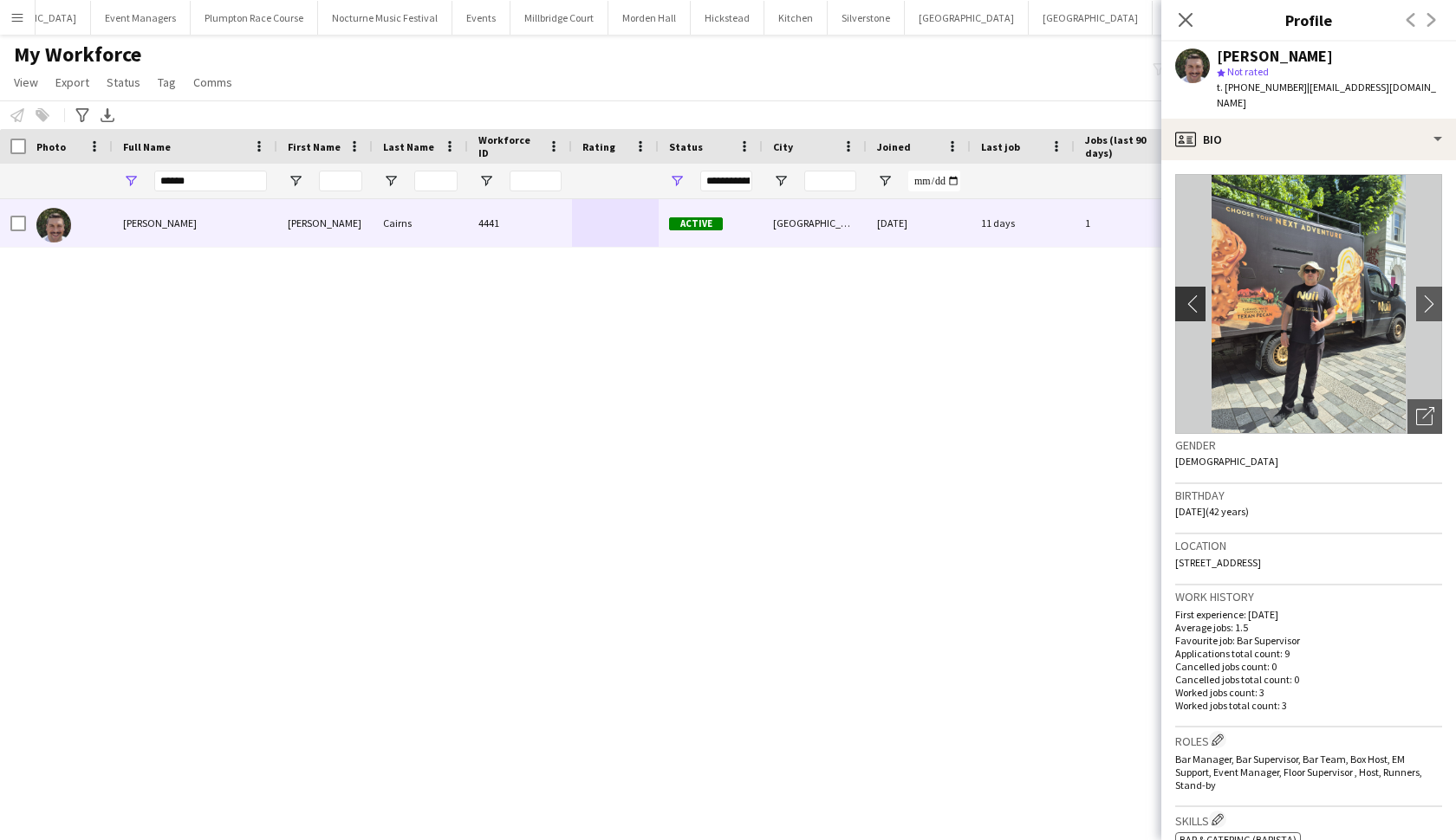
click at [1188, 295] on app-icon "chevron-left" at bounding box center [1188, 303] width 26 height 18
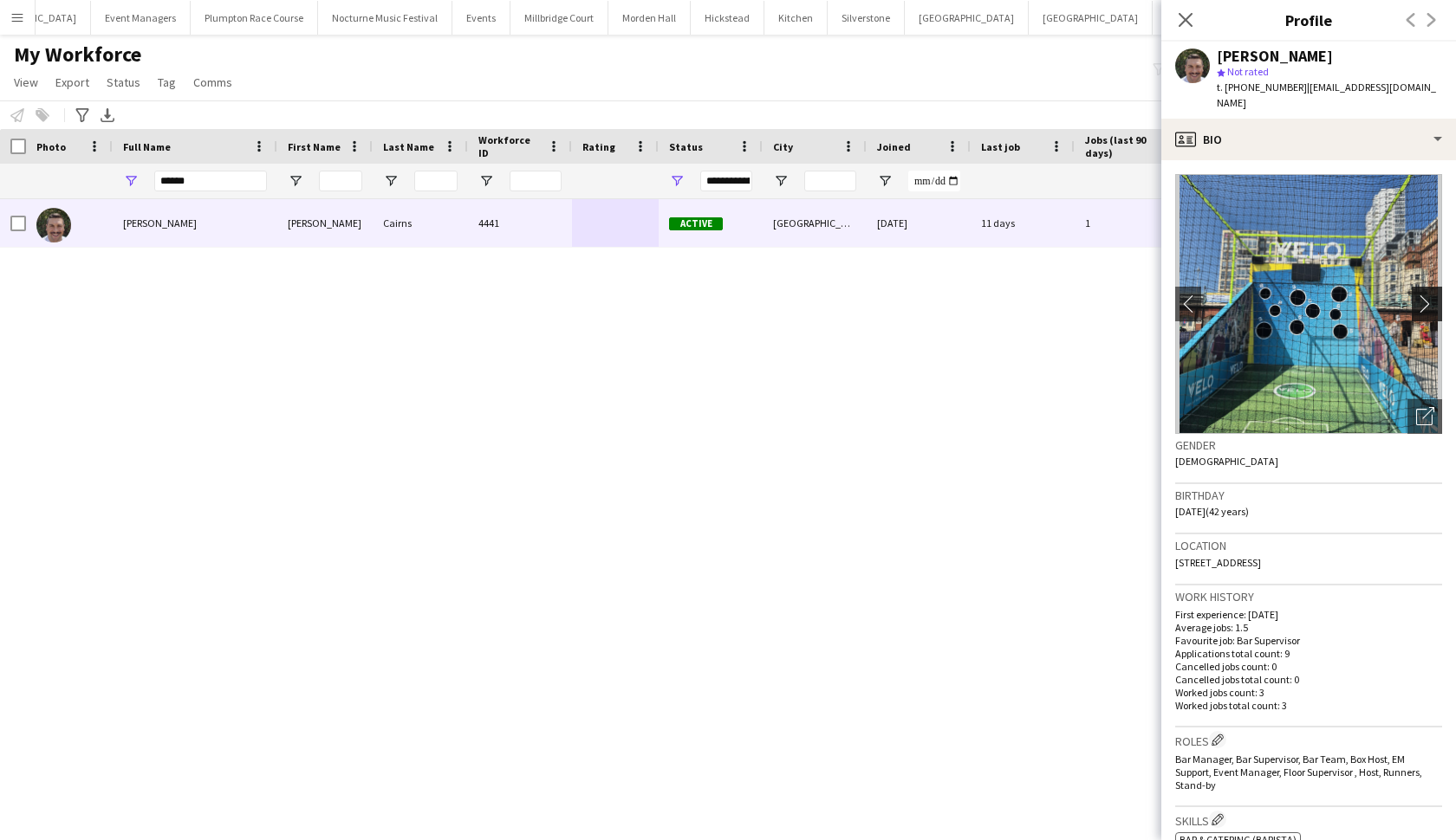
click at [1273, 295] on app-icon "chevron-right" at bounding box center [1429, 303] width 26 height 18
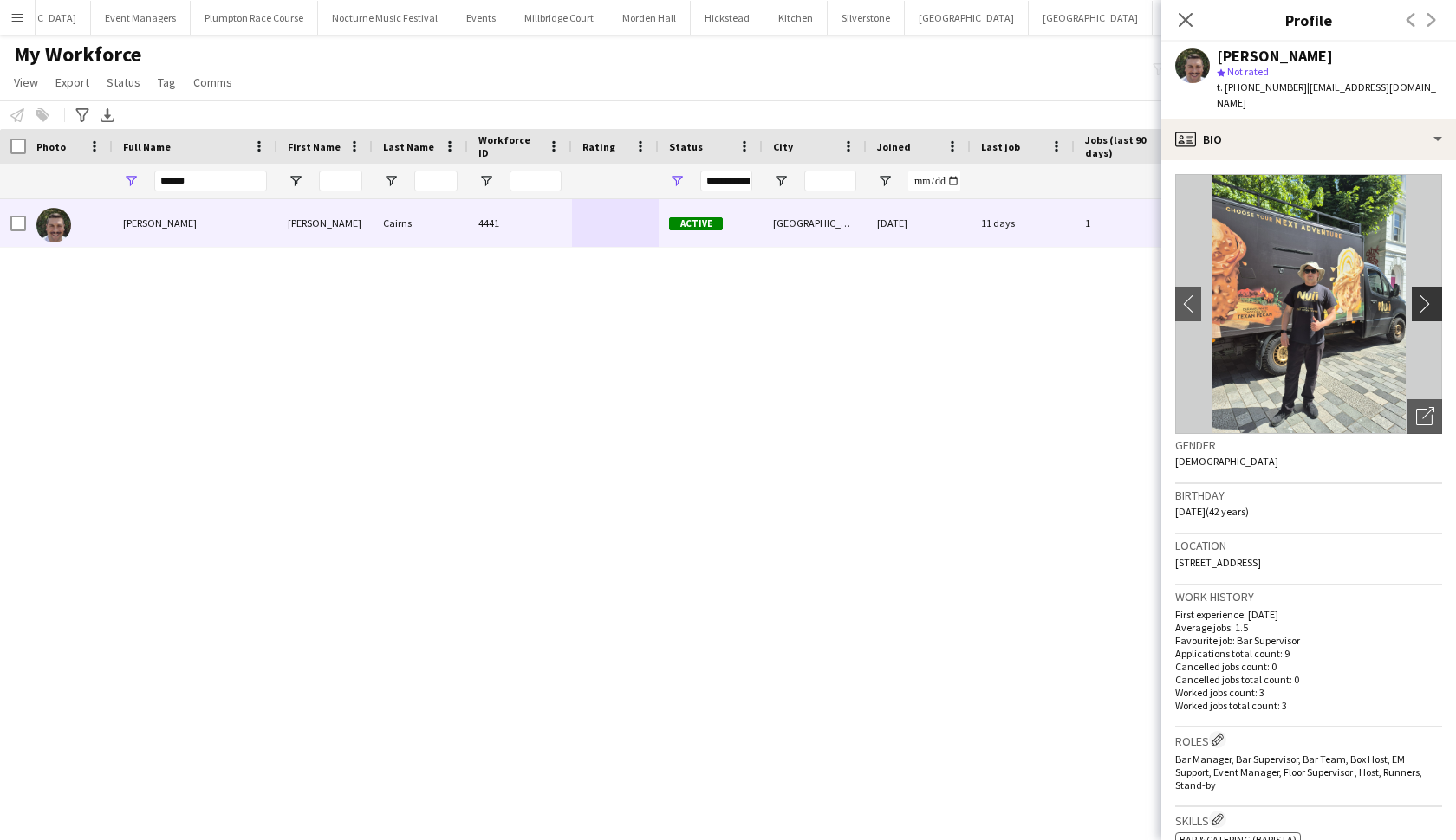
click at [1273, 295] on app-icon "chevron-right" at bounding box center [1429, 303] width 26 height 18
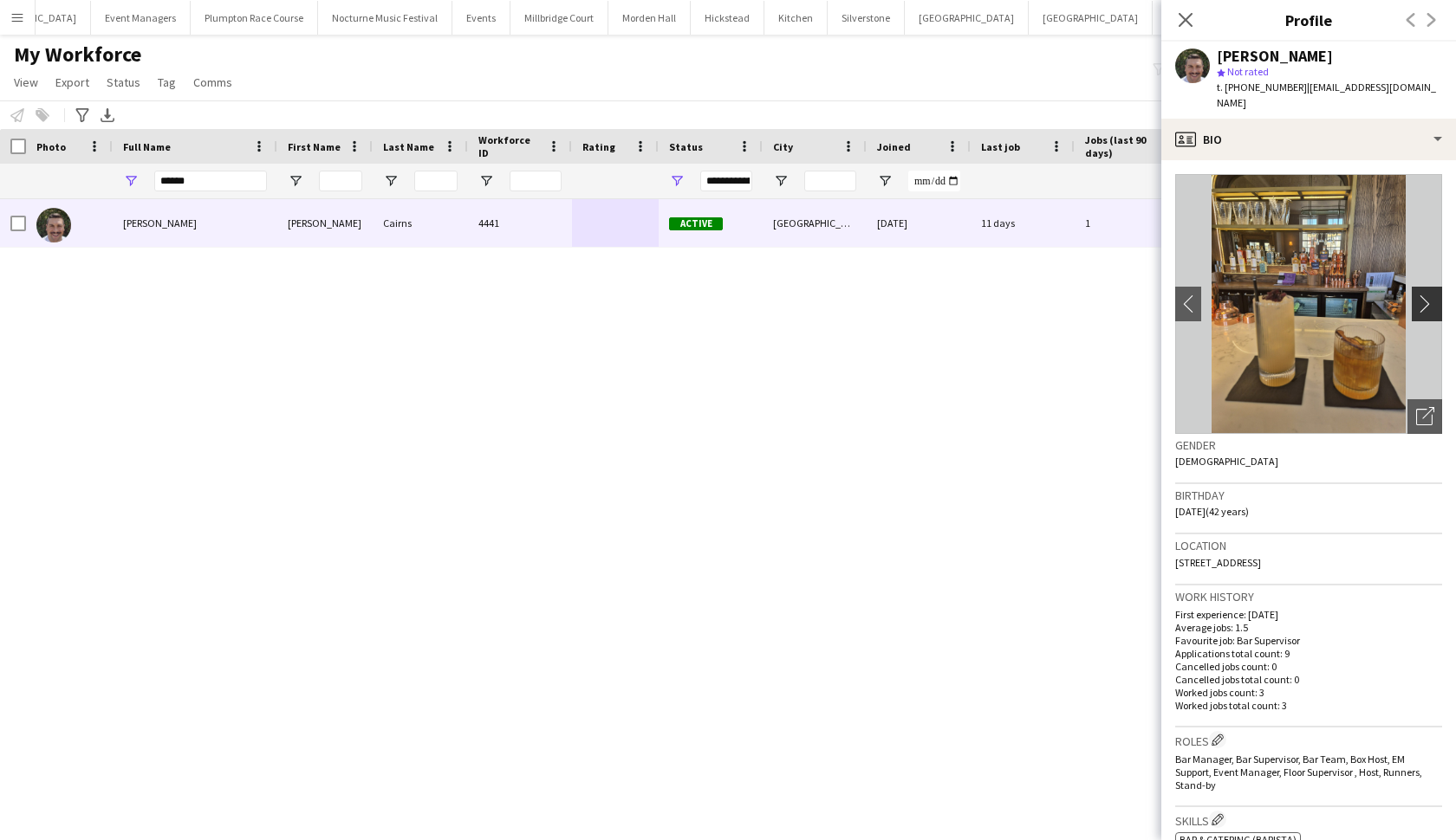
click at [1273, 295] on app-icon "chevron-right" at bounding box center [1429, 303] width 26 height 18
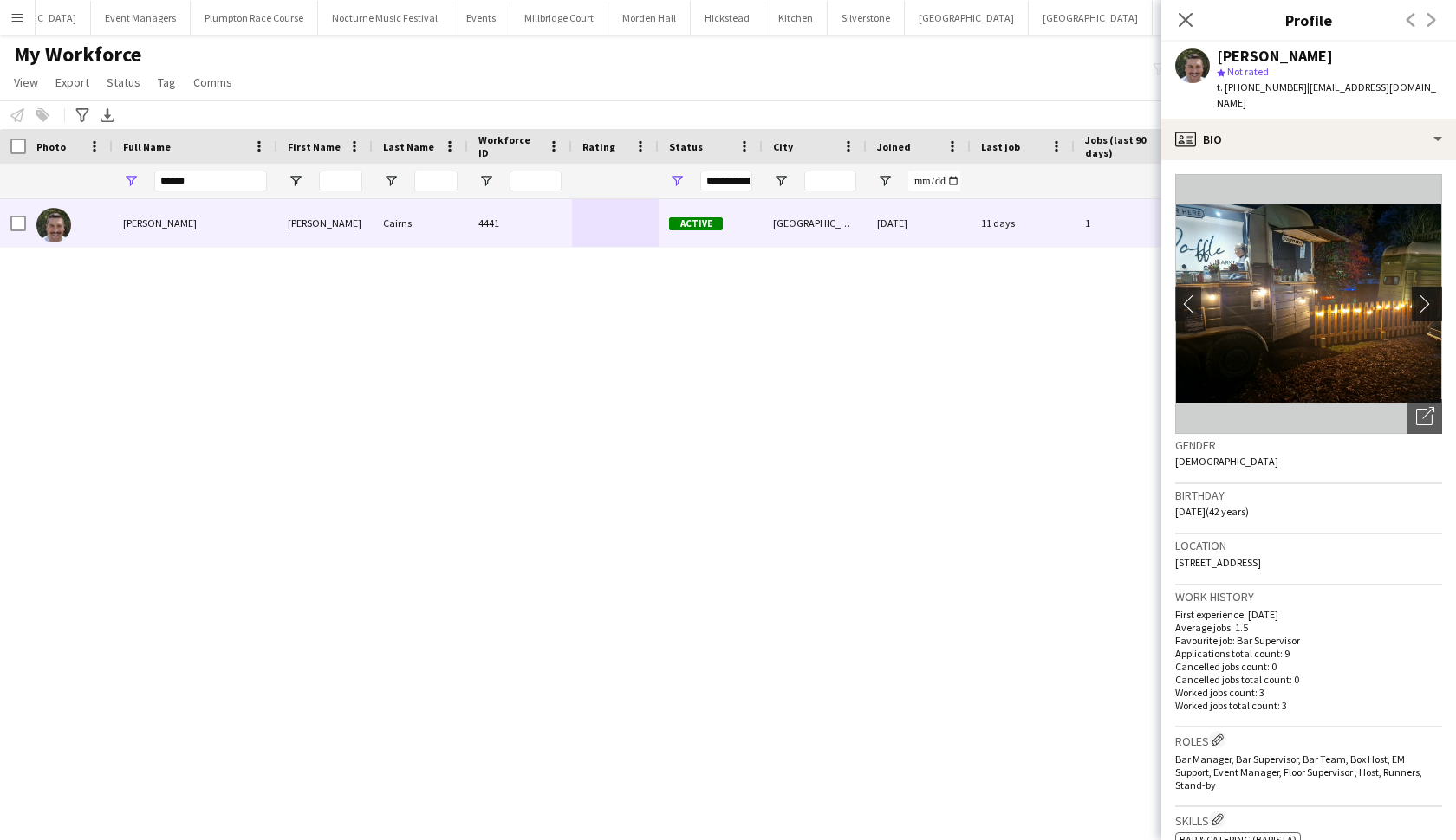
click at [1273, 295] on app-icon "chevron-right" at bounding box center [1429, 303] width 26 height 18
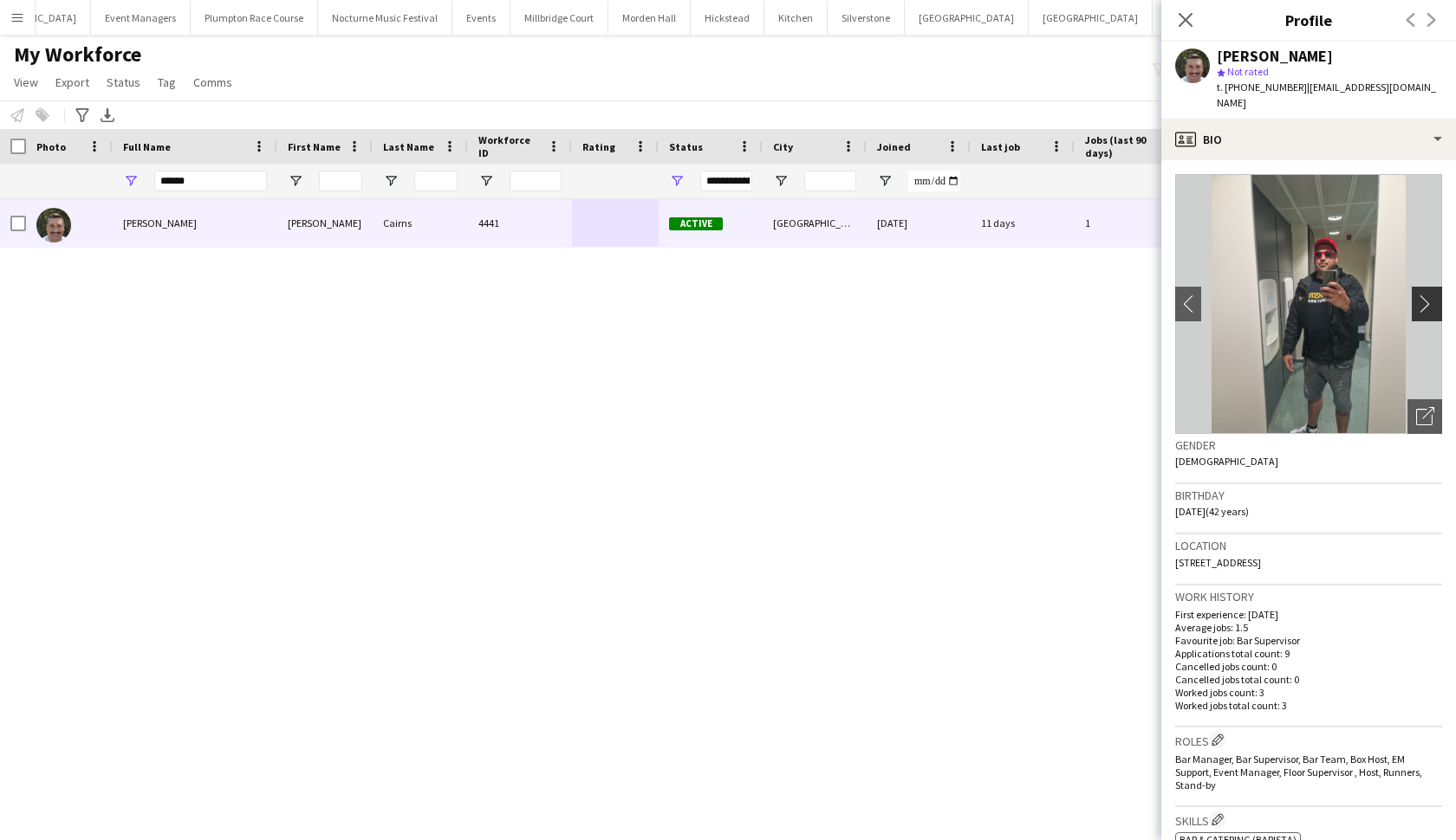
click at [1273, 295] on app-icon "chevron-right" at bounding box center [1429, 303] width 26 height 18
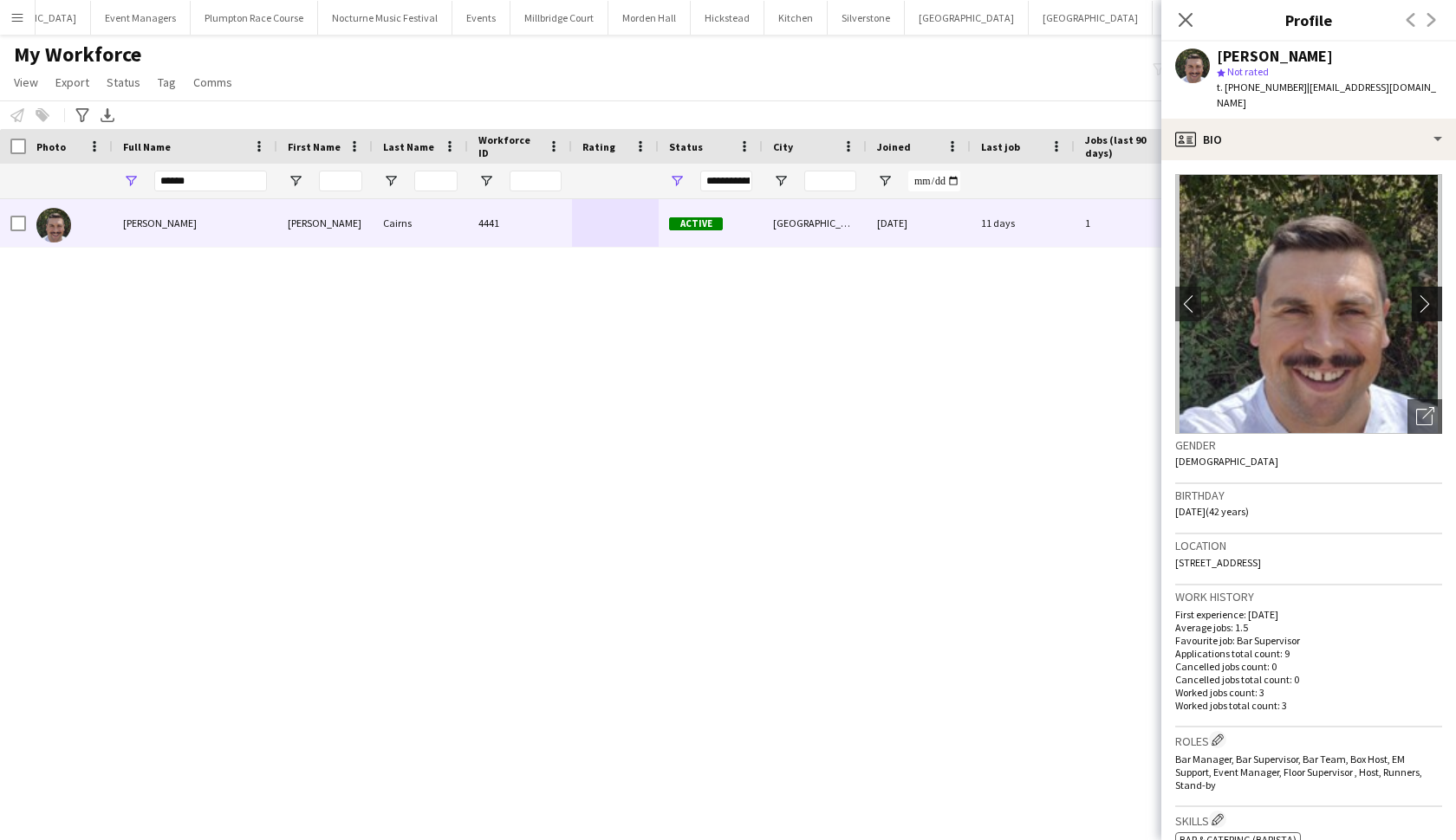
click at [1273, 295] on app-icon "chevron-right" at bounding box center [1429, 303] width 26 height 18
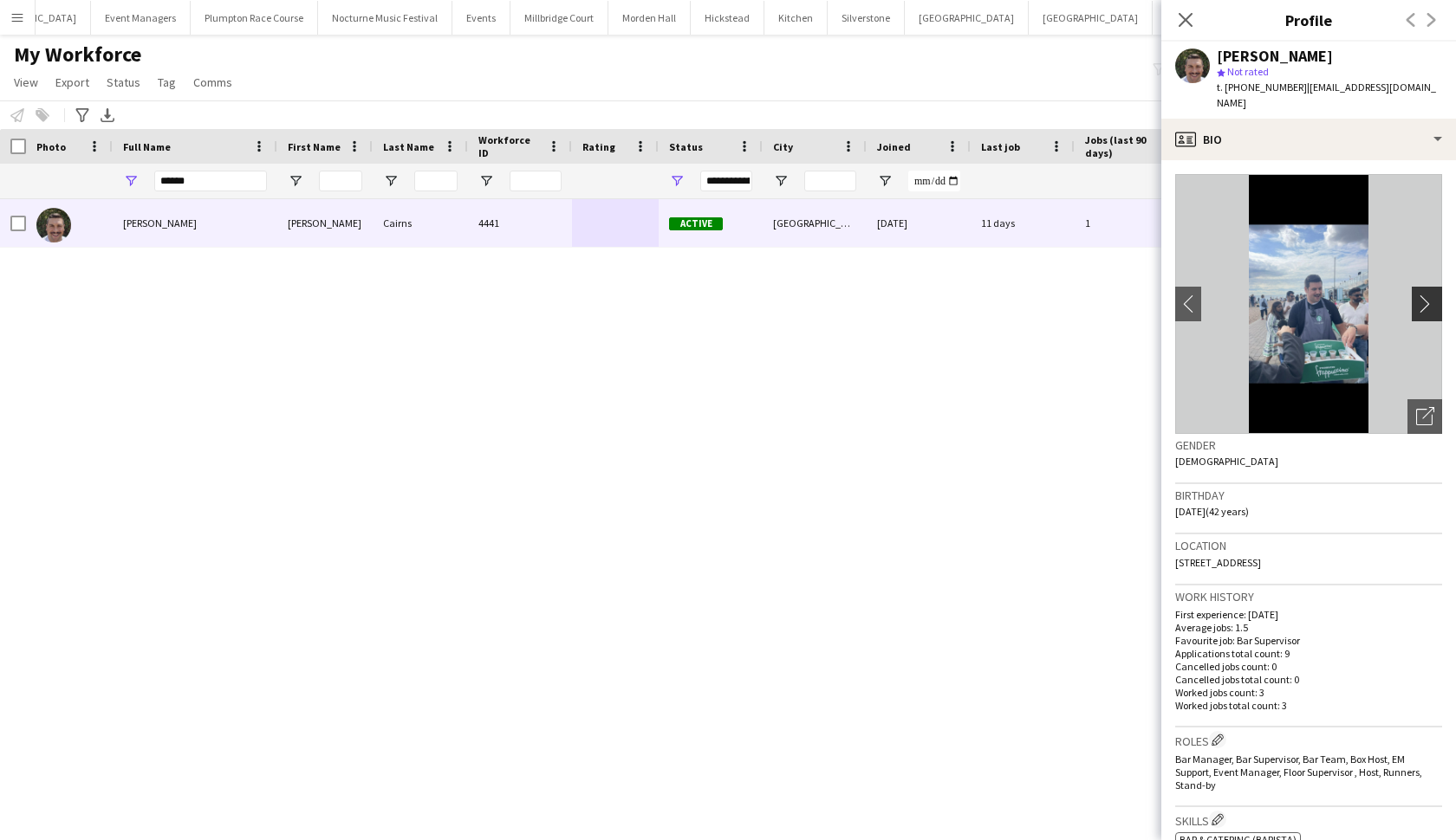
click at [1273, 295] on app-icon "chevron-right" at bounding box center [1429, 303] width 26 height 18
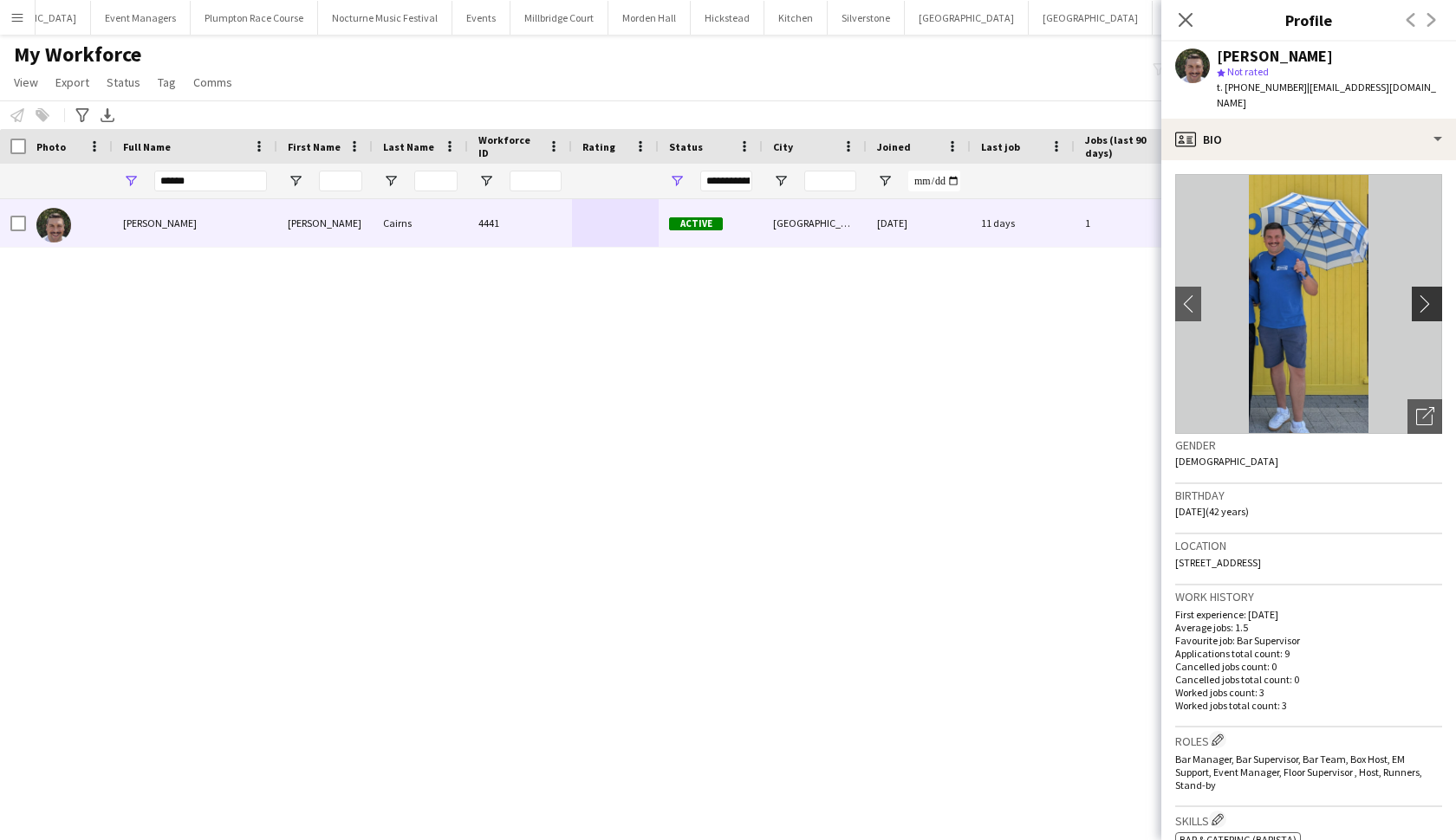
click at [1273, 295] on app-icon "chevron-right" at bounding box center [1429, 303] width 26 height 18
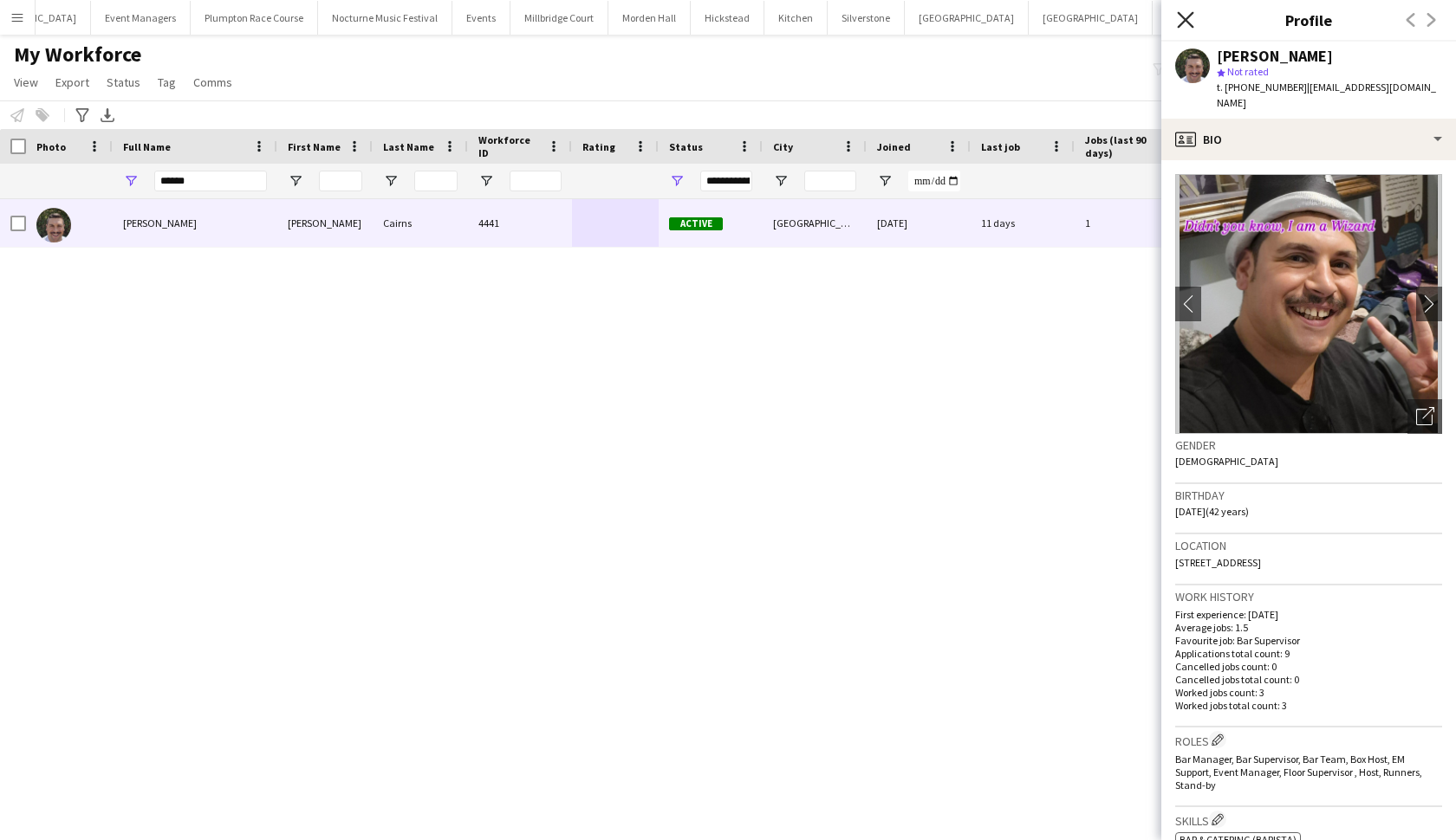
click at [1188, 24] on icon at bounding box center [1184, 19] width 16 height 16
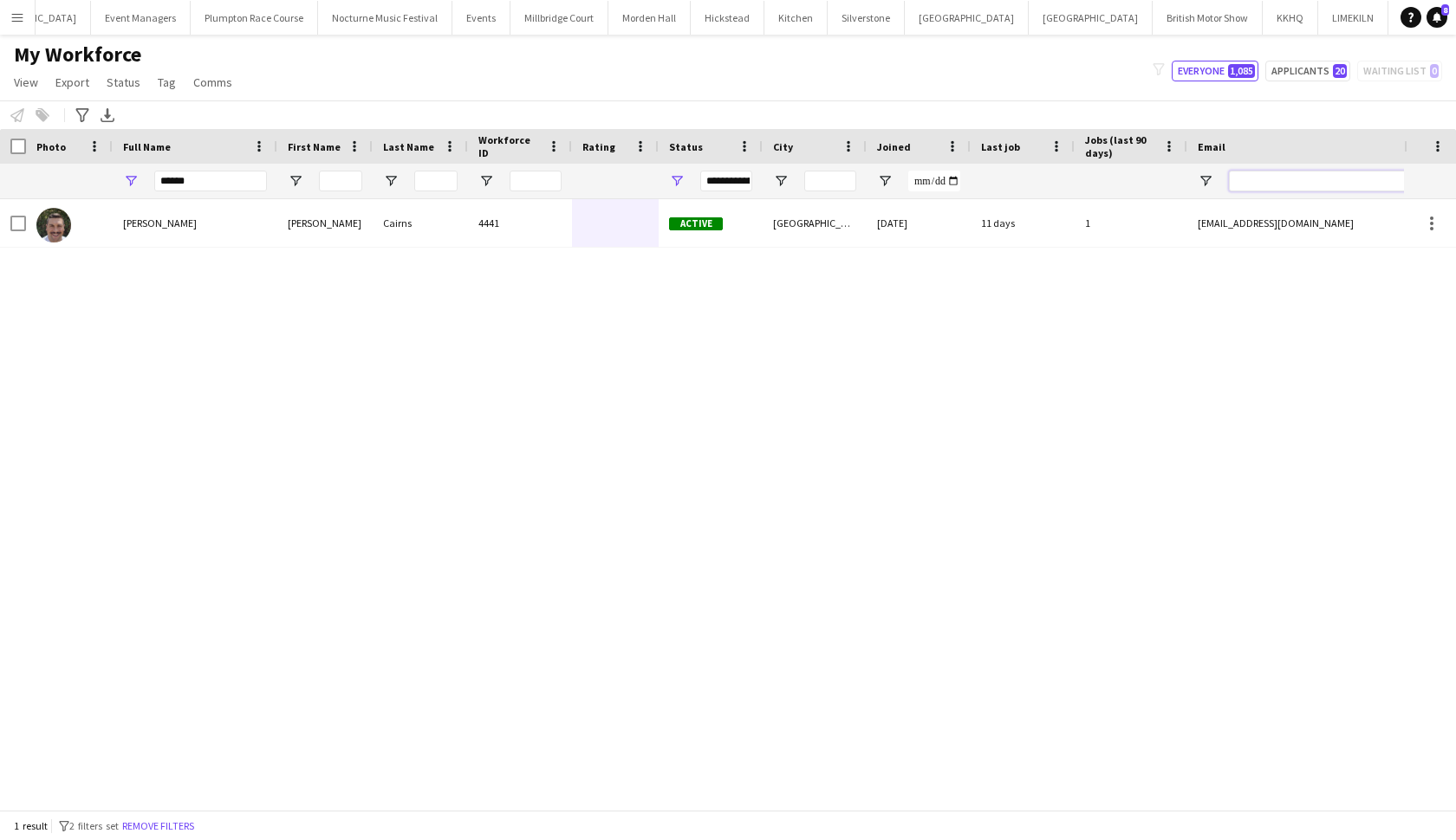
click at [1259, 190] on input "Email Filter Input" at bounding box center [1376, 181] width 295 height 21
click at [162, 234] on div "[PERSON_NAME]" at bounding box center [195, 223] width 164 height 47
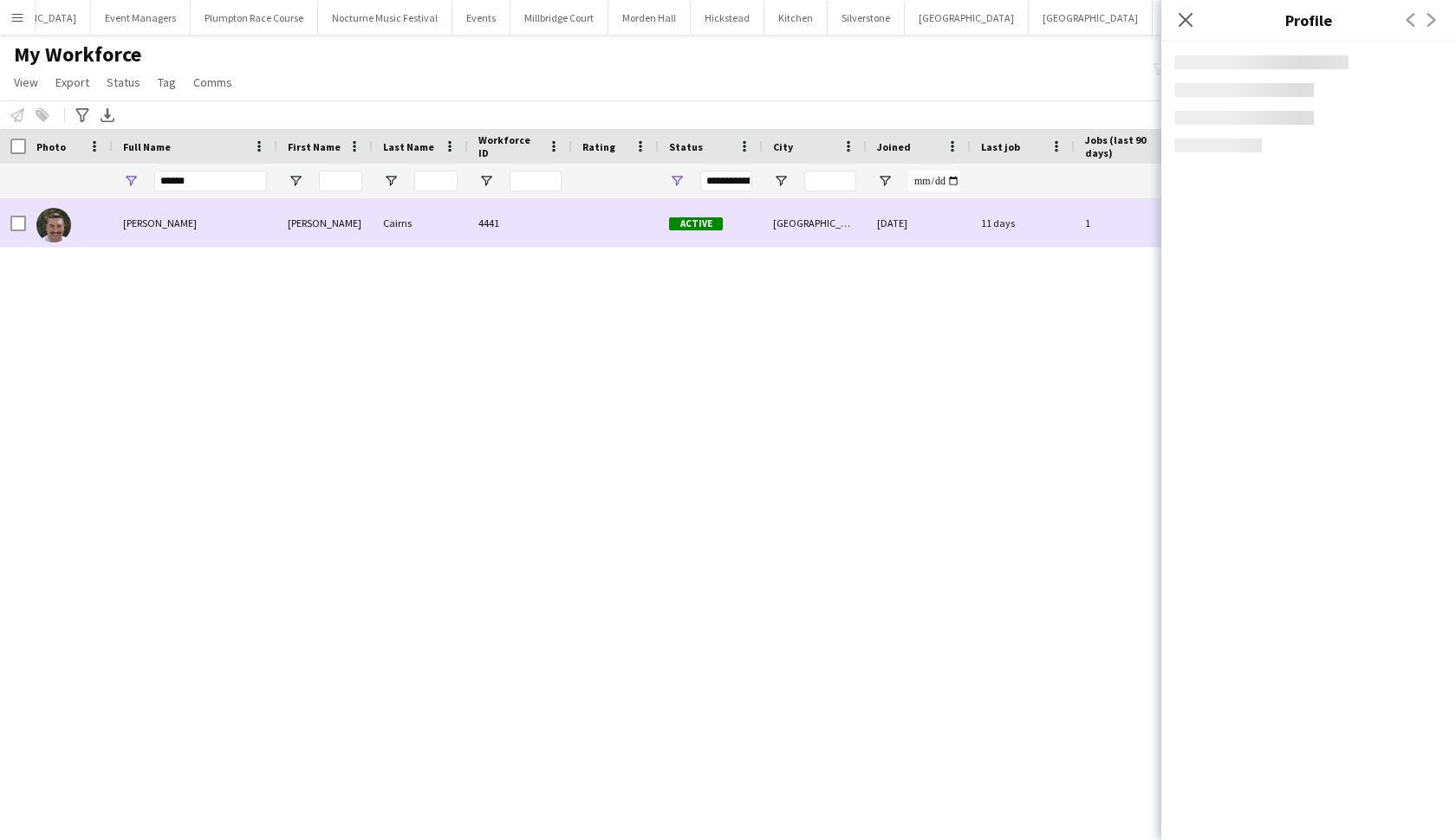
click at [162, 234] on div "[PERSON_NAME]" at bounding box center [195, 223] width 164 height 47
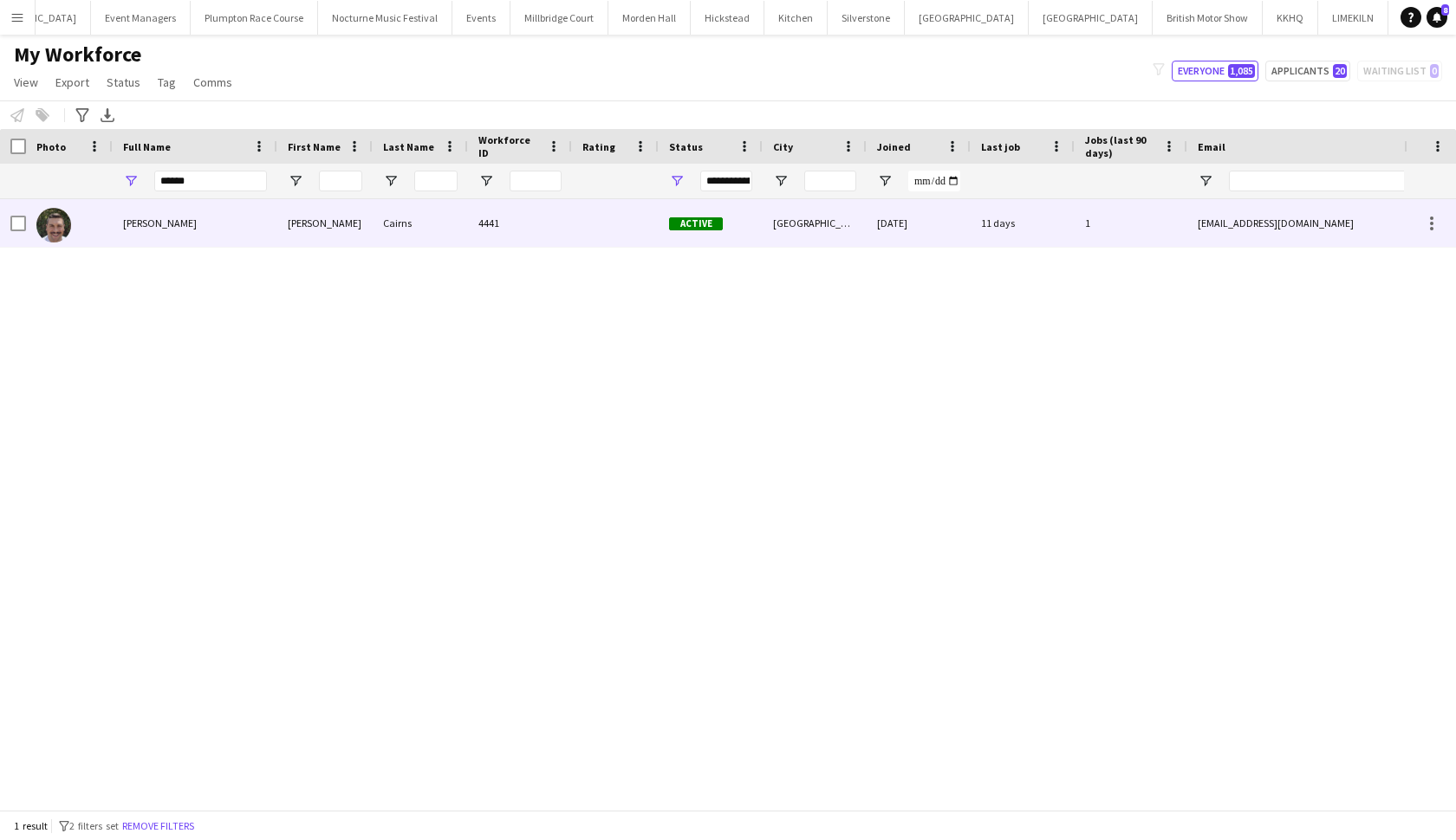
click at [56, 224] on img at bounding box center [54, 225] width 35 height 35
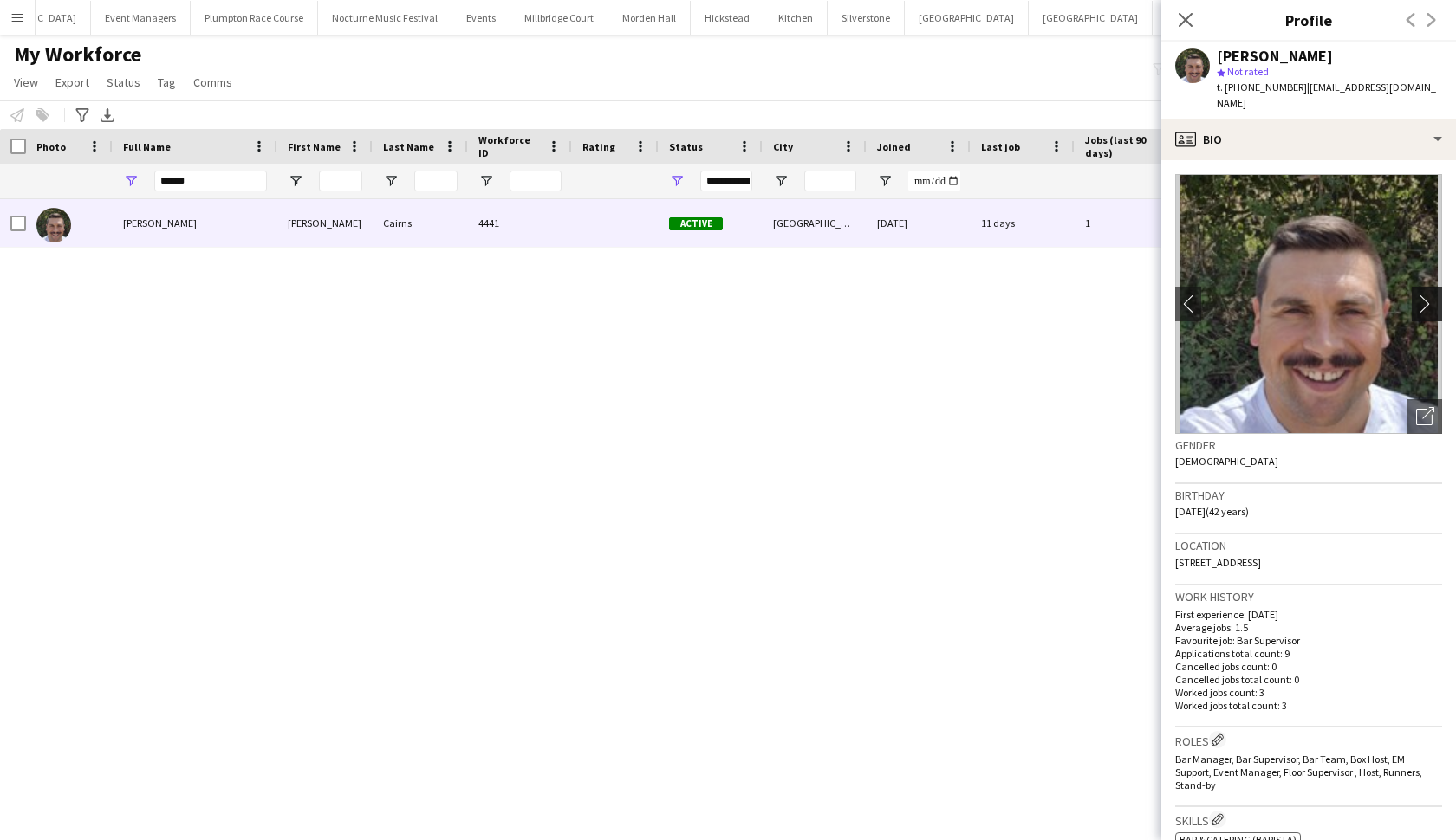
click at [1273, 295] on app-icon "chevron-right" at bounding box center [1429, 303] width 26 height 18
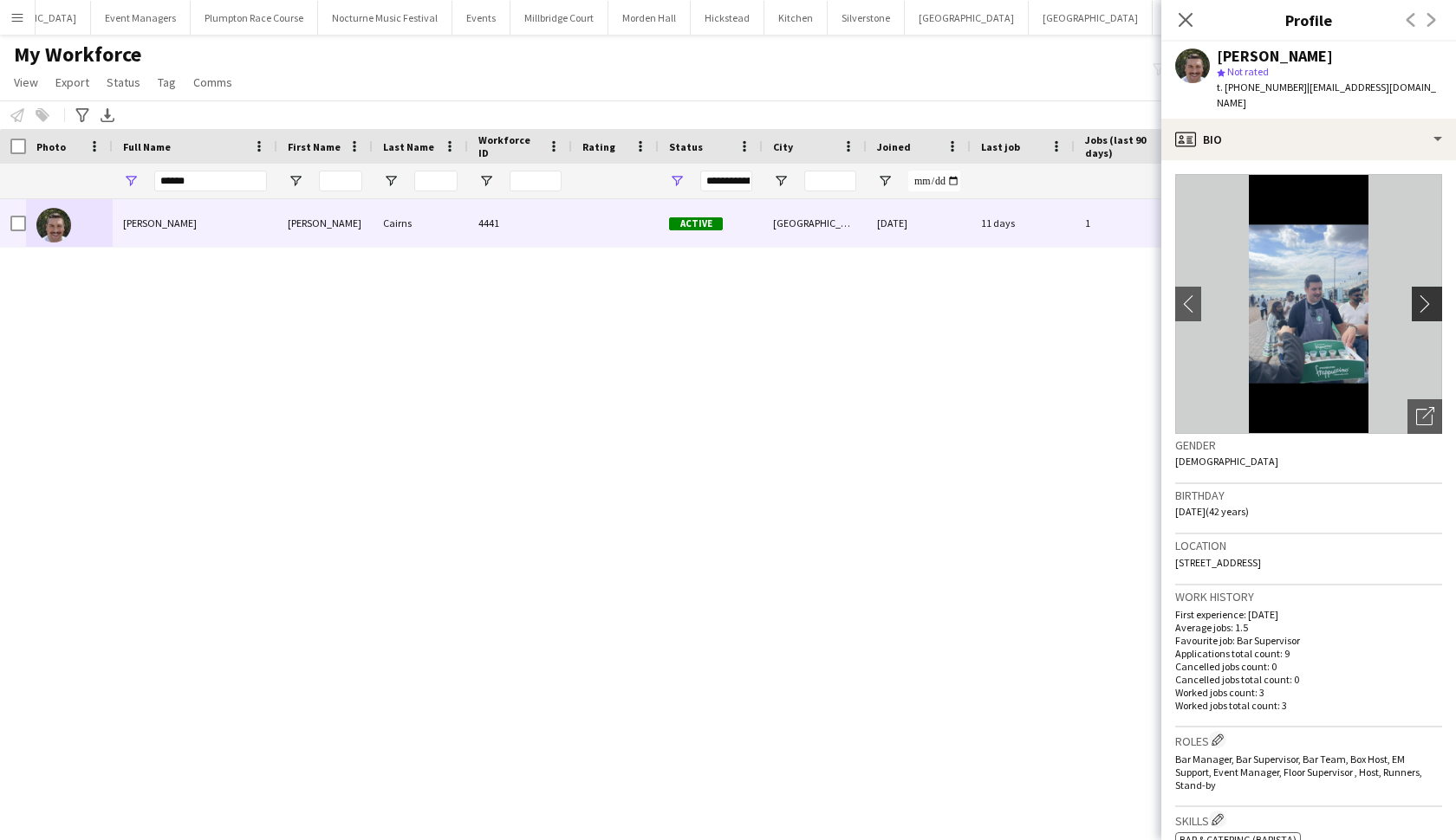
click at [1273, 295] on app-icon "chevron-right" at bounding box center [1429, 303] width 26 height 18
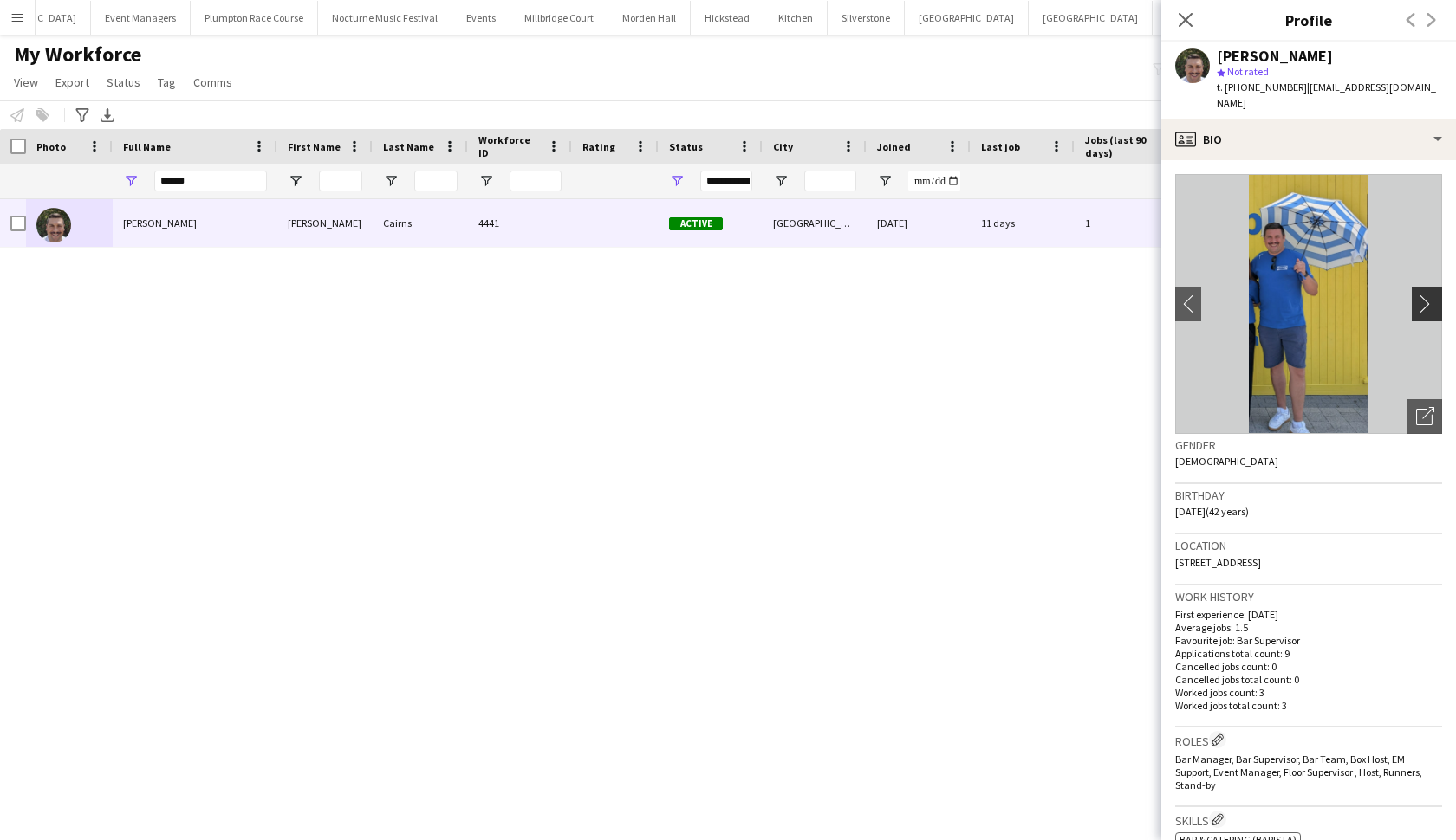
click at [1273, 295] on app-icon "chevron-right" at bounding box center [1429, 303] width 26 height 18
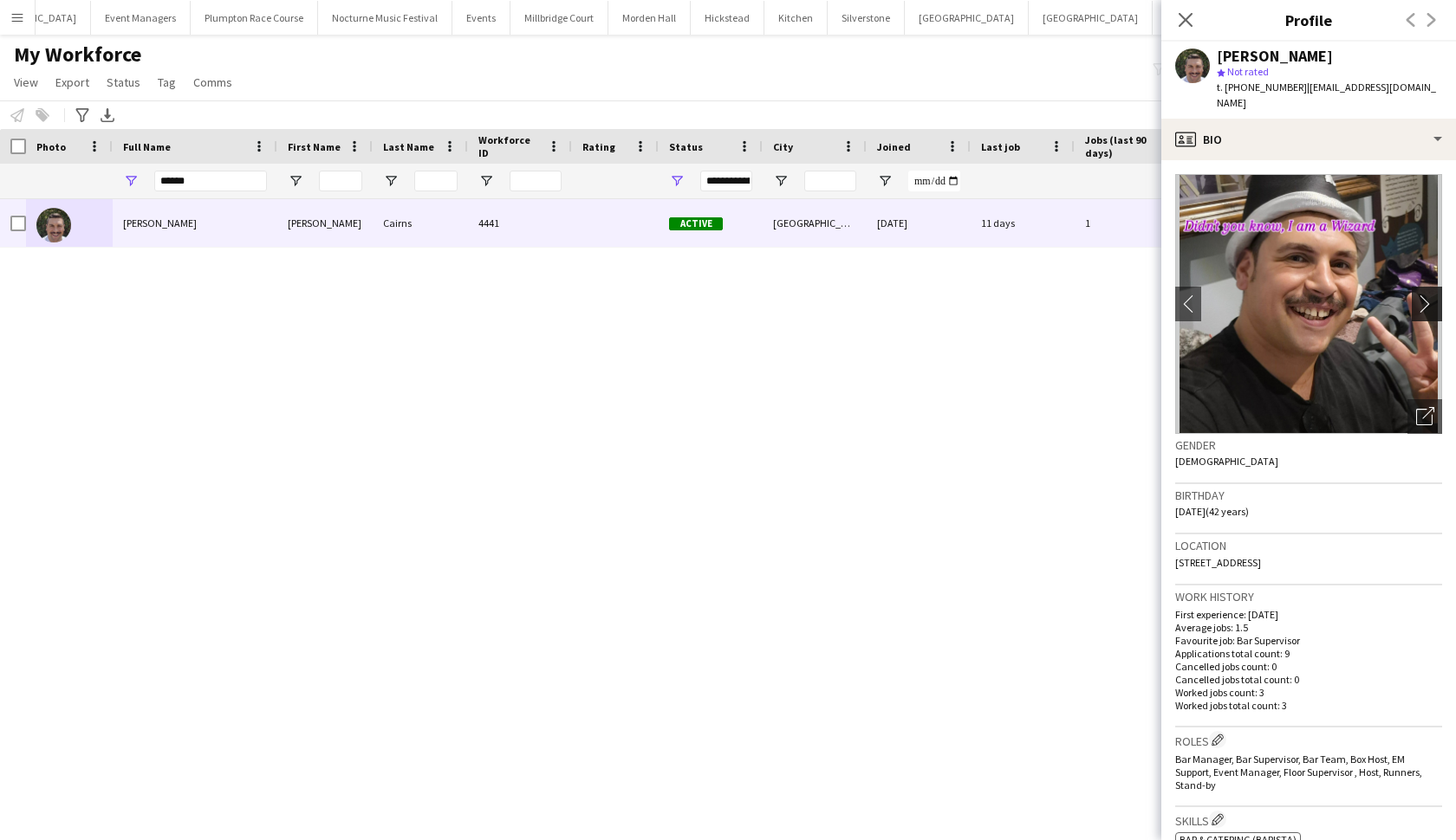
click at [1273, 295] on app-icon "chevron-right" at bounding box center [1429, 303] width 26 height 18
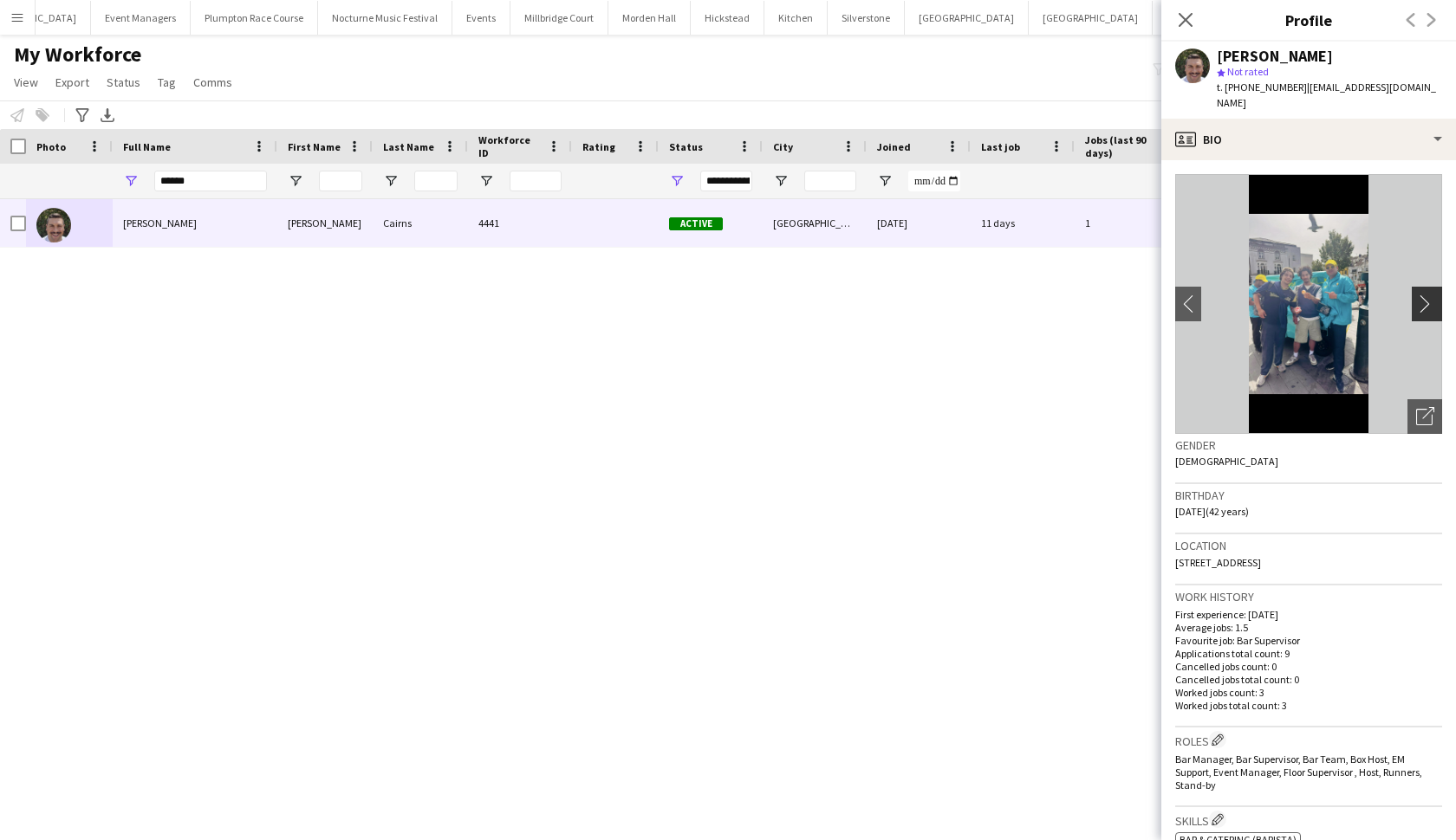
click at [1273, 295] on app-icon "chevron-right" at bounding box center [1429, 303] width 26 height 18
click at [1186, 295] on app-icon "chevron-left" at bounding box center [1188, 303] width 26 height 18
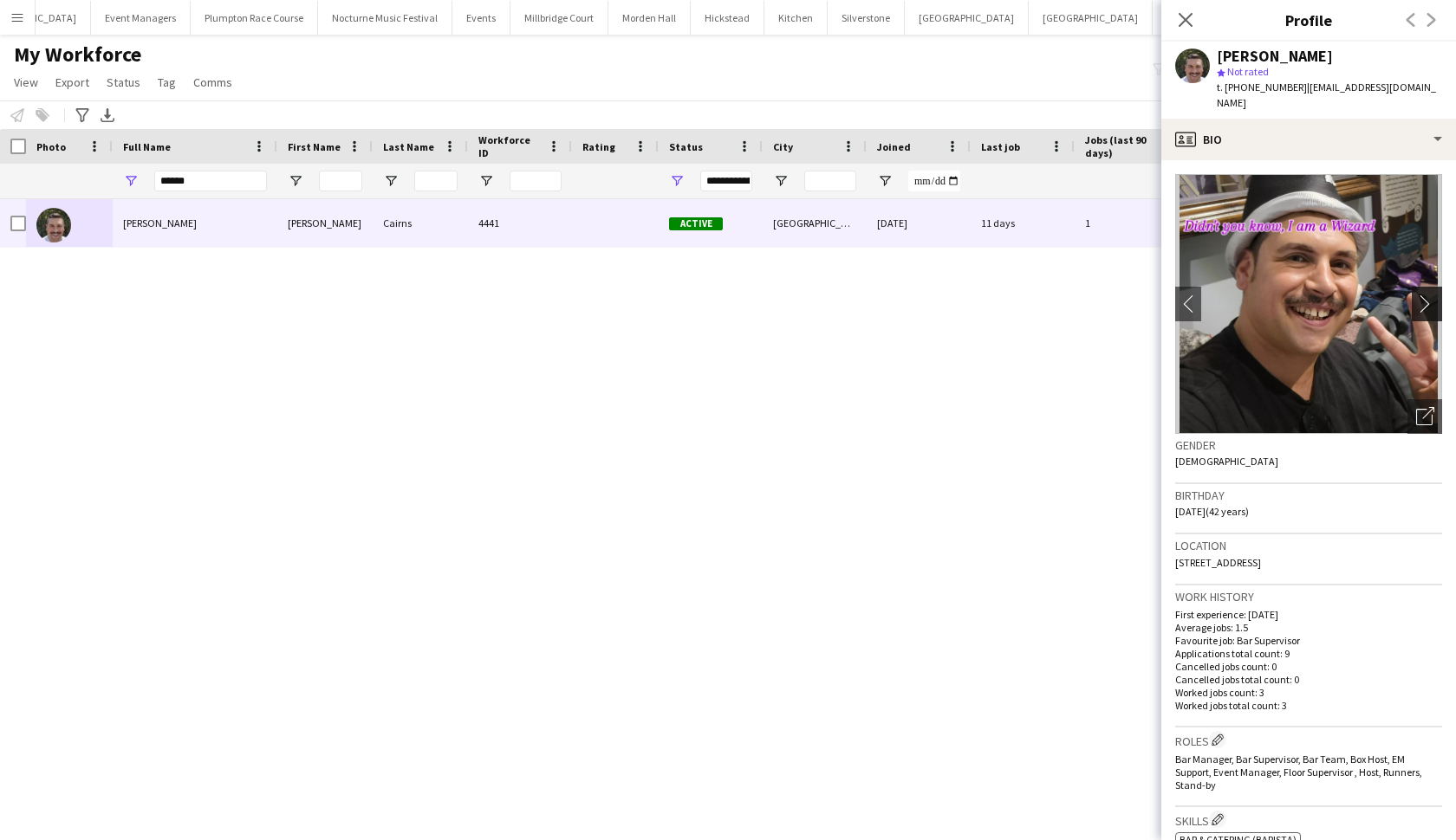
click at [1273, 295] on app-icon "chevron-right" at bounding box center [1429, 303] width 26 height 18
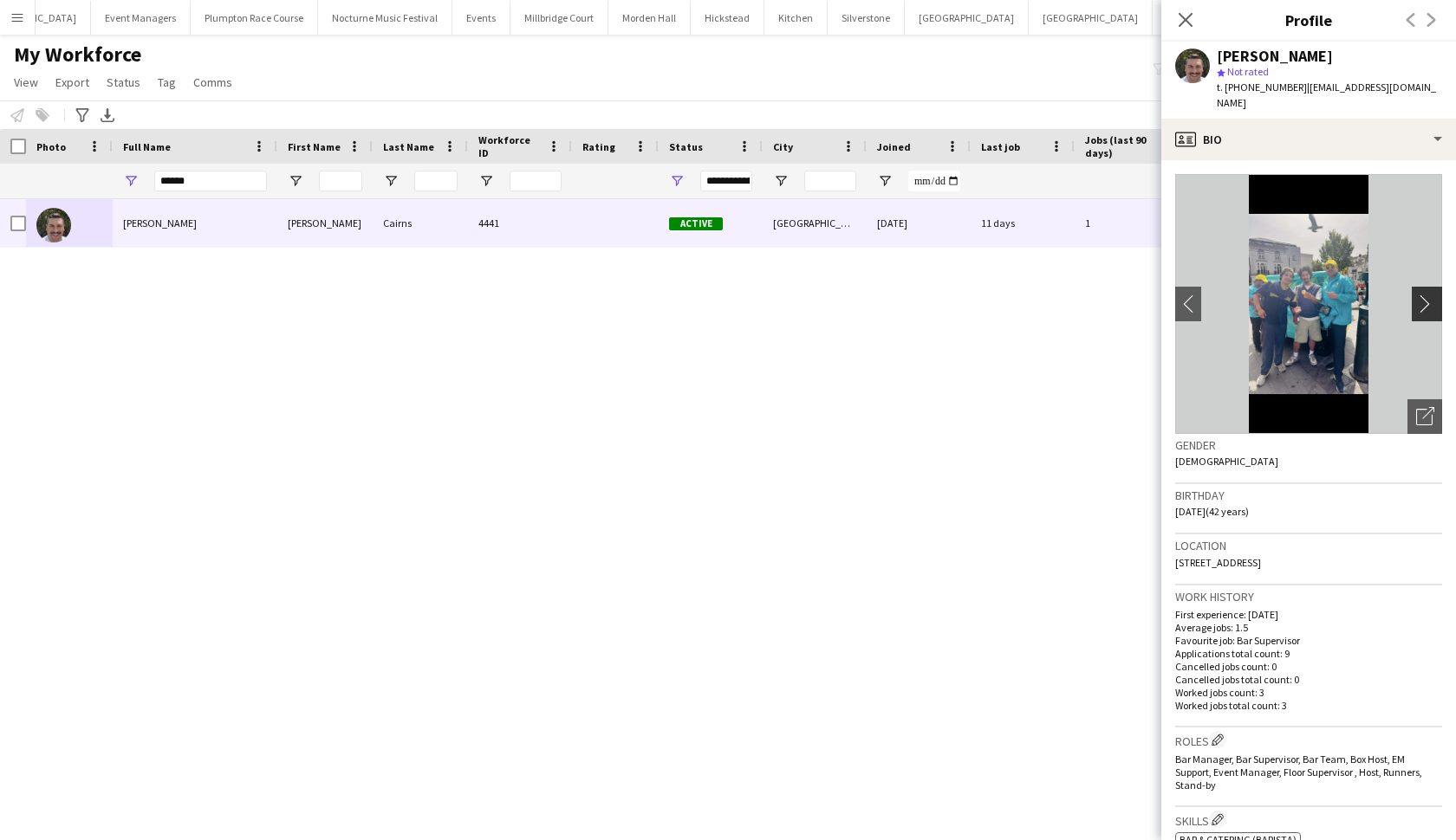
click at [1273, 295] on app-icon "chevron-right" at bounding box center [1429, 303] width 26 height 18
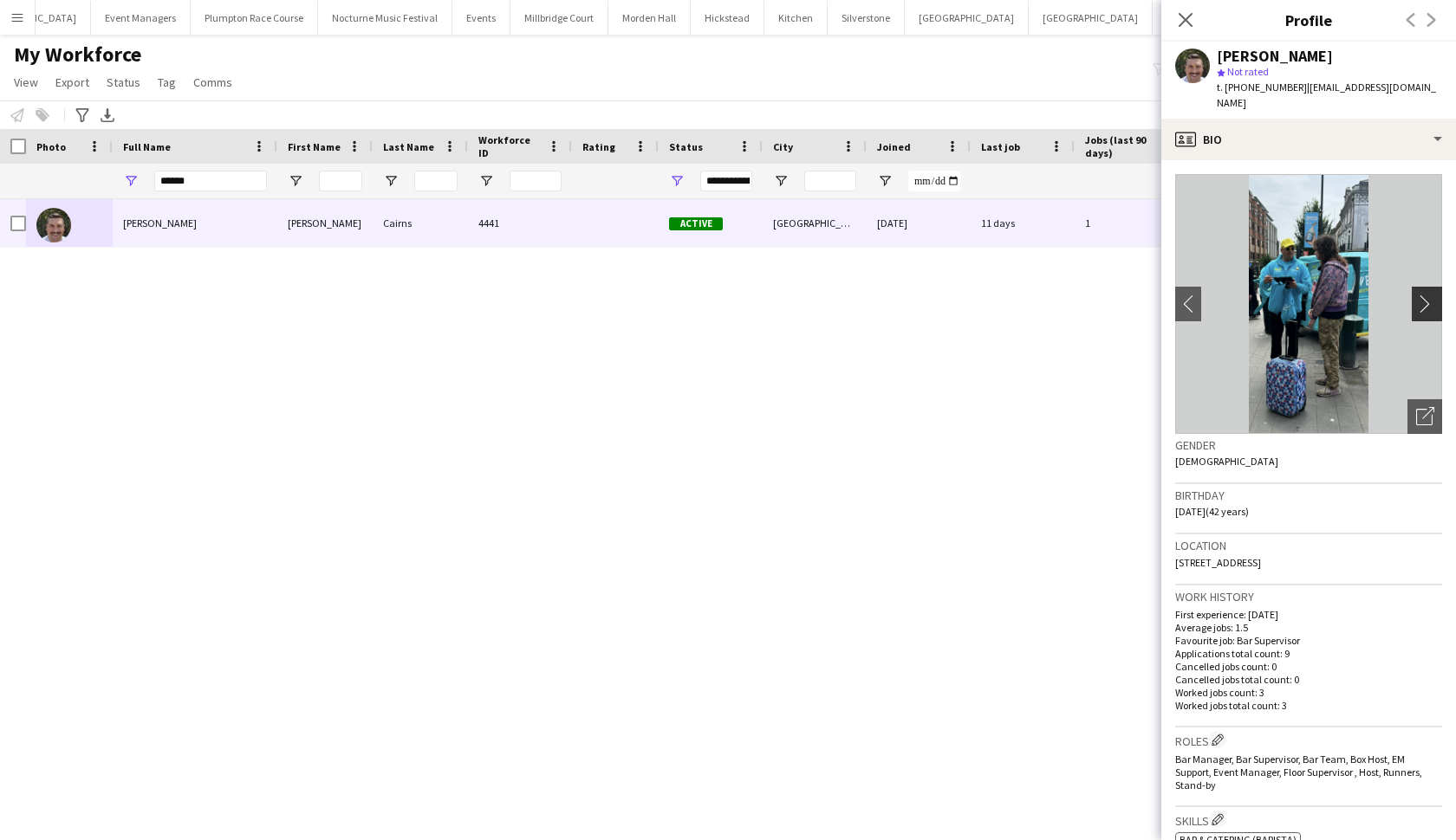
click at [1273, 295] on app-icon "chevron-right" at bounding box center [1429, 303] width 26 height 18
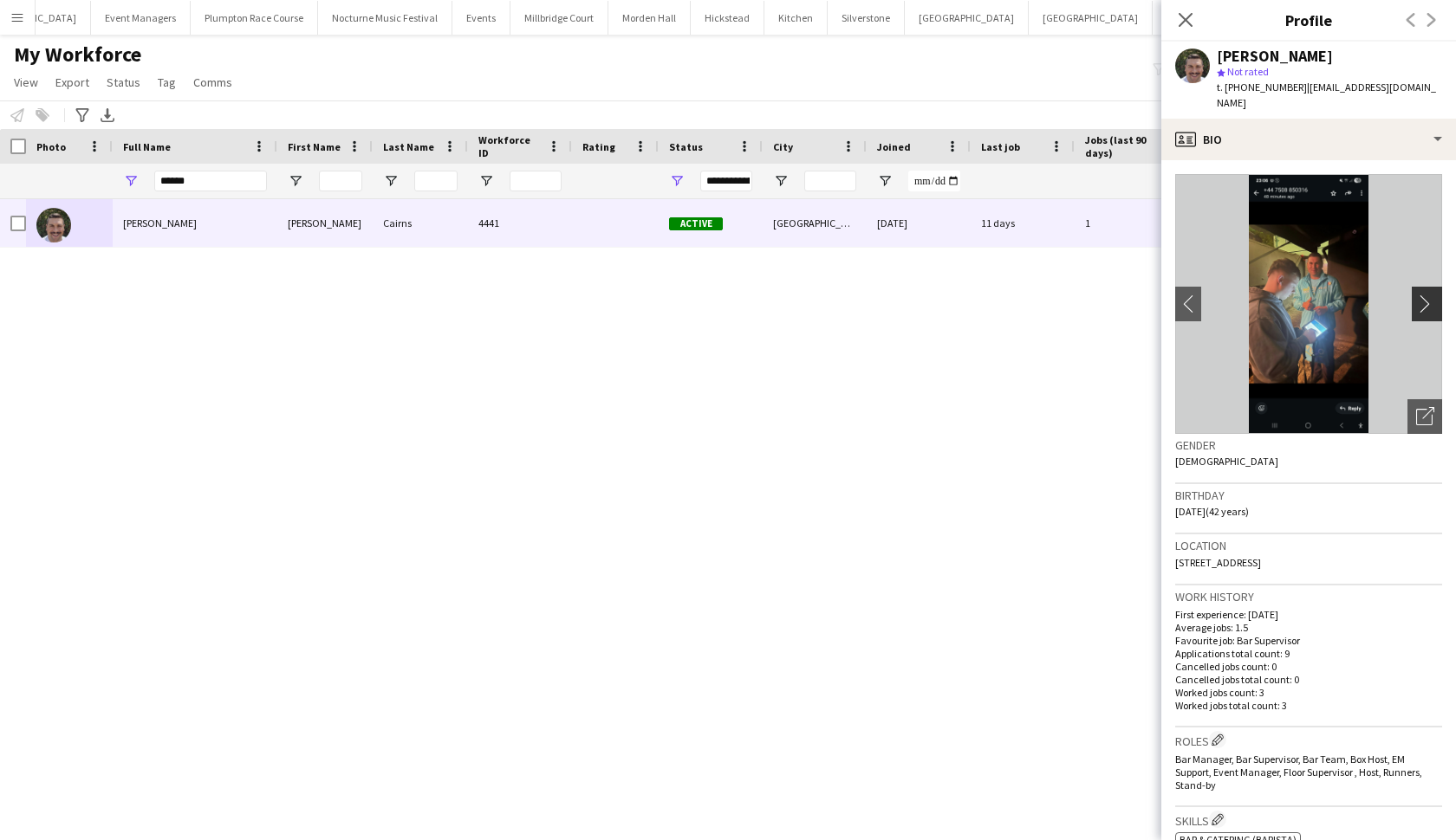
click at [1273, 295] on app-icon "chevron-right" at bounding box center [1429, 303] width 26 height 18
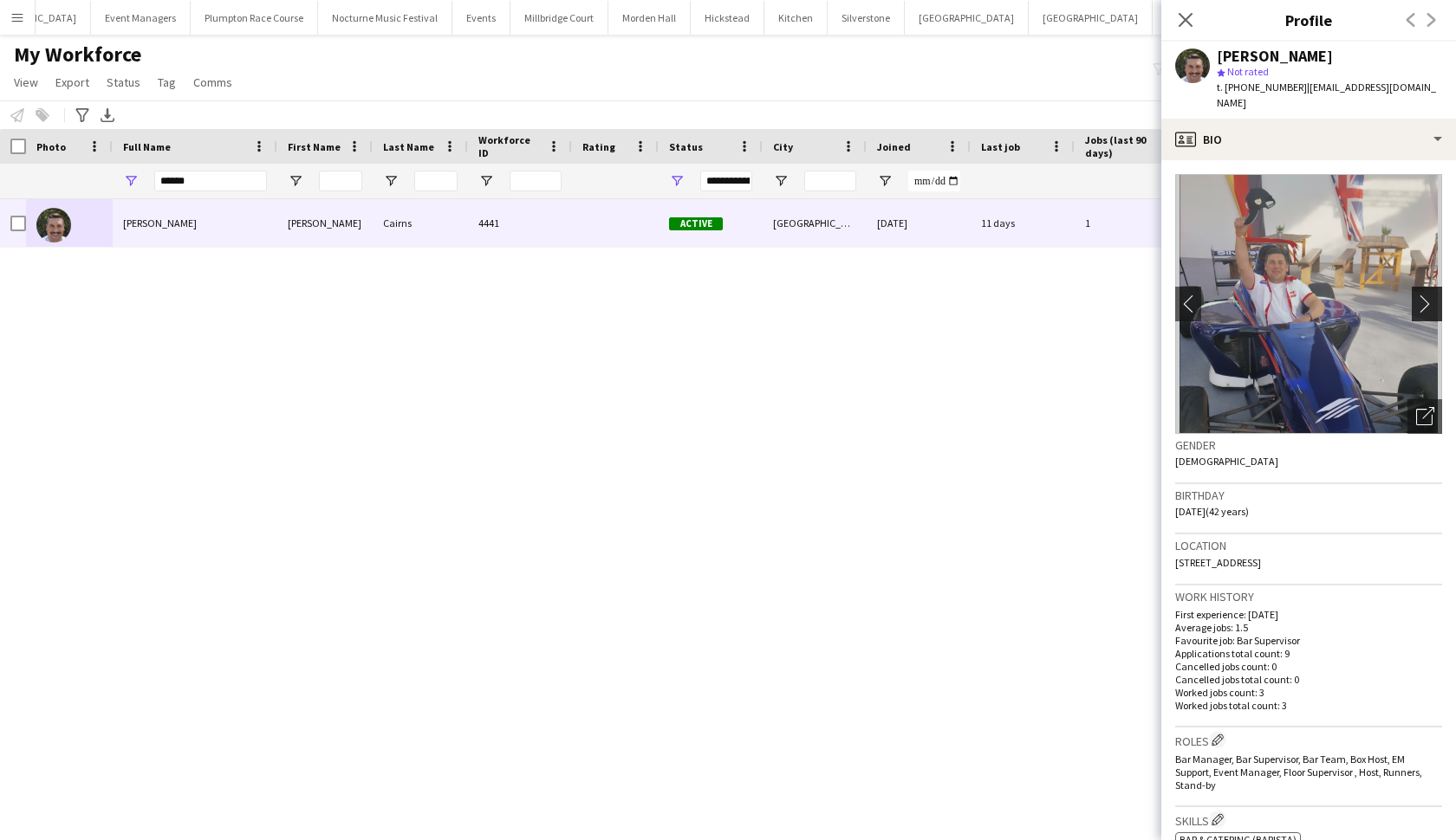
click at [1273, 295] on app-icon "chevron-right" at bounding box center [1429, 303] width 26 height 18
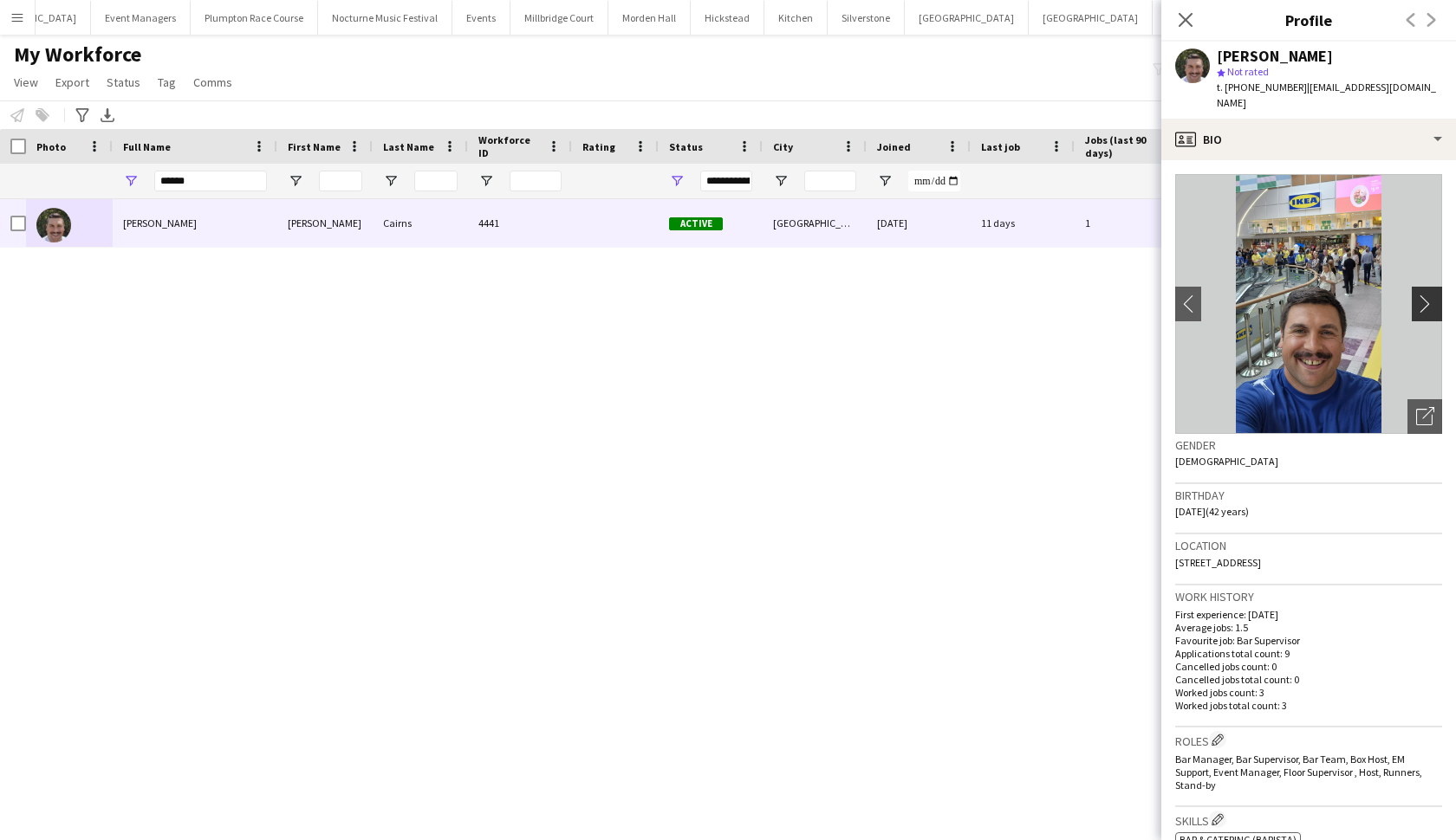
click at [1273, 295] on app-icon "chevron-right" at bounding box center [1429, 303] width 26 height 18
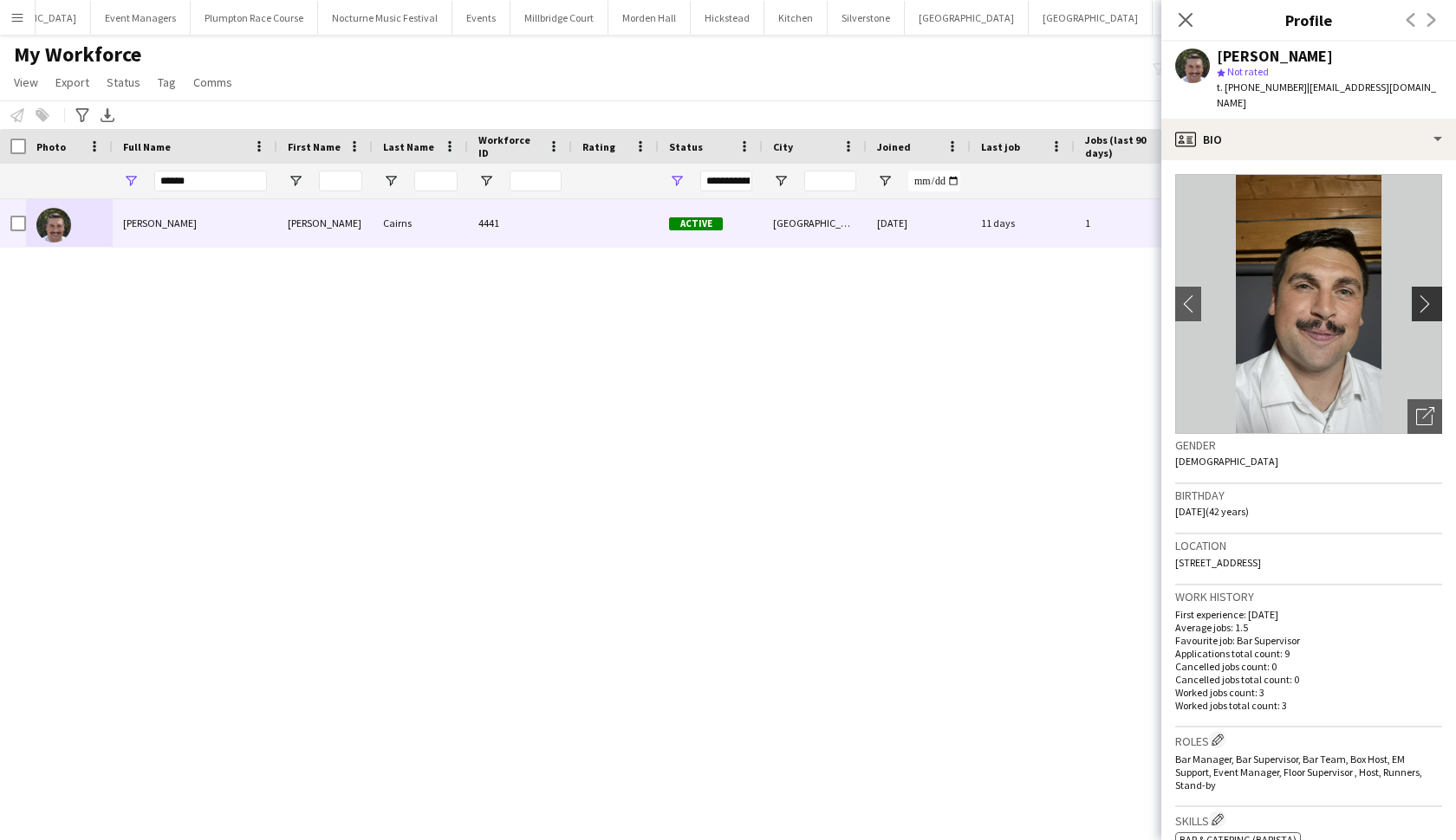
click at [1273, 295] on app-icon "chevron-right" at bounding box center [1429, 303] width 26 height 18
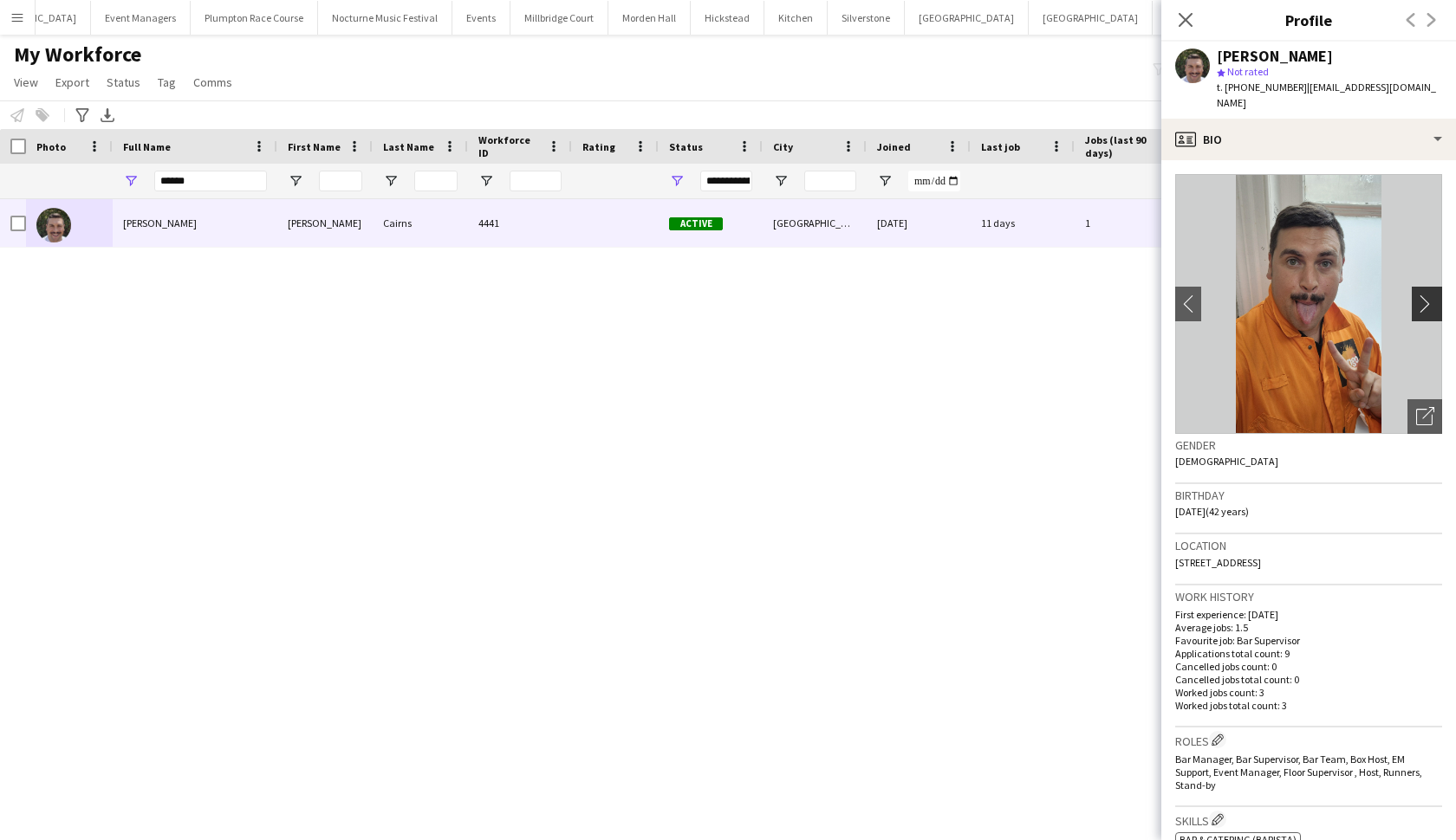
click at [1273, 295] on app-icon "chevron-right" at bounding box center [1429, 303] width 26 height 18
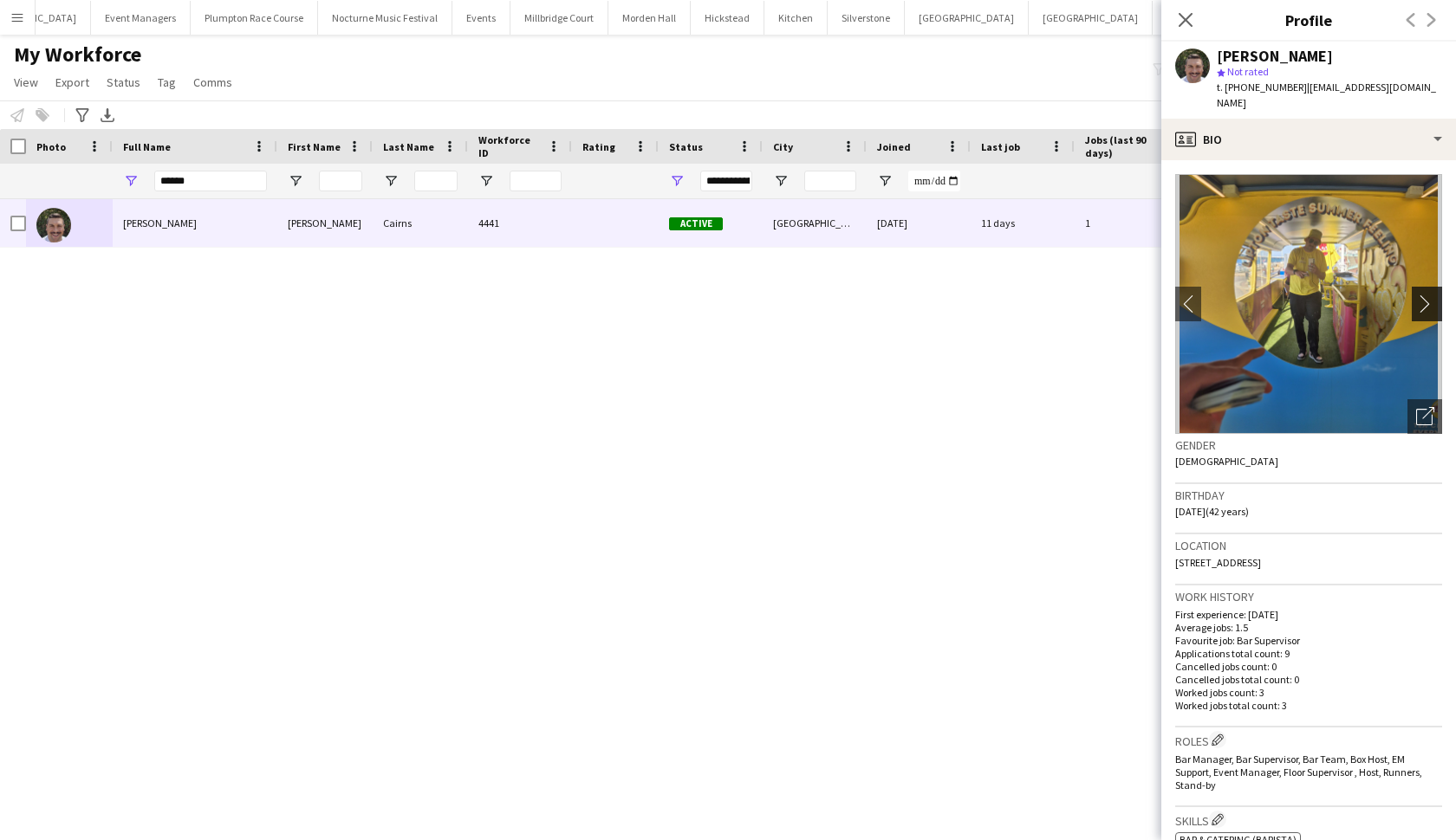
click at [1273, 295] on app-icon "chevron-right" at bounding box center [1429, 303] width 26 height 18
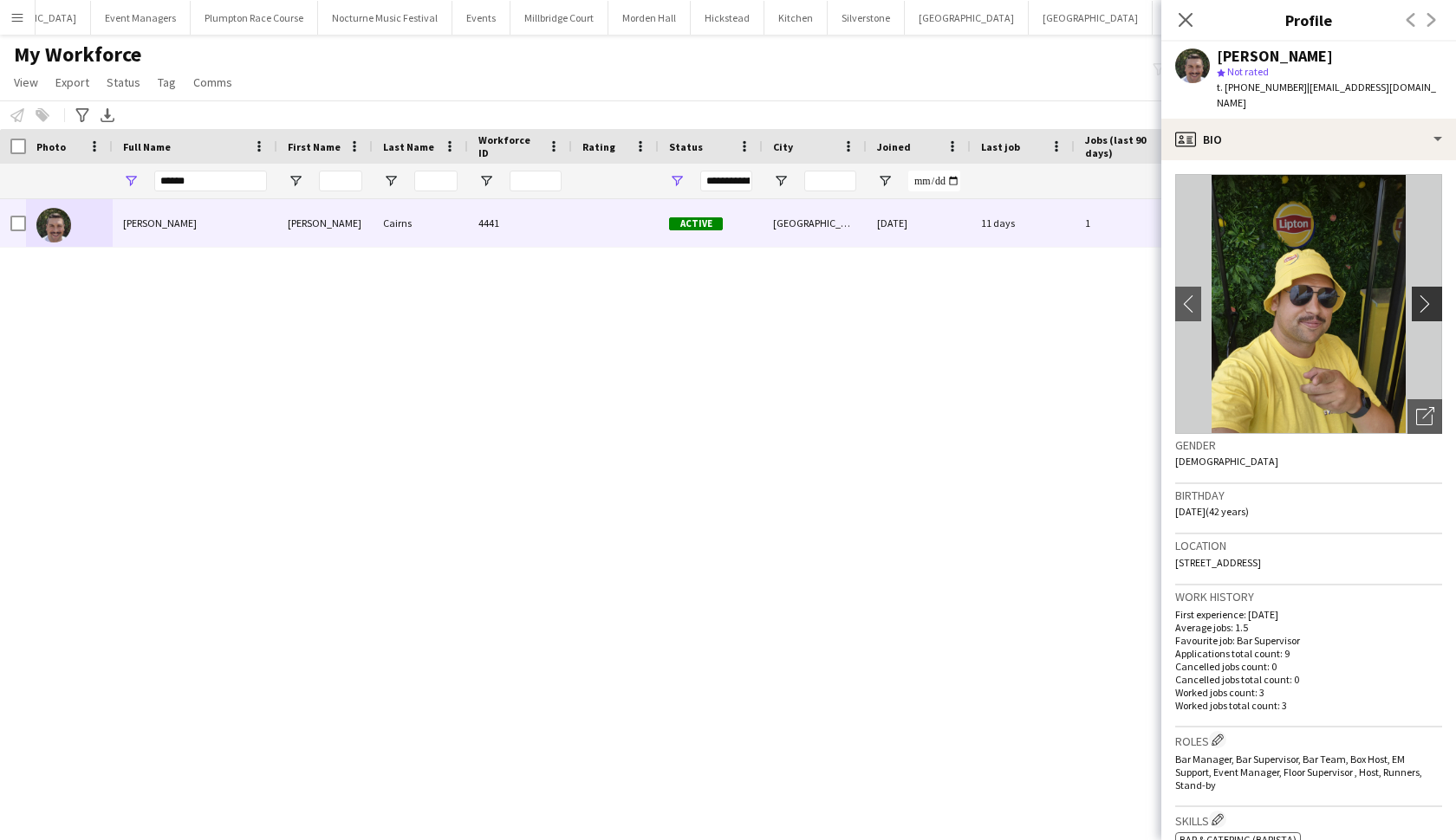
click at [1273, 295] on app-icon "chevron-right" at bounding box center [1429, 303] width 26 height 18
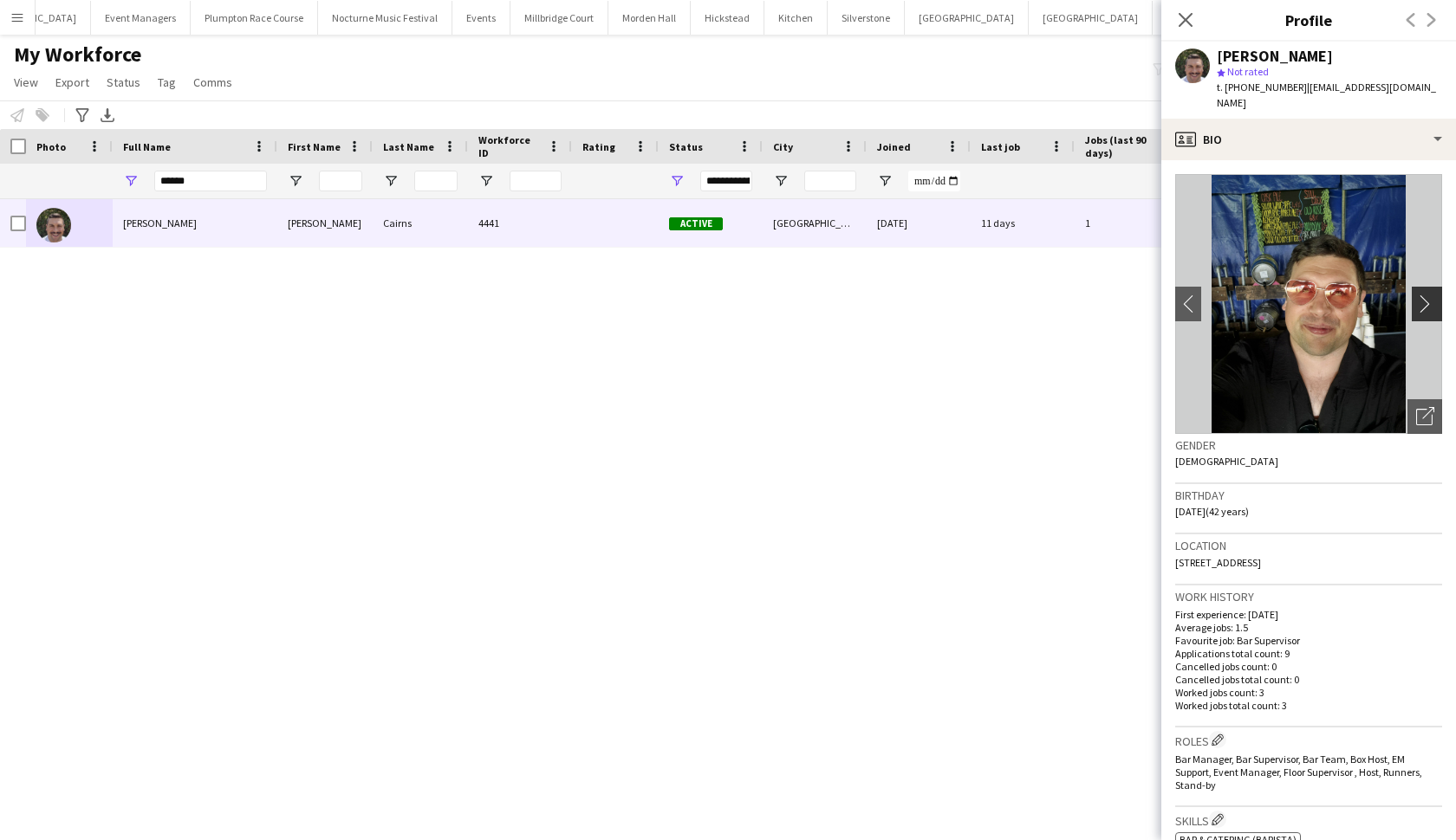
click at [1273, 296] on app-icon "chevron-right" at bounding box center [1429, 303] width 26 height 18
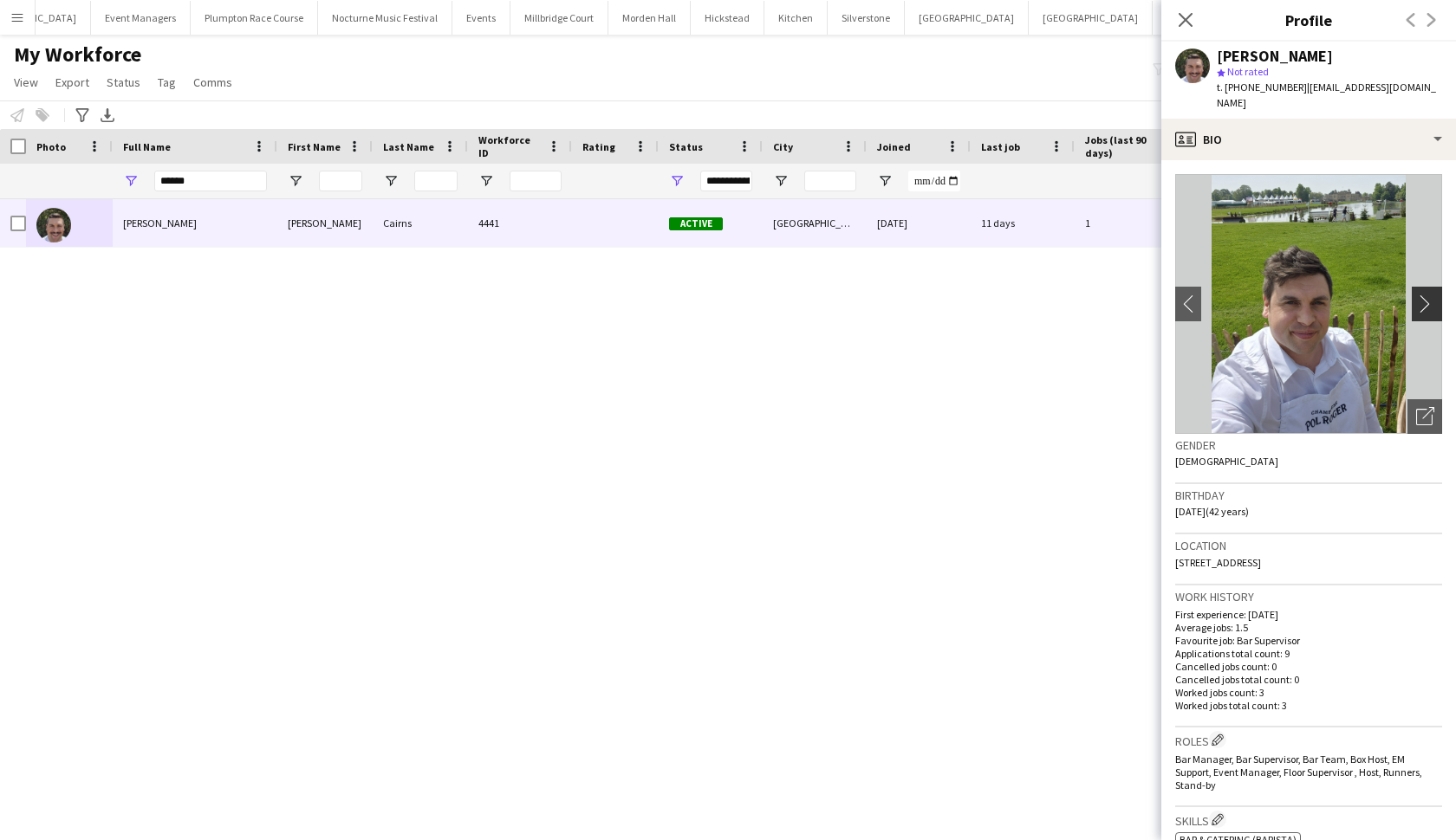
click at [1273, 296] on app-icon "chevron-right" at bounding box center [1429, 303] width 26 height 18
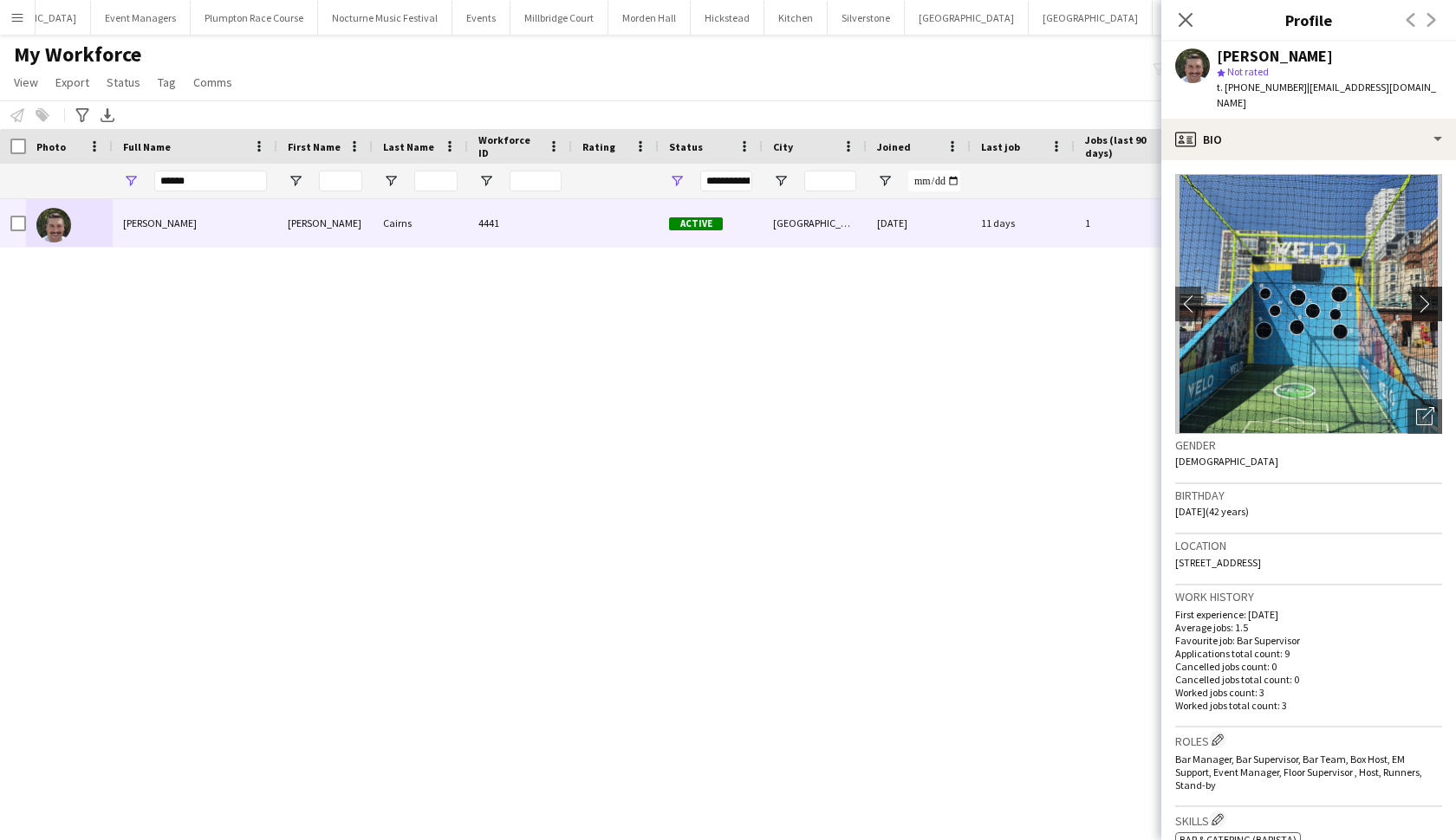
click at [1273, 295] on app-icon "chevron-right" at bounding box center [1429, 303] width 26 height 18
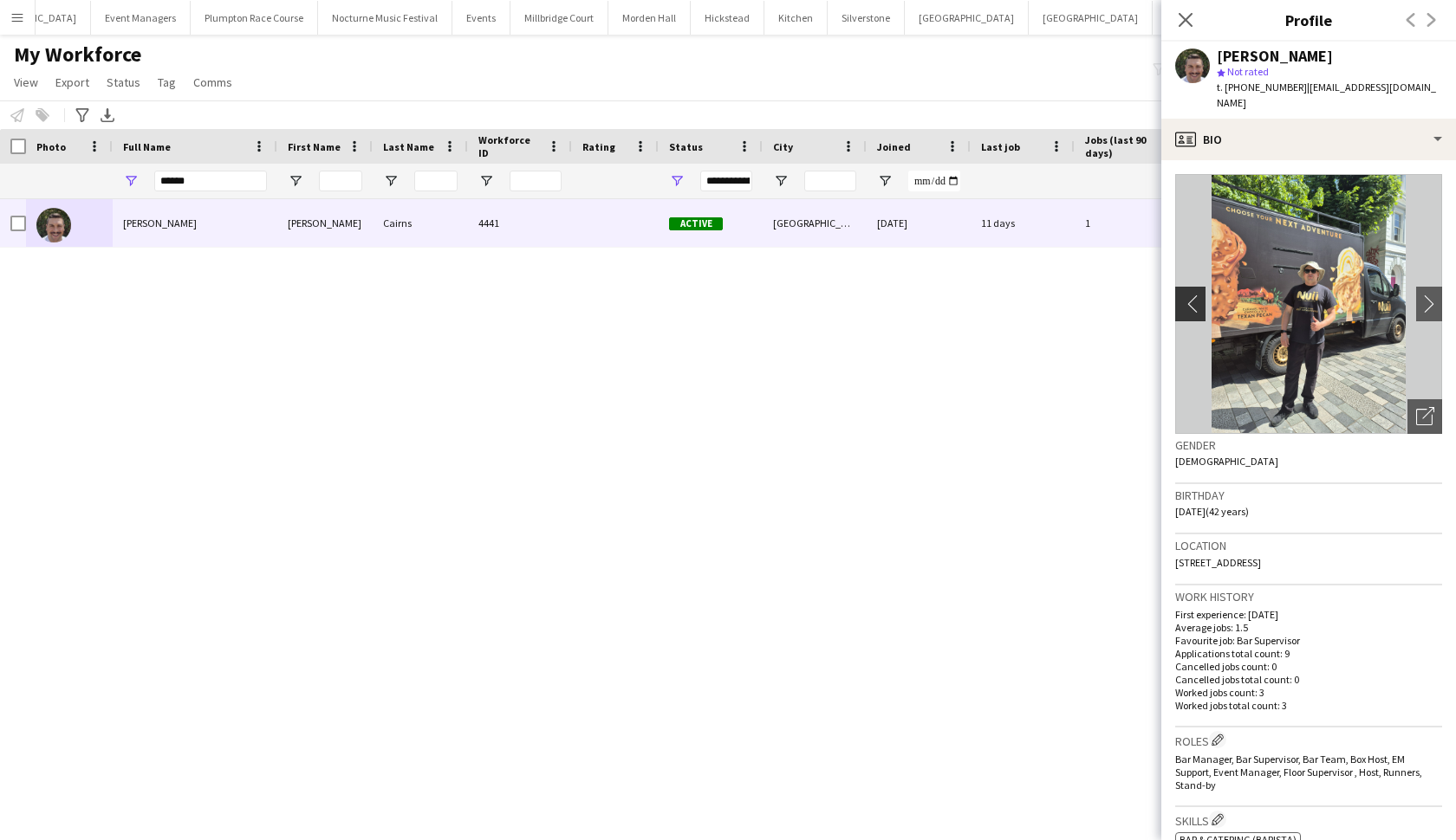
click at [1187, 295] on app-icon "chevron-left" at bounding box center [1188, 303] width 26 height 18
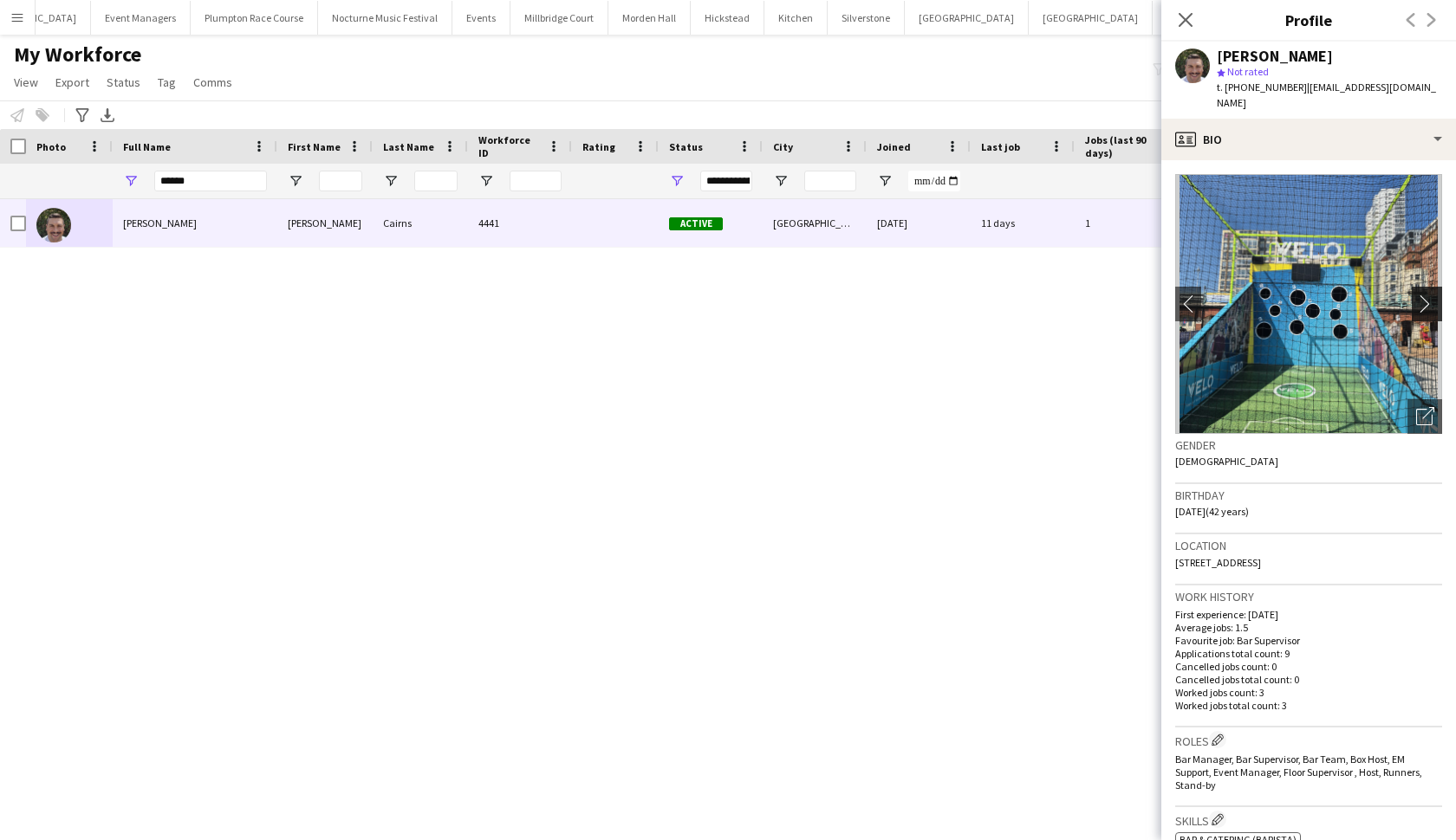
click at [1273, 295] on app-icon "chevron-right" at bounding box center [1429, 303] width 26 height 18
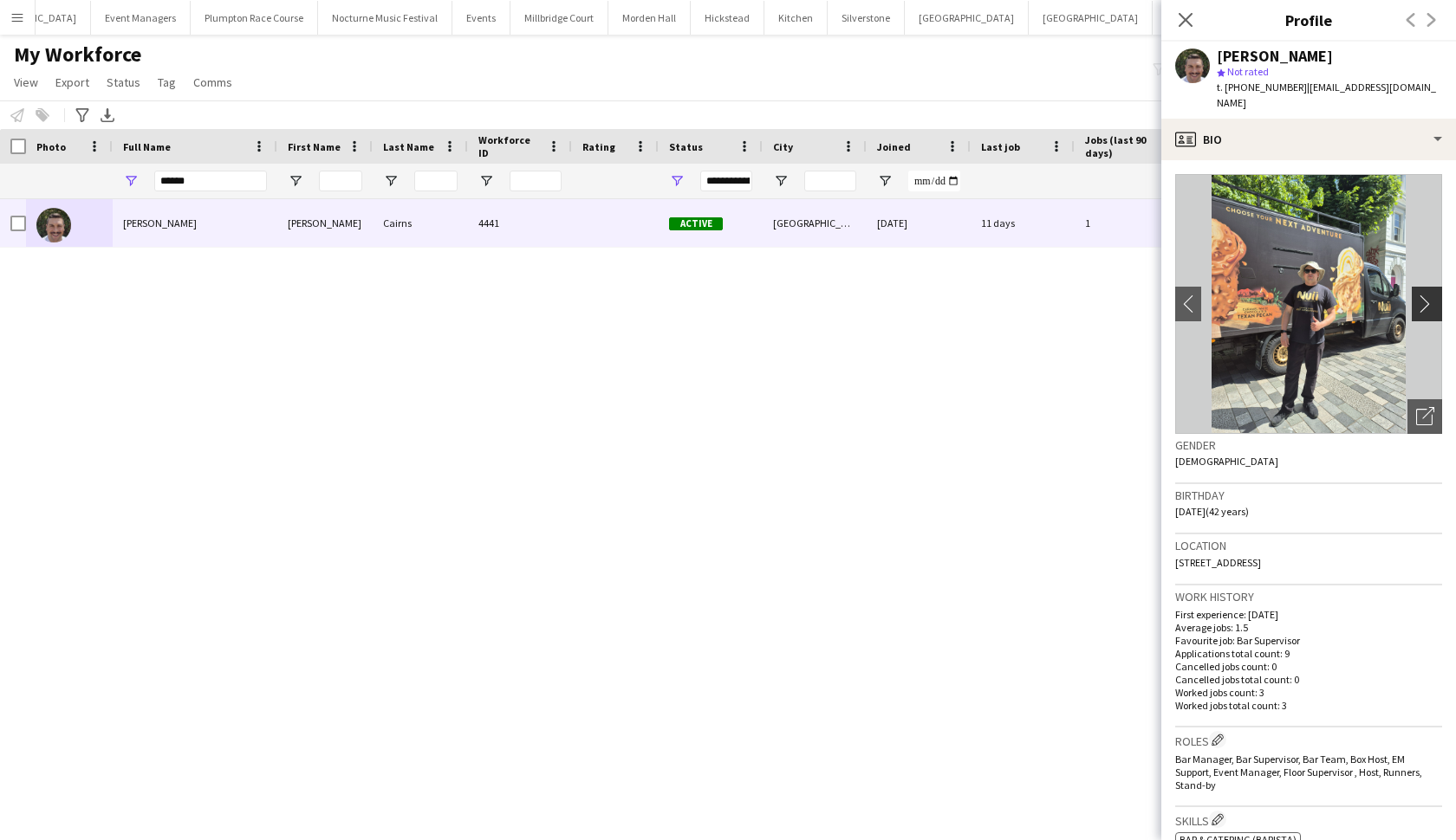
click at [1273, 295] on app-icon "chevron-right" at bounding box center [1429, 303] width 26 height 18
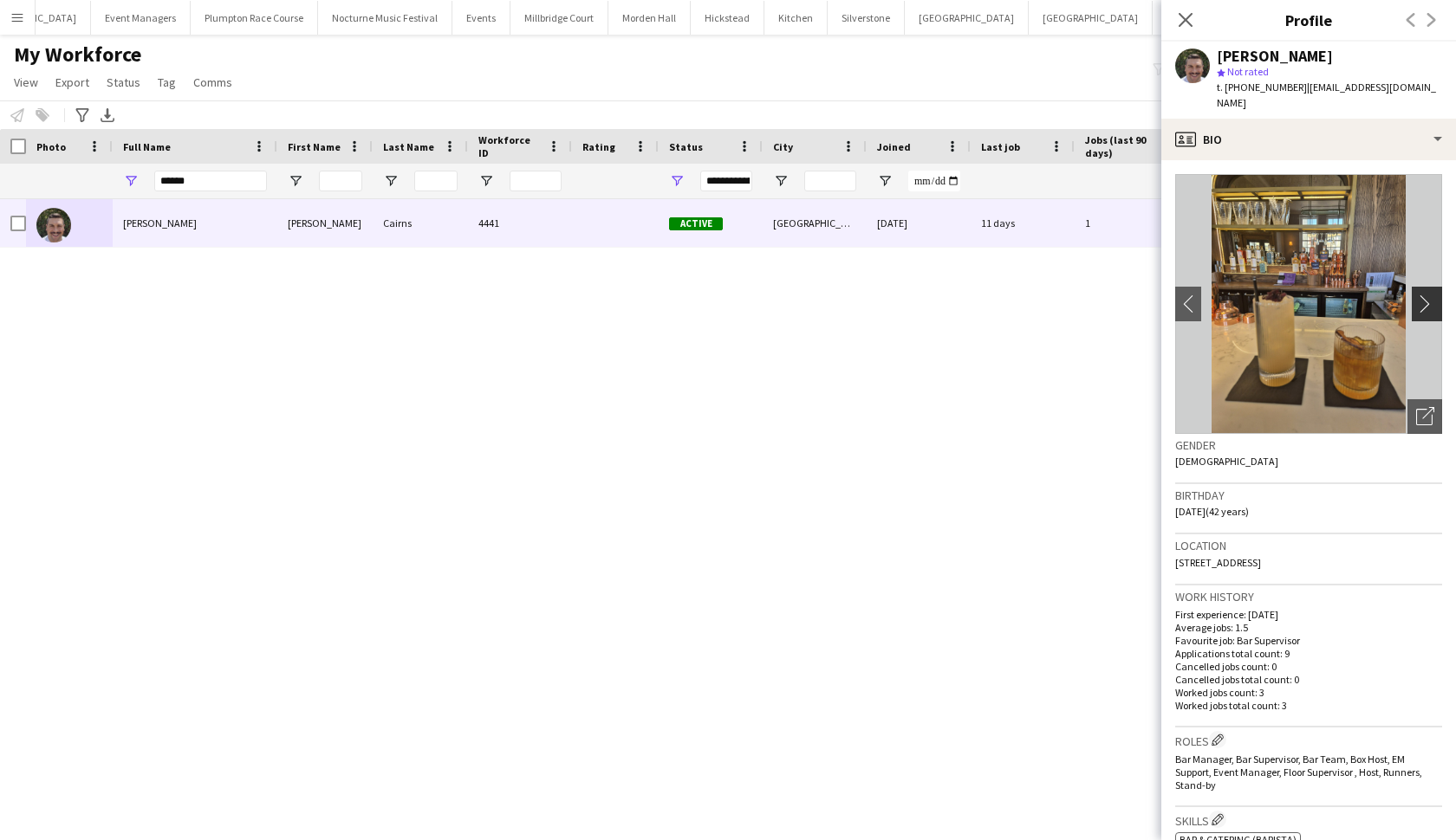
click at [1273, 295] on app-icon "chevron-right" at bounding box center [1429, 303] width 26 height 18
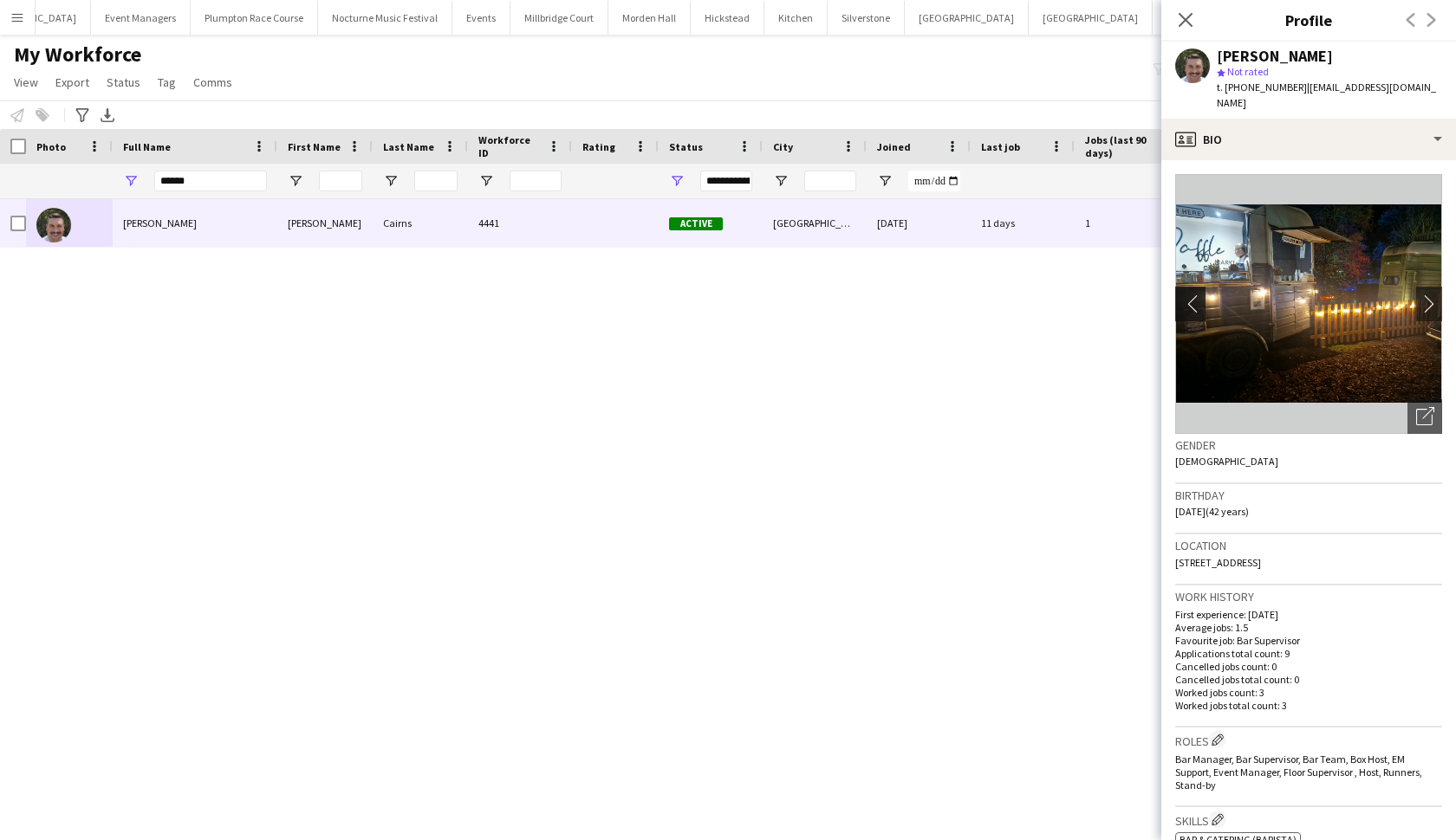
click at [1194, 295] on app-icon "chevron-left" at bounding box center [1188, 303] width 26 height 18
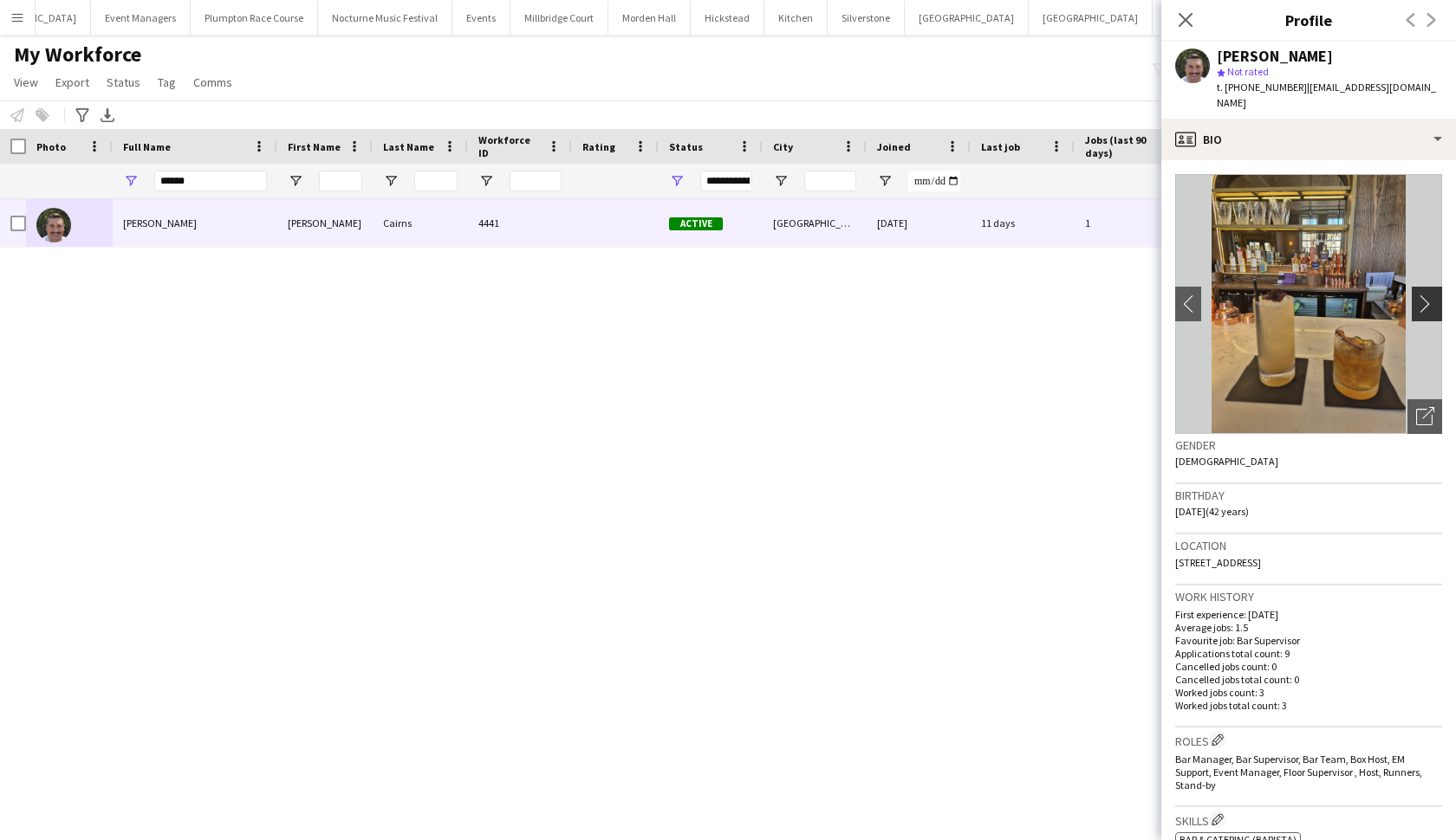
click at [1273, 295] on app-icon "chevron-right" at bounding box center [1429, 303] width 26 height 18
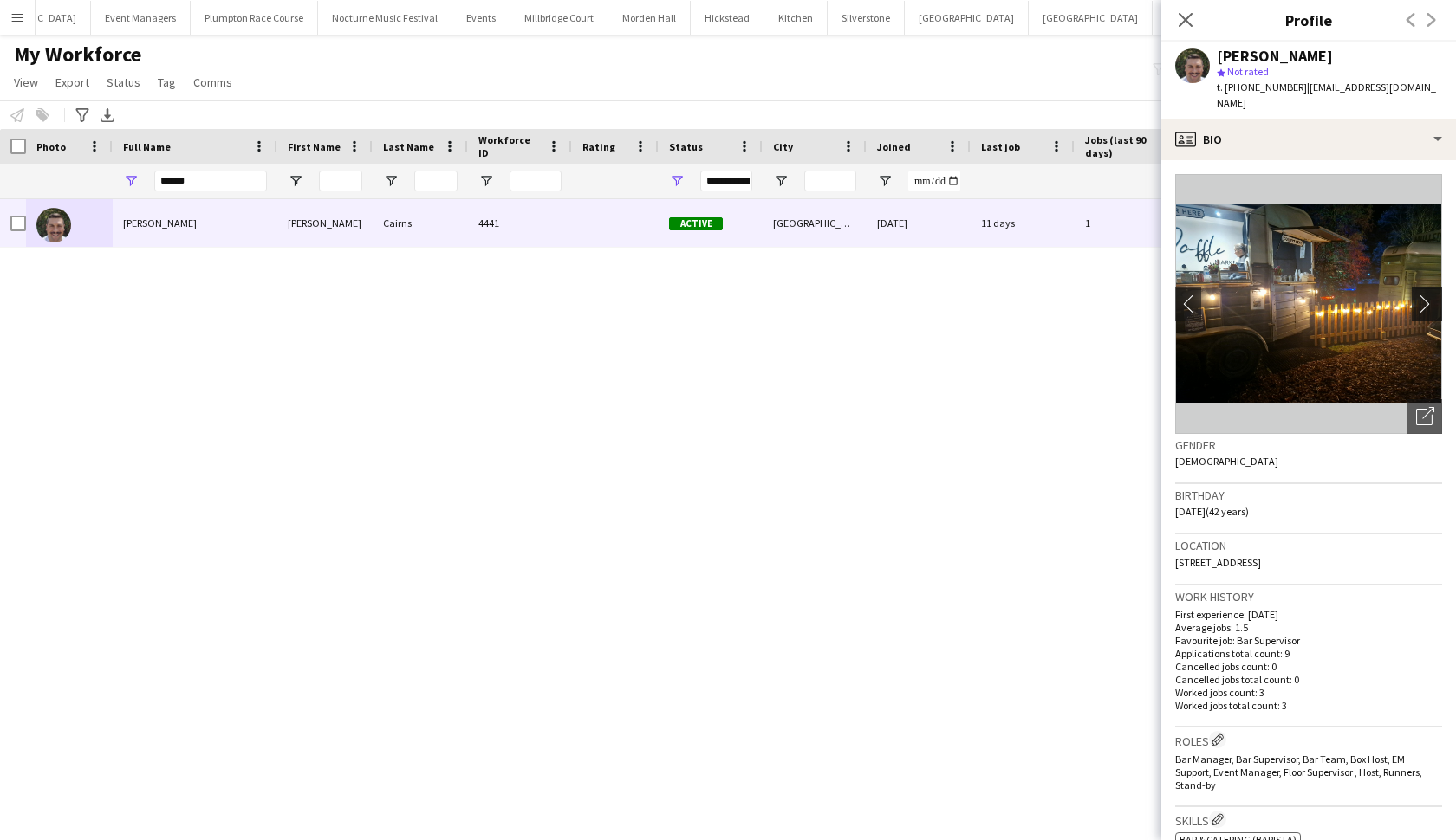
click at [1273, 295] on app-icon "chevron-right" at bounding box center [1429, 303] width 26 height 18
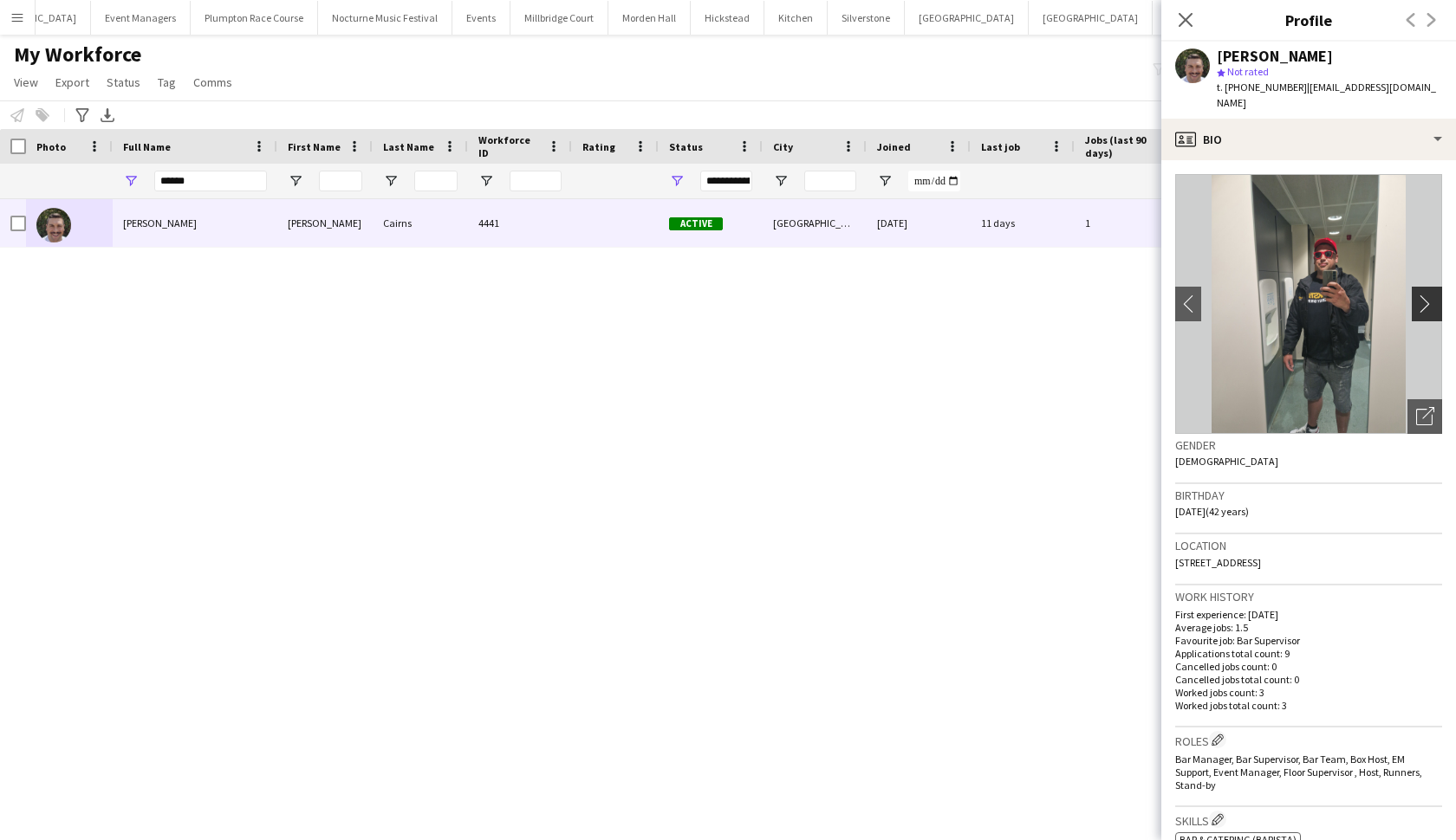
click at [1273, 295] on app-icon "chevron-right" at bounding box center [1429, 303] width 26 height 18
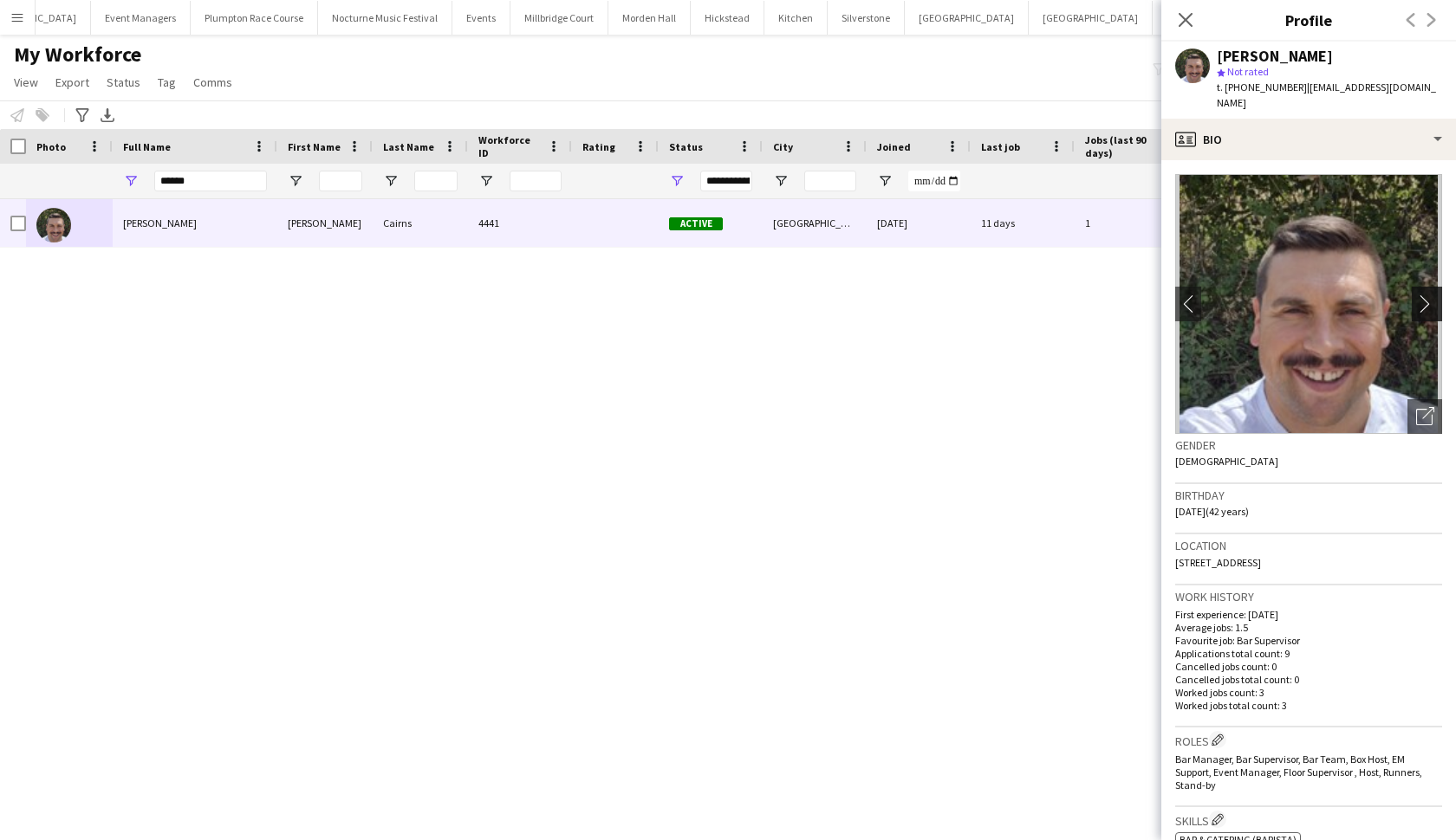
click at [1273, 295] on app-icon "chevron-right" at bounding box center [1429, 303] width 26 height 18
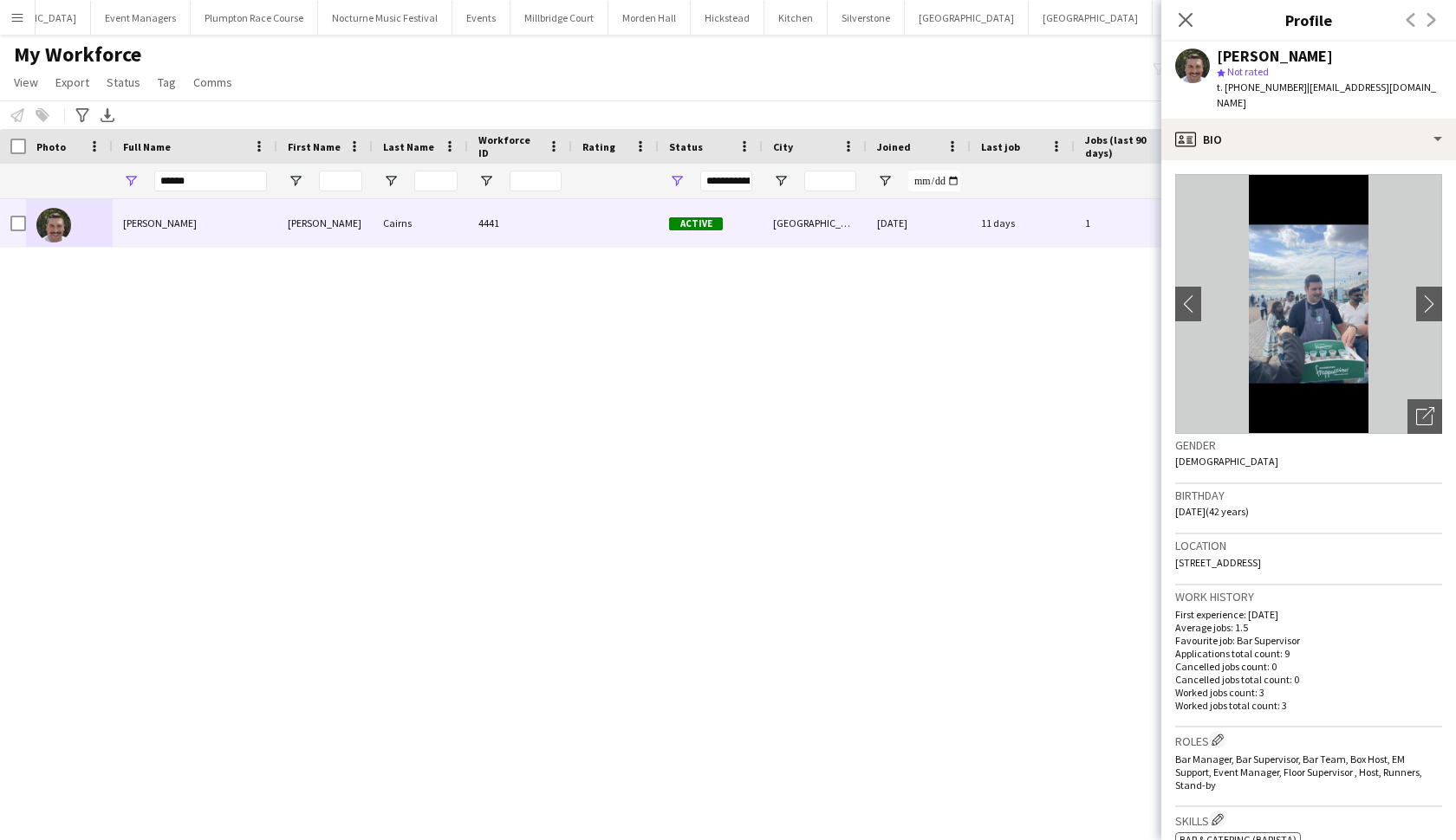
drag, startPoint x: 1417, startPoint y: 290, endPoint x: 1375, endPoint y: 379, distance: 98.4
click at [1273, 379] on app-photos-slider "chevron-left chevron-right Open photos pop-in" at bounding box center [1308, 303] width 266 height 260
click at [1273, 295] on app-icon "chevron-right" at bounding box center [1429, 303] width 26 height 18
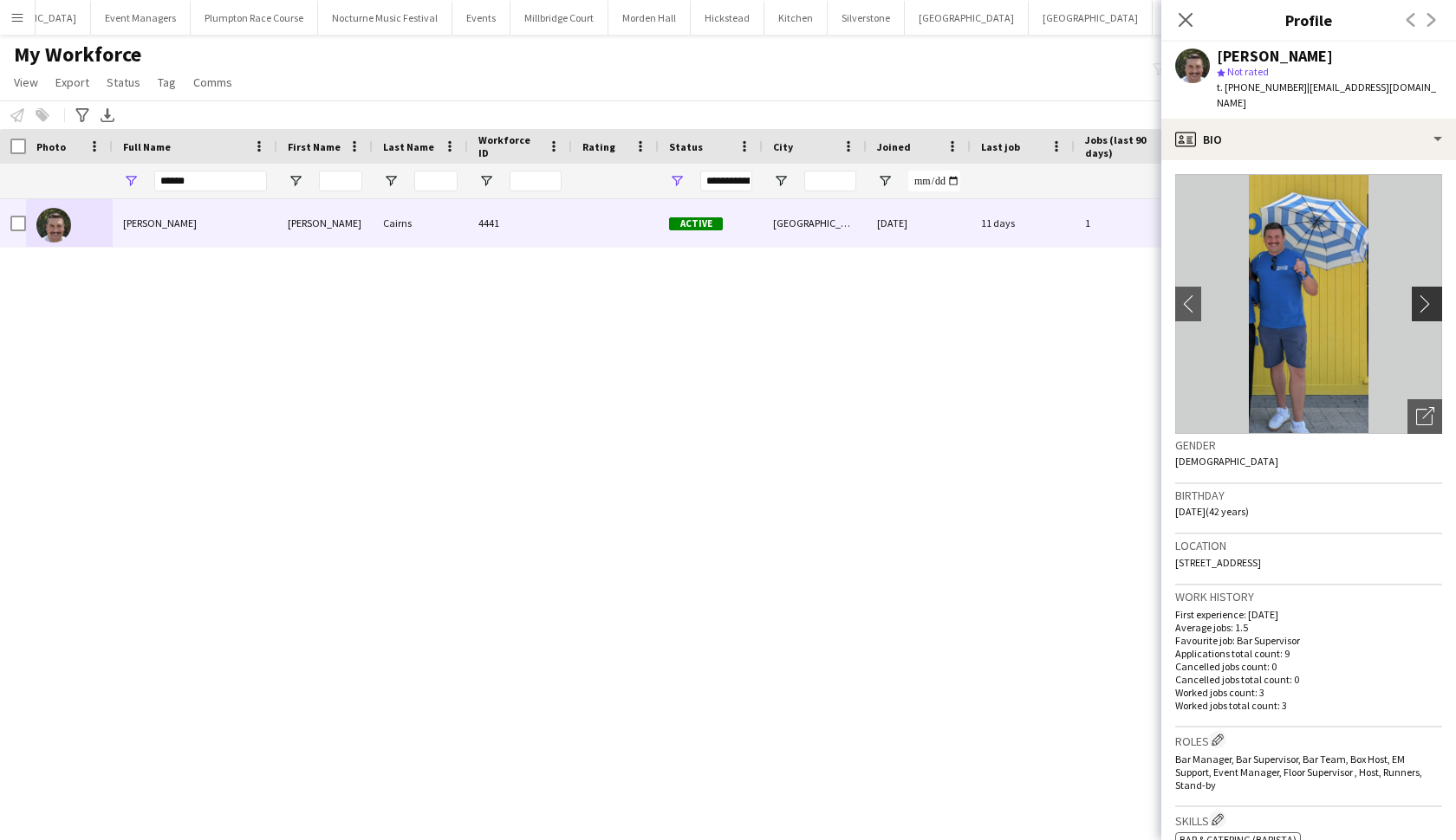
click at [1273, 295] on app-icon "chevron-right" at bounding box center [1429, 303] width 26 height 18
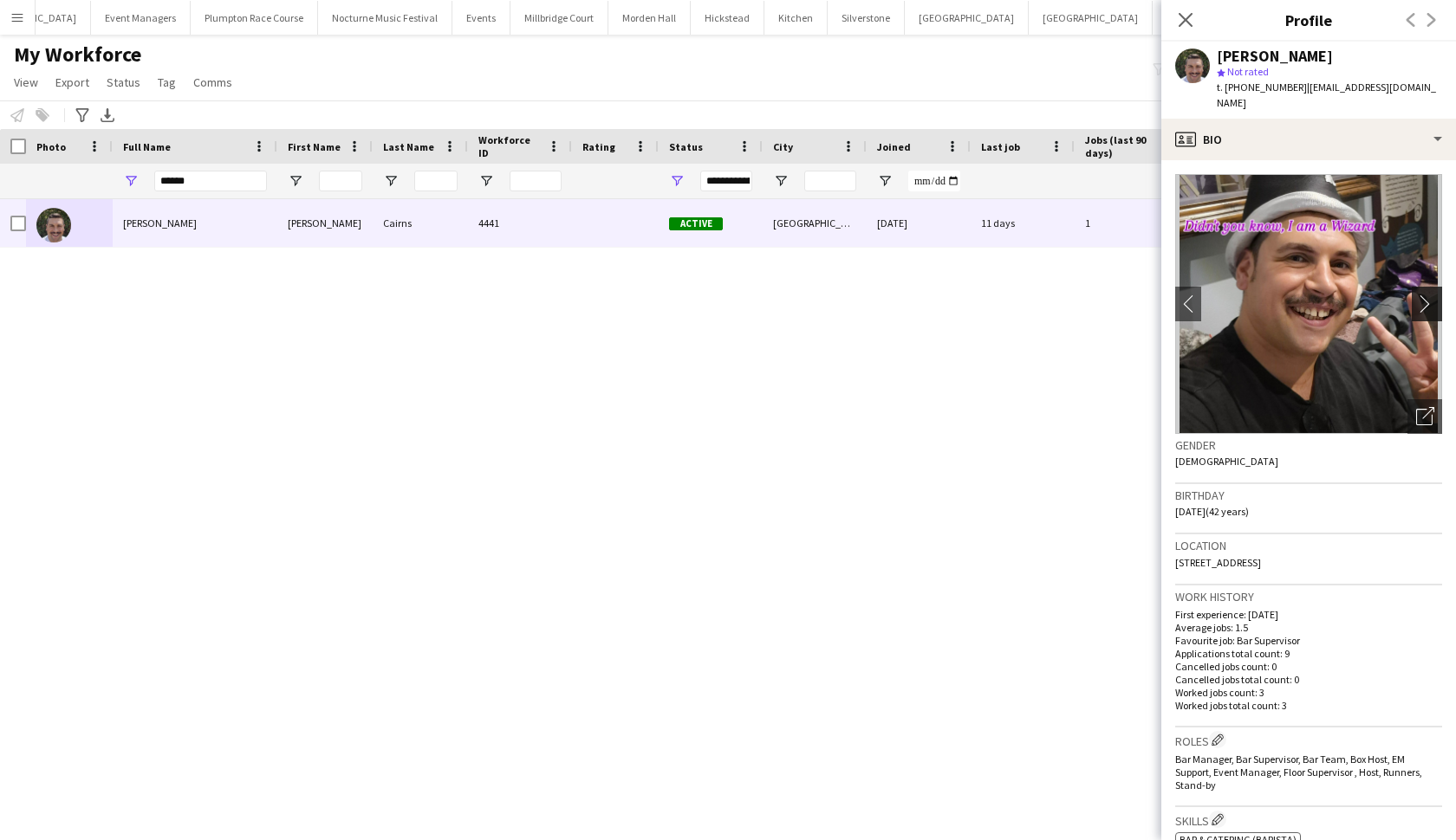
click at [1273, 295] on app-icon "chevron-right" at bounding box center [1429, 303] width 26 height 18
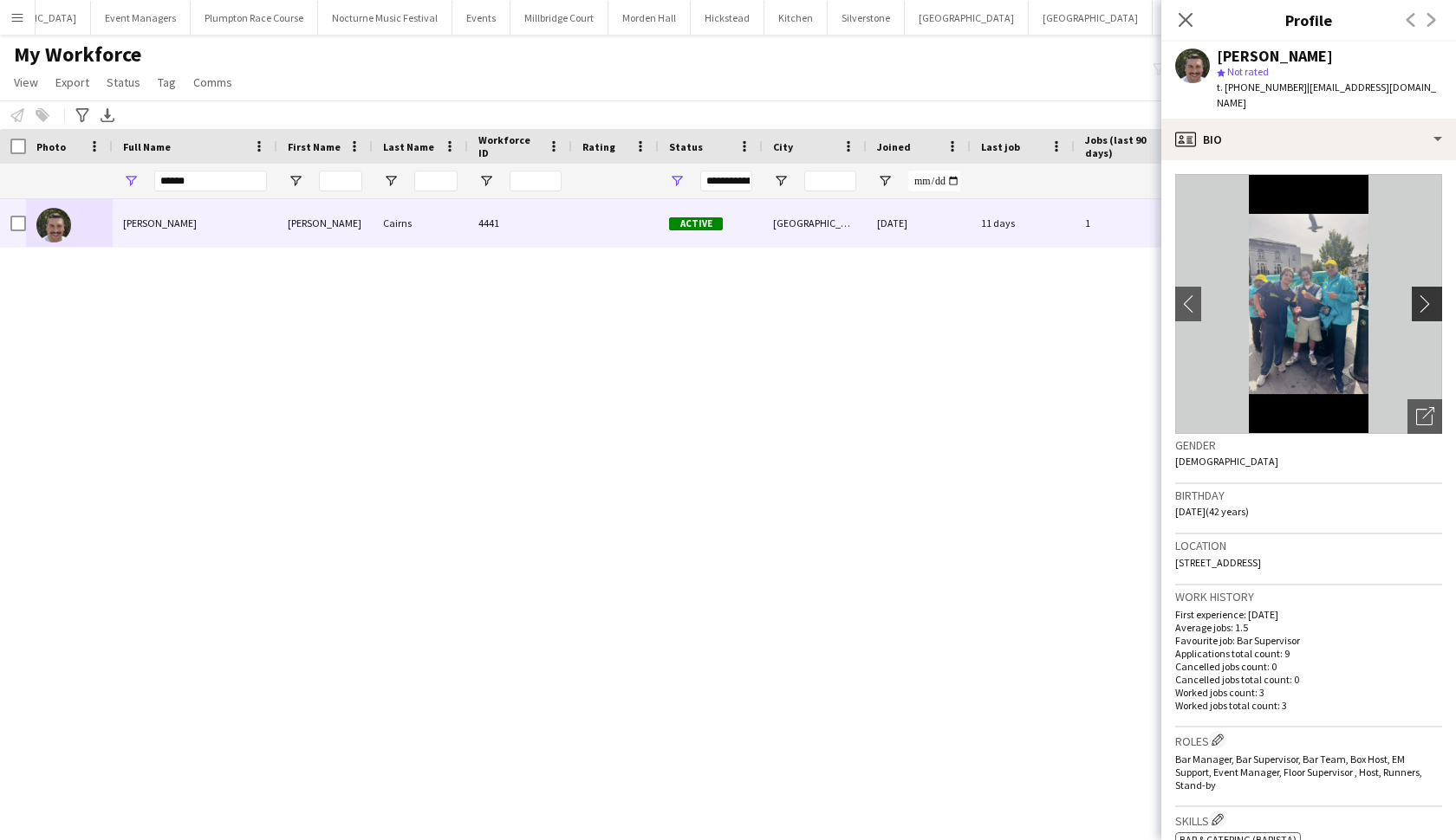
click at [1273, 295] on app-icon "chevron-right" at bounding box center [1429, 303] width 26 height 18
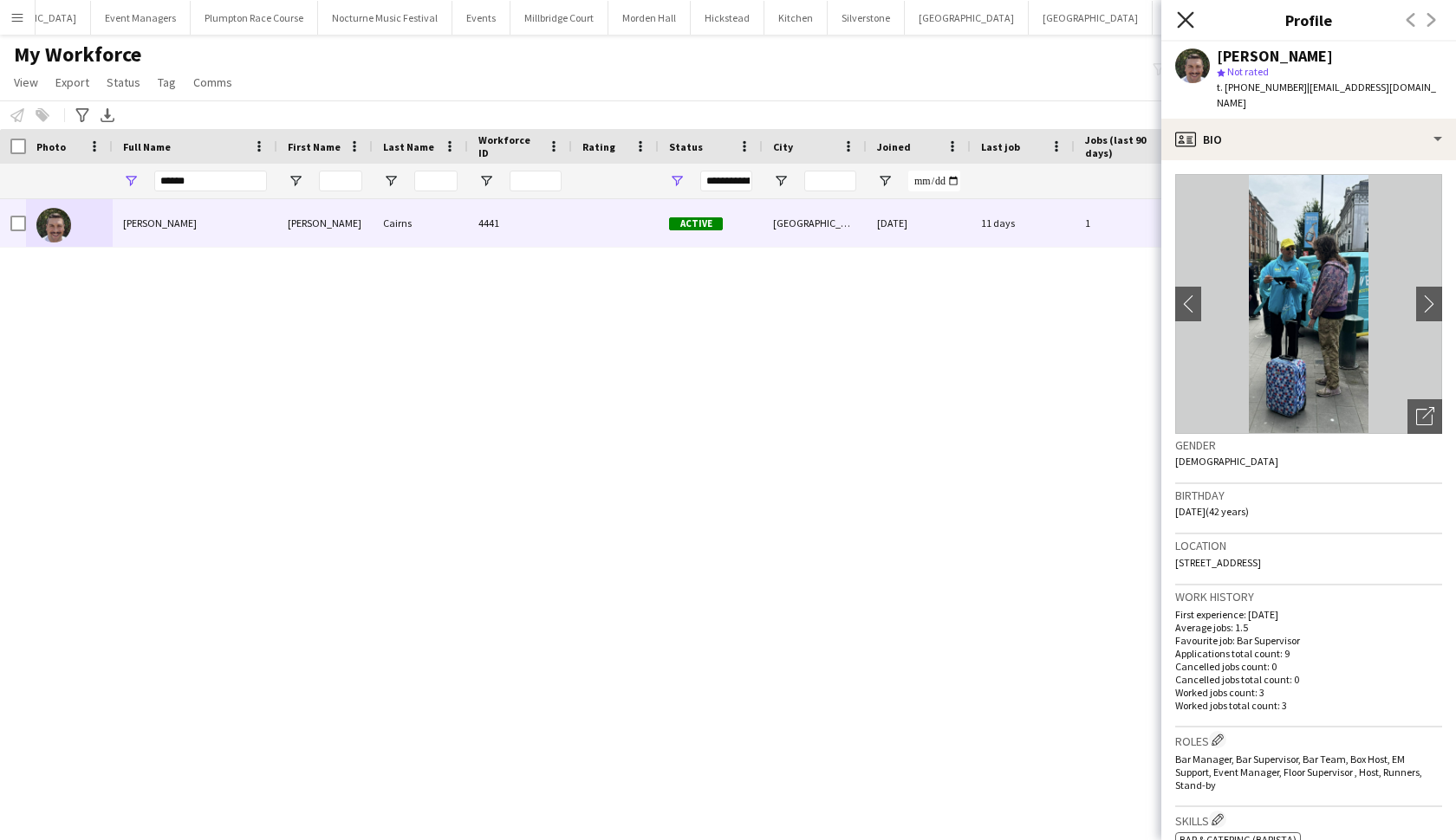
click at [1179, 20] on icon "Close pop-in" at bounding box center [1184, 19] width 16 height 16
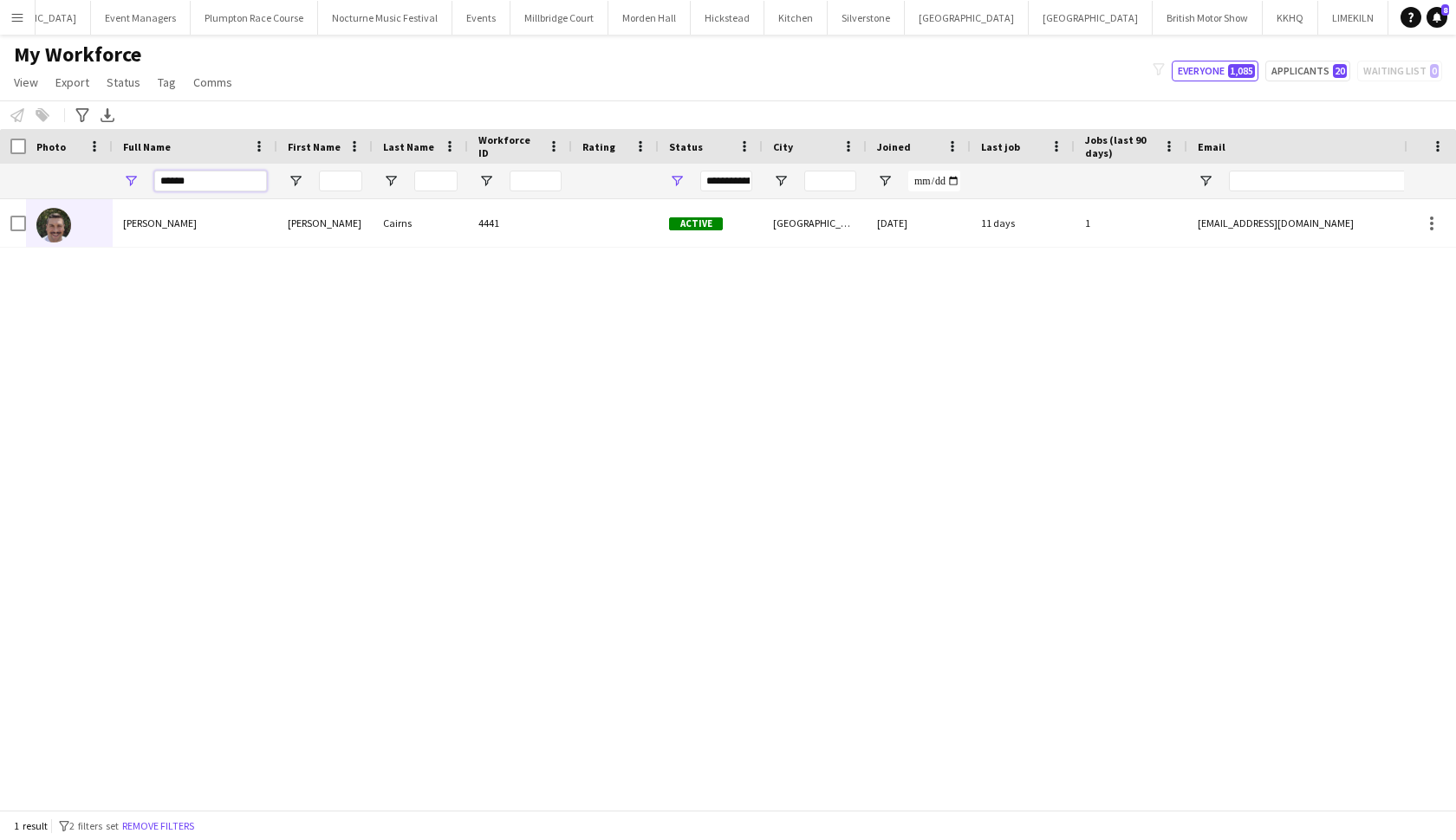
click at [210, 183] on input "******" at bounding box center [210, 181] width 112 height 21
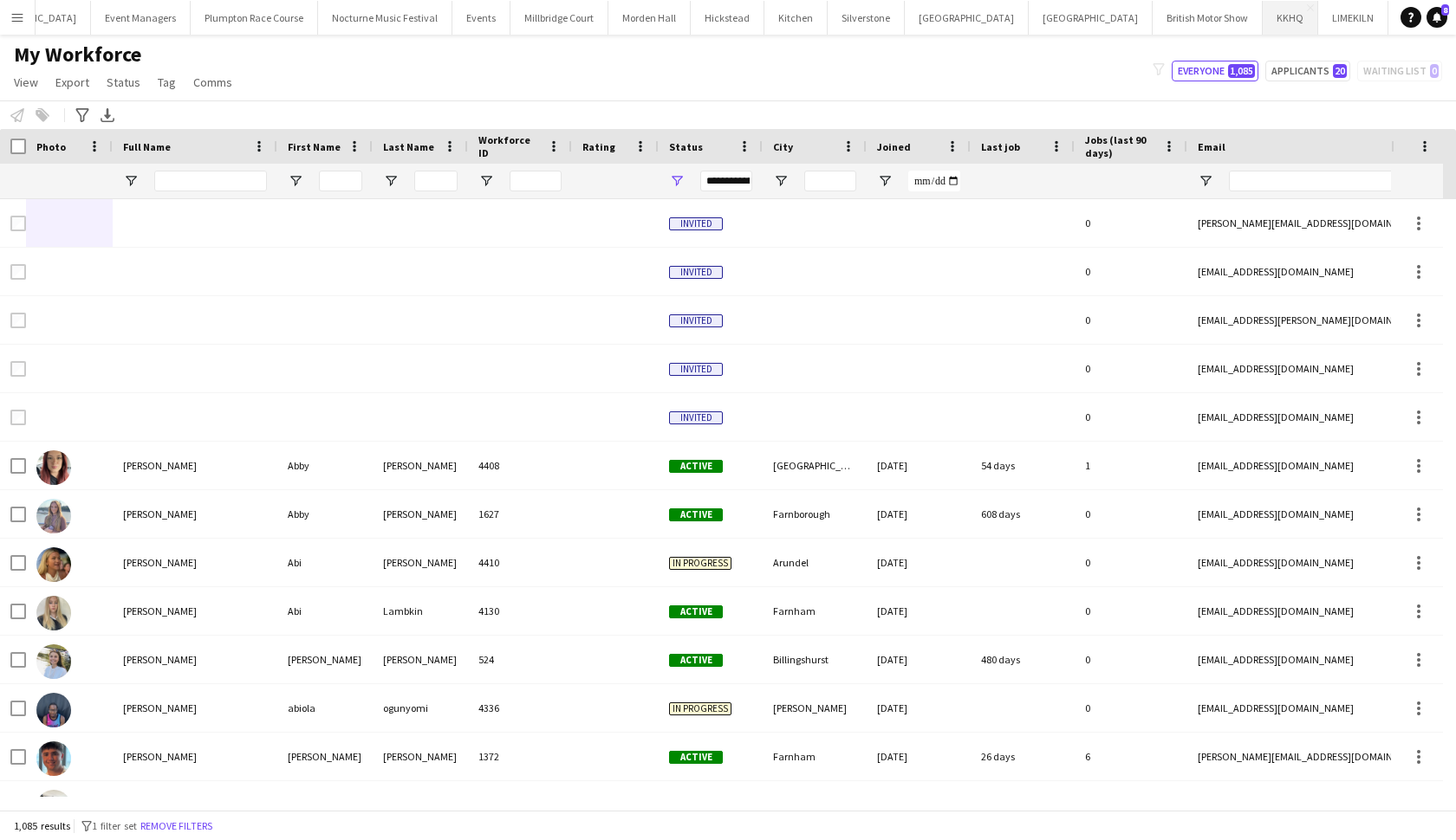
click at [1262, 22] on button "KKHQ Close" at bounding box center [1290, 18] width 56 height 34
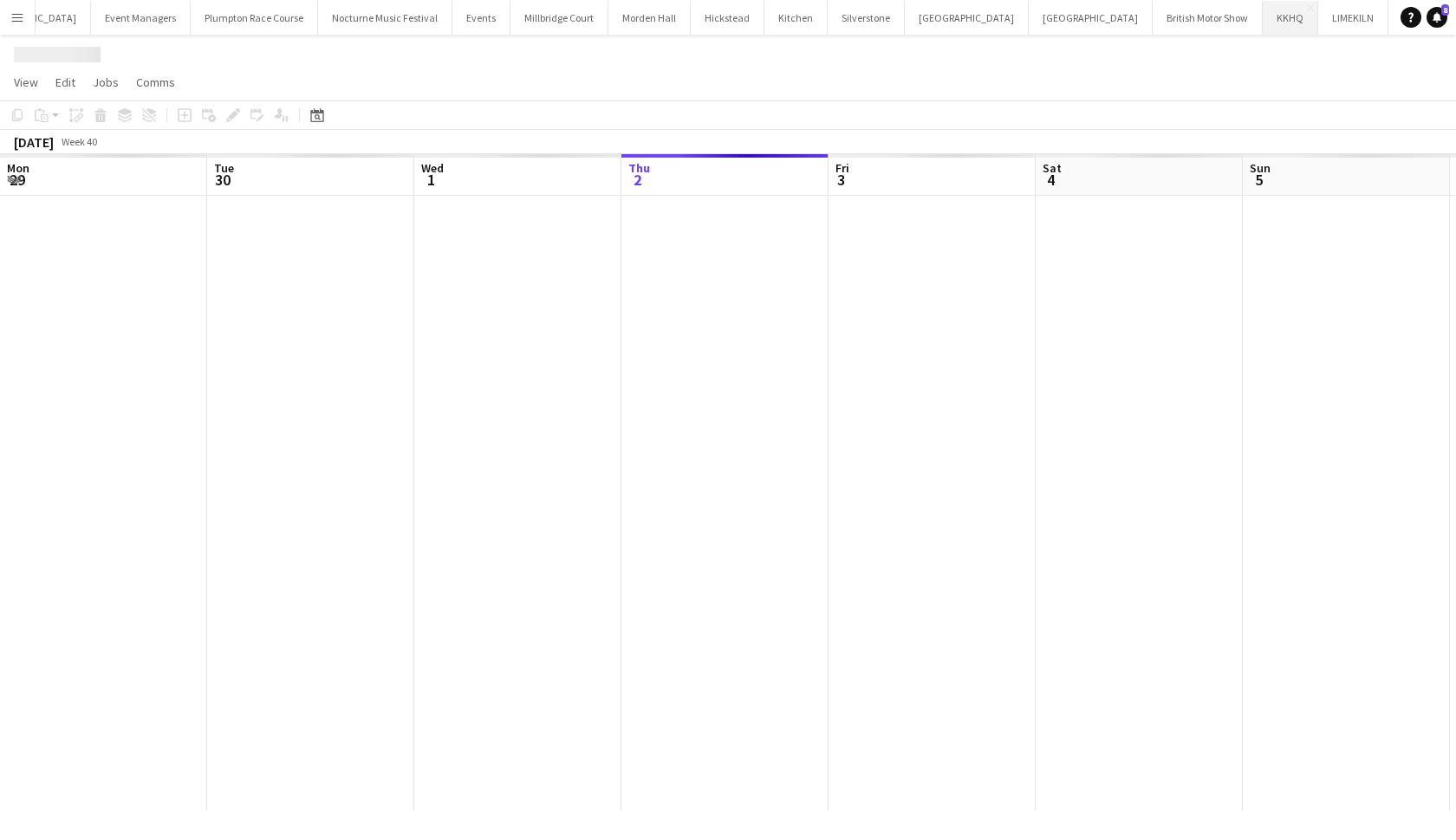
scroll to position [0, 414]
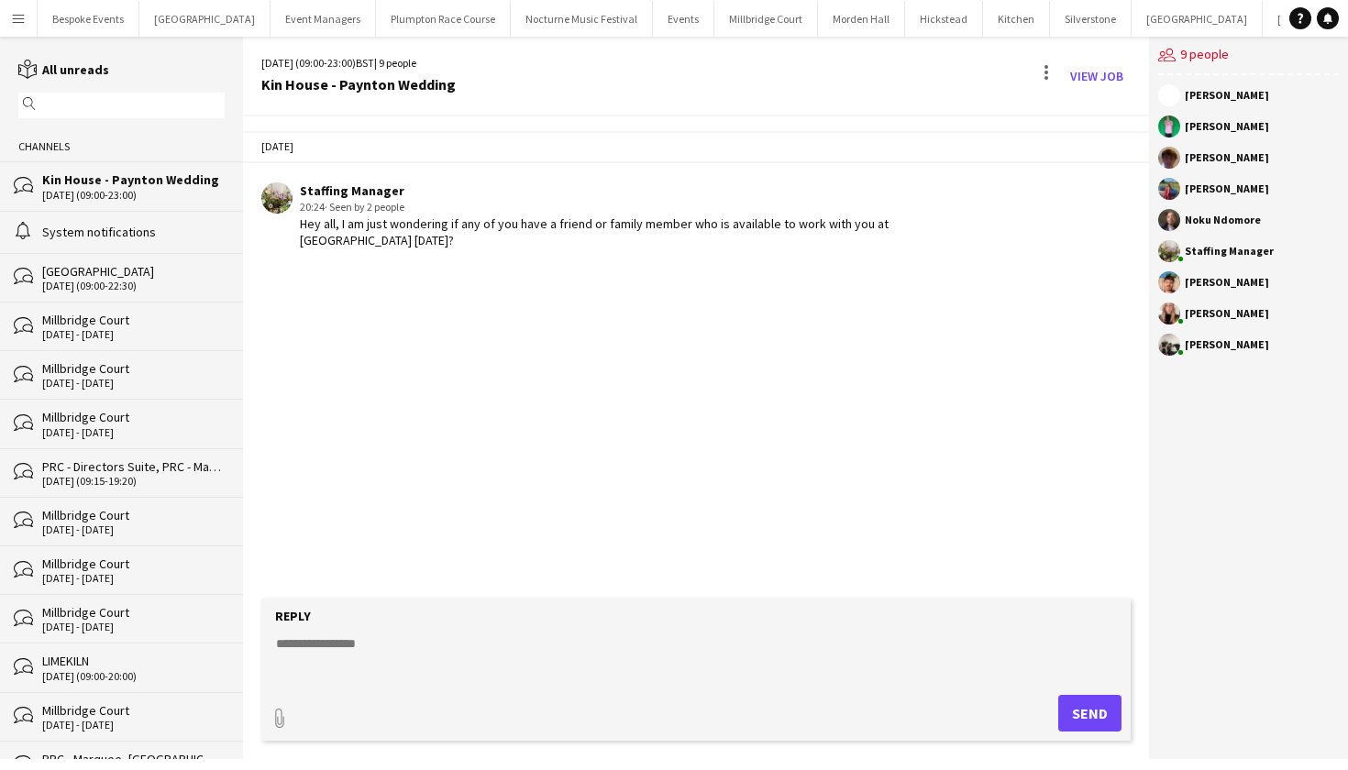
scroll to position [0, 92]
click at [345, 22] on button "Plumpton Race Course Close" at bounding box center [351, 19] width 135 height 36
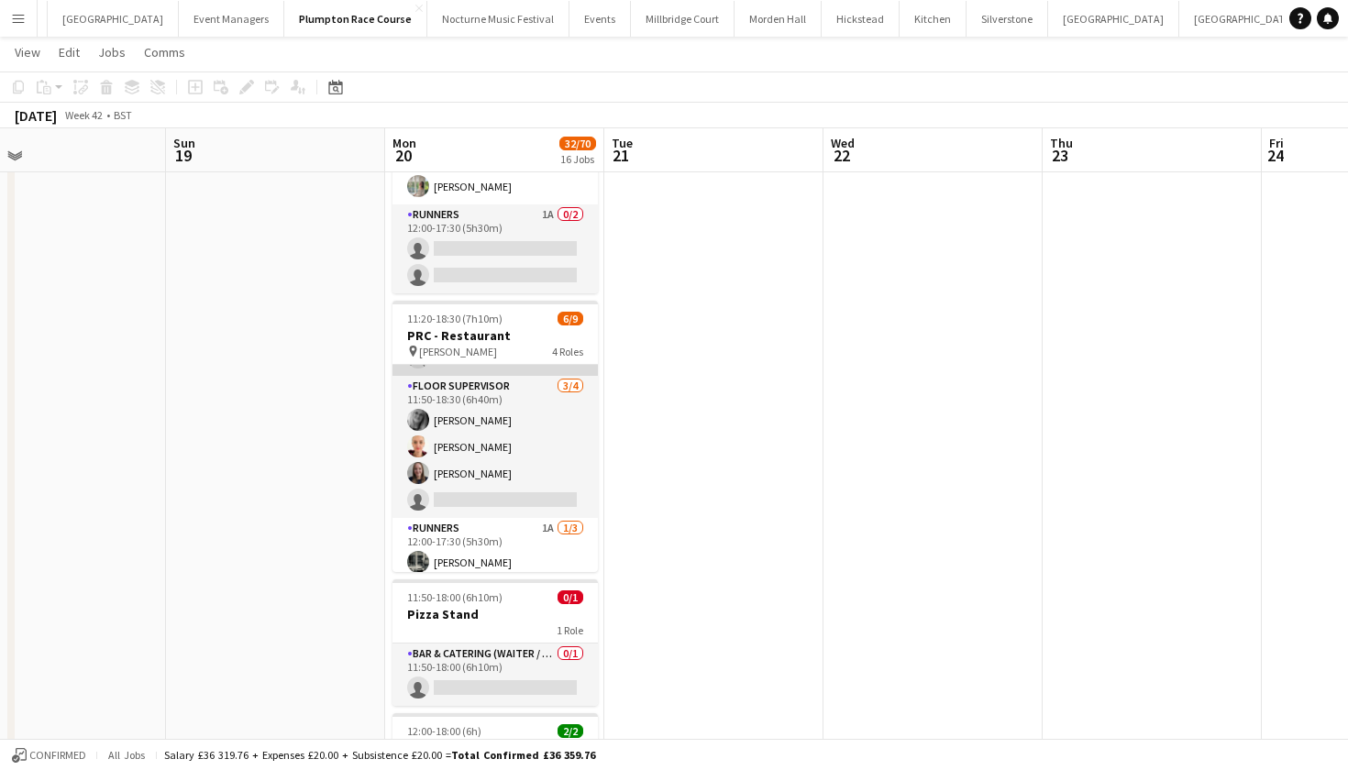
scroll to position [123, 0]
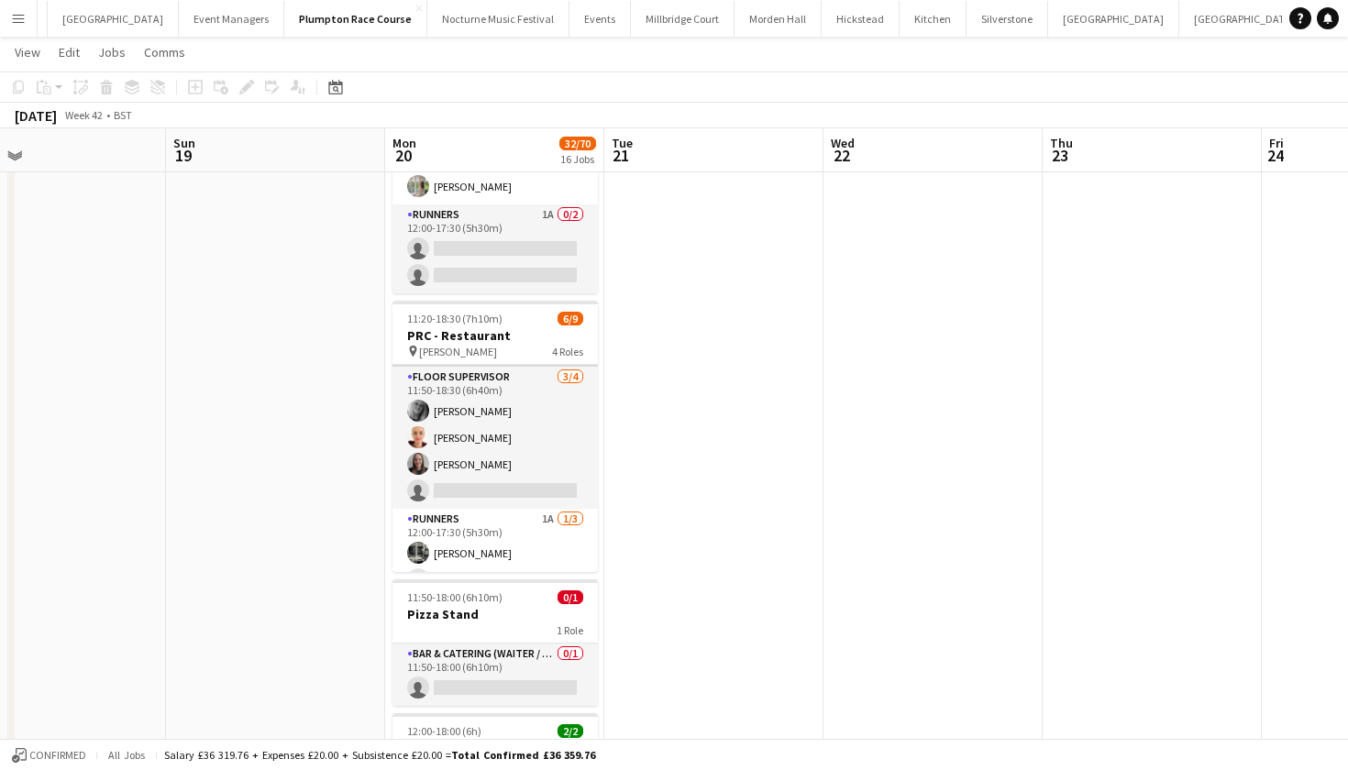
click at [484, 464] on app-card-role "Floor Supervisor [DATE] 11:50-18:30 (6h40m) [PERSON_NAME] [PERSON_NAME] [PERSON…" at bounding box center [494, 438] width 205 height 142
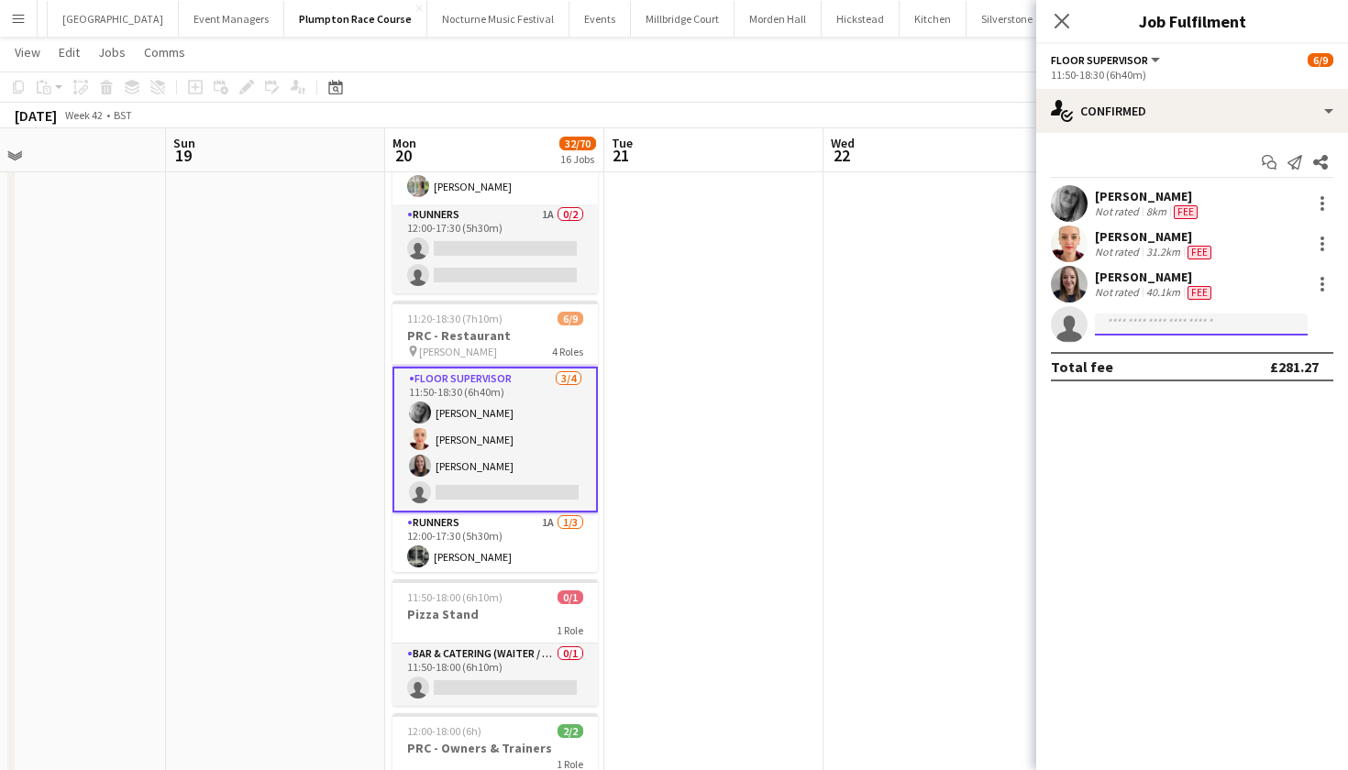
click at [1152, 325] on input at bounding box center [1201, 325] width 213 height 22
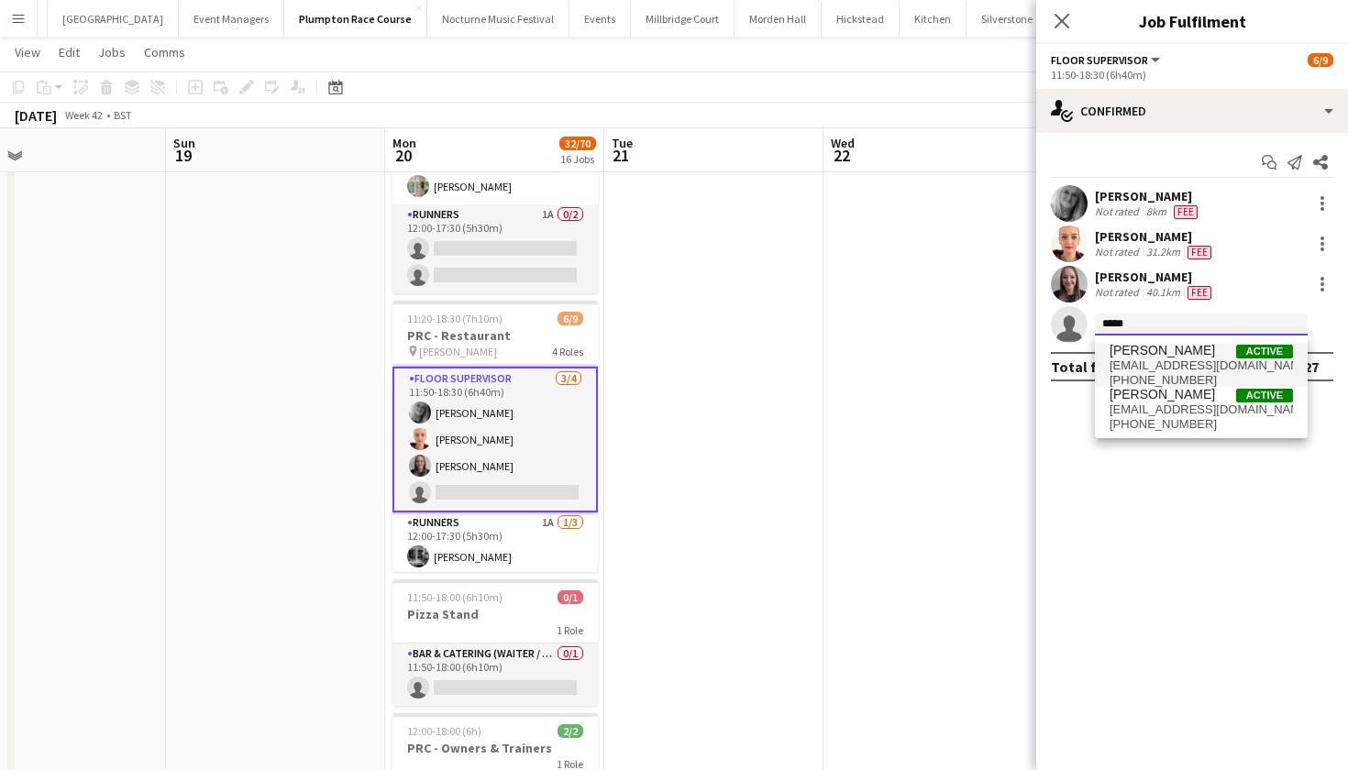
type input "*****"
click at [1161, 359] on span "[EMAIL_ADDRESS][DOMAIN_NAME]" at bounding box center [1201, 366] width 183 height 15
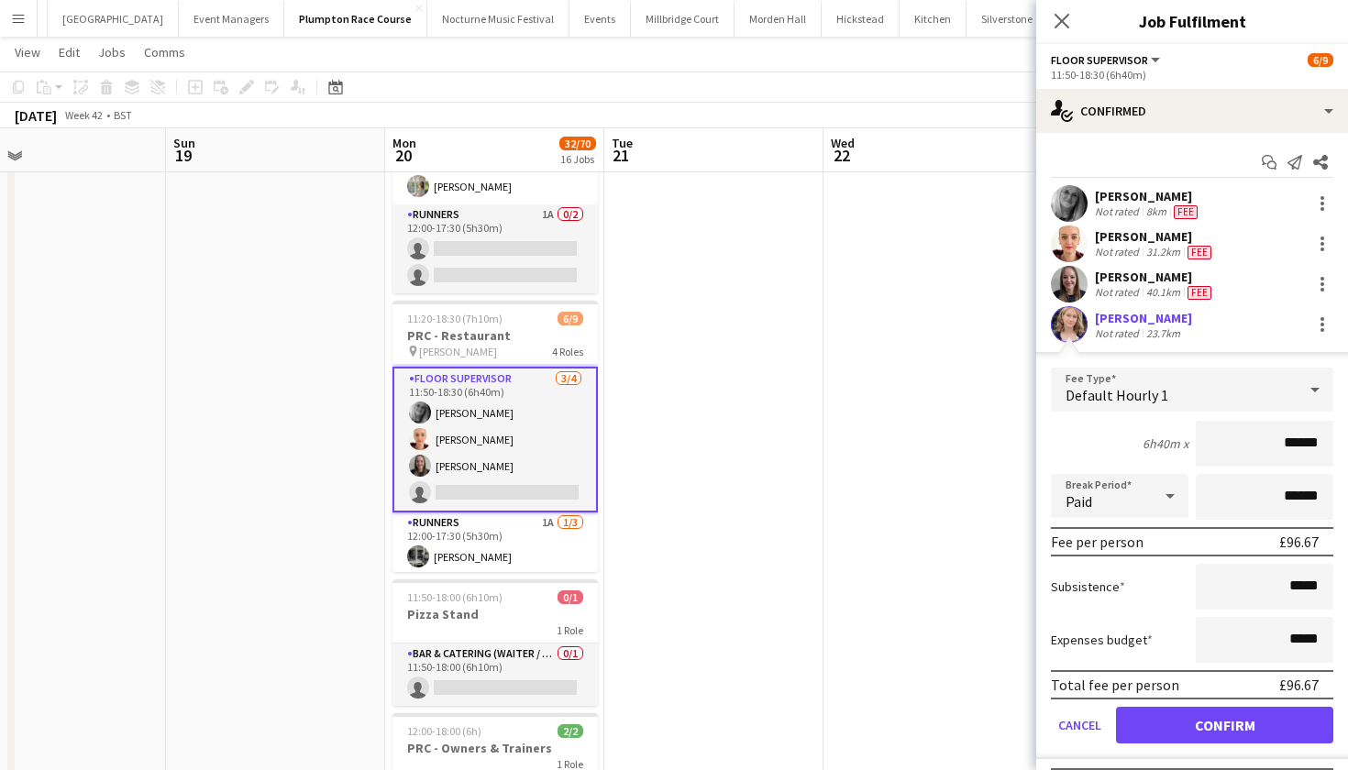
click at [1205, 742] on button "Confirm" at bounding box center [1224, 725] width 217 height 37
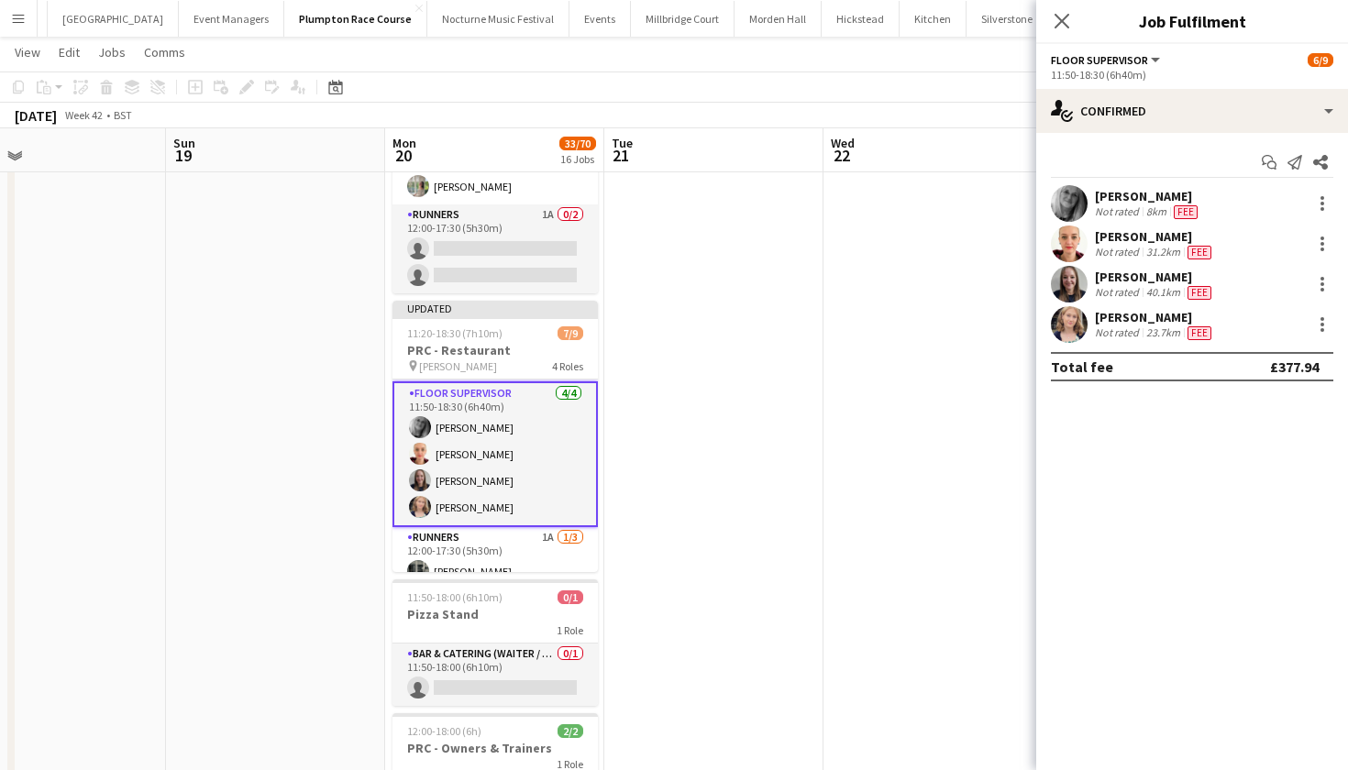
click at [883, 449] on app-date-cell at bounding box center [932, 181] width 219 height 1841
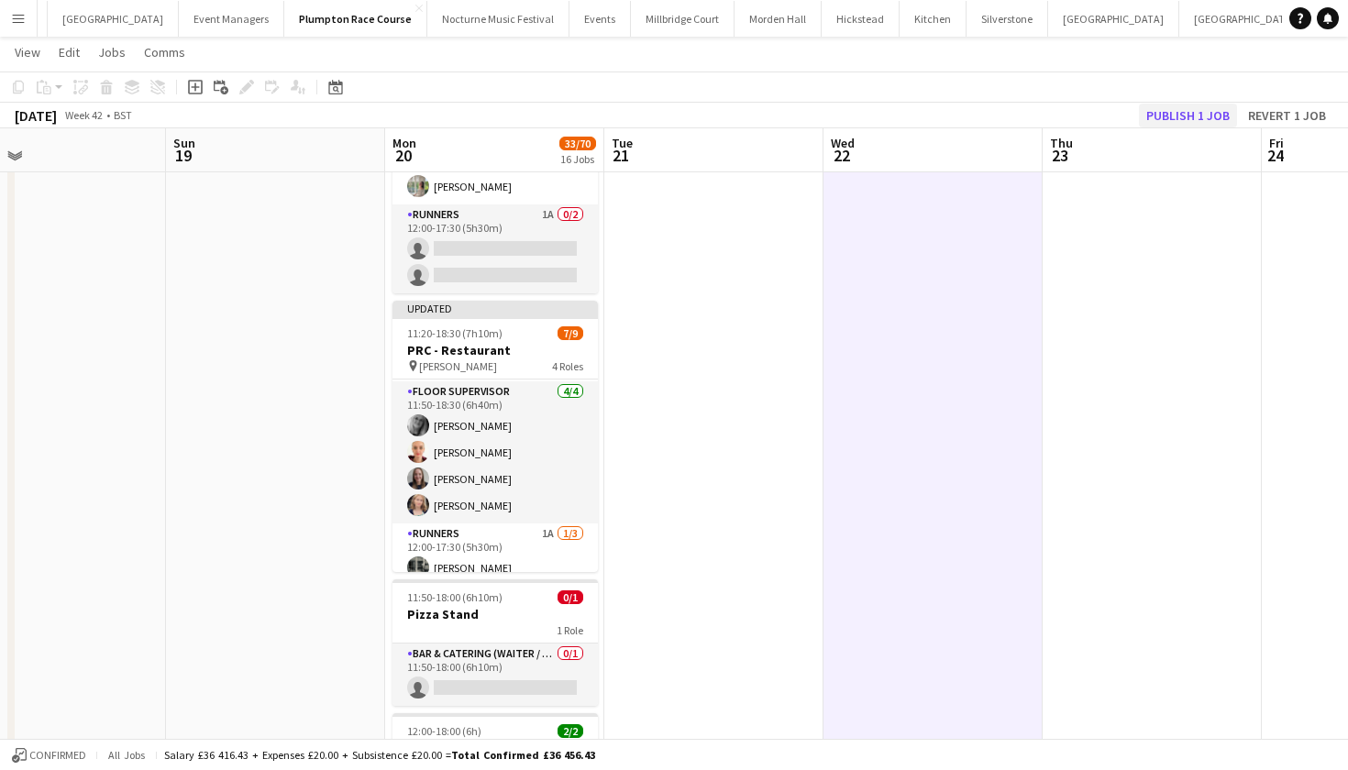
click at [1186, 105] on button "Publish 1 job" at bounding box center [1188, 116] width 98 height 24
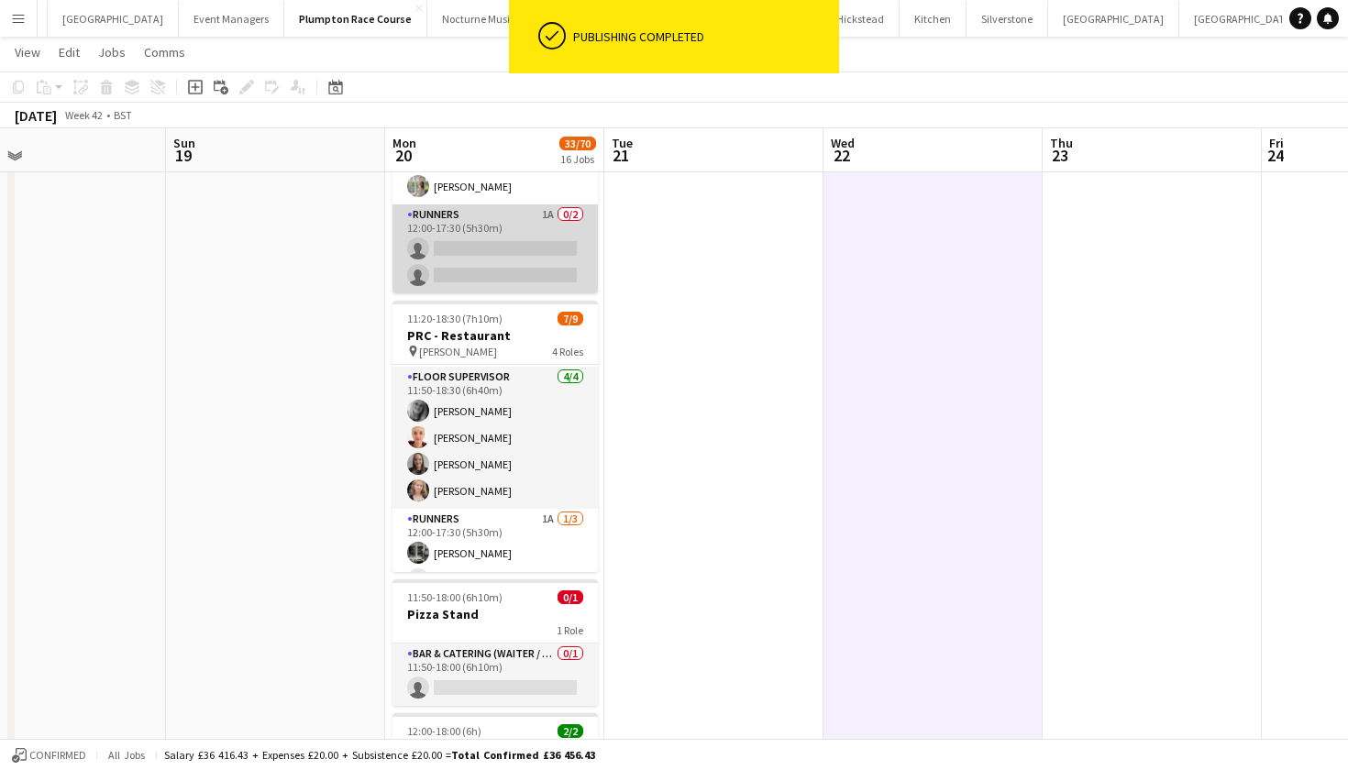
click at [539, 275] on app-card-role "Runners 1A 0/2 12:00-17:30 (5h30m) single-neutral-actions single-neutral-actions" at bounding box center [494, 248] width 205 height 89
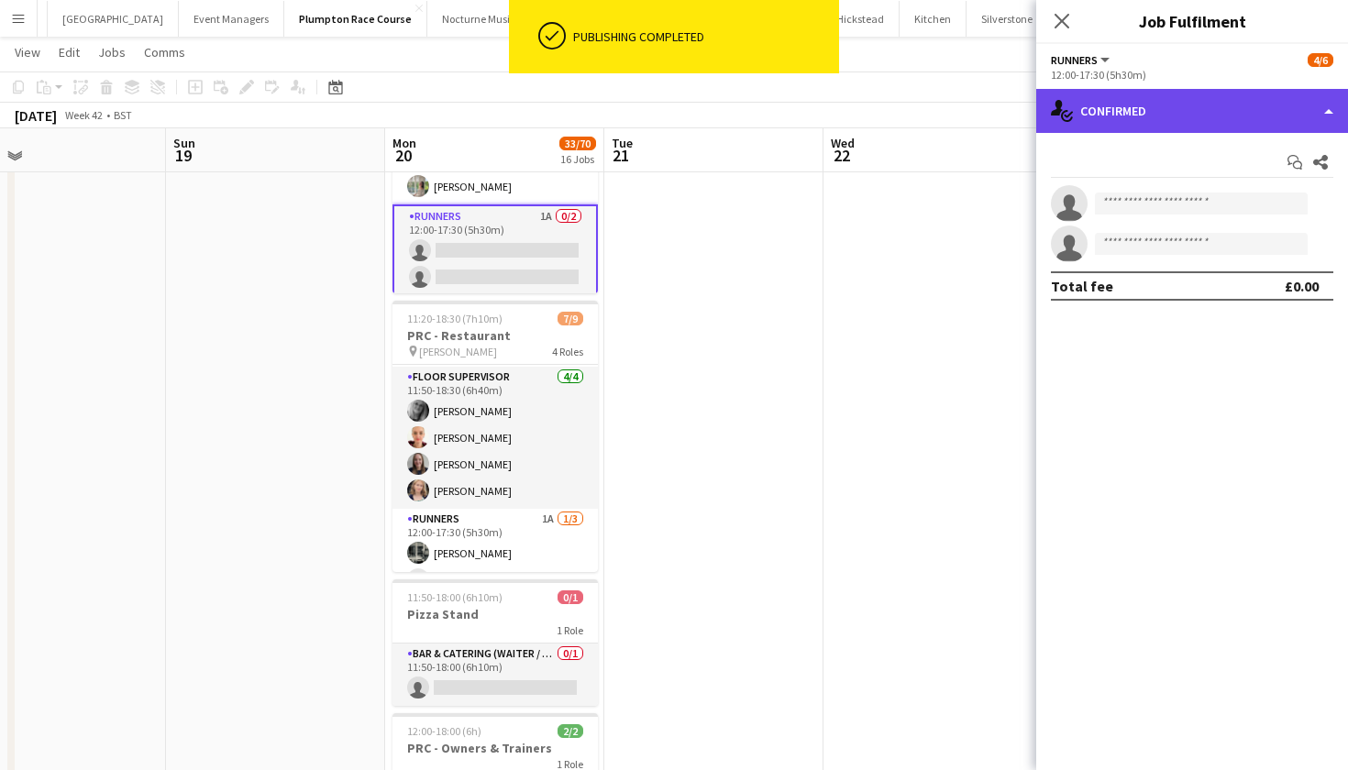
click at [1171, 109] on div "single-neutral-actions-check-2 Confirmed" at bounding box center [1192, 111] width 312 height 44
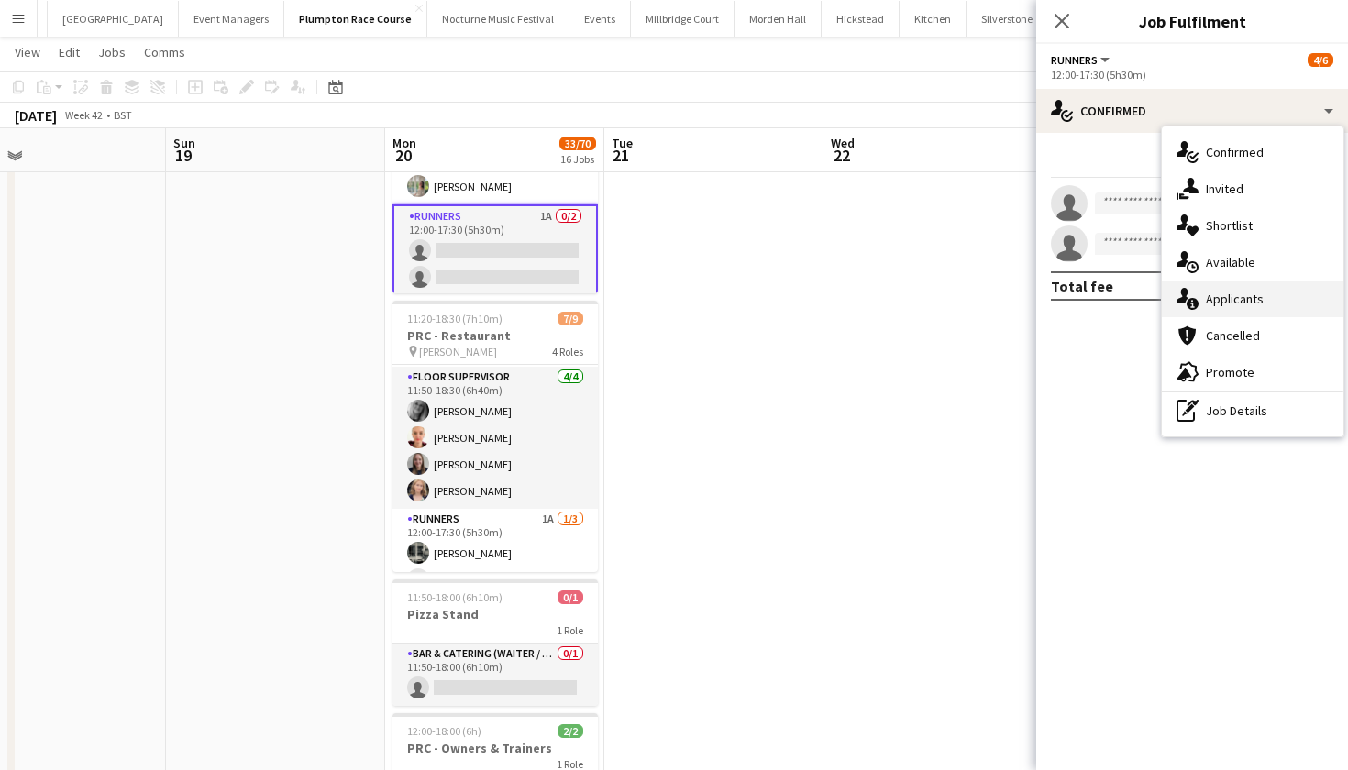
click at [1222, 290] on div "single-neutral-actions-information Applicants" at bounding box center [1253, 299] width 182 height 37
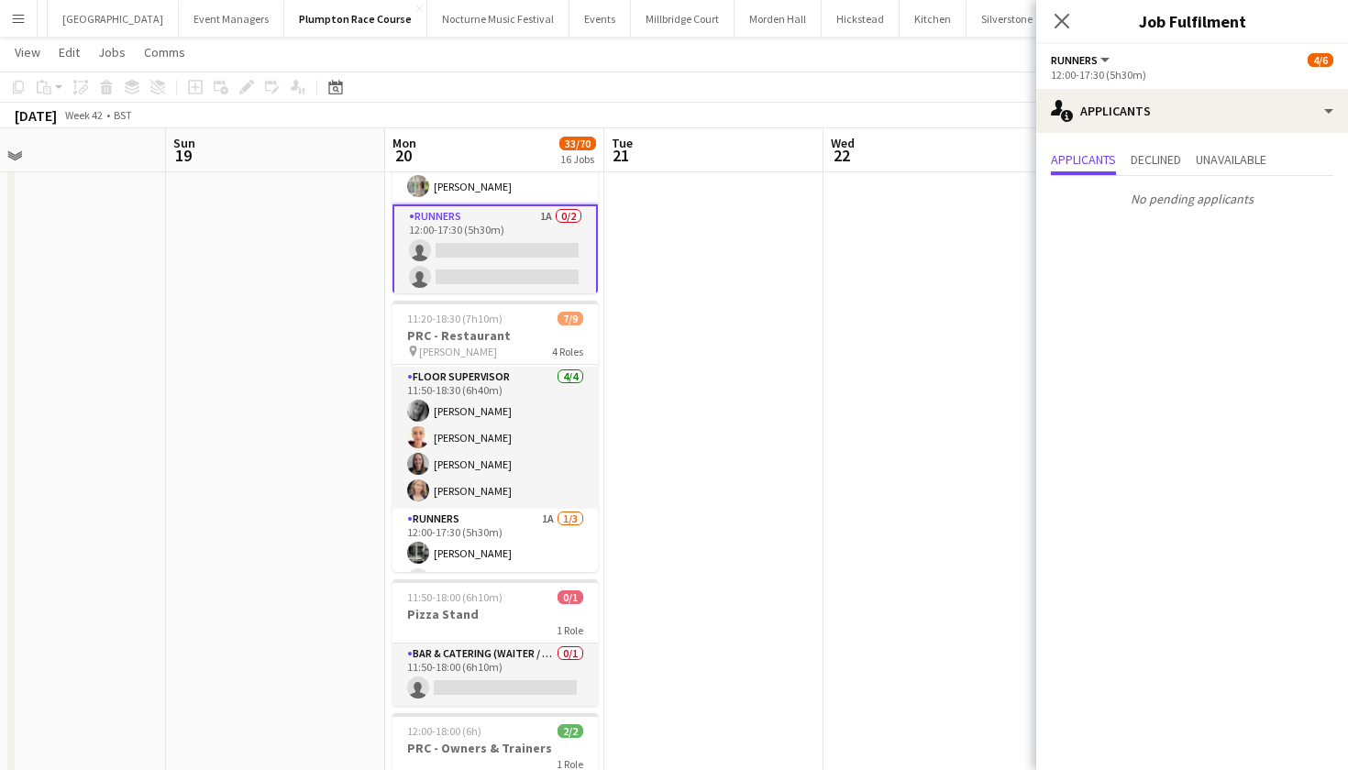
click at [866, 216] on app-date-cell at bounding box center [932, 181] width 219 height 1841
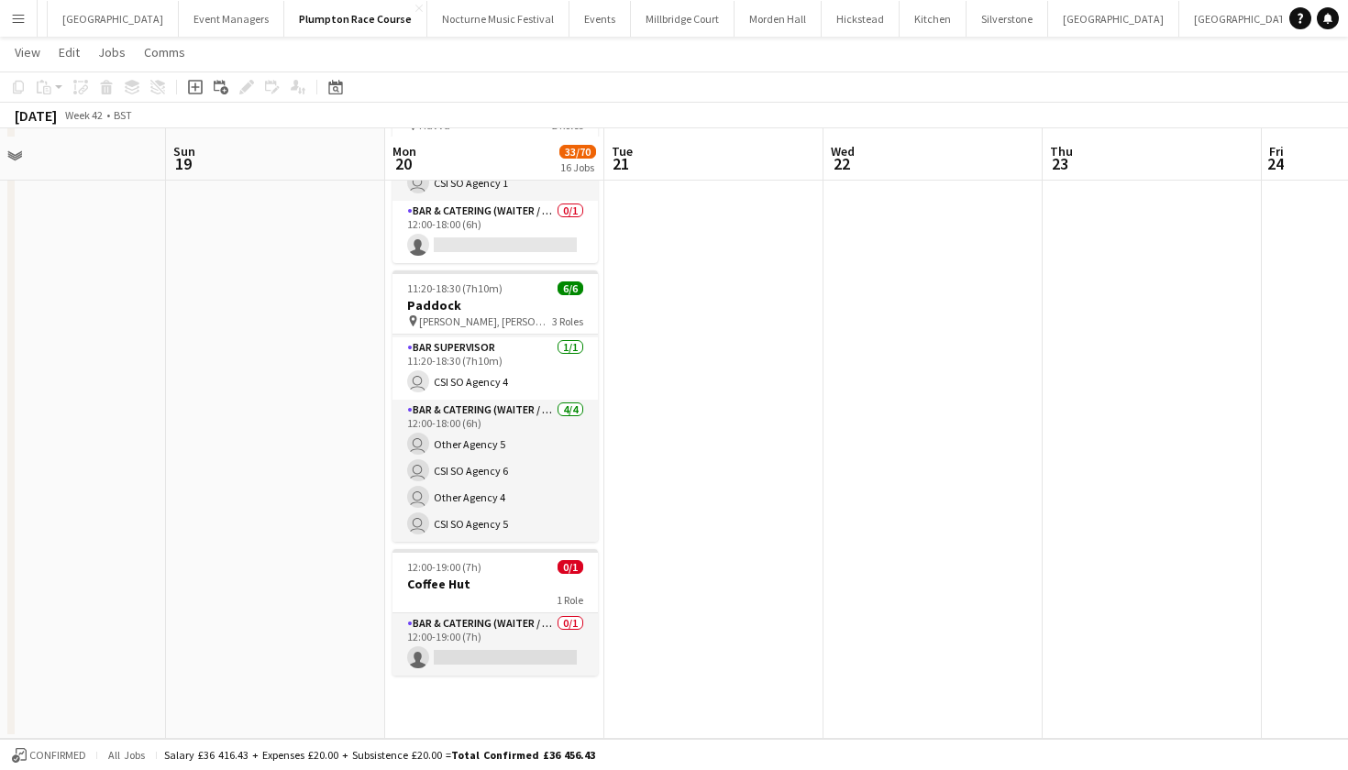
scroll to position [0, 0]
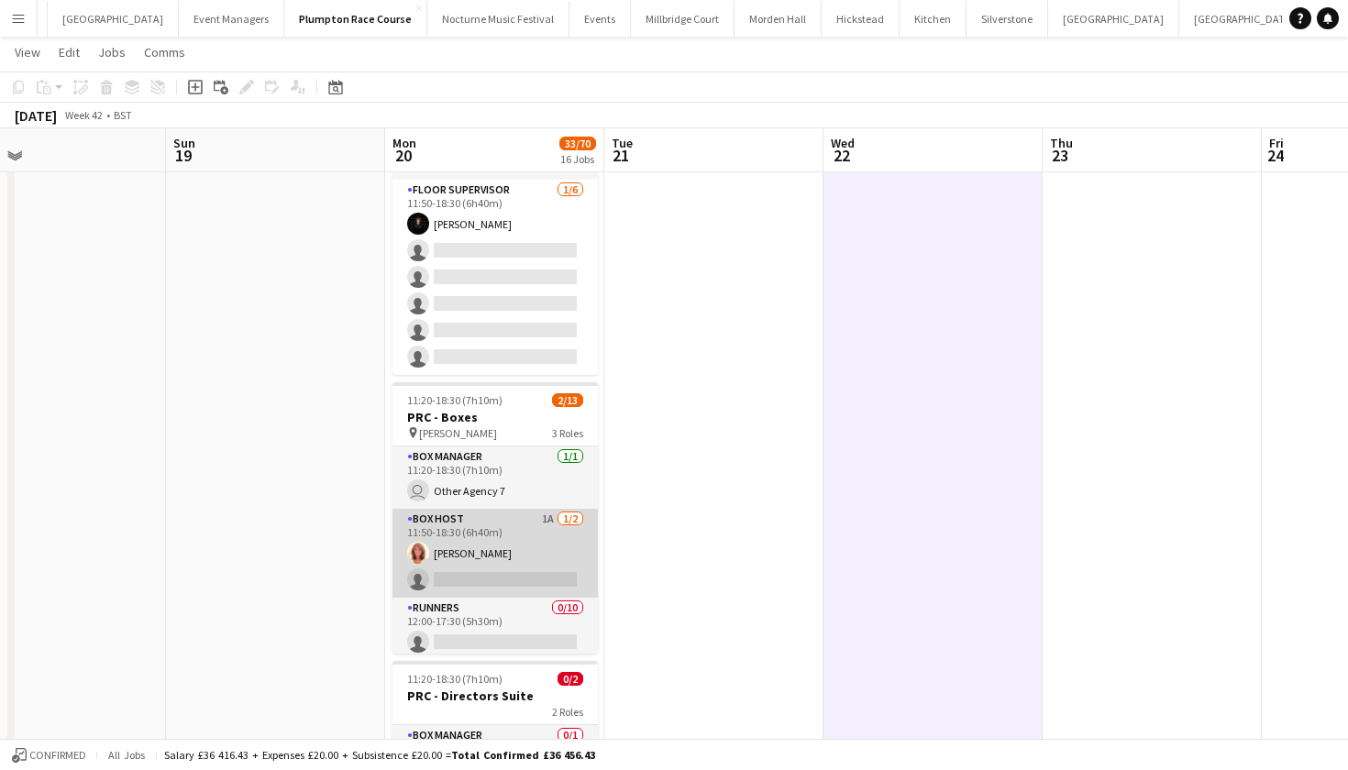
click at [447, 559] on app-card-role "Box Host 1A [DATE] 11:50-18:30 (6h40m) [PERSON_NAME] single-neutral-actions" at bounding box center [494, 553] width 205 height 89
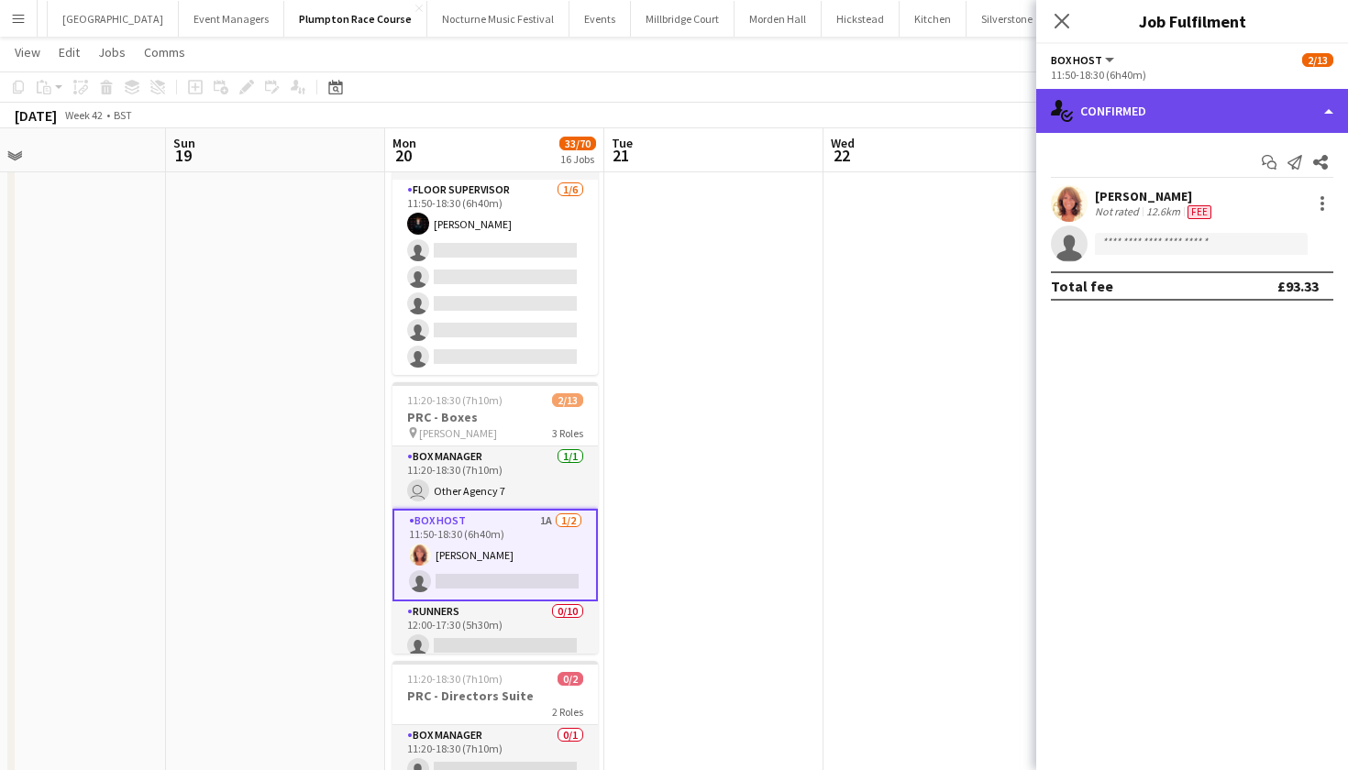
click at [1157, 116] on div "single-neutral-actions-check-2 Confirmed" at bounding box center [1192, 111] width 312 height 44
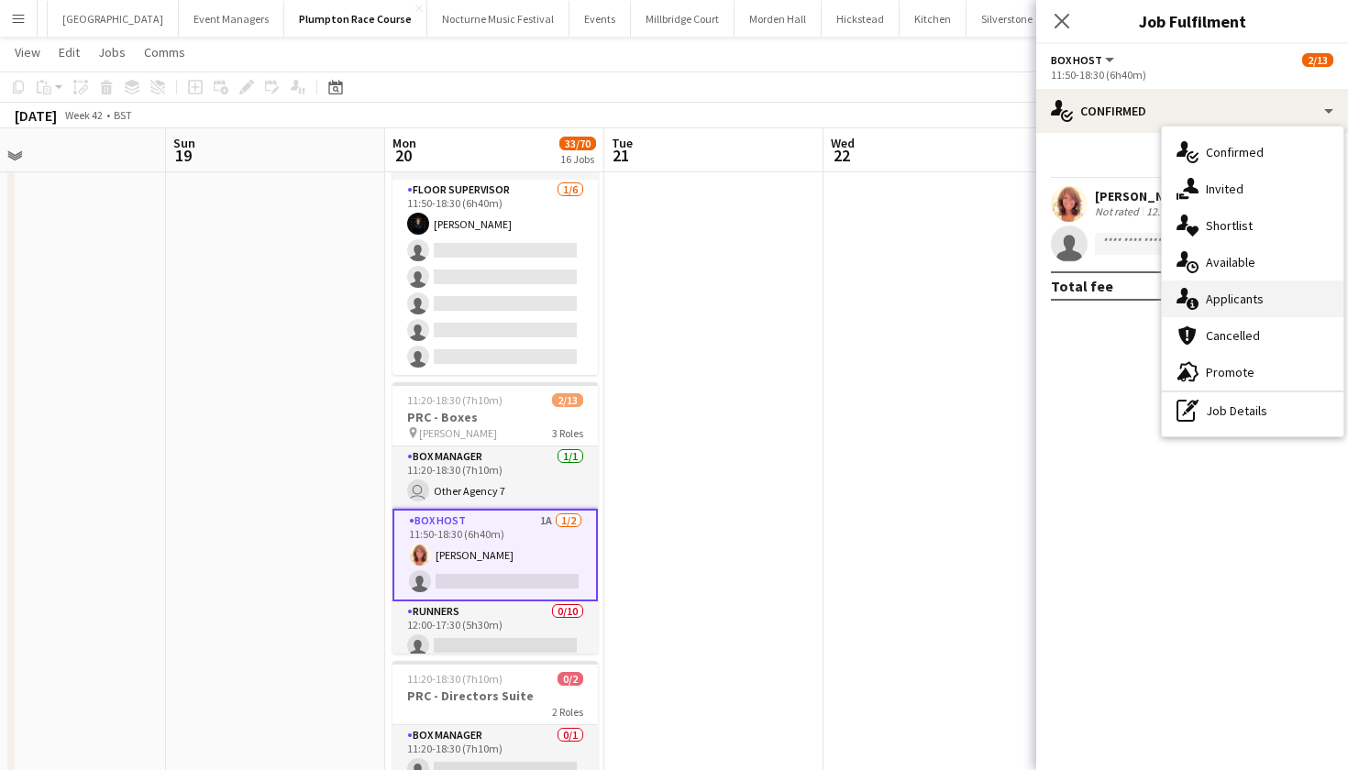
click at [1214, 291] on span "Applicants" at bounding box center [1235, 299] width 58 height 17
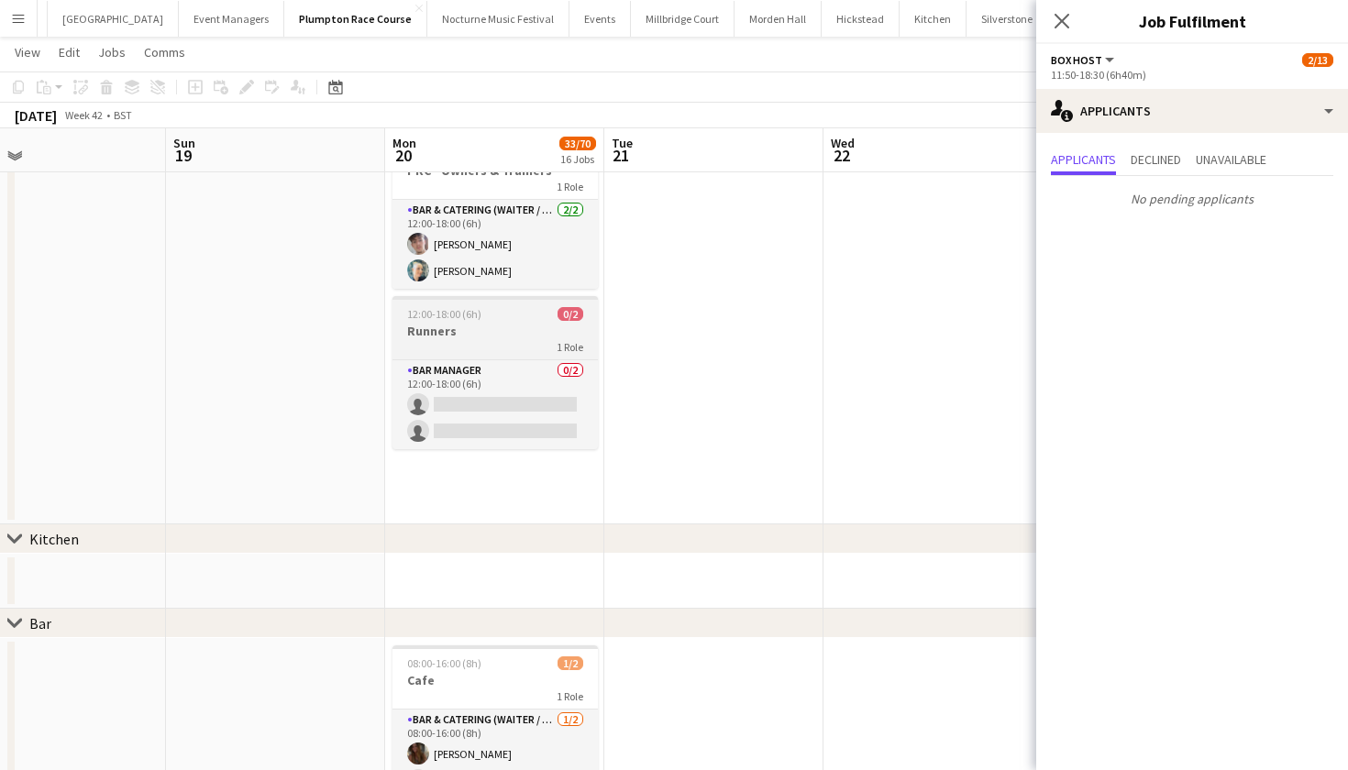
click at [514, 331] on h3 "Runners" at bounding box center [494, 331] width 205 height 17
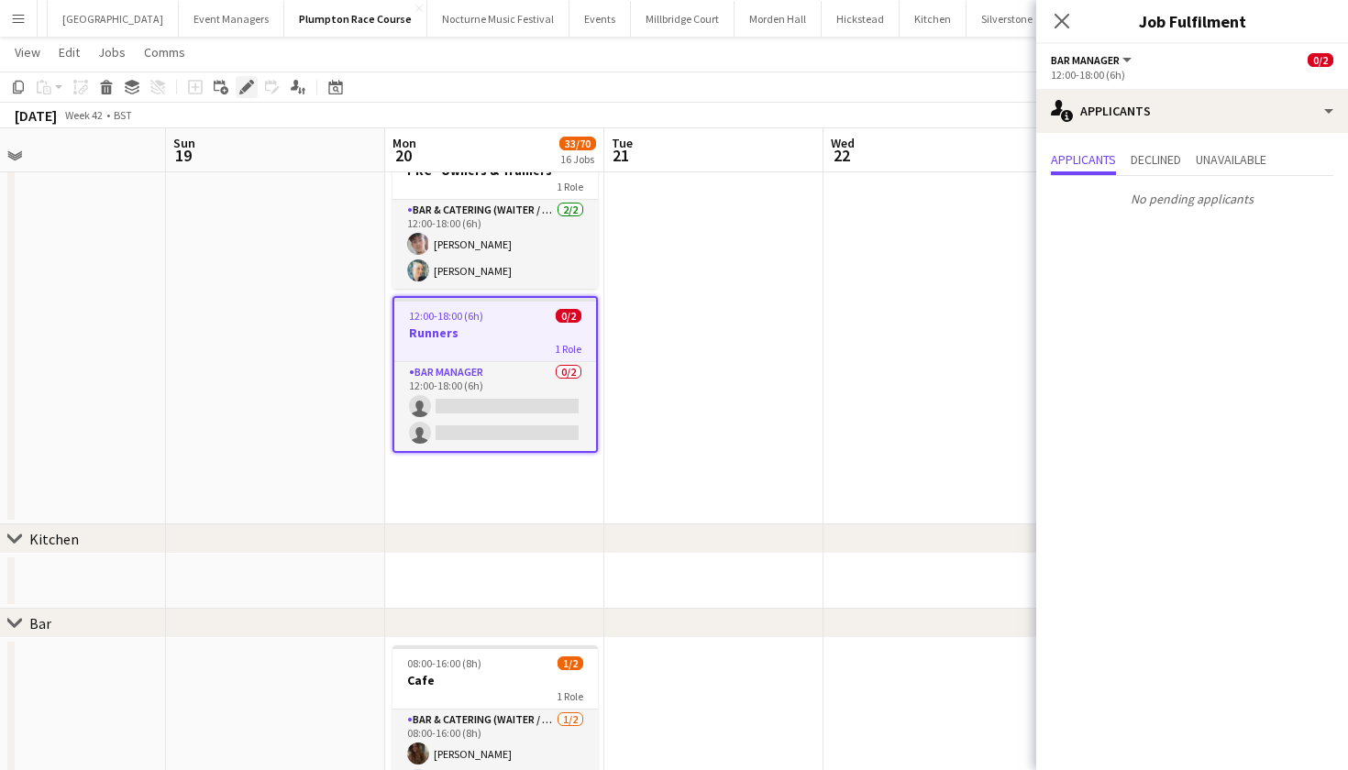
click at [247, 86] on icon at bounding box center [246, 88] width 10 height 10
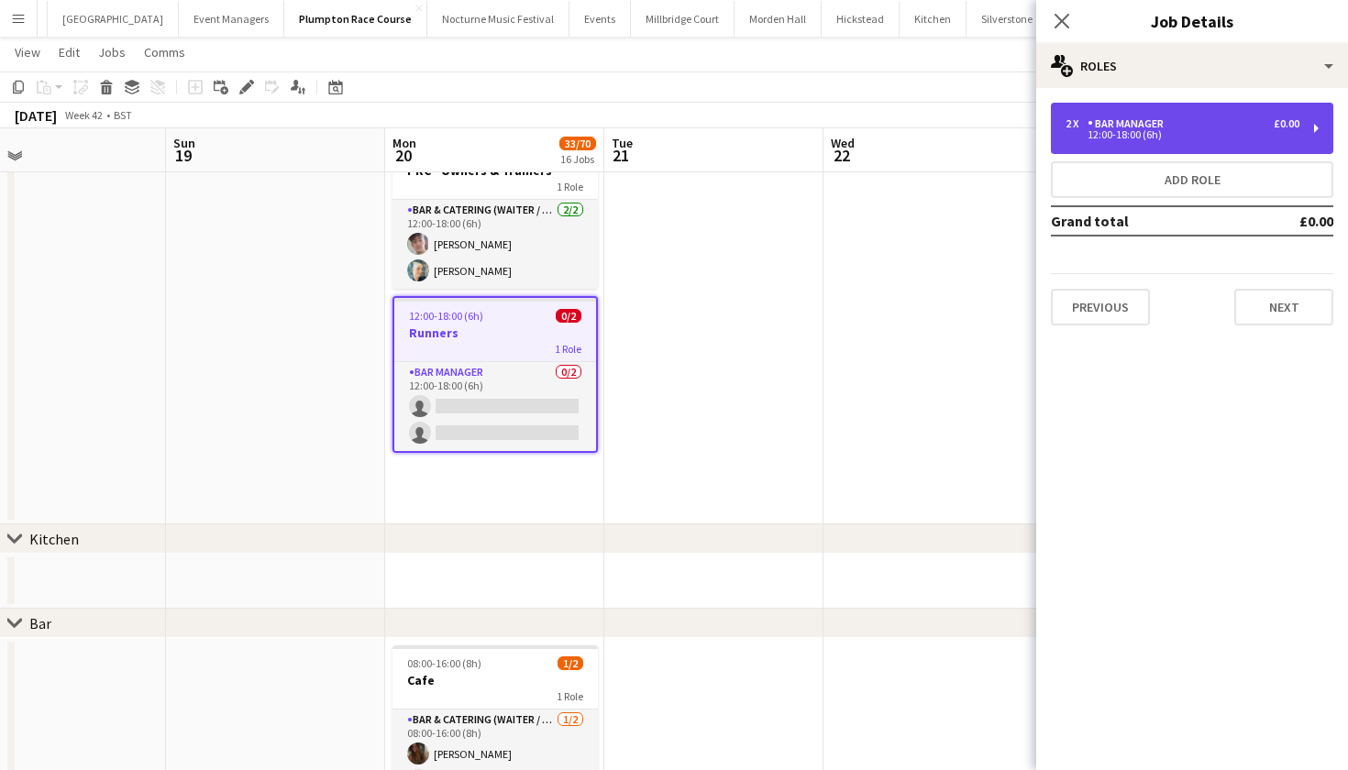
click at [1147, 131] on div "12:00-18:00 (6h)" at bounding box center [1183, 134] width 234 height 9
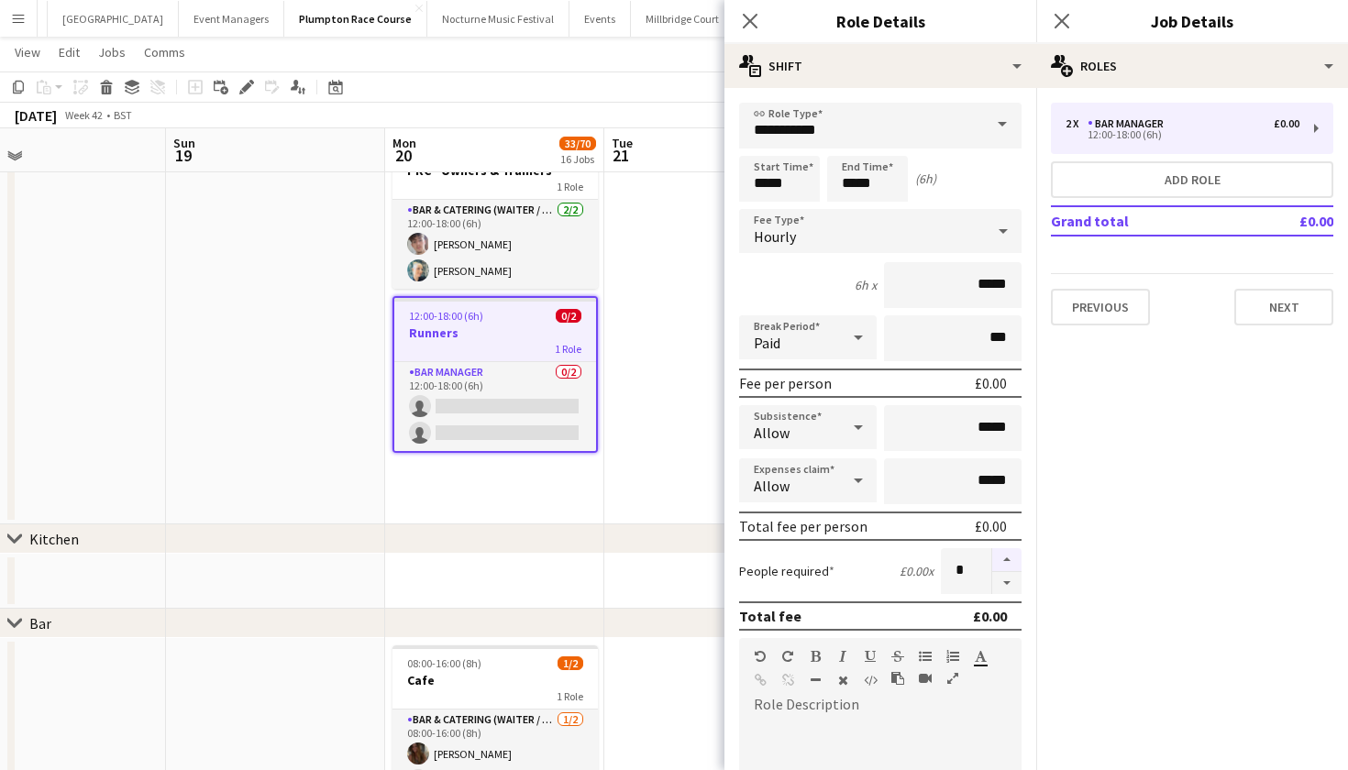
click at [1003, 554] on button "button" at bounding box center [1006, 560] width 29 height 24
type input "*"
click at [660, 538] on div "chevron-right Kitchen" at bounding box center [674, 539] width 1348 height 29
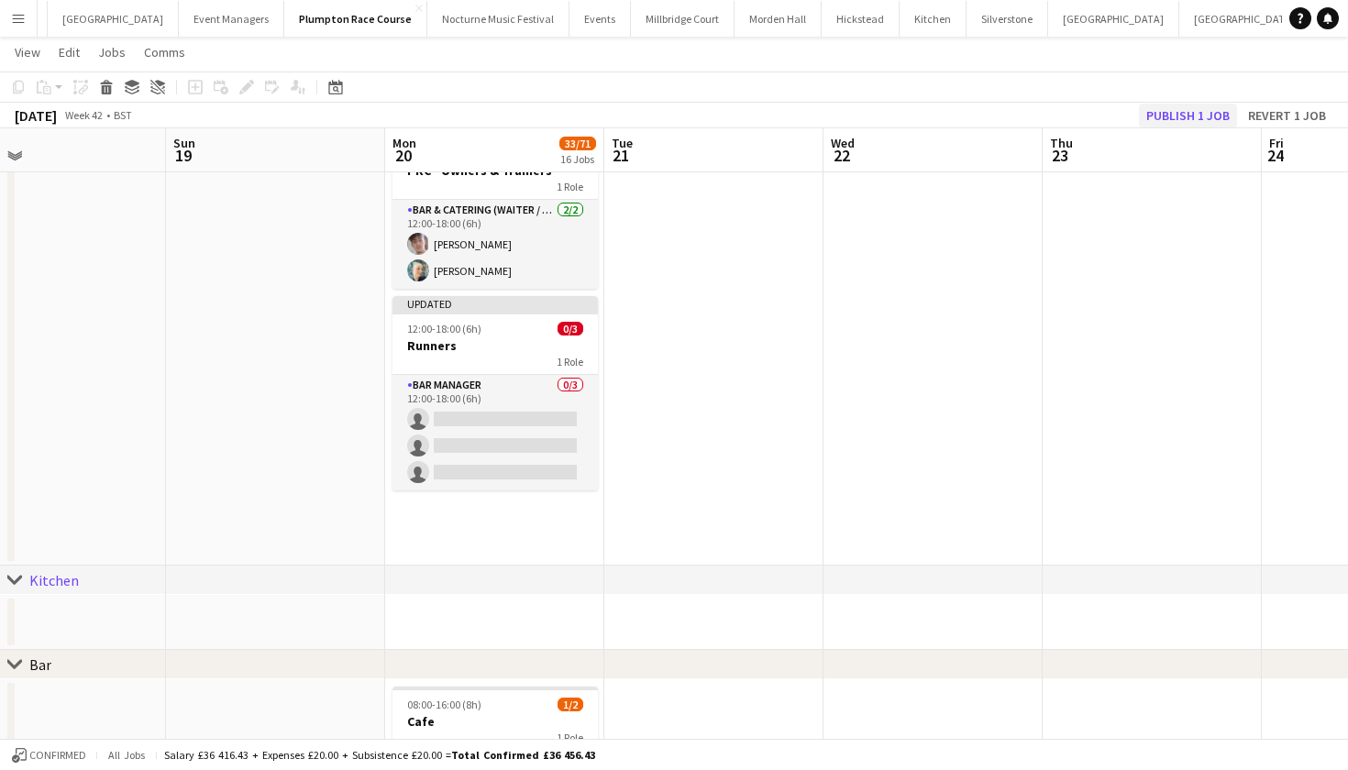
click at [1160, 117] on button "Publish 1 job" at bounding box center [1188, 116] width 98 height 24
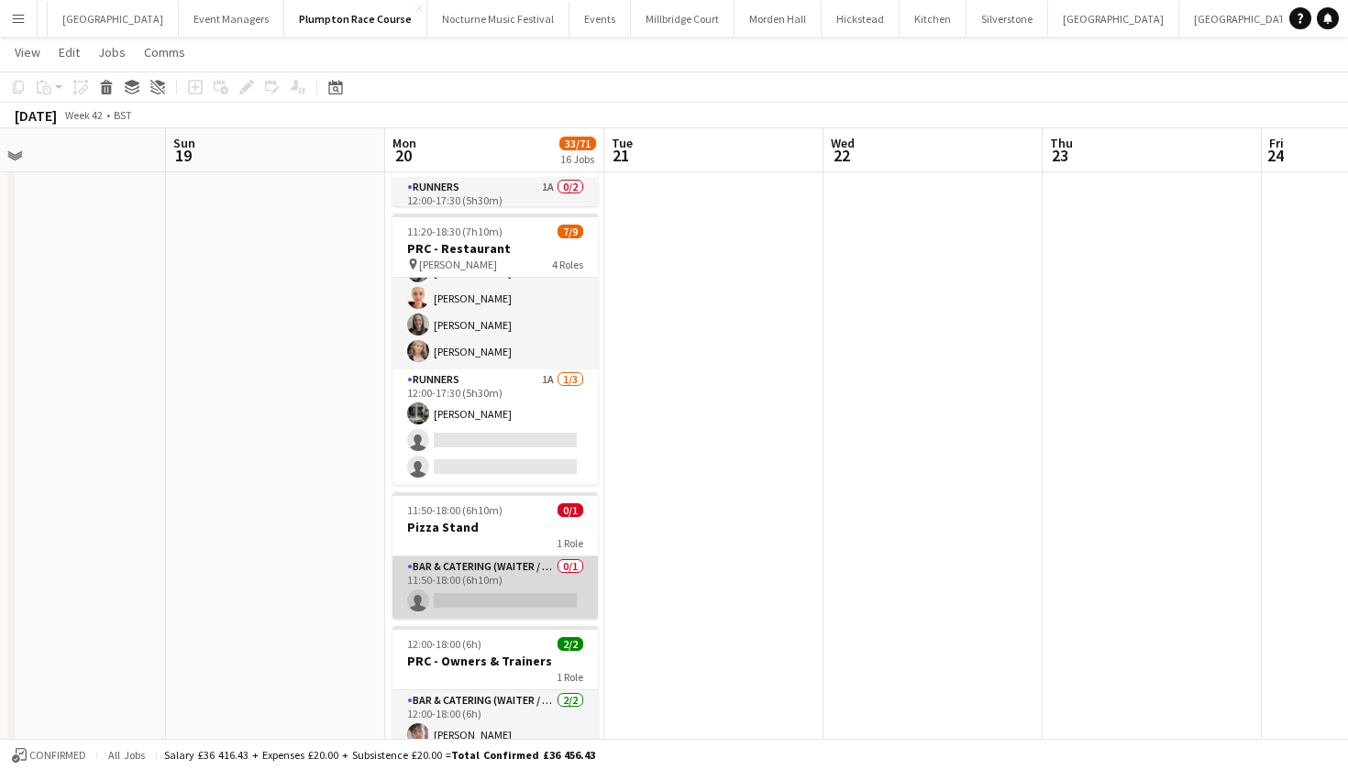
scroll to position [175, 0]
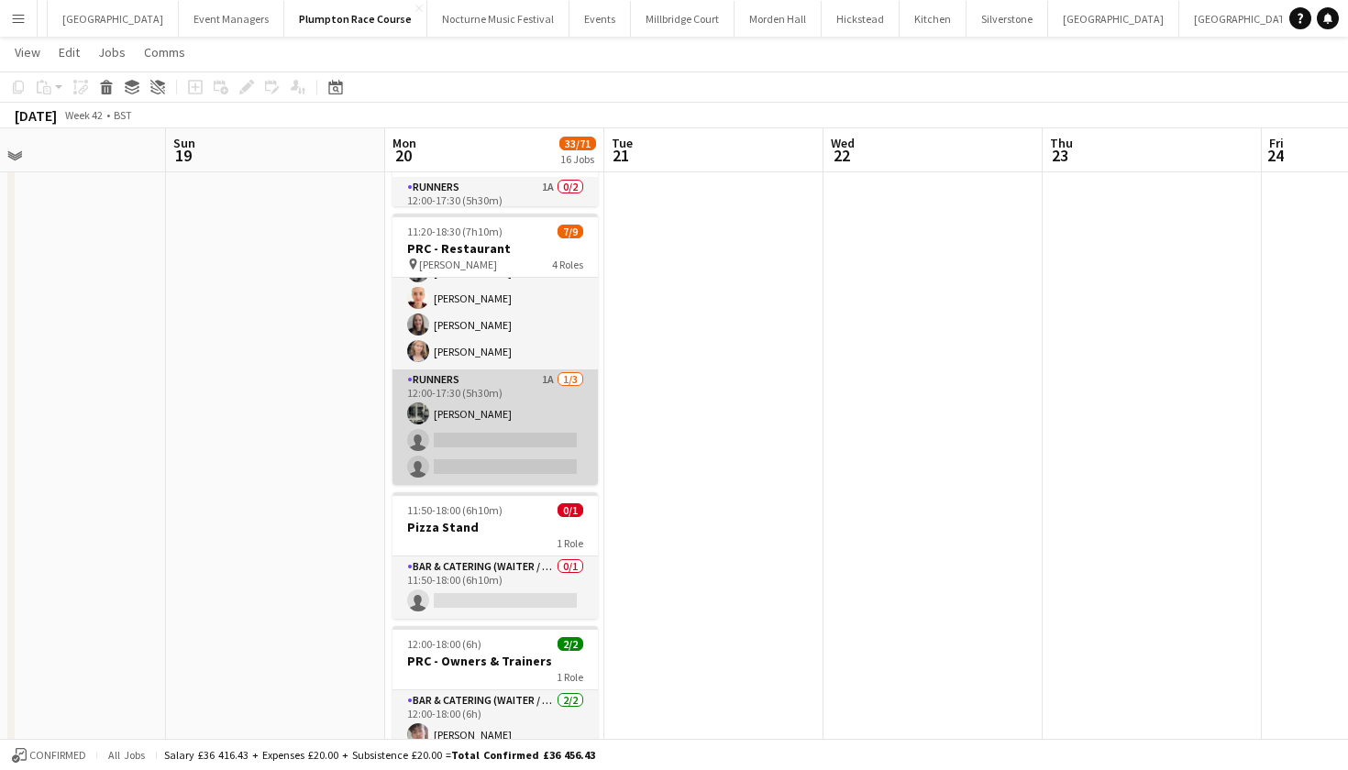
click at [462, 403] on app-card-role "Runners 1A [DATE] 12:00-17:30 (5h30m) [PERSON_NAME] single-neutral-actions sing…" at bounding box center [494, 428] width 205 height 116
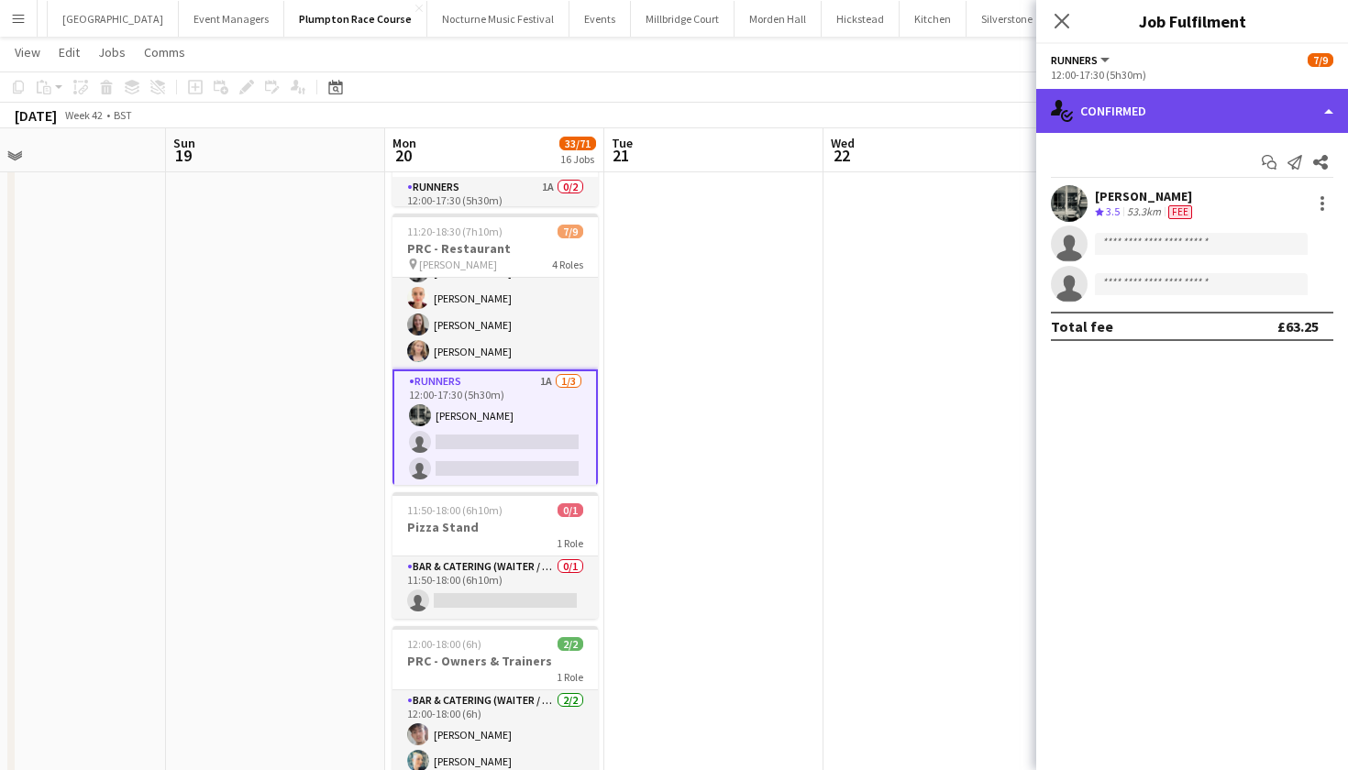
click at [1133, 128] on div "single-neutral-actions-check-2 Confirmed" at bounding box center [1192, 111] width 312 height 44
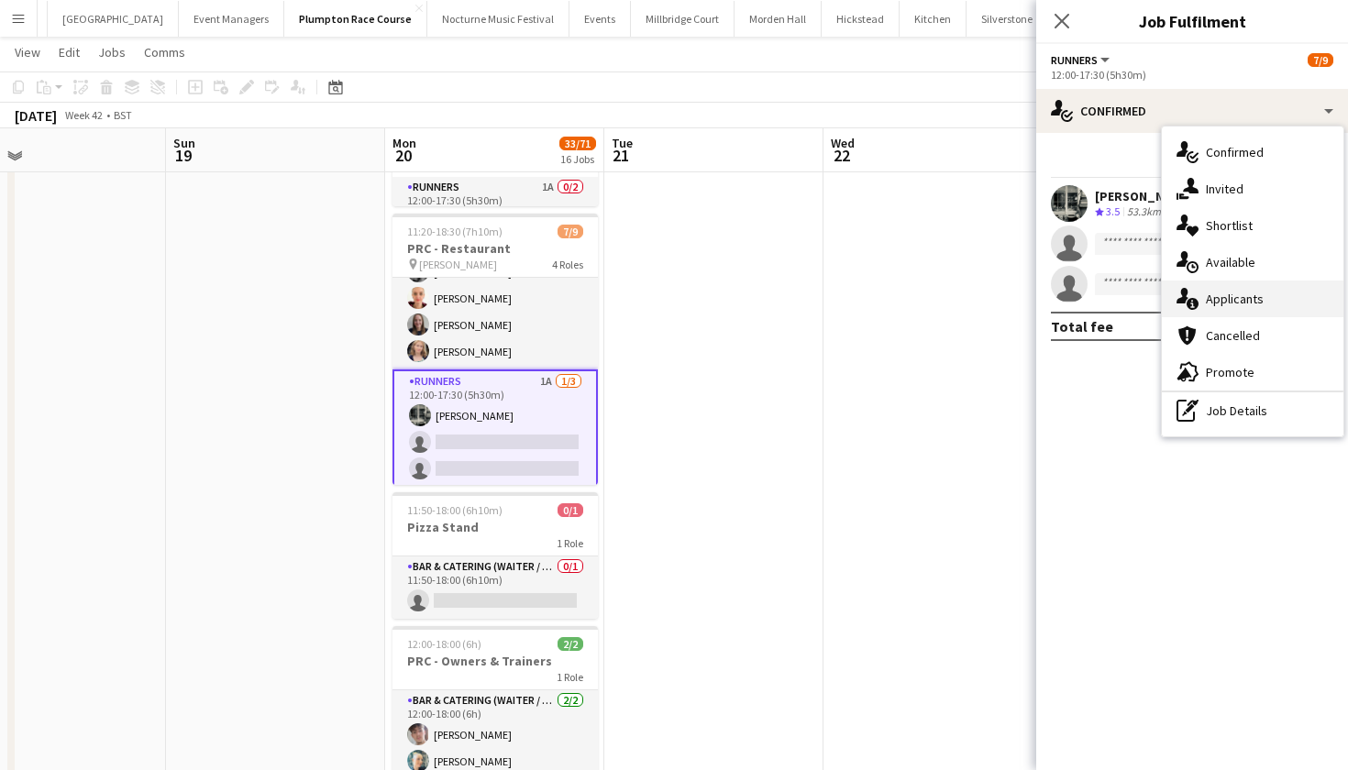
click at [1237, 298] on span "Applicants" at bounding box center [1235, 299] width 58 height 17
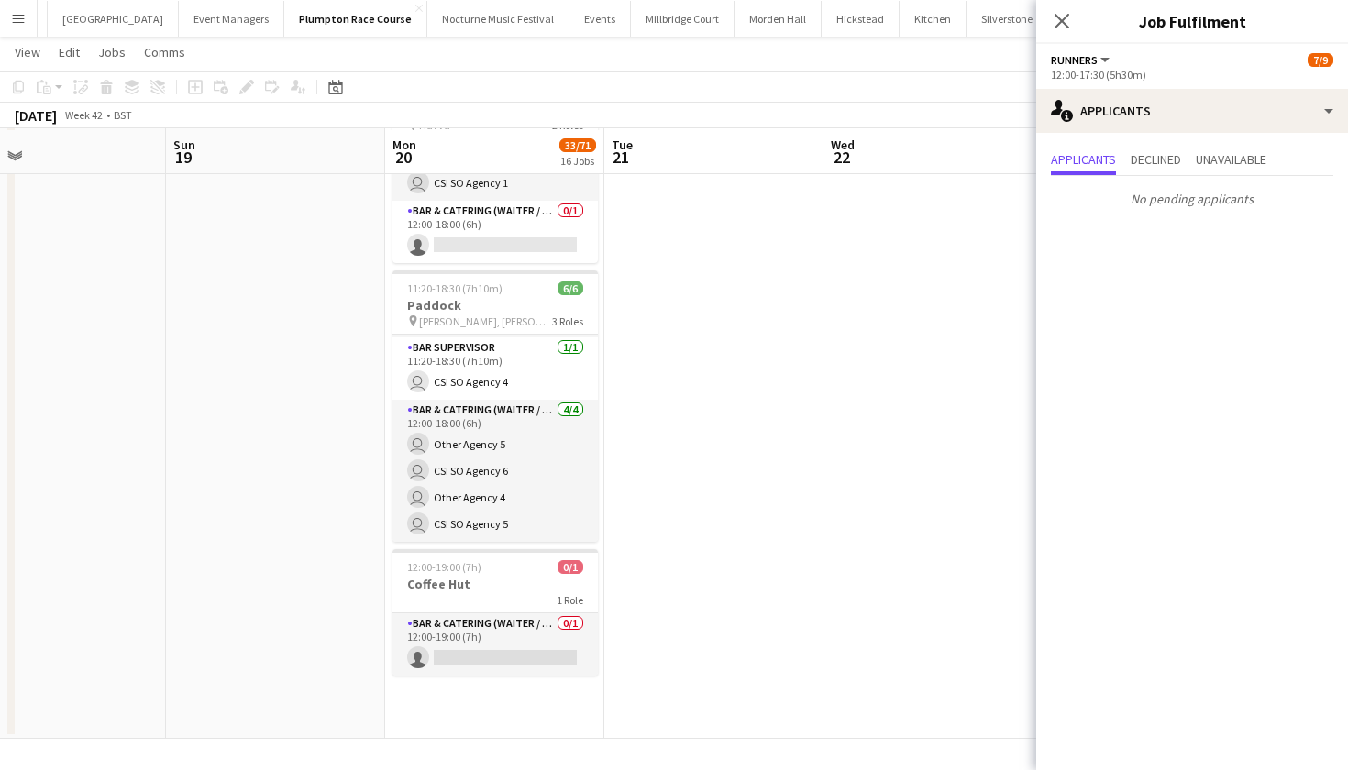
scroll to position [60, 0]
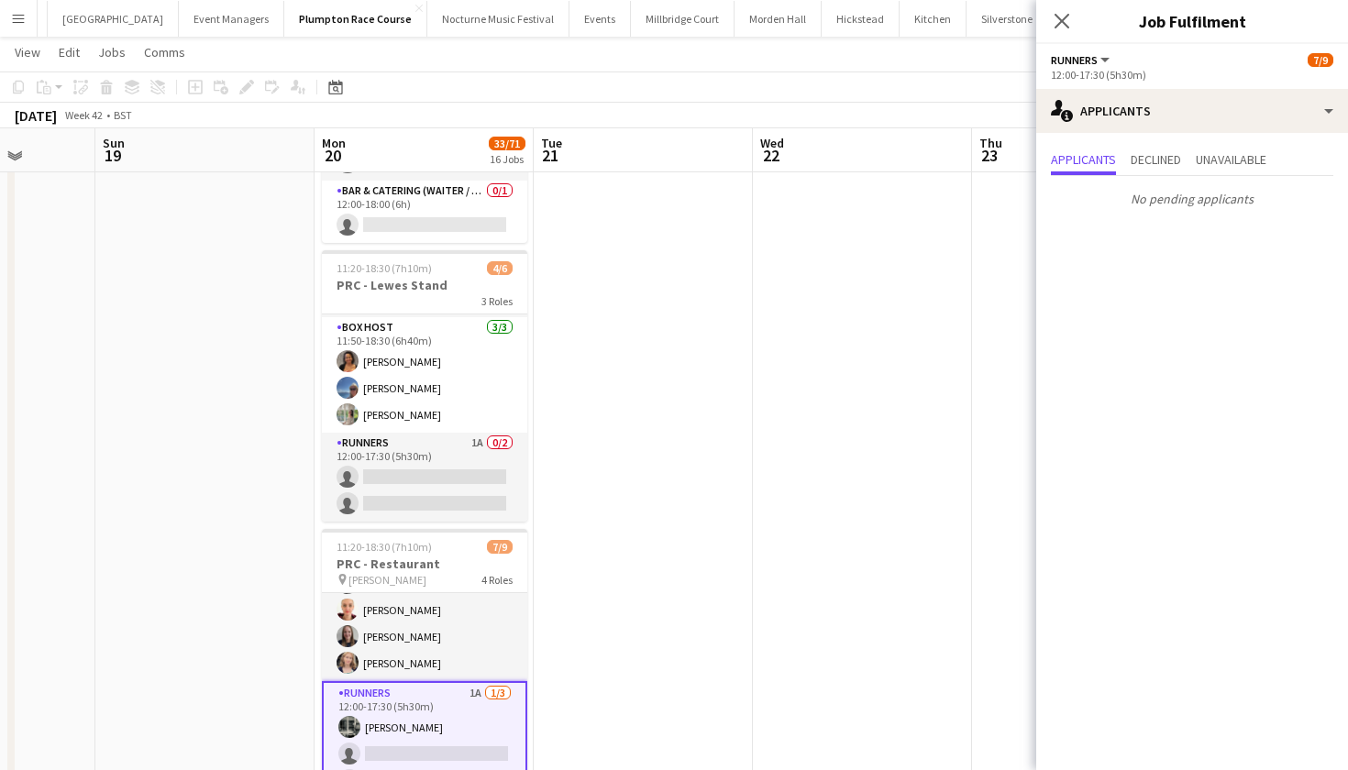
click at [426, 407] on app-card-role "Box Host [DATE] 11:50-18:30 (6h40m) [PERSON_NAME] [PERSON_NAME] [PERSON_NAME]" at bounding box center [424, 375] width 205 height 116
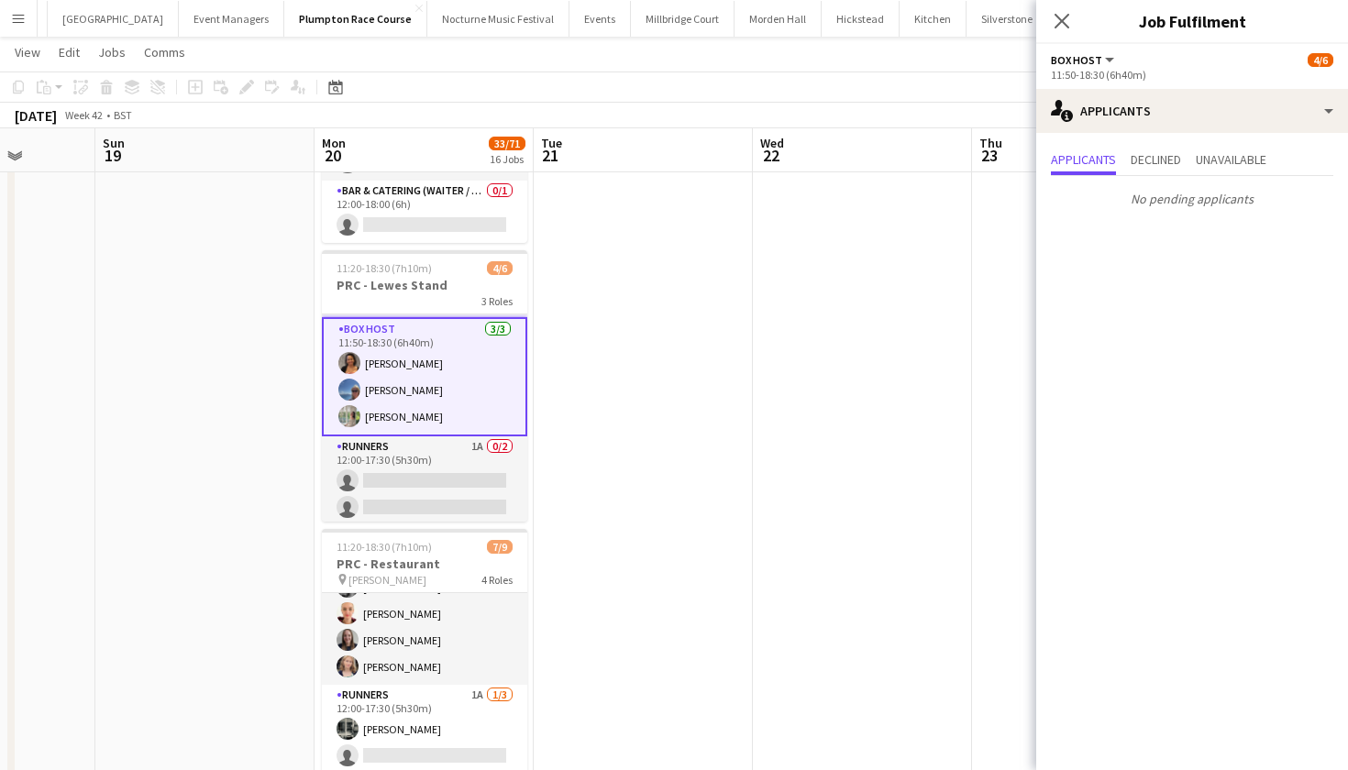
click at [438, 353] on app-card-role "Box Host [DATE] 11:50-18:30 (6h40m) [PERSON_NAME] [PERSON_NAME] [PERSON_NAME]" at bounding box center [424, 376] width 205 height 119
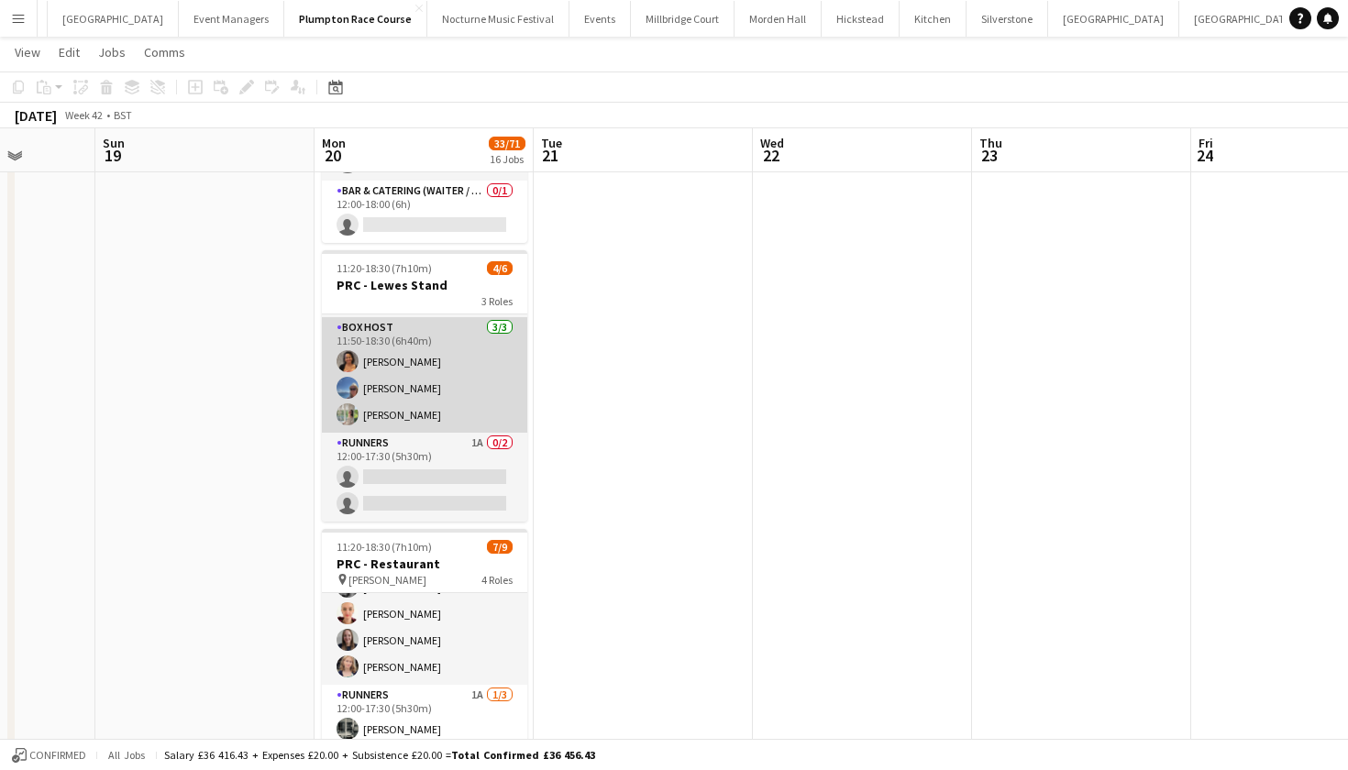
click at [438, 353] on app-card-role "Box Host [DATE] 11:50-18:30 (6h40m) [PERSON_NAME] [PERSON_NAME] [PERSON_NAME]" at bounding box center [424, 375] width 205 height 116
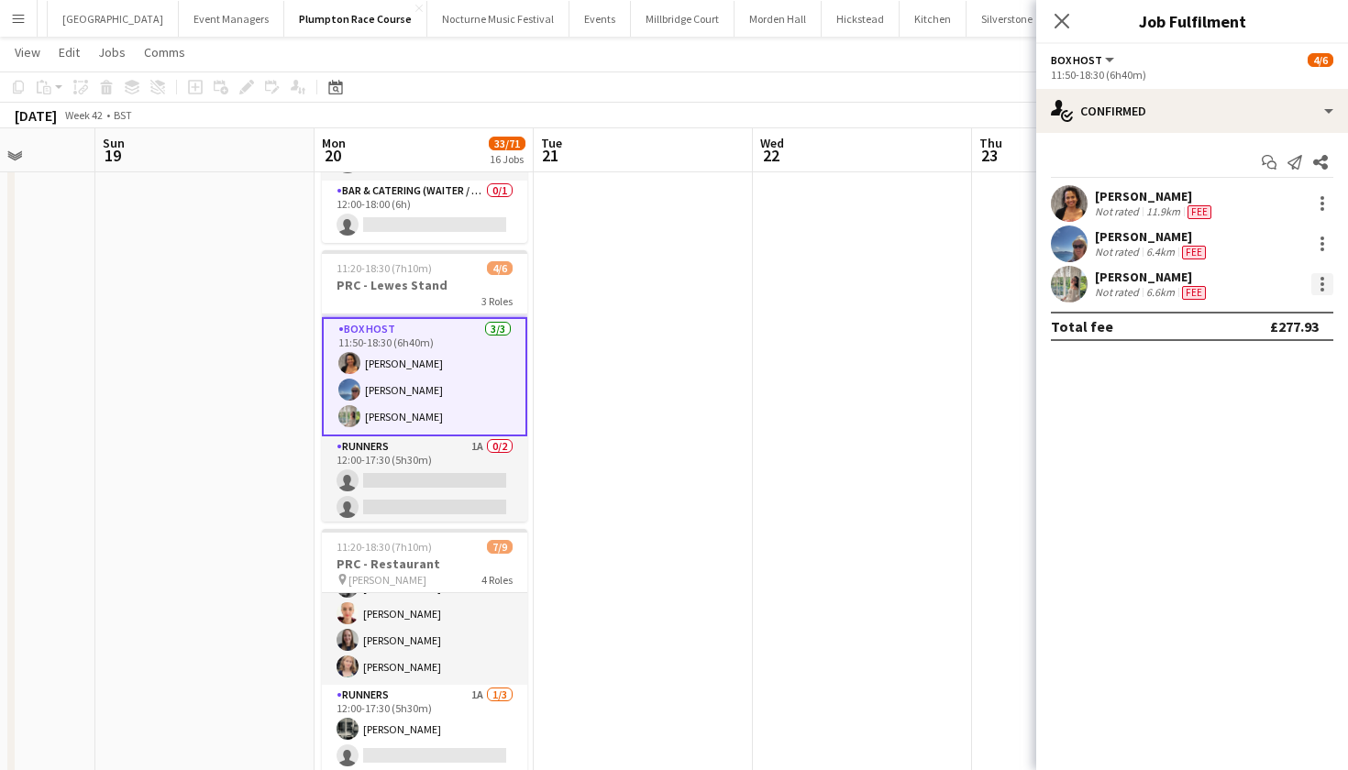
click at [1316, 284] on div at bounding box center [1322, 284] width 22 height 22
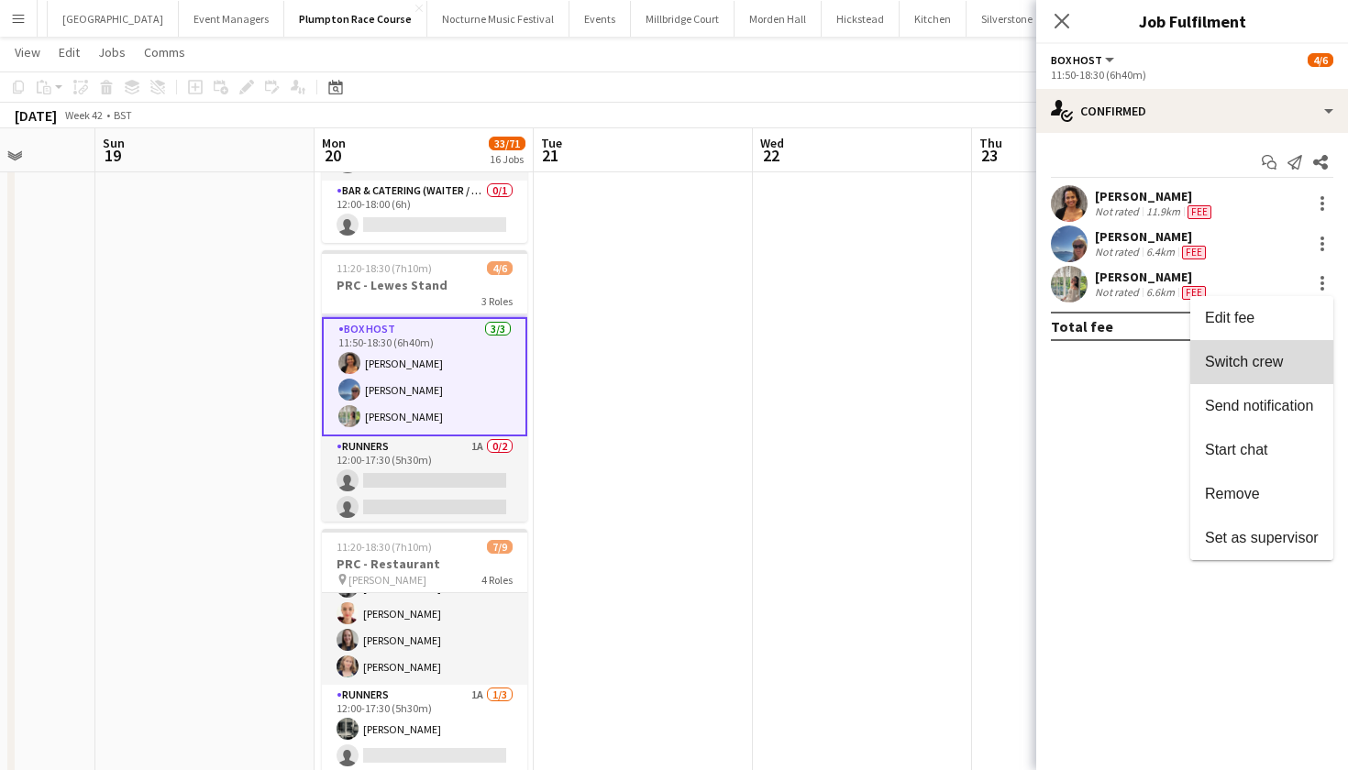
click at [1306, 362] on span "Switch crew" at bounding box center [1262, 362] width 114 height 17
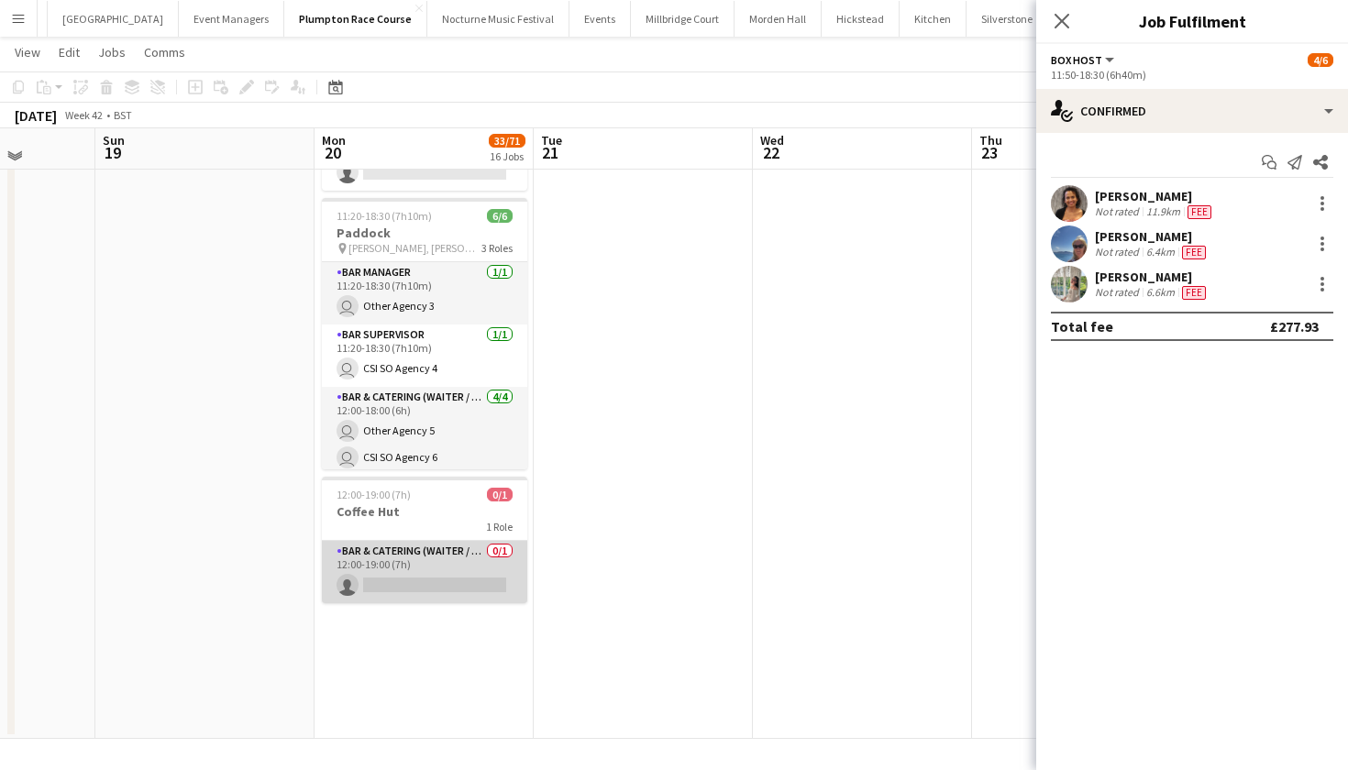
click at [431, 589] on app-card-role "Bar & Catering (Waiter / waitress) 0/1 12:00-19:00 (7h) single-neutral-actions" at bounding box center [424, 572] width 205 height 62
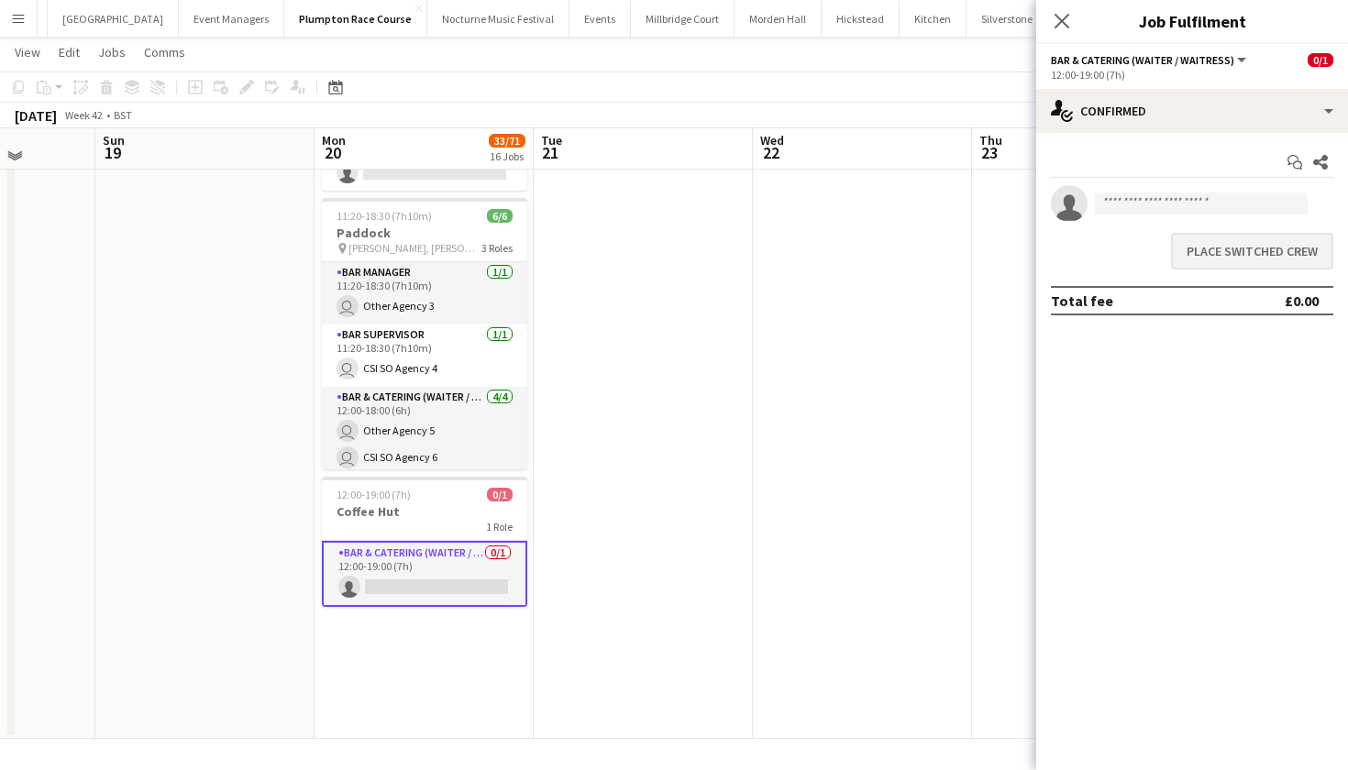
click at [1221, 253] on button "Place switched crew" at bounding box center [1252, 251] width 162 height 37
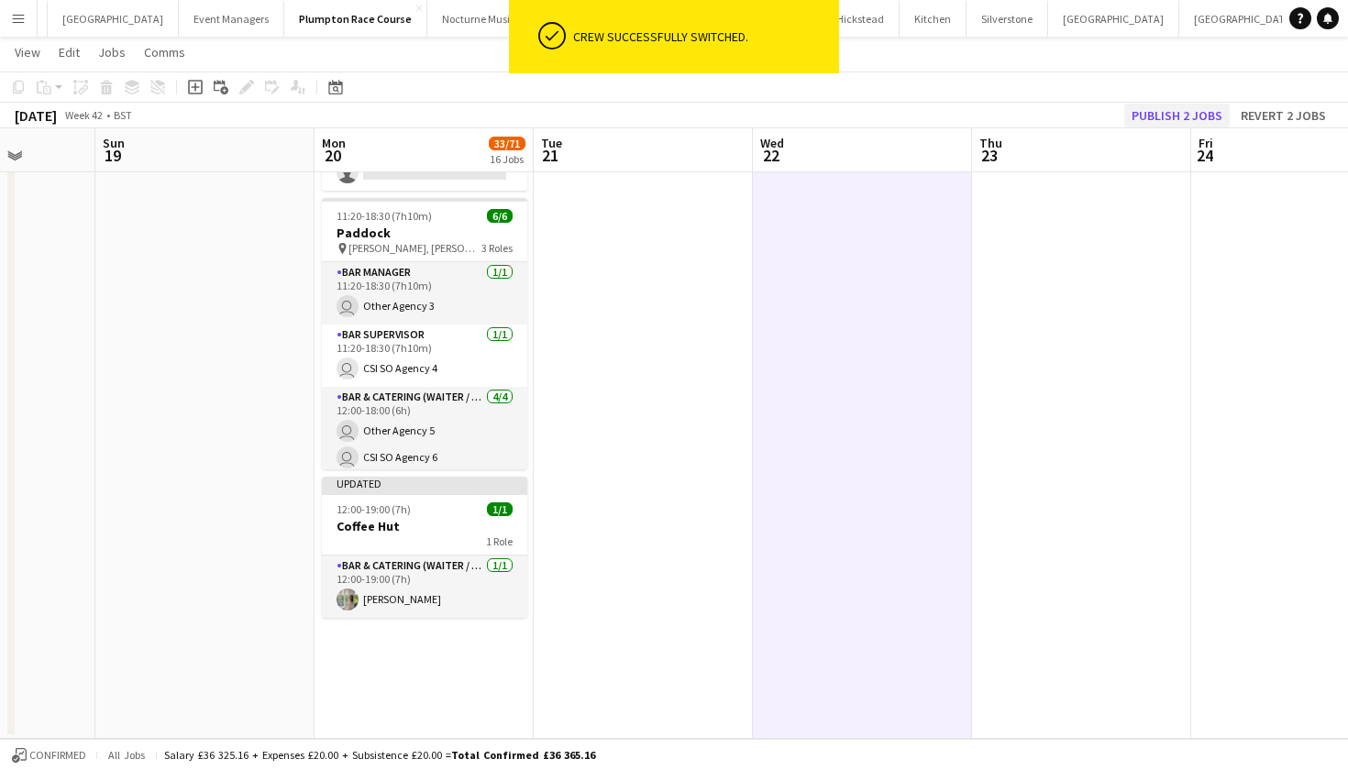
click at [1187, 118] on button "Publish 2 jobs" at bounding box center [1176, 116] width 105 height 24
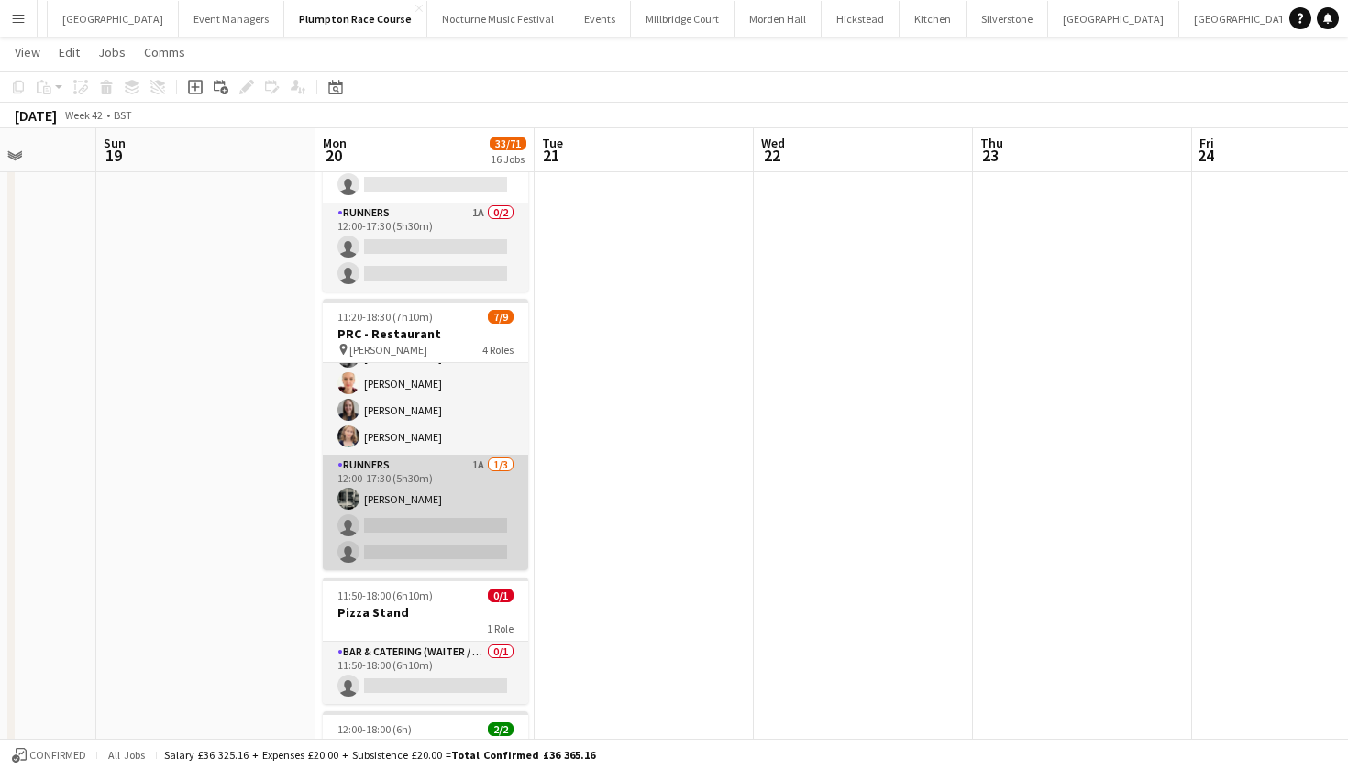
click at [381, 521] on app-card-role "Runners 1A [DATE] 12:00-17:30 (5h30m) [PERSON_NAME] single-neutral-actions sing…" at bounding box center [425, 513] width 205 height 116
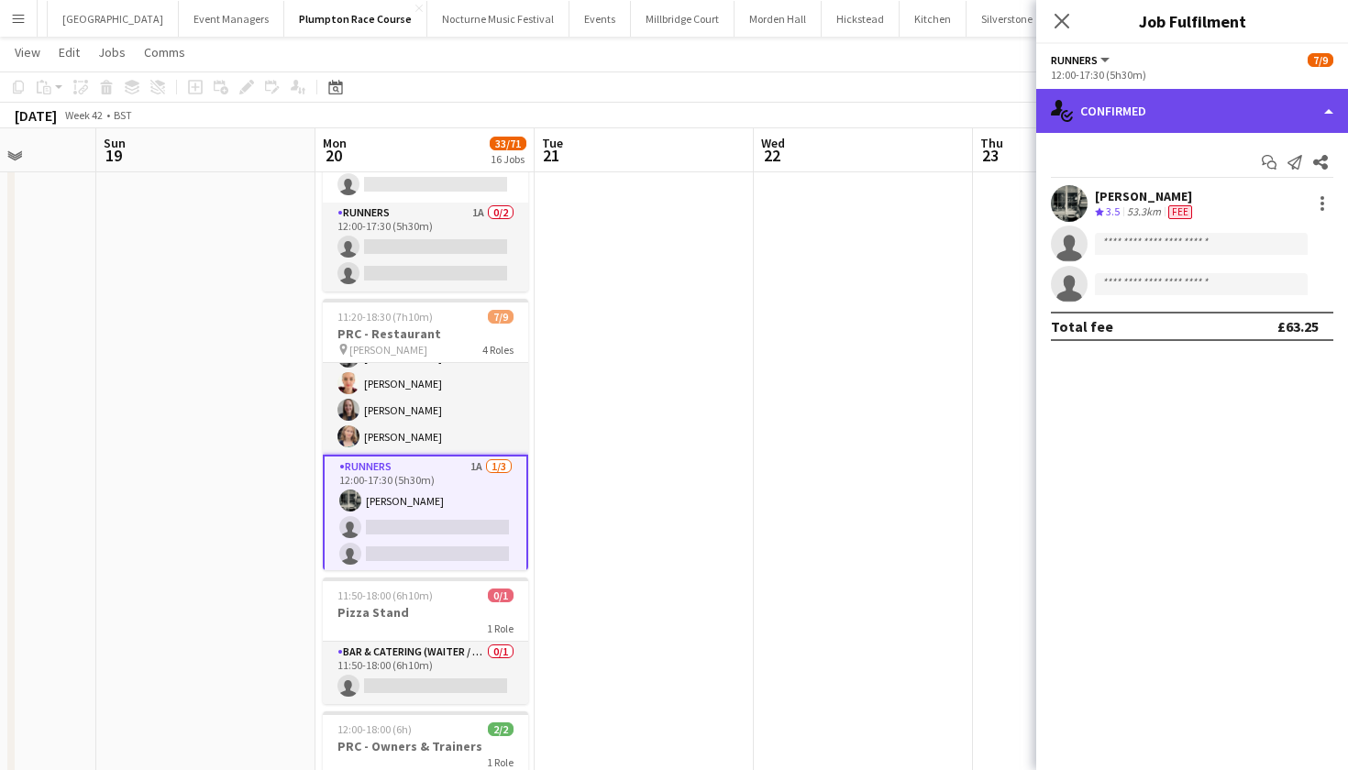
click at [1198, 113] on div "single-neutral-actions-check-2 Confirmed" at bounding box center [1192, 111] width 312 height 44
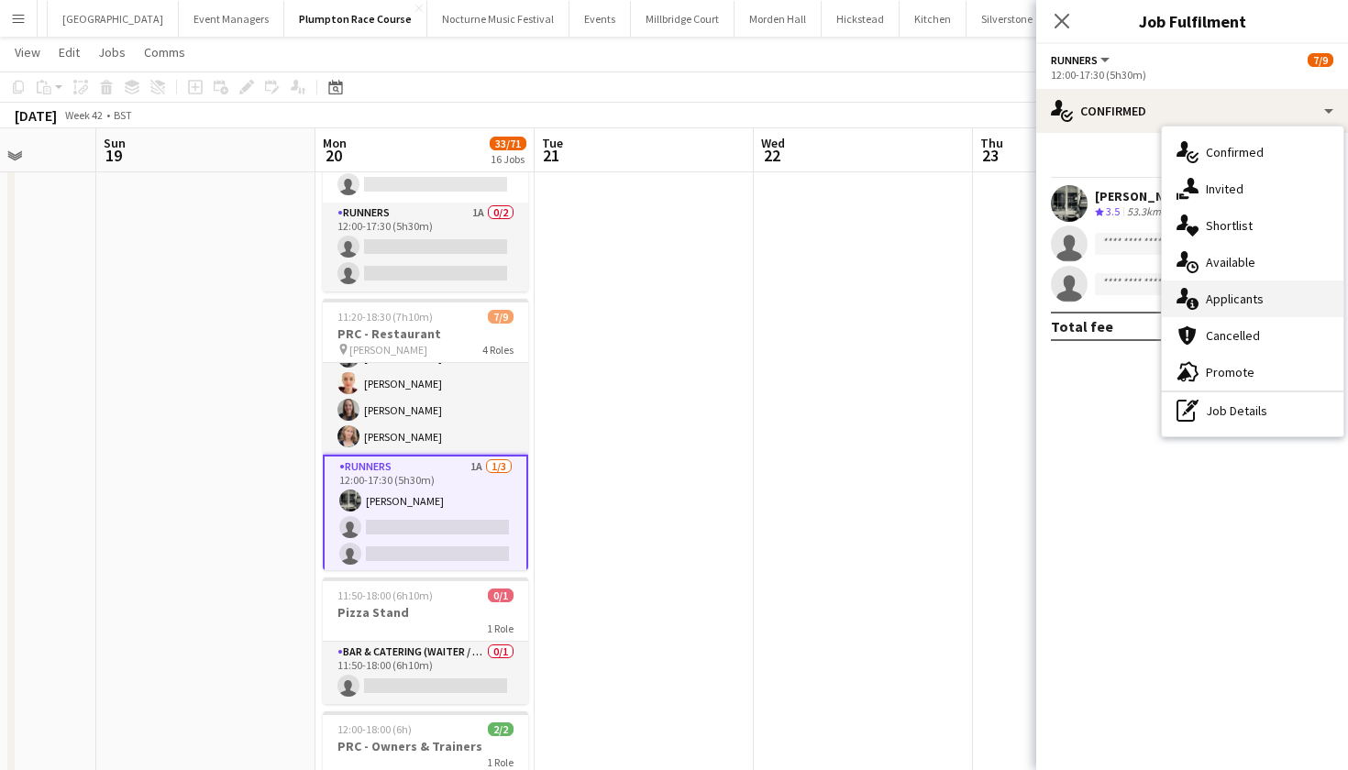
click at [1224, 304] on span "Applicants" at bounding box center [1235, 299] width 58 height 17
